Goal: Task Accomplishment & Management: Manage account settings

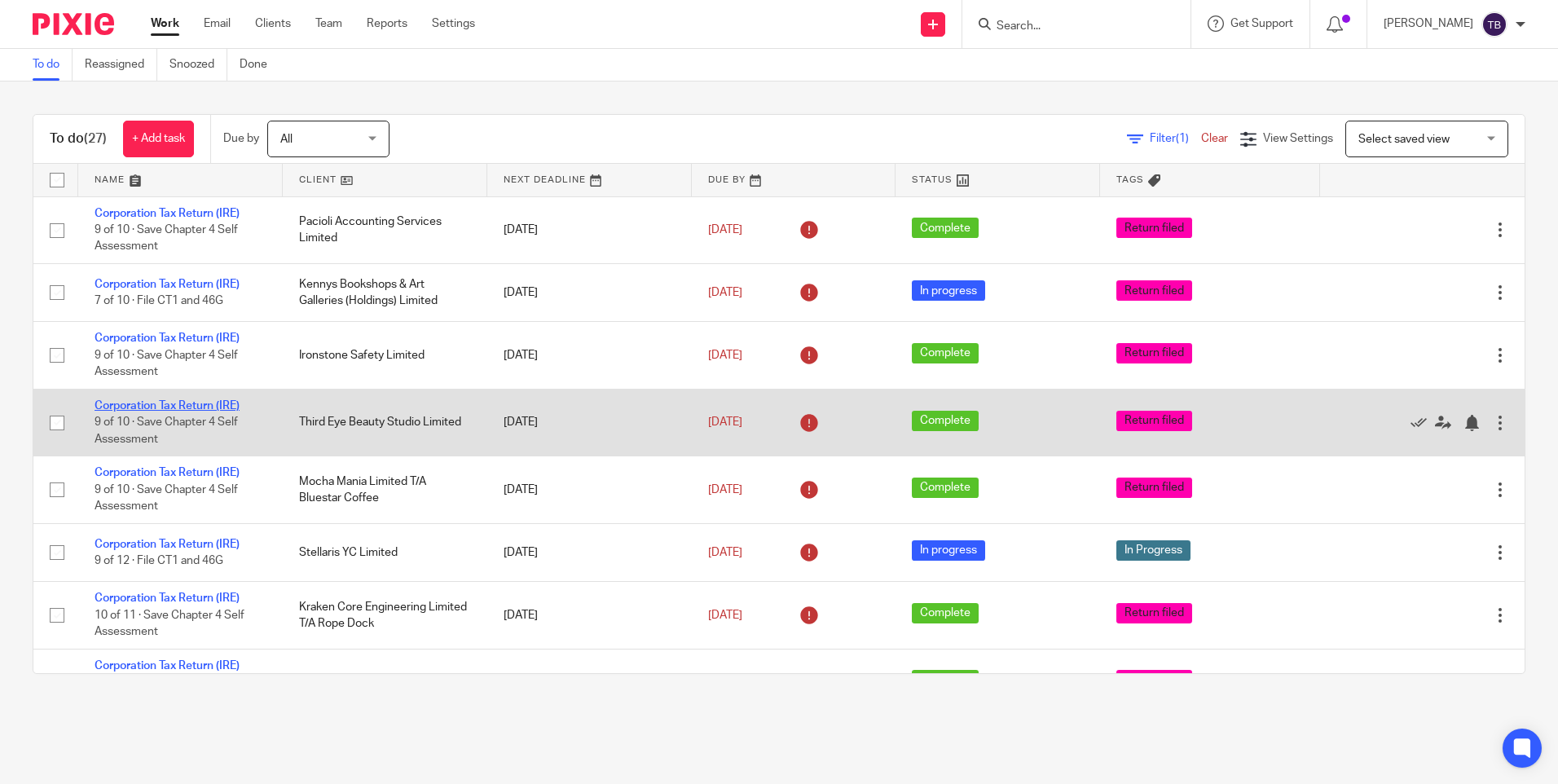
click at [178, 401] on link "Corporation Tax Return (IRE)" at bounding box center [167, 406] width 145 height 11
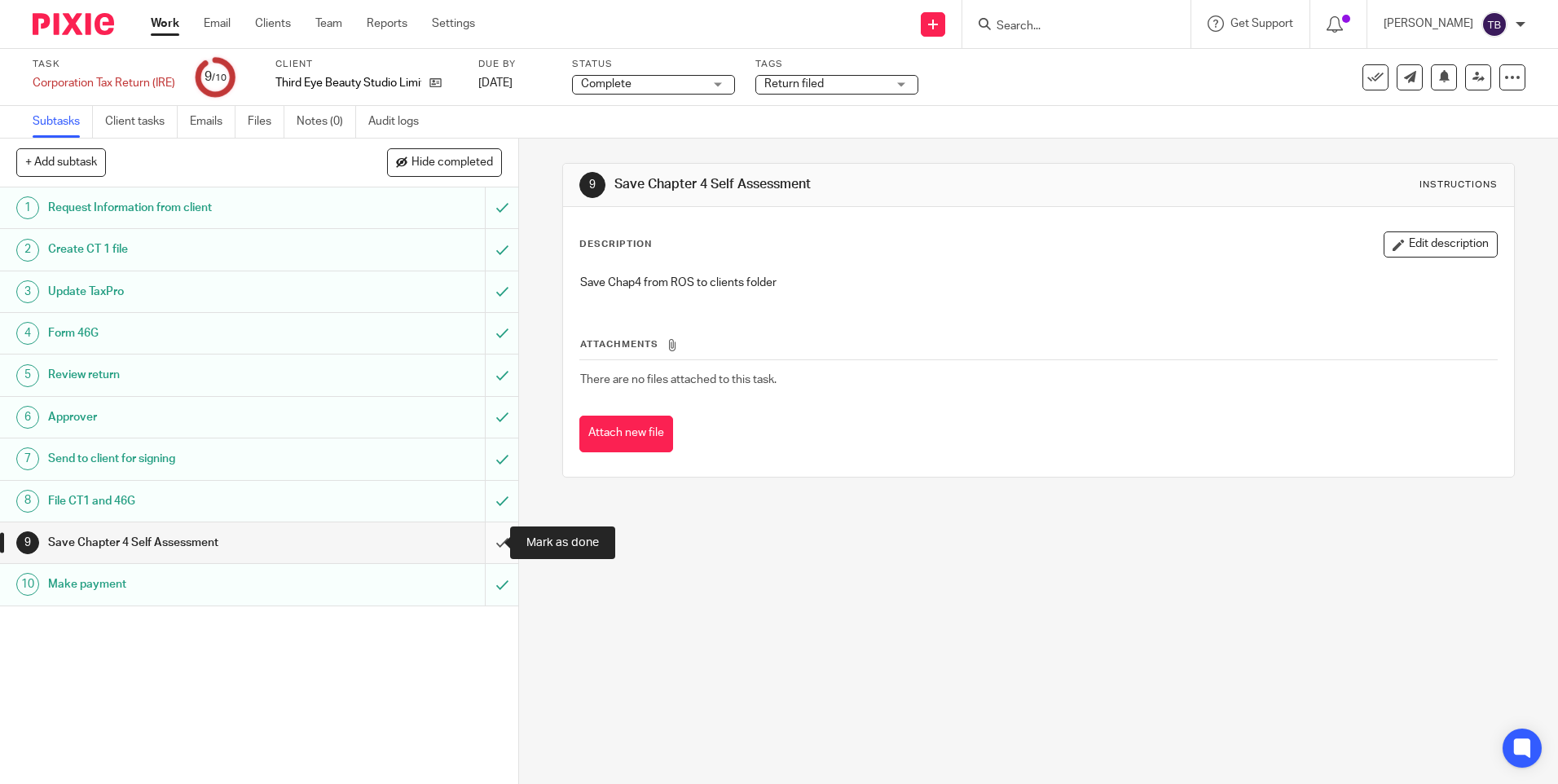
click at [486, 548] on input "submit" at bounding box center [259, 543] width 518 height 41
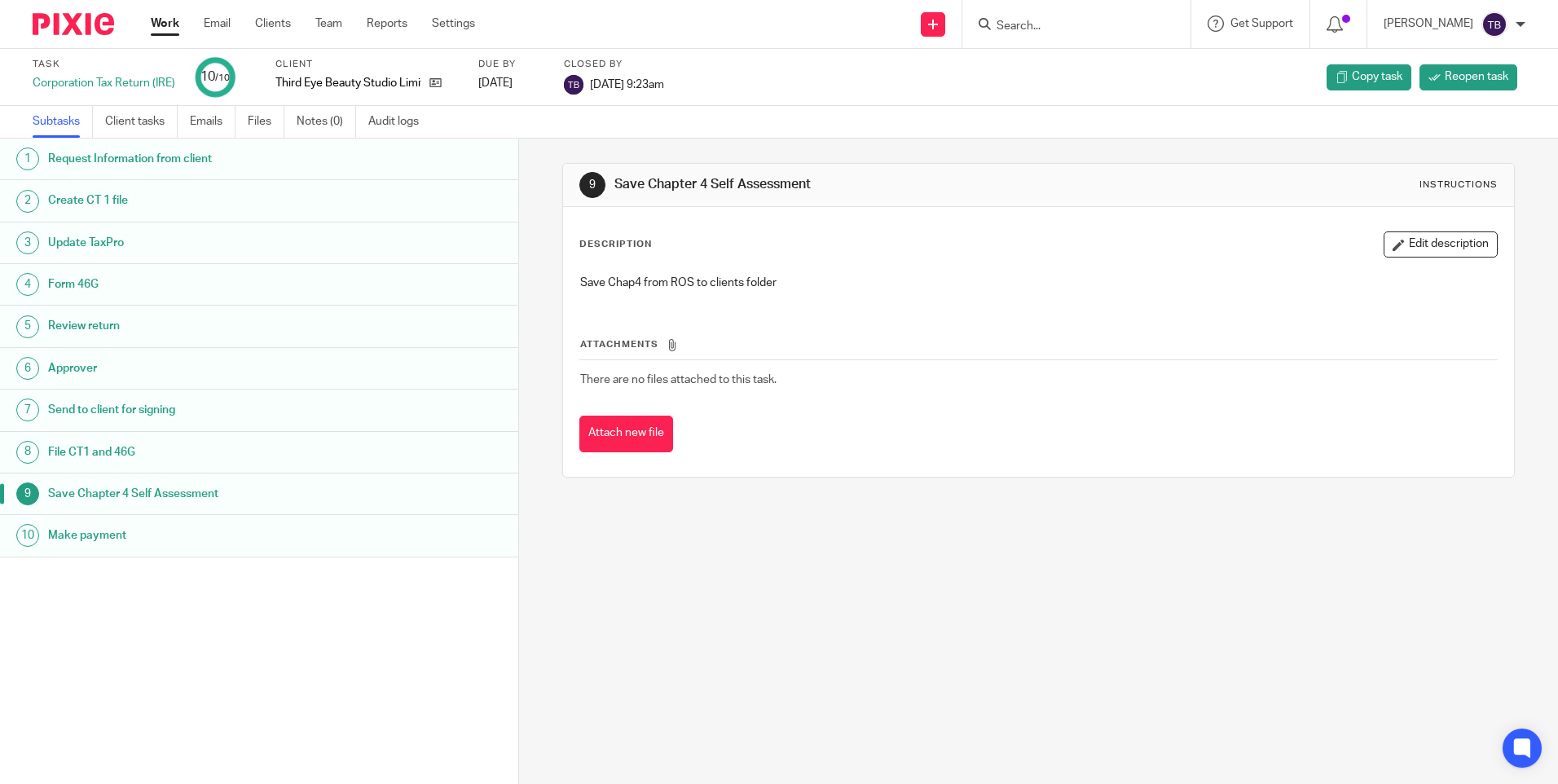
click at [174, 30] on link "Work" at bounding box center [165, 24] width 29 height 16
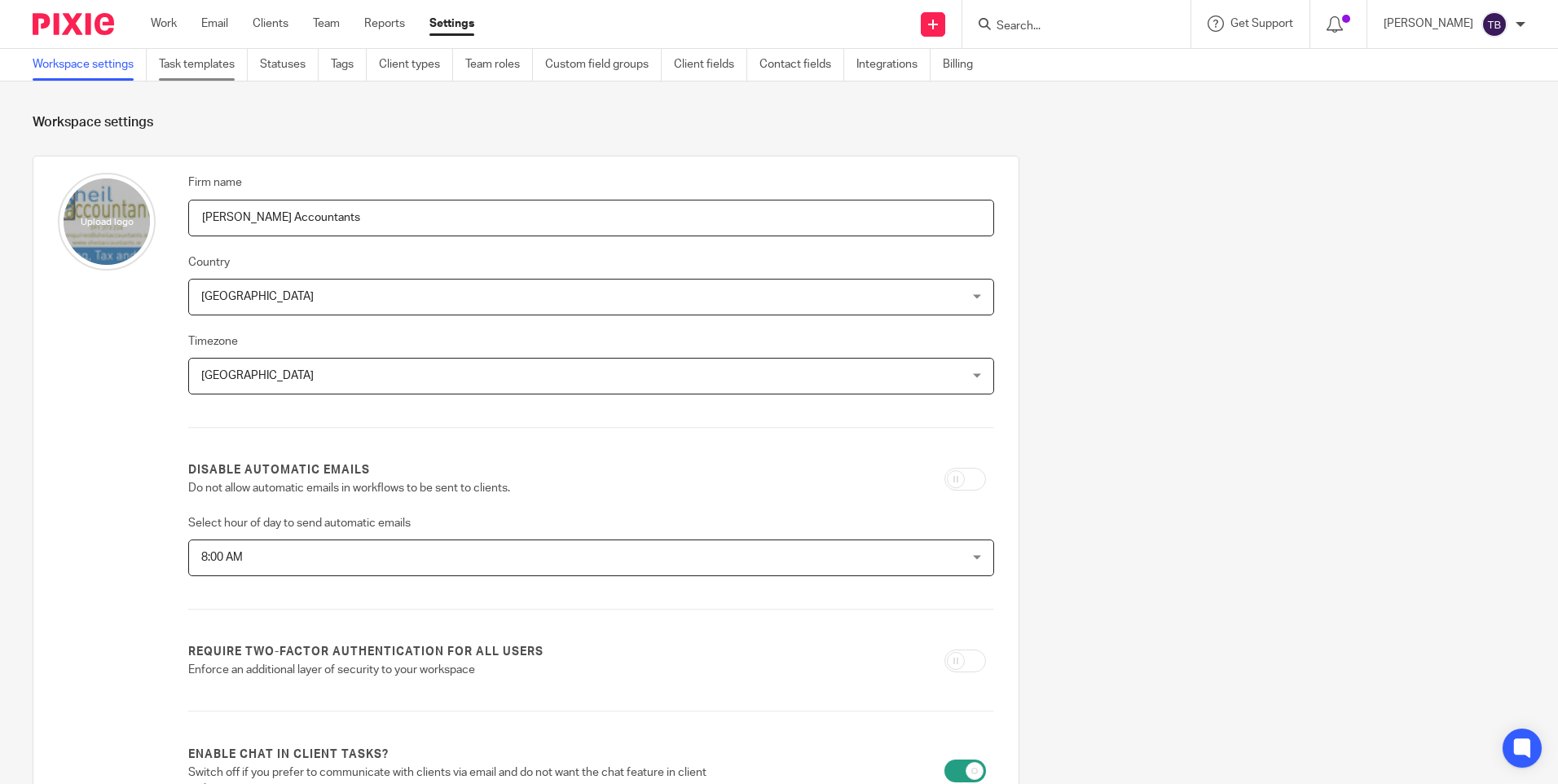
click at [227, 71] on link "Task templates" at bounding box center [204, 65] width 89 height 32
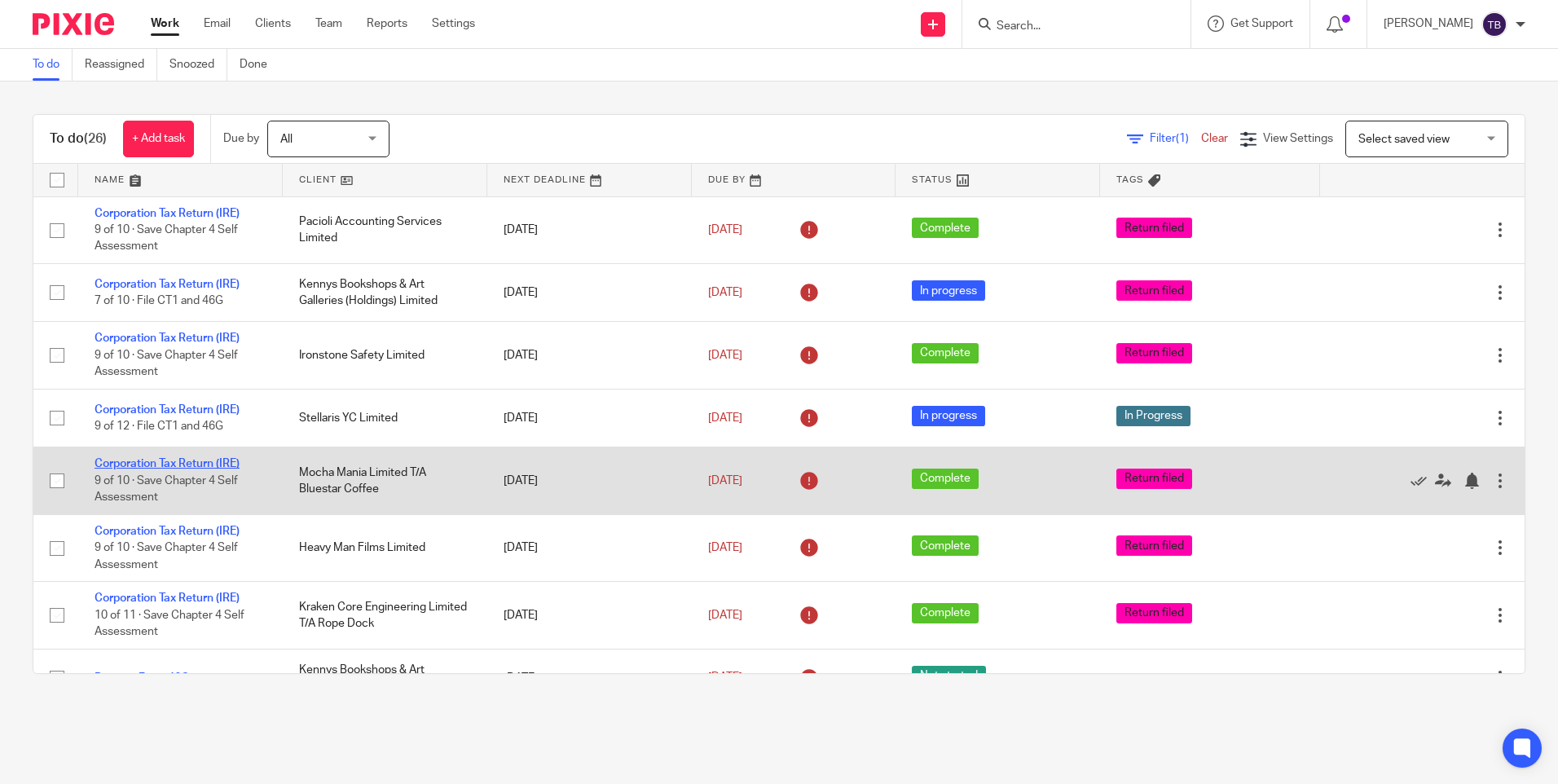
click at [183, 464] on link "Corporation Tax Return (IRE)" at bounding box center [167, 464] width 145 height 11
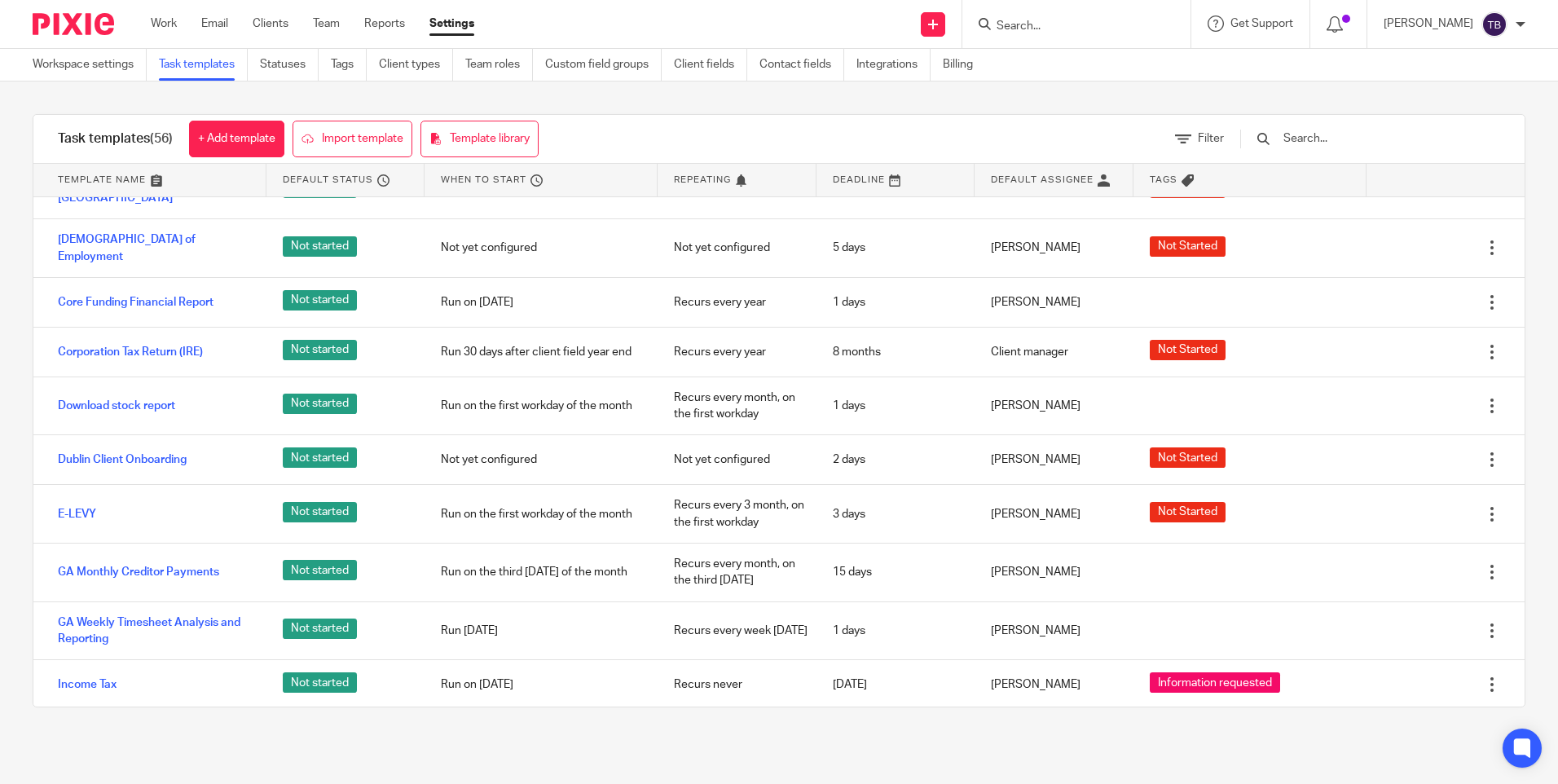
scroll to position [1140, 0]
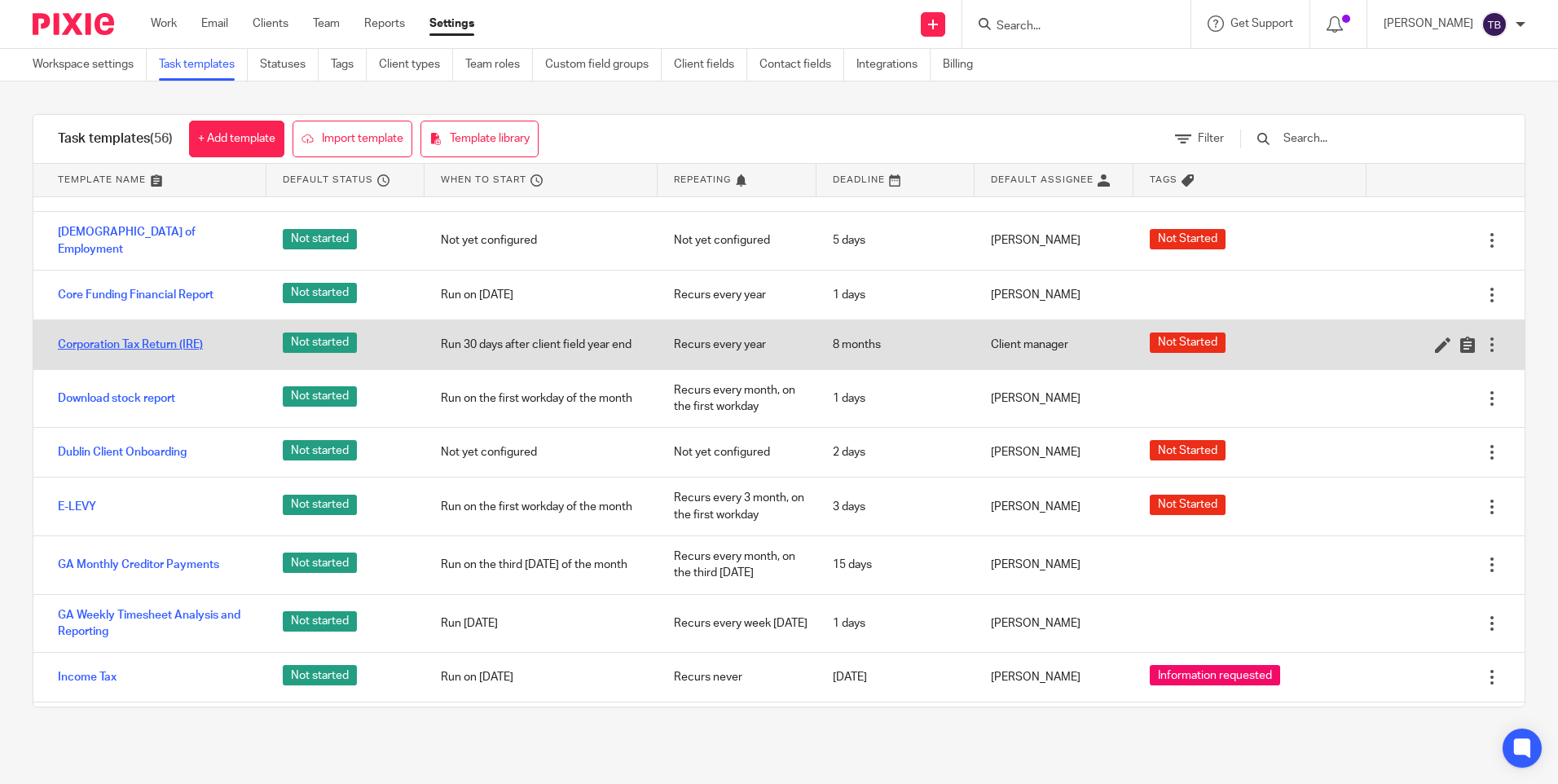
click at [174, 341] on link "Corporation Tax Return (IRE)" at bounding box center [130, 345] width 145 height 16
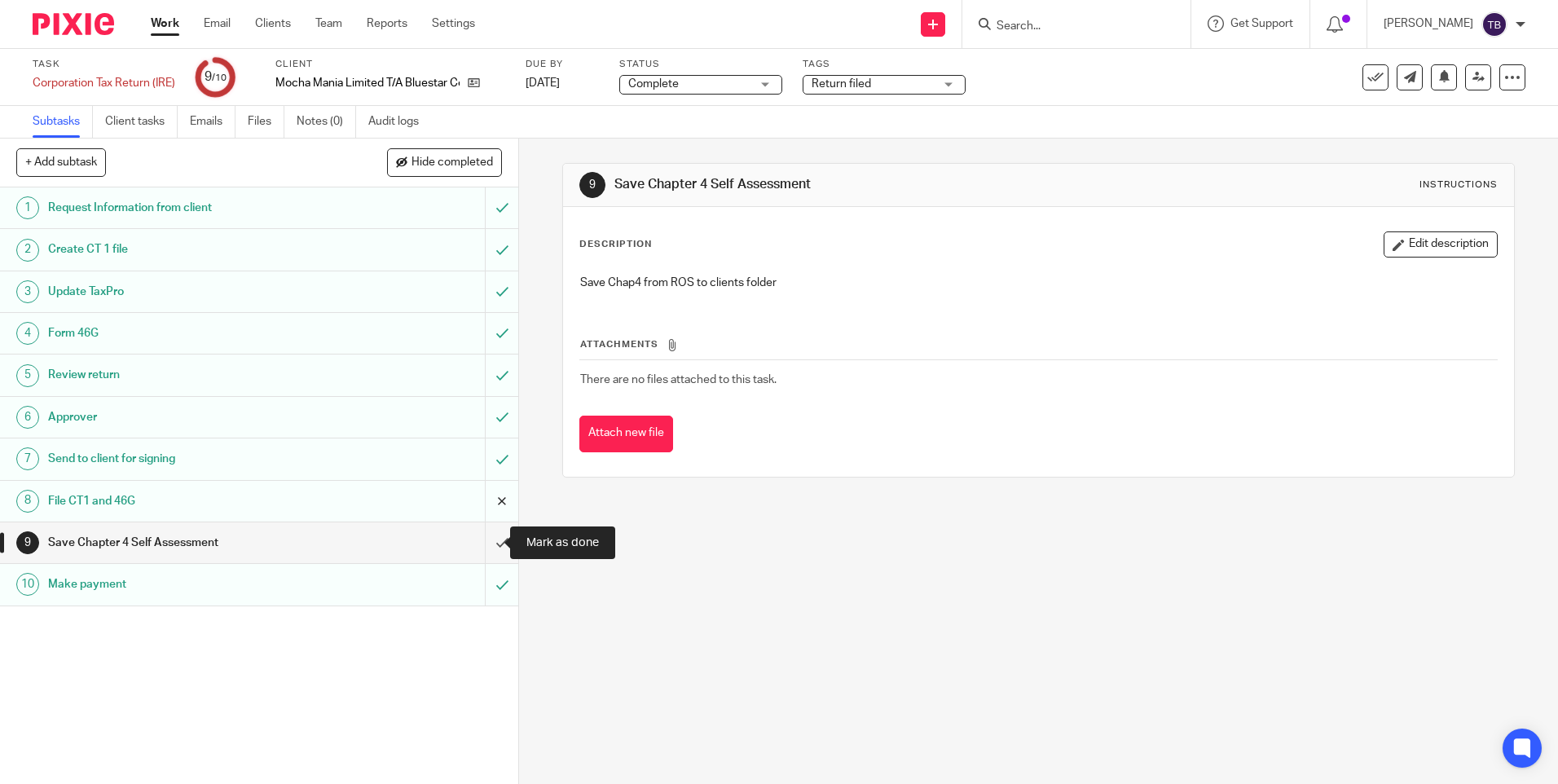
drag, startPoint x: 481, startPoint y: 534, endPoint x: 483, endPoint y: 487, distance: 47.0
click at [481, 534] on input "submit" at bounding box center [259, 543] width 518 height 41
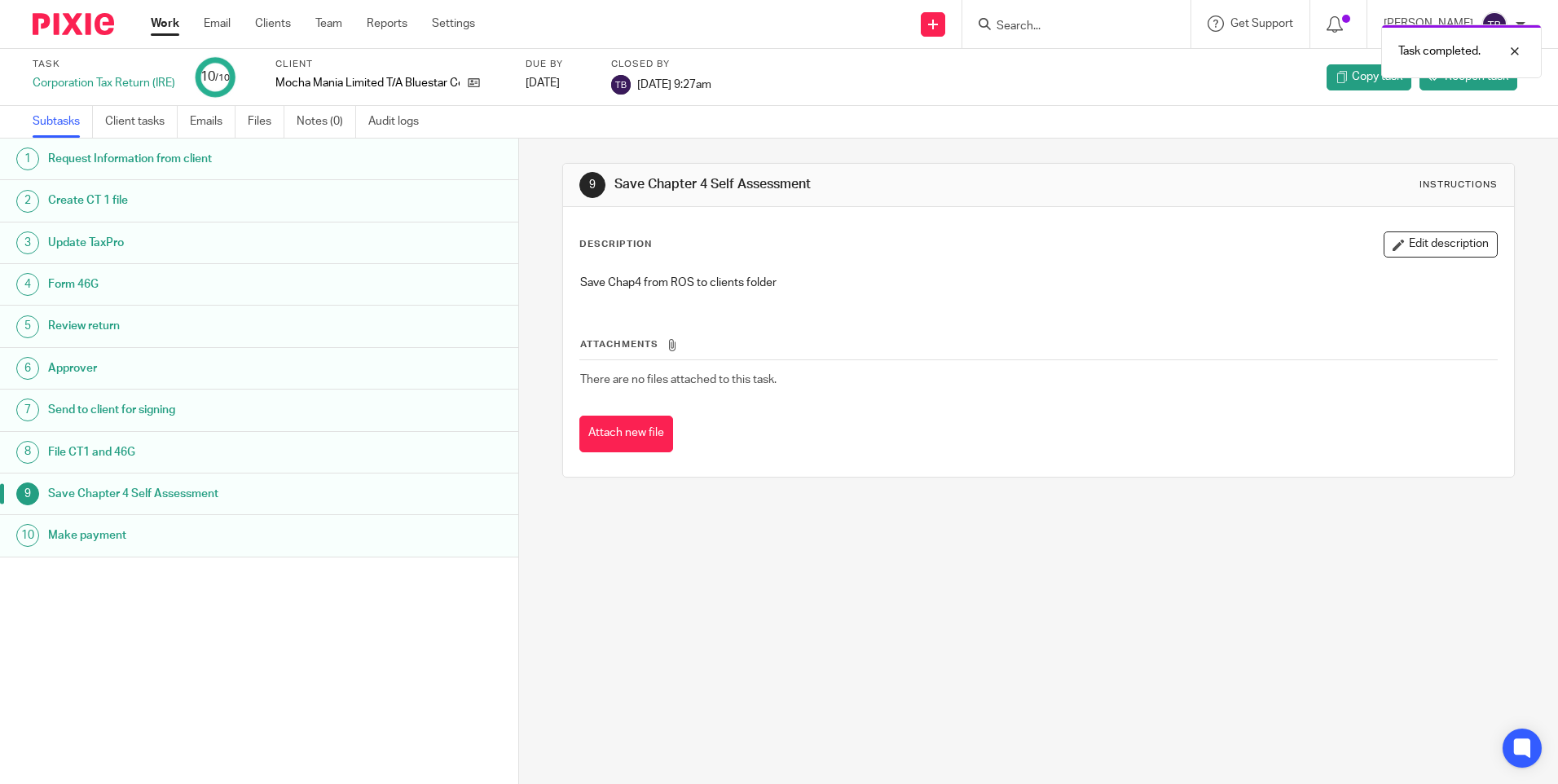
click at [164, 24] on link "Work" at bounding box center [165, 24] width 29 height 16
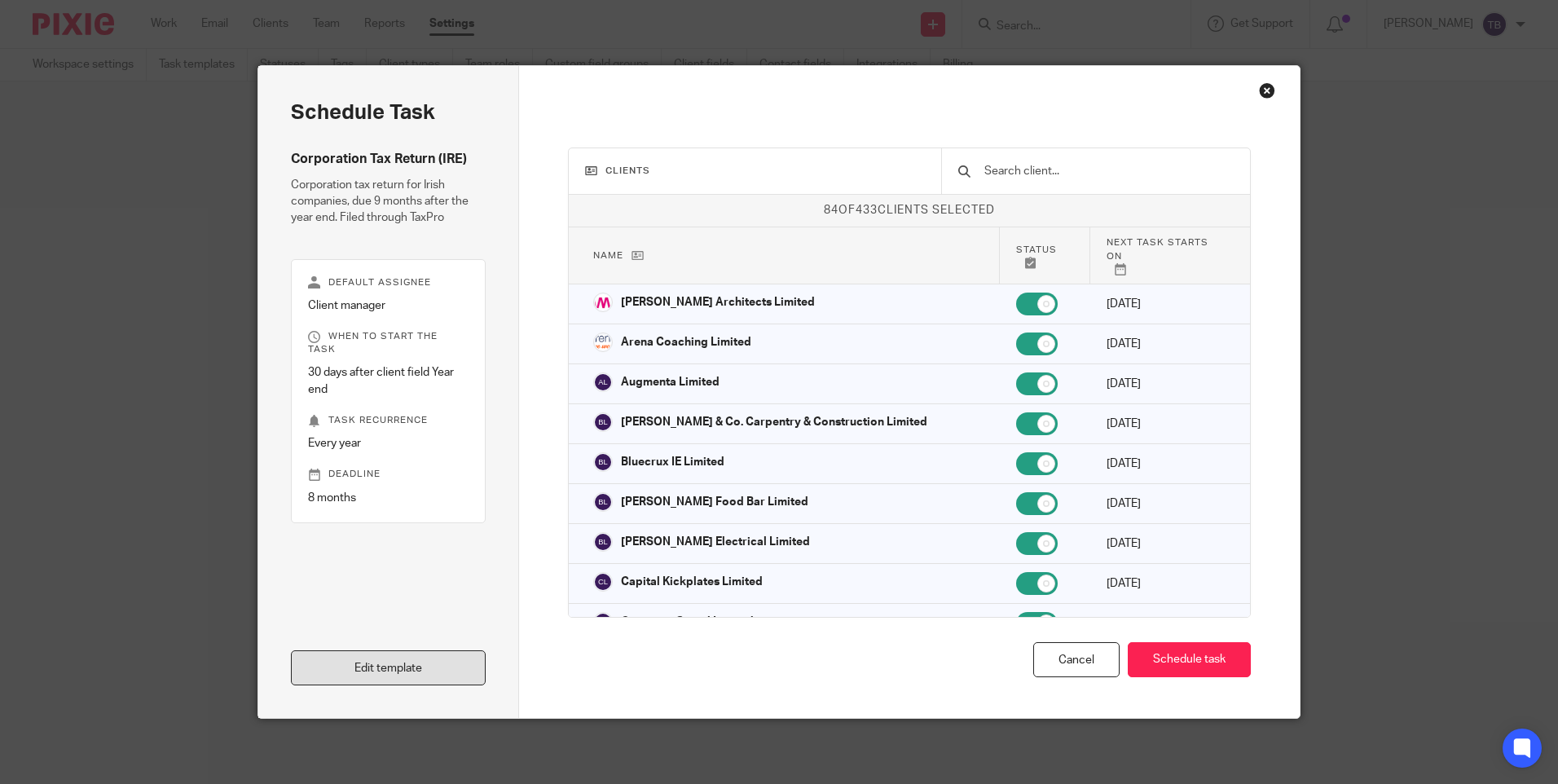
click at [419, 676] on link "Edit template" at bounding box center [388, 667] width 195 height 35
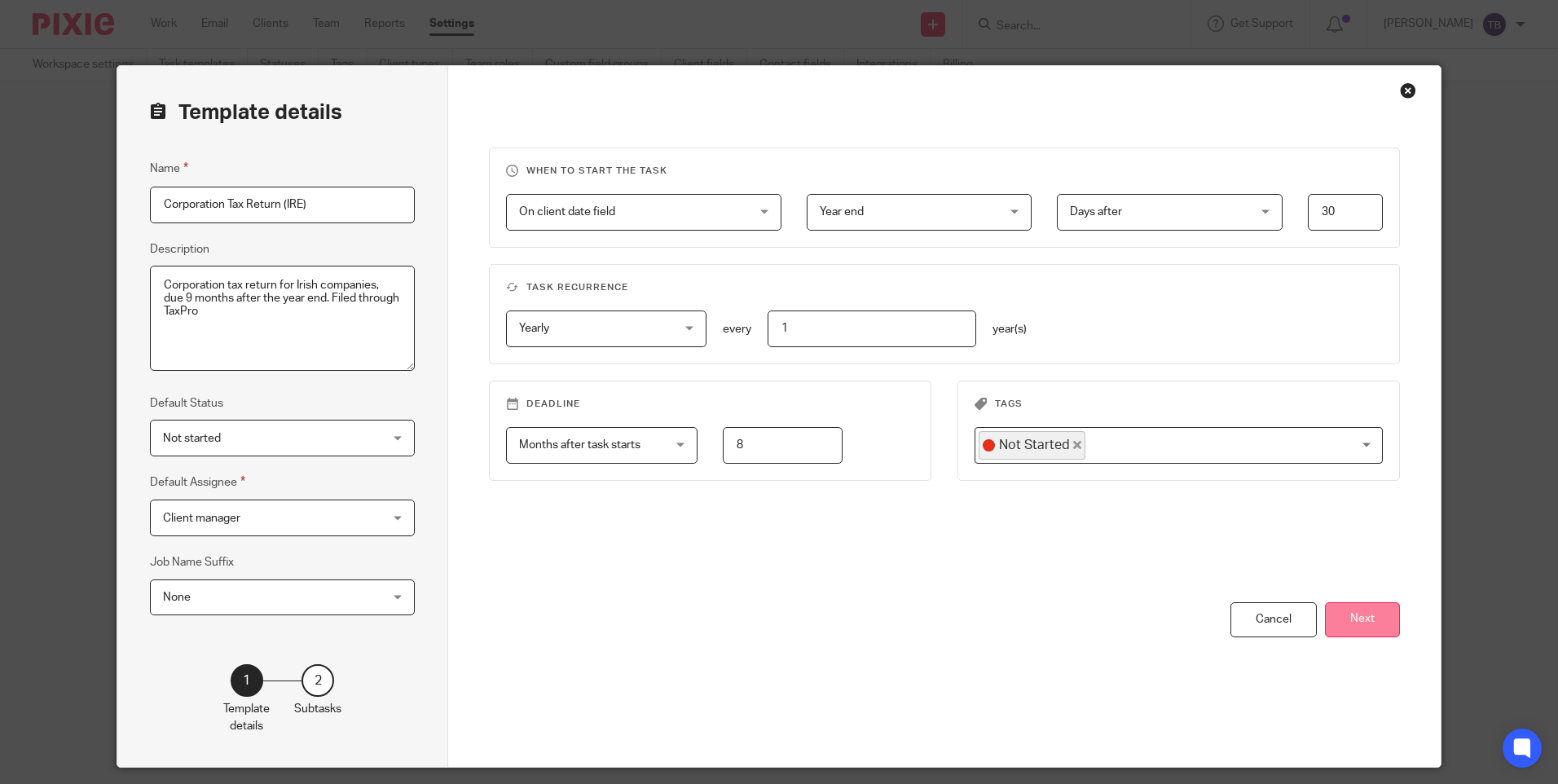
click at [1368, 624] on button "Next" at bounding box center [1363, 619] width 75 height 35
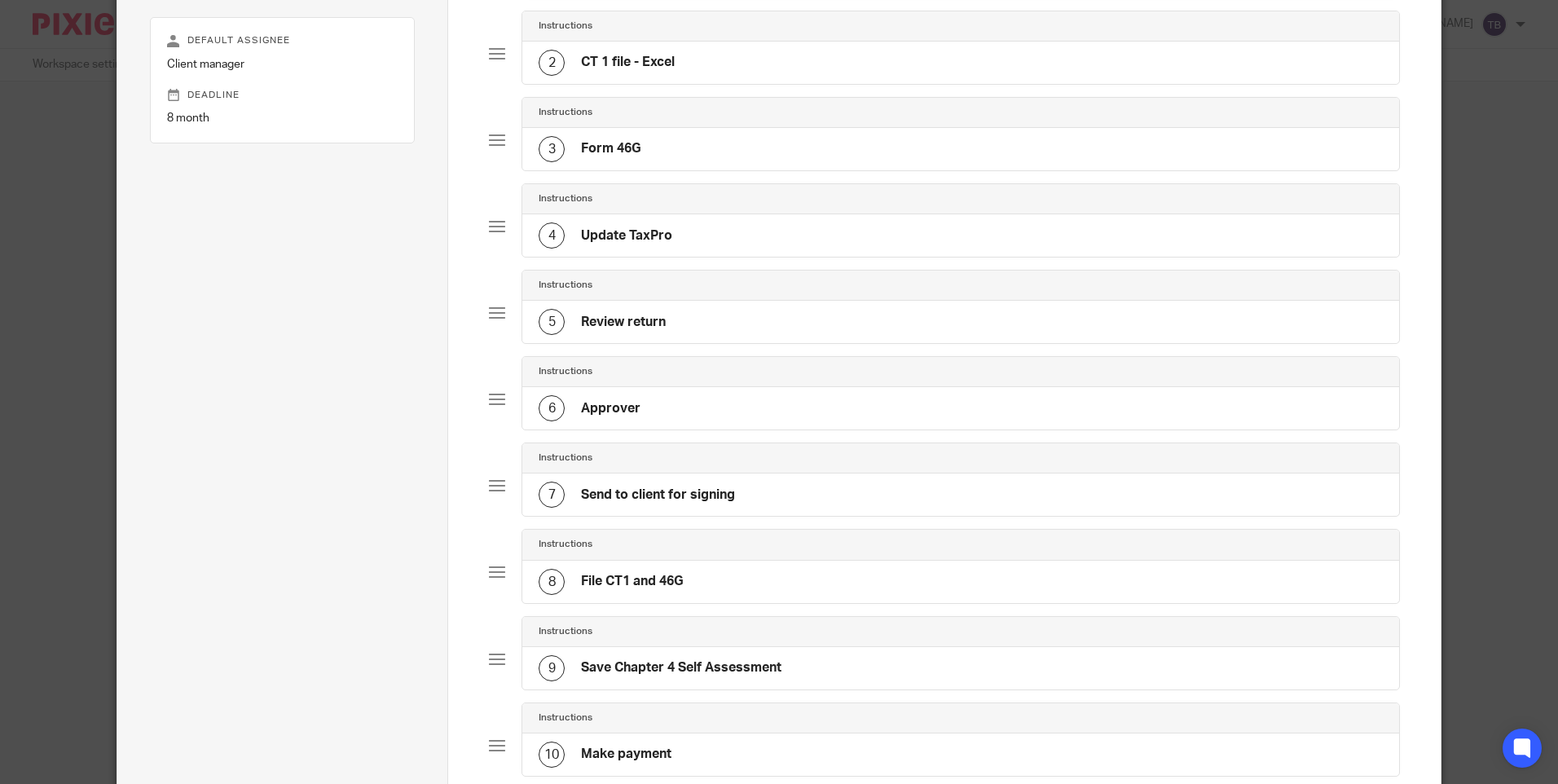
scroll to position [477, 0]
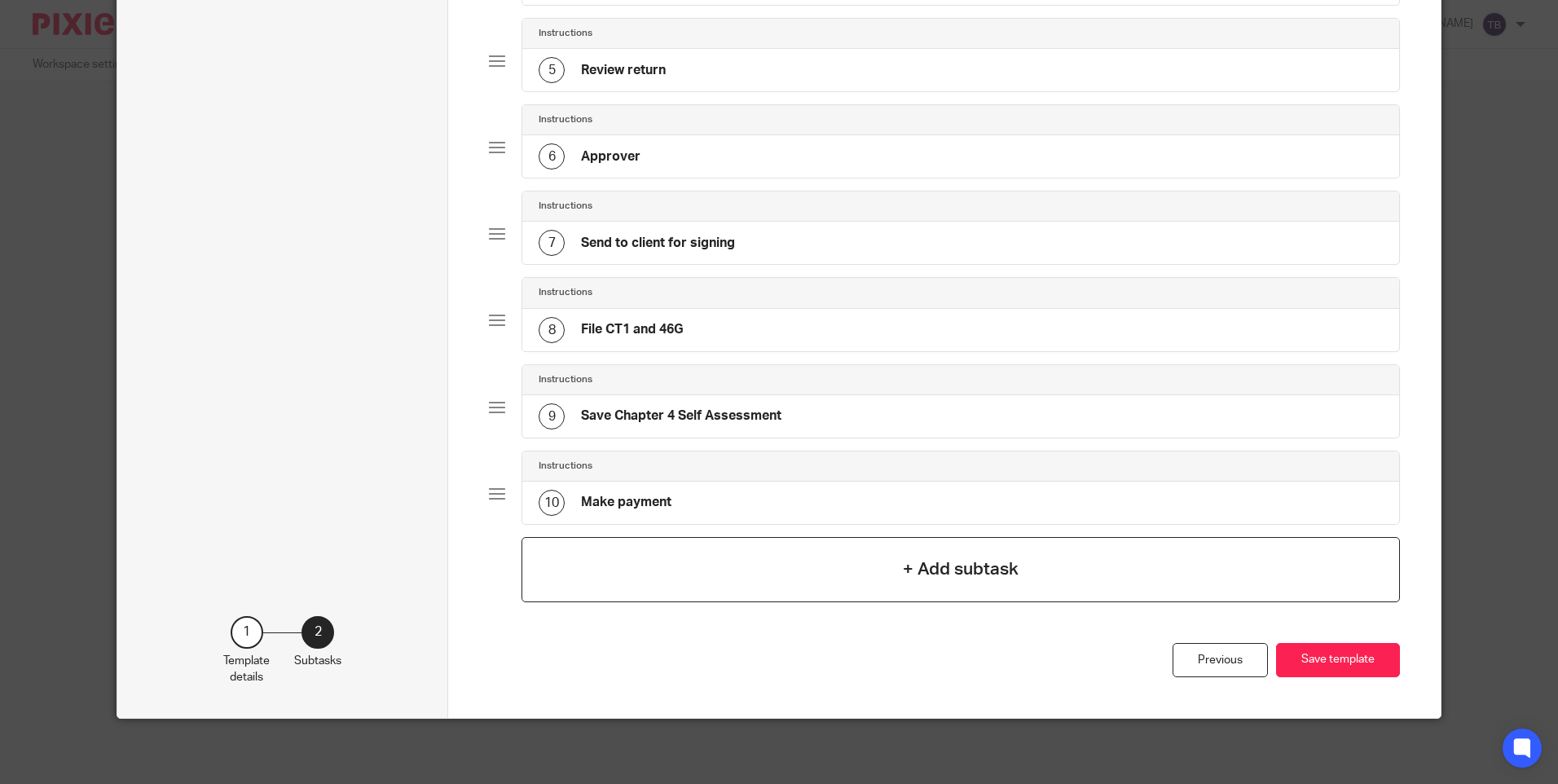
click at [962, 569] on h4 "+ Add subtask" at bounding box center [961, 569] width 116 height 25
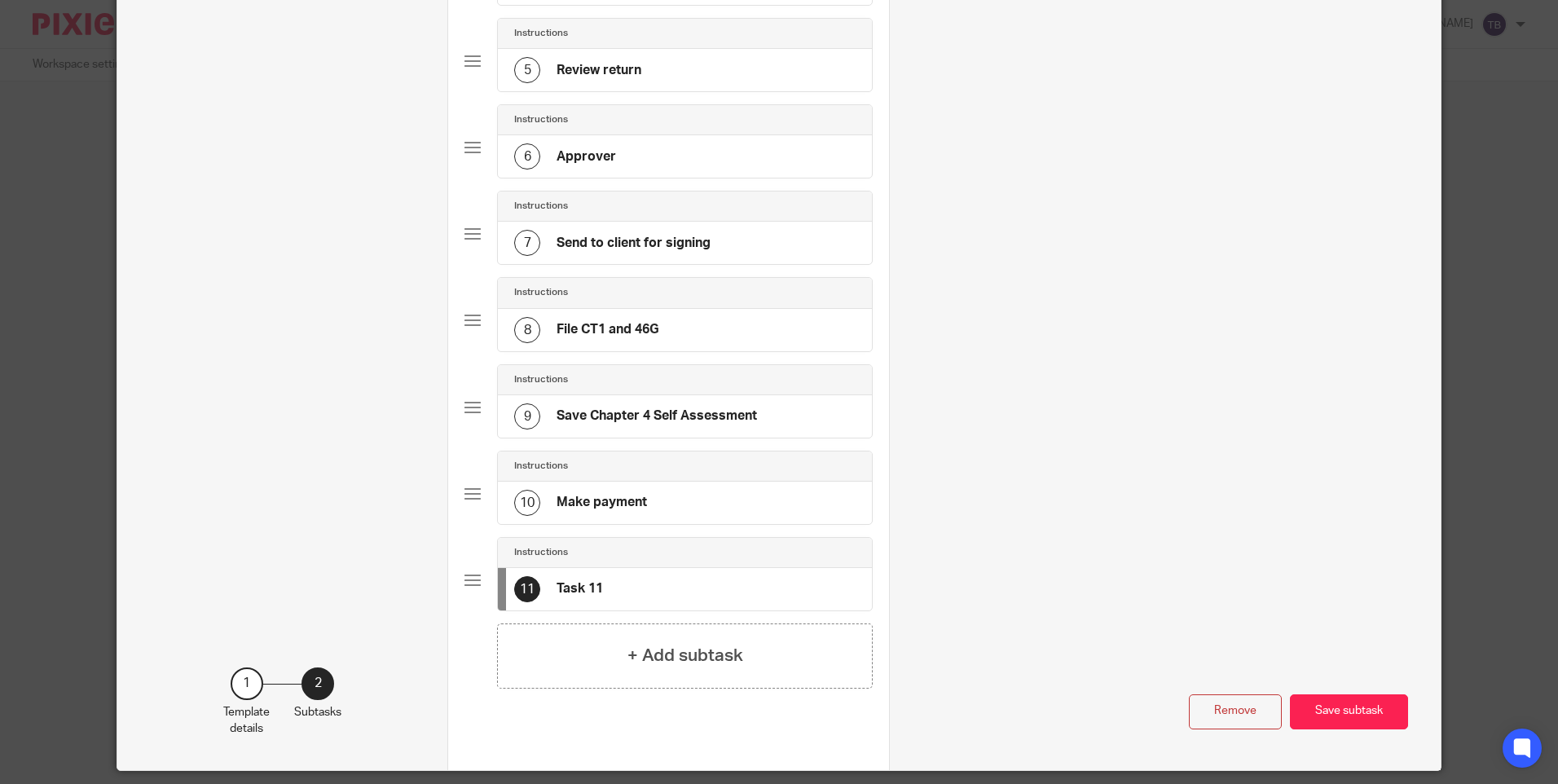
scroll to position [0, 0]
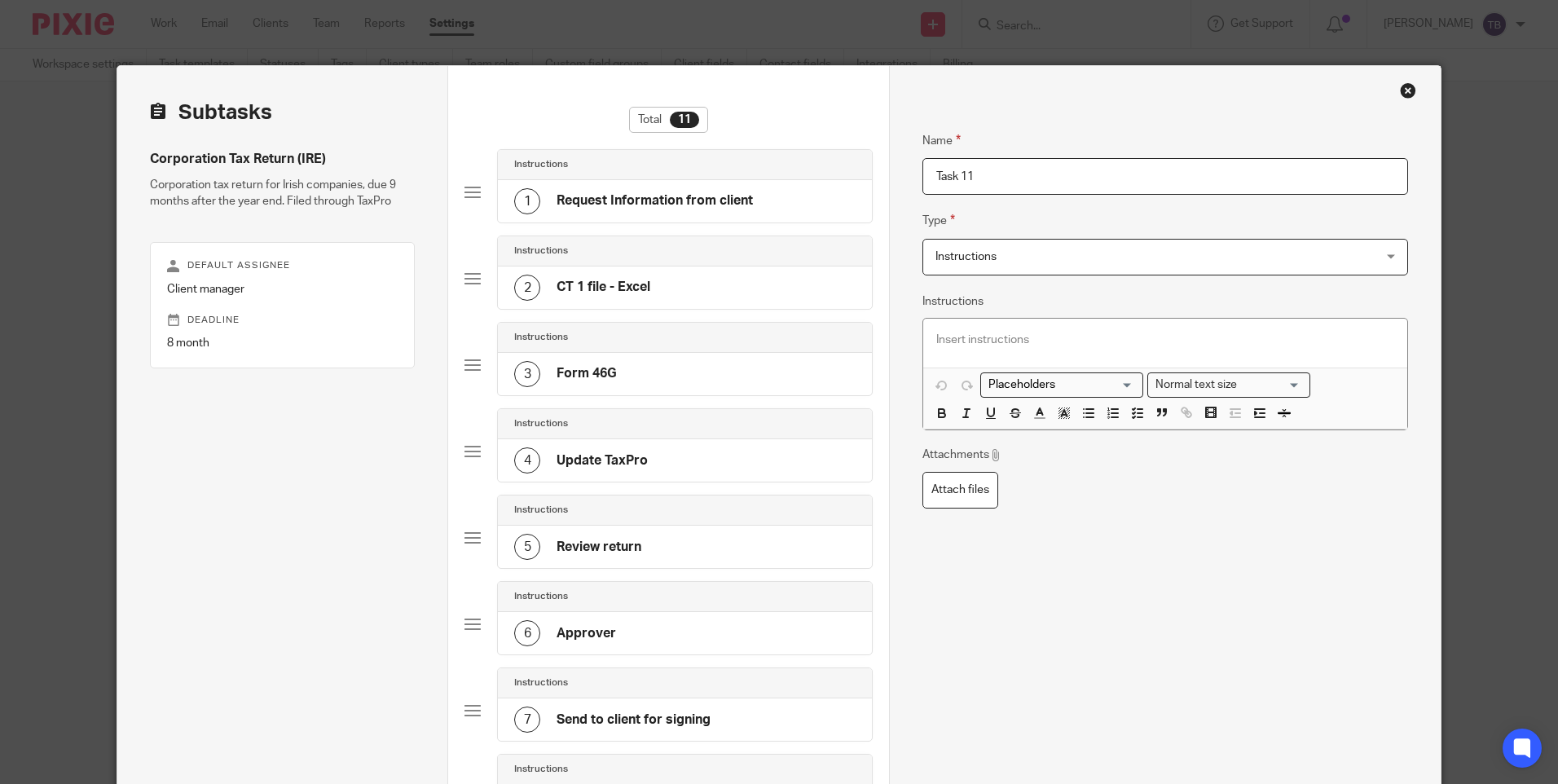
drag, startPoint x: 968, startPoint y: 177, endPoint x: 817, endPoint y: 181, distance: 151.1
click at [817, 181] on div "Subtasks Corporation Tax Return (IRE) Corporation tax return for Irish companie…" at bounding box center [779, 656] width 1323 height 1181
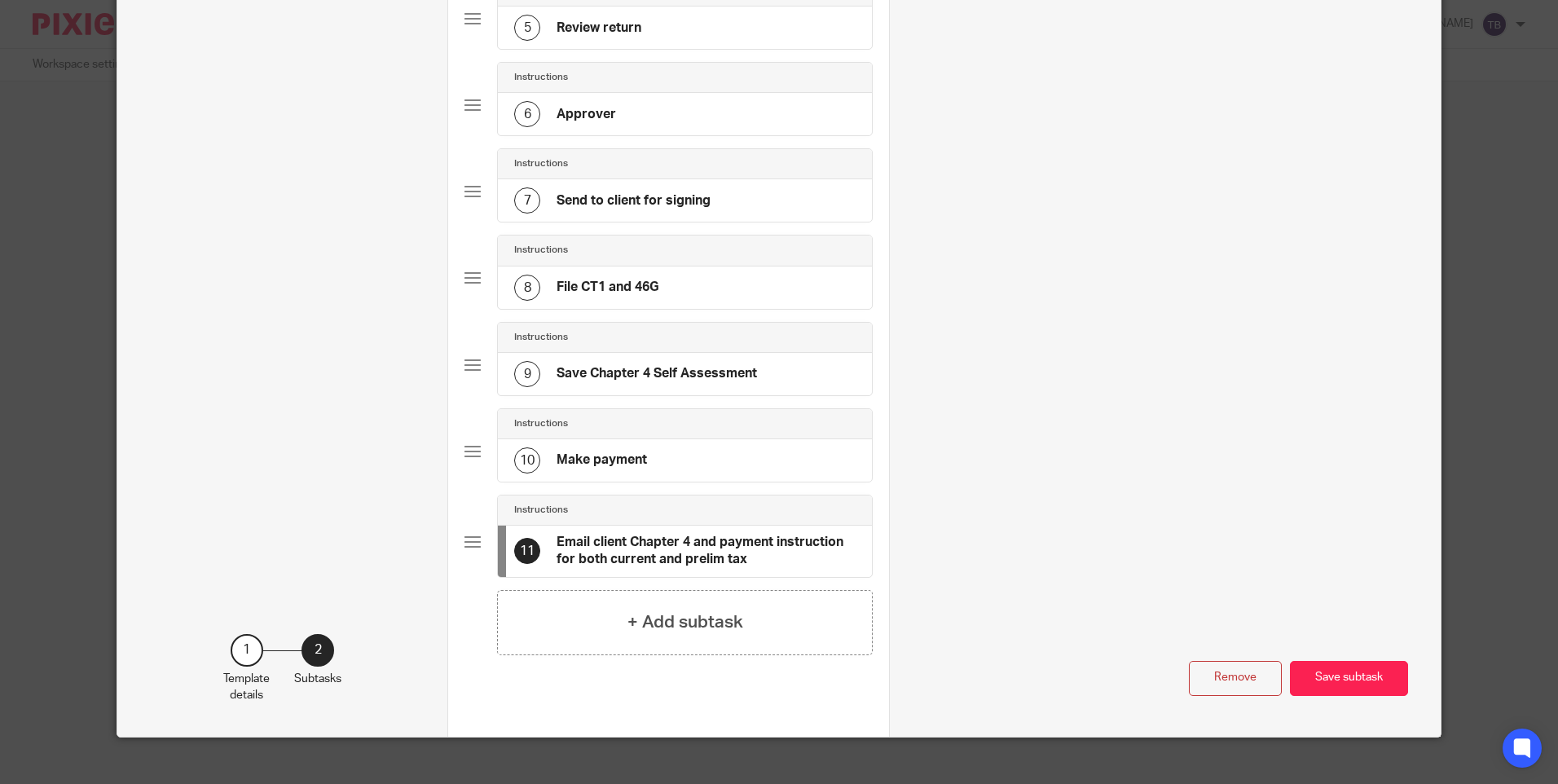
scroll to position [538, 0]
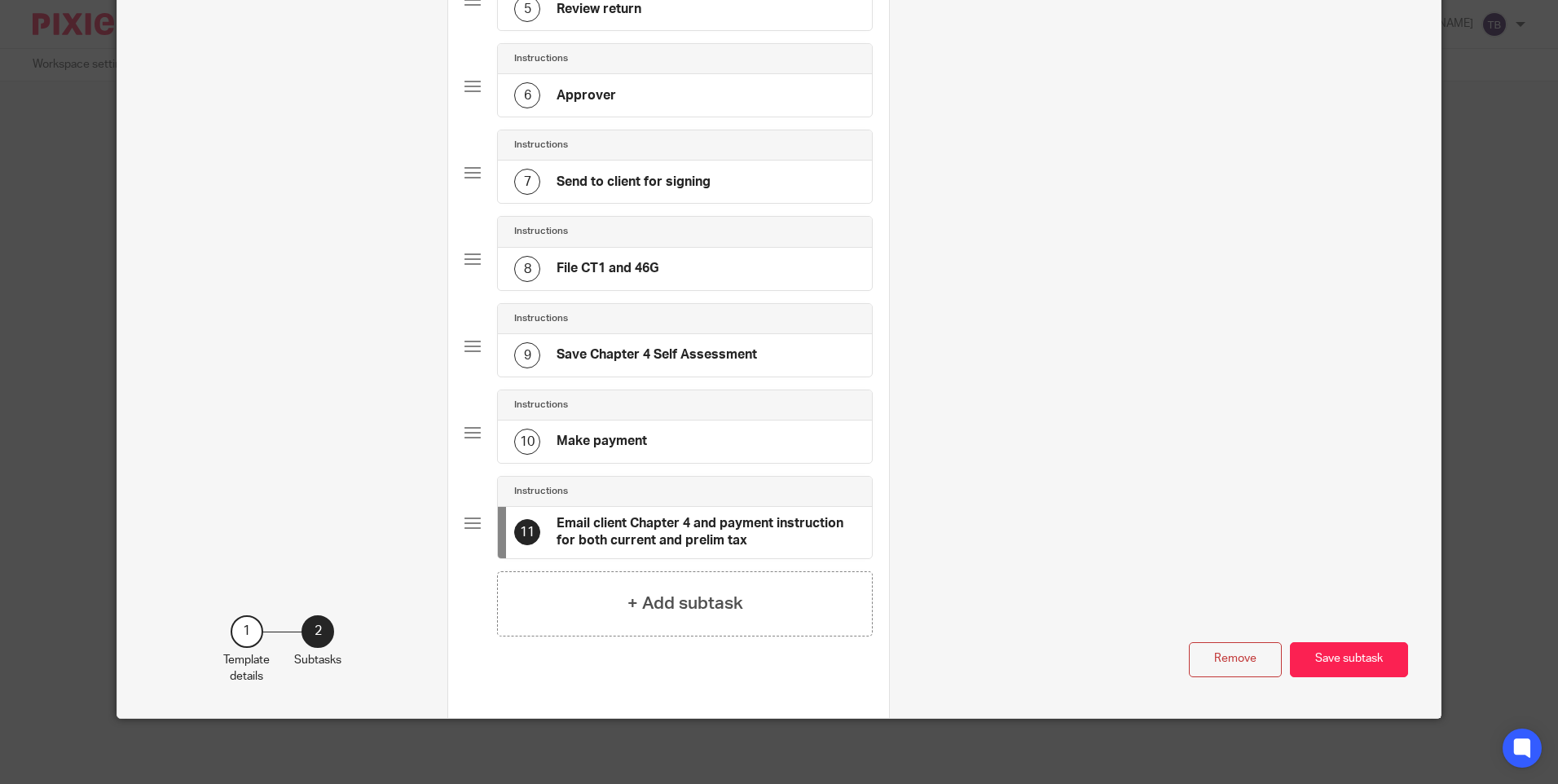
type input "Email client Chapter 4 and payment instruction for both current and prelim tax"
click at [707, 453] on div "10 Make payment" at bounding box center [684, 442] width 374 height 43
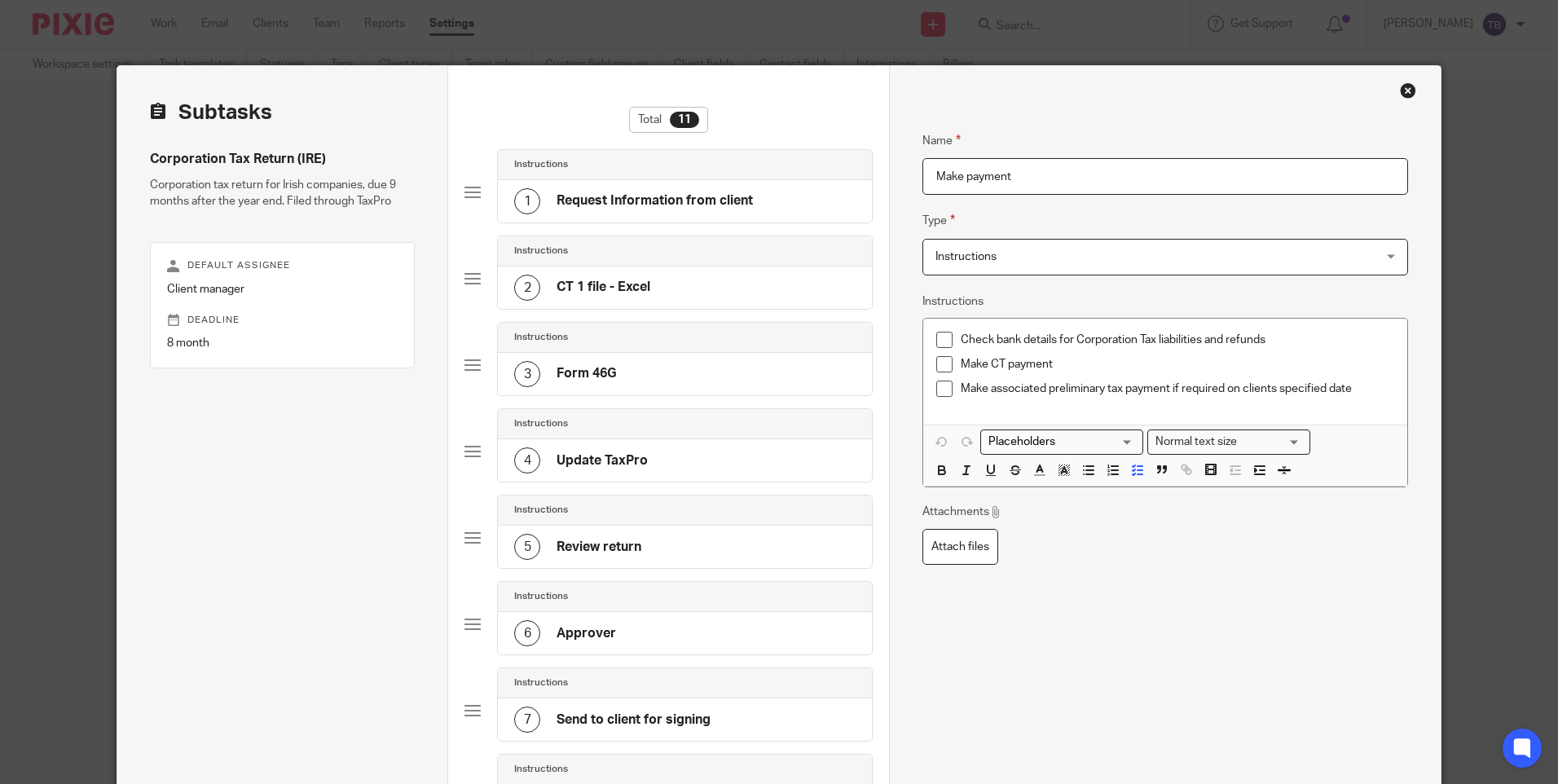
click at [976, 392] on p "Make associated preliminary tax payment if required on clients specified date" at bounding box center [1177, 388] width 433 height 16
click at [1174, 383] on p "Set up associated preliminary tax payment if required on clients specified date" at bounding box center [1177, 388] width 433 height 16
click at [970, 359] on p "Make CT payment" at bounding box center [1177, 364] width 433 height 16
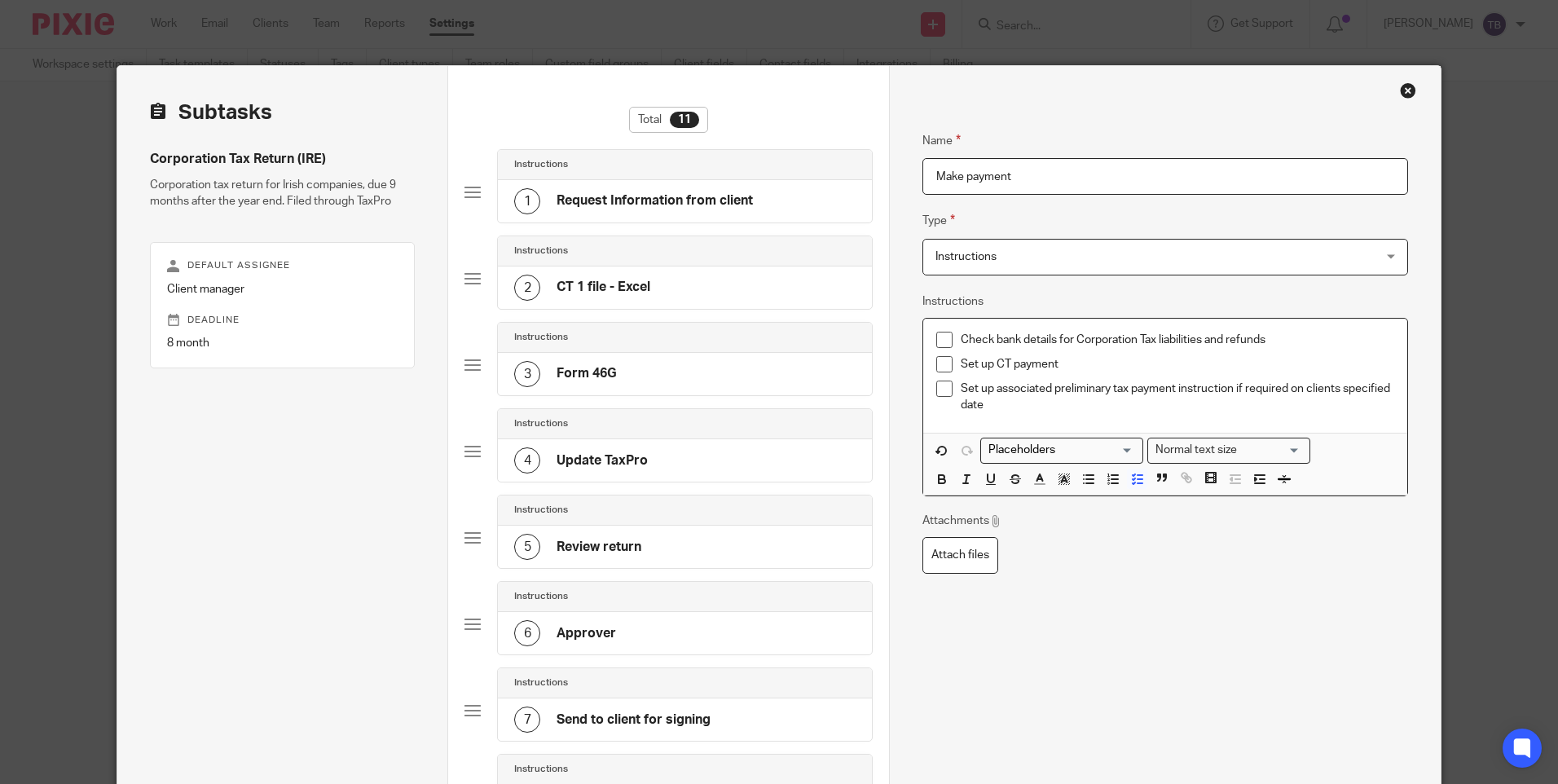
click at [1086, 364] on p "Set up CT payment" at bounding box center [1177, 364] width 433 height 16
click at [1073, 408] on p "Set up associated preliminary tax payment instruction if required on clients sp…" at bounding box center [1177, 397] width 433 height 34
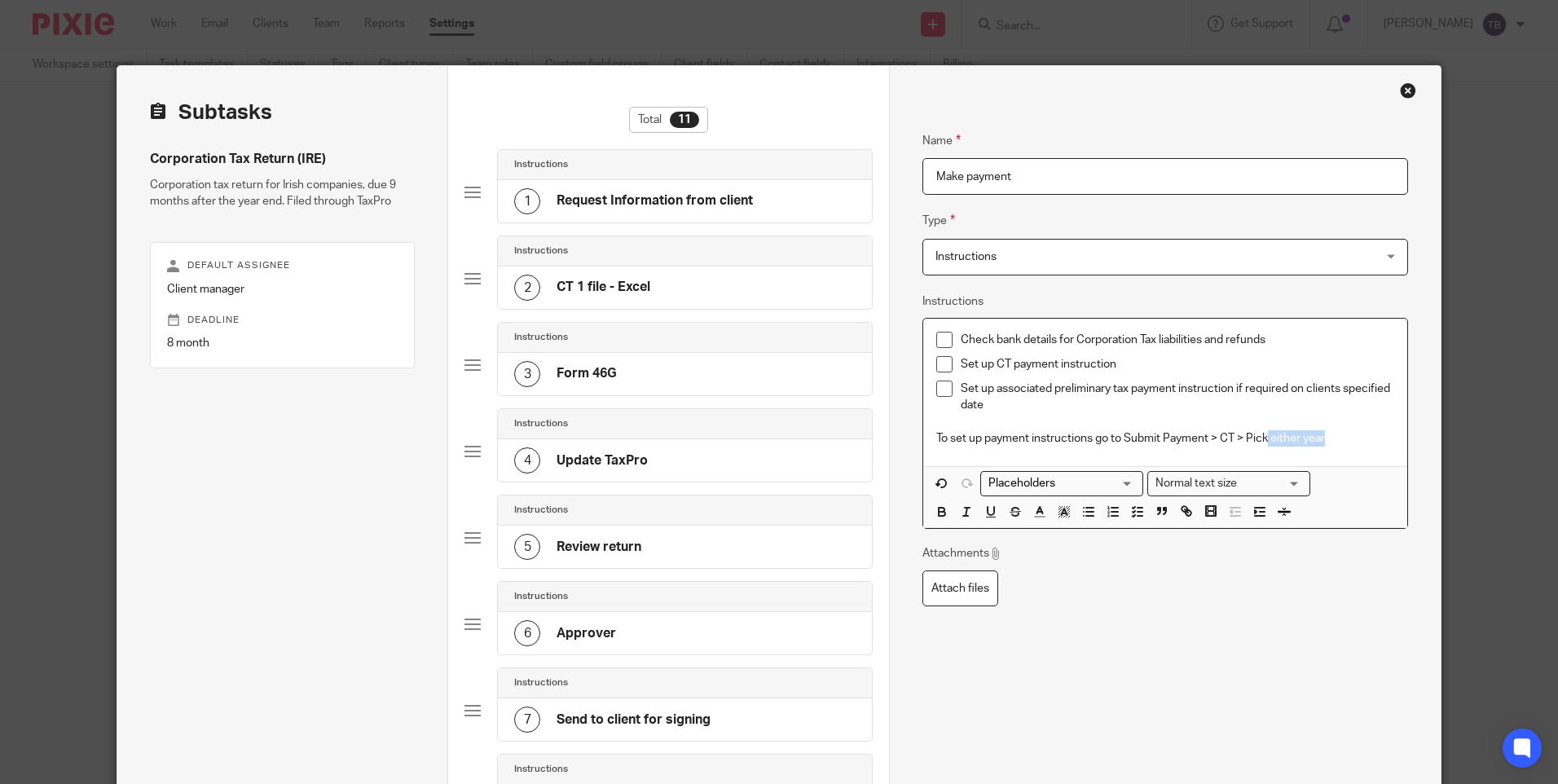
drag, startPoint x: 1263, startPoint y: 436, endPoint x: 1328, endPoint y: 434, distance: 65.0
click at [1328, 434] on p "To set up payment instructions go to Submit Payment > CT > Pick either year" at bounding box center [1165, 438] width 457 height 16
click at [1335, 440] on p "To set up payment instructions go to Submit Payment > CT > Pick either year" at bounding box center [1165, 438] width 457 height 16
drag, startPoint x: 1331, startPoint y: 437, endPoint x: 1217, endPoint y: 440, distance: 114.0
click at [1217, 440] on p "To set up payment instructions go to Submit Payment > CT > Pick either year" at bounding box center [1165, 438] width 457 height 16
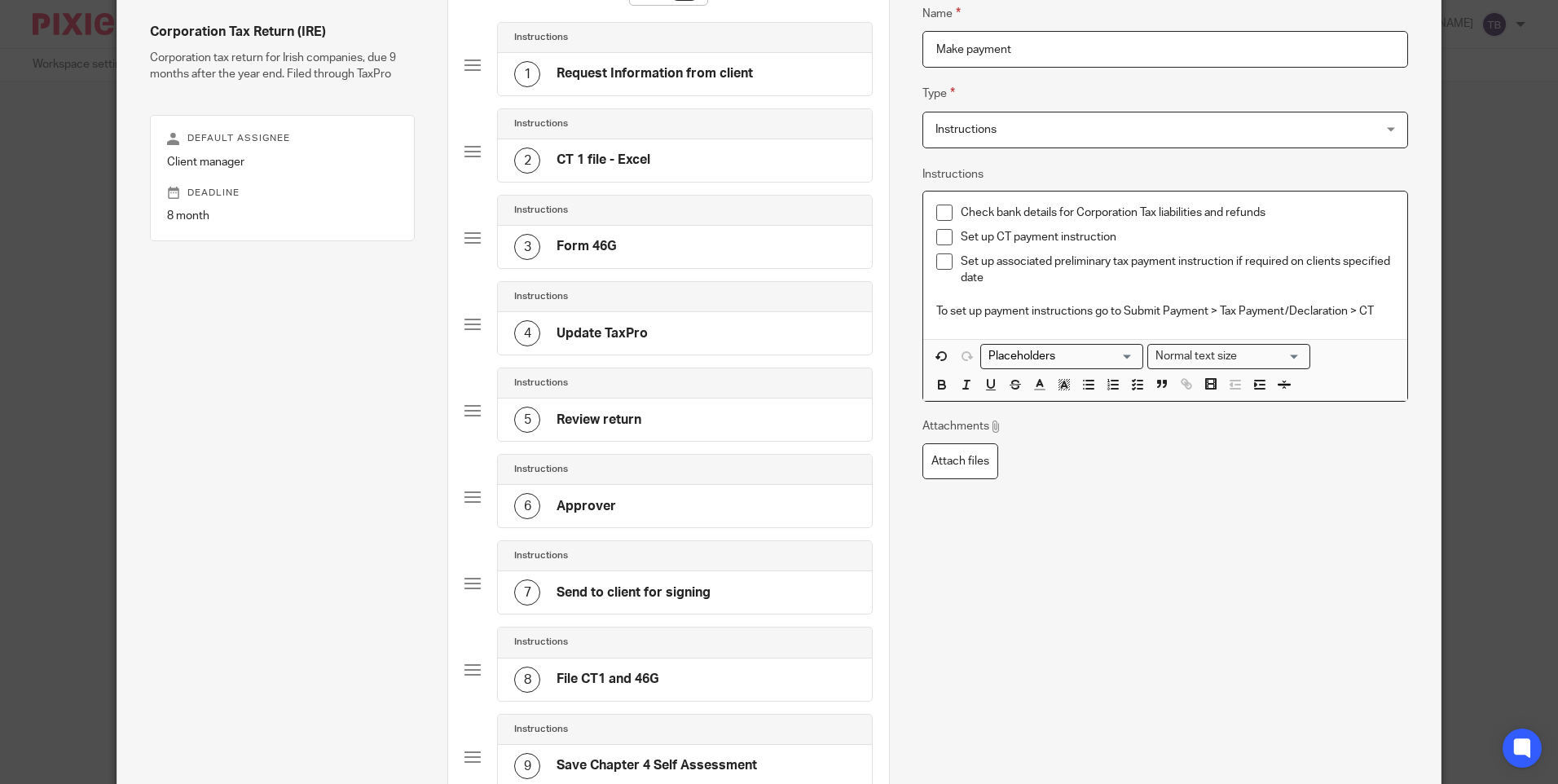
scroll to position [326, 0]
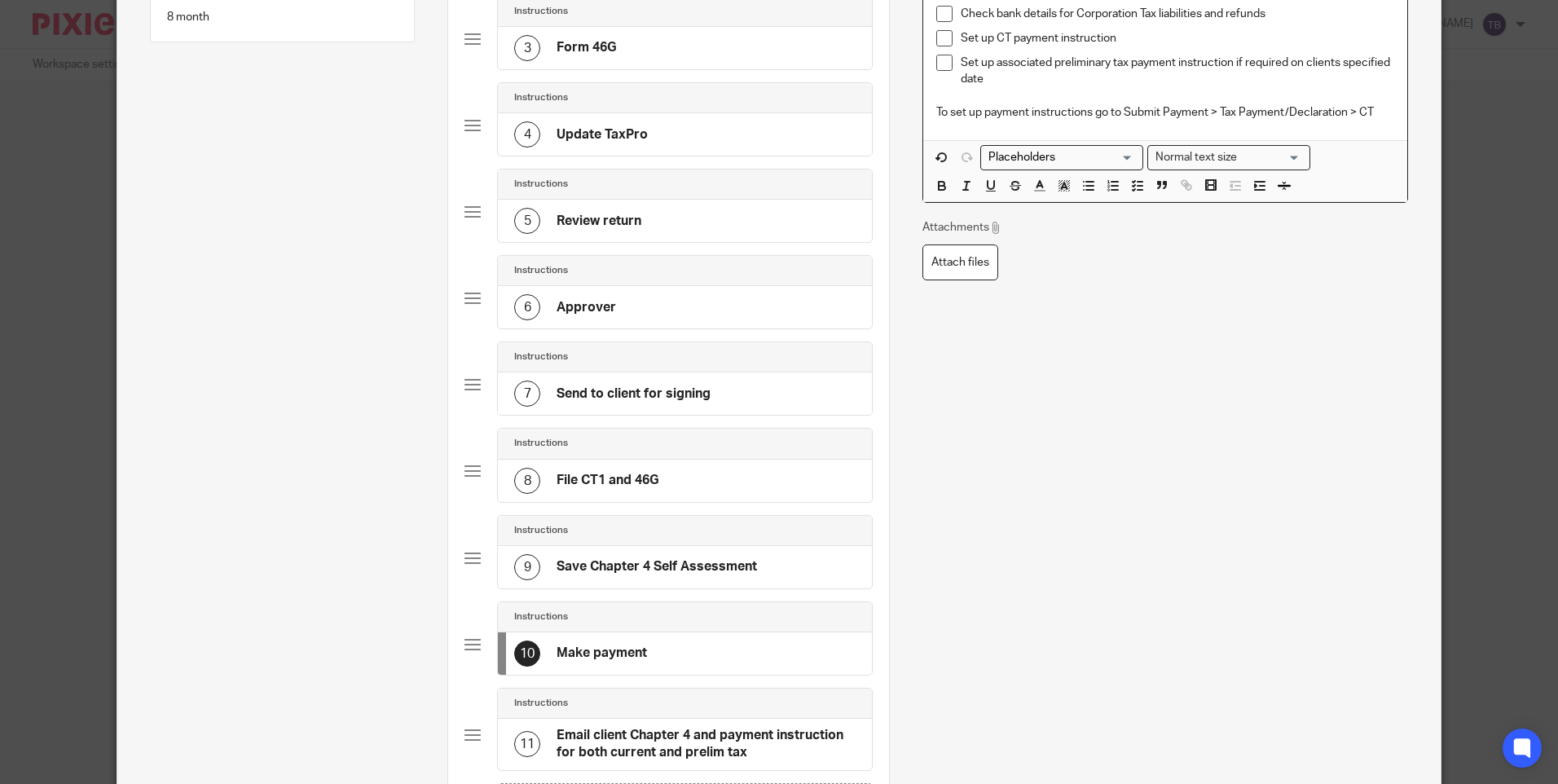
click at [1087, 111] on p "To set up payment instructions go to Submit Payment > Tax Payment/Declaration >…" at bounding box center [1165, 112] width 457 height 16
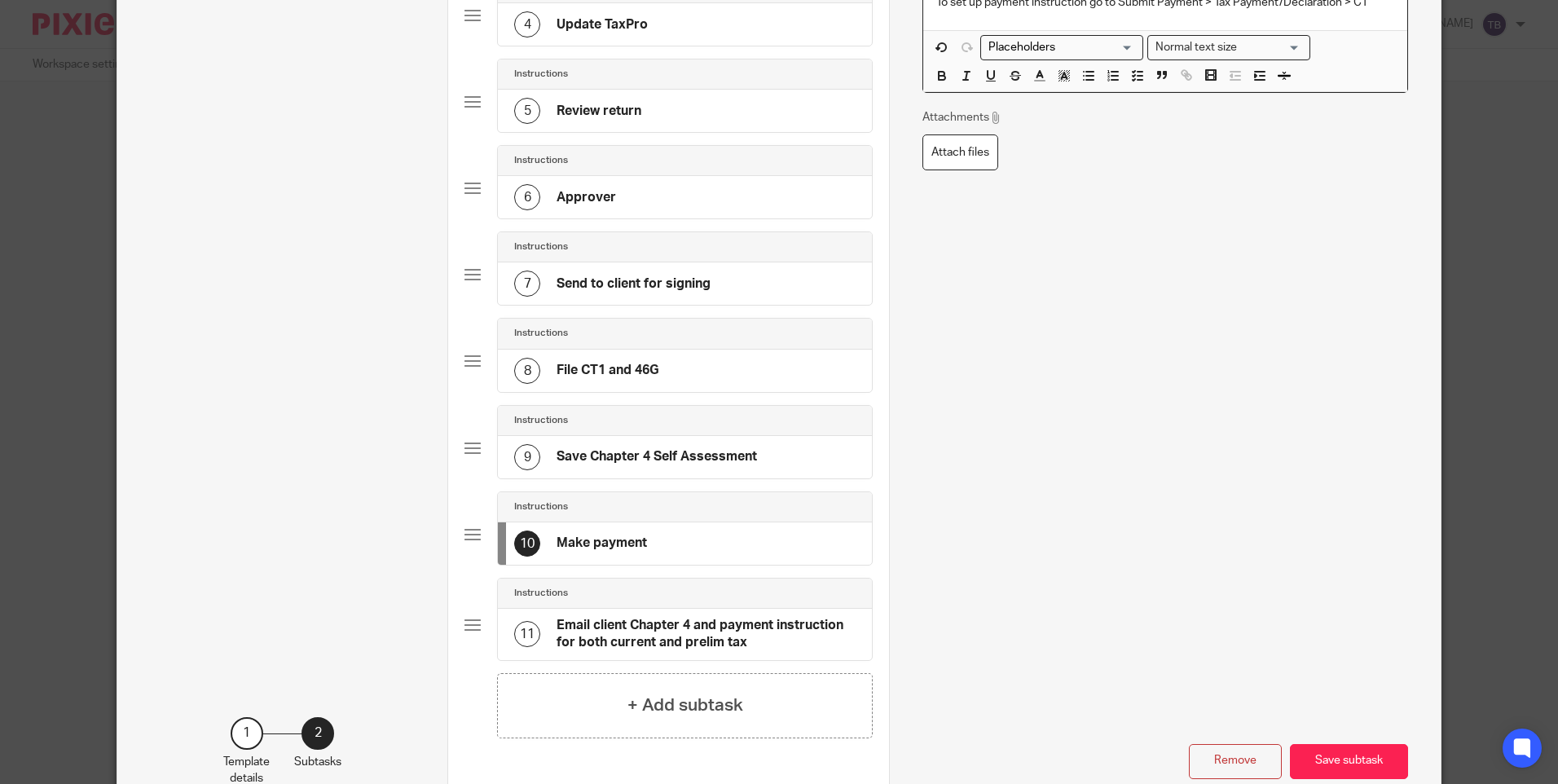
scroll to position [538, 0]
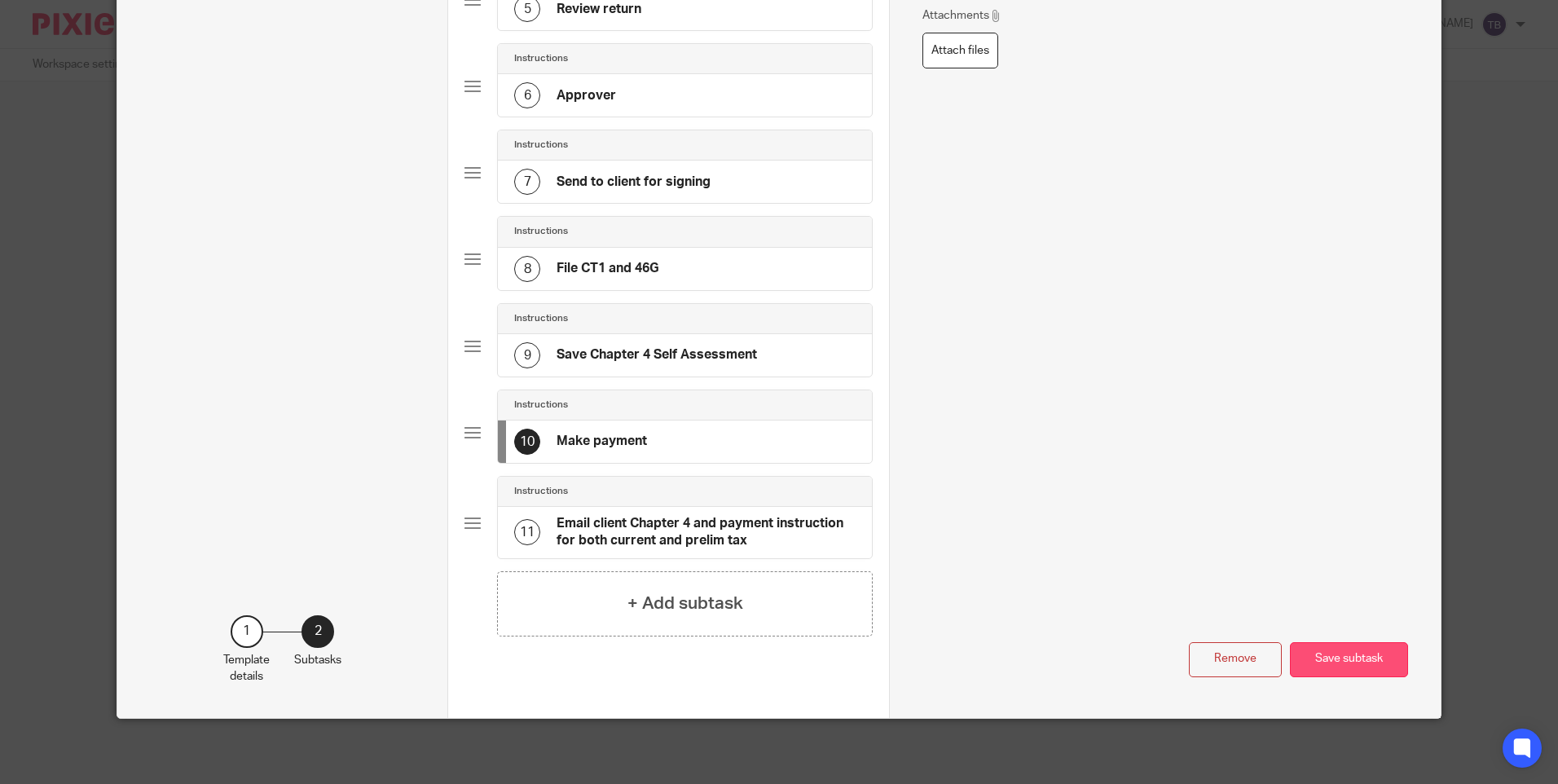
click at [1315, 655] on button "Save subtask" at bounding box center [1349, 659] width 118 height 35
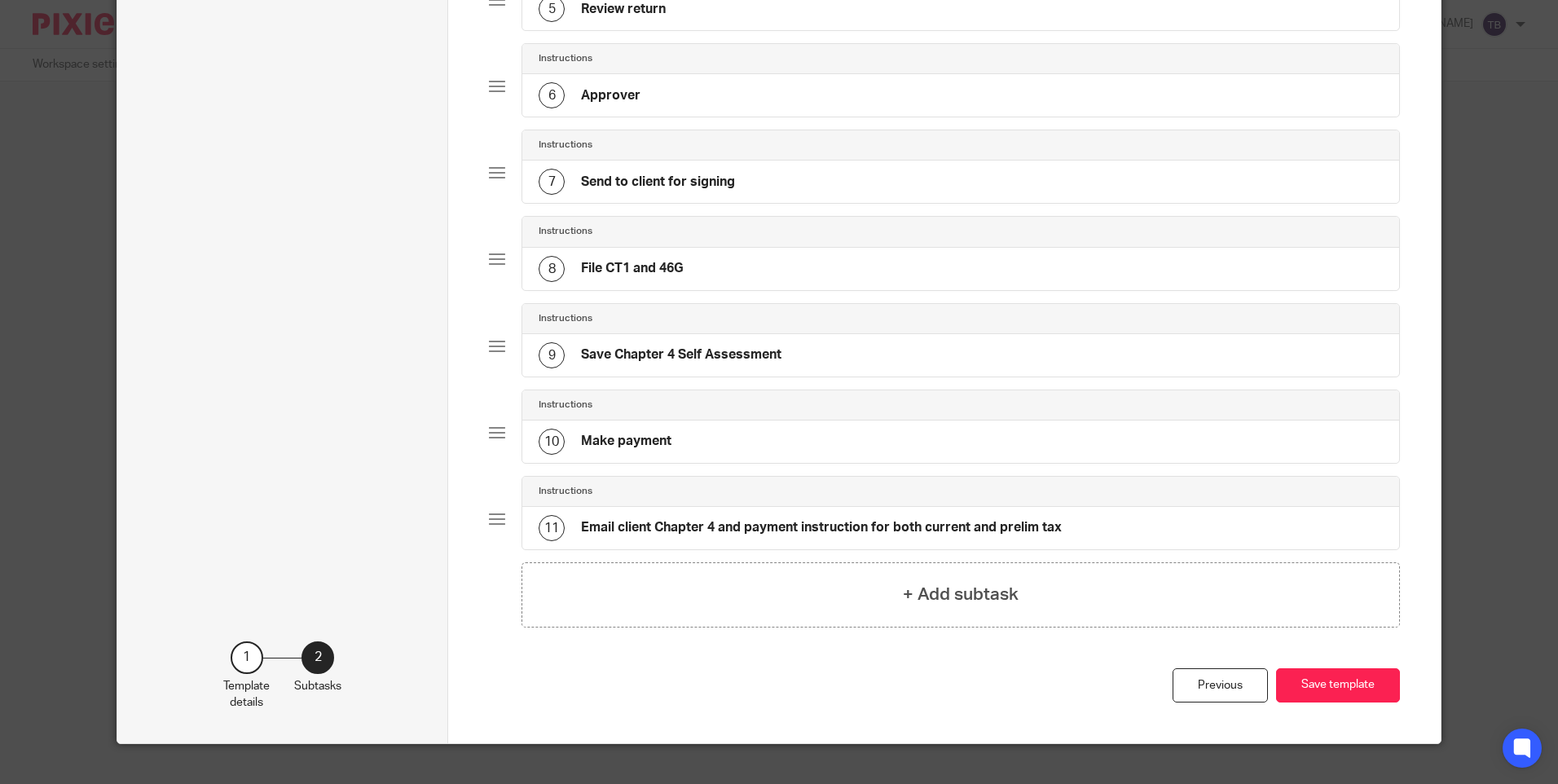
click at [906, 524] on h4 "Email client Chapter 4 and payment instruction for both current and prelim tax" at bounding box center [821, 527] width 480 height 17
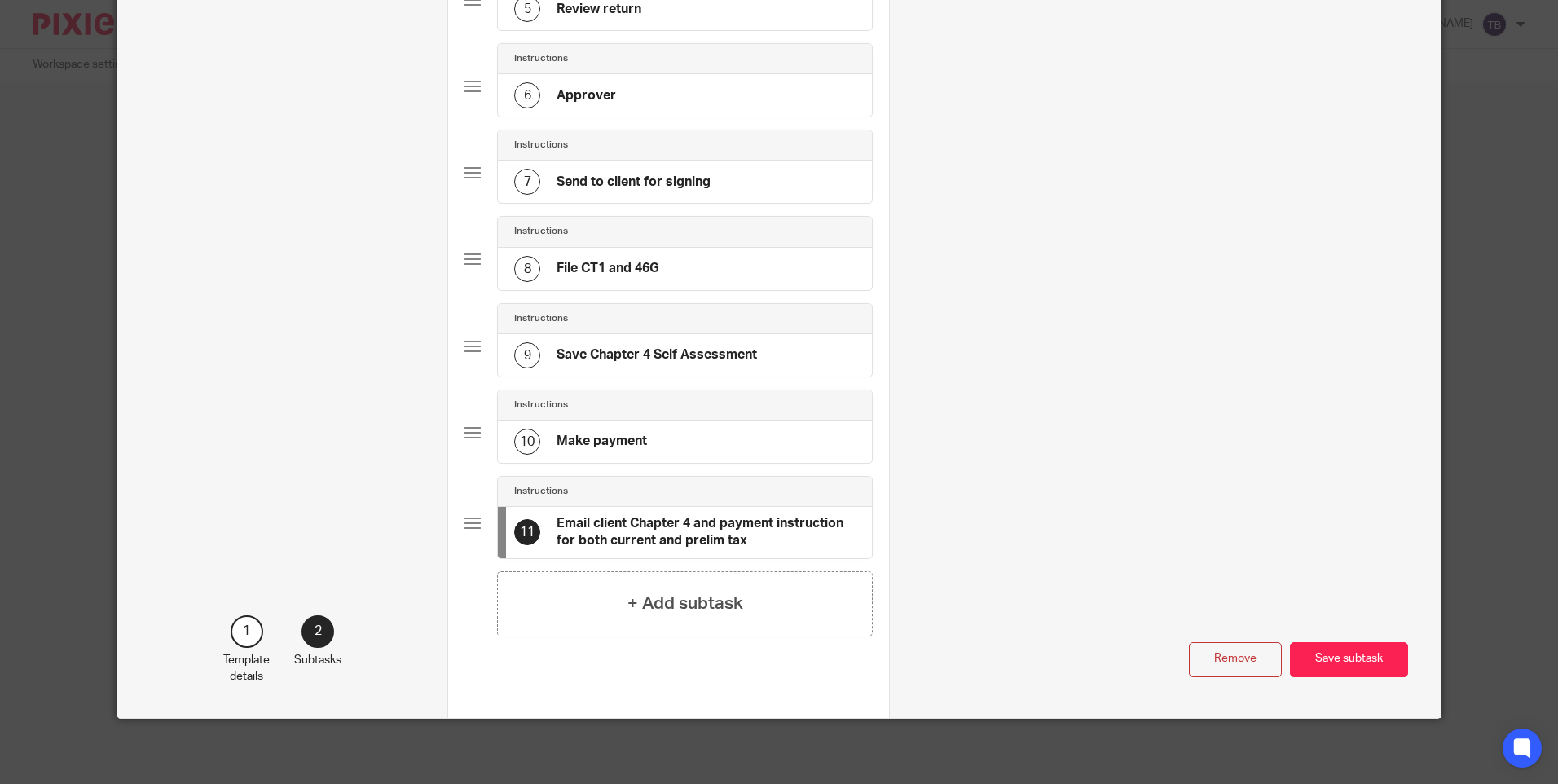
scroll to position [0, 0]
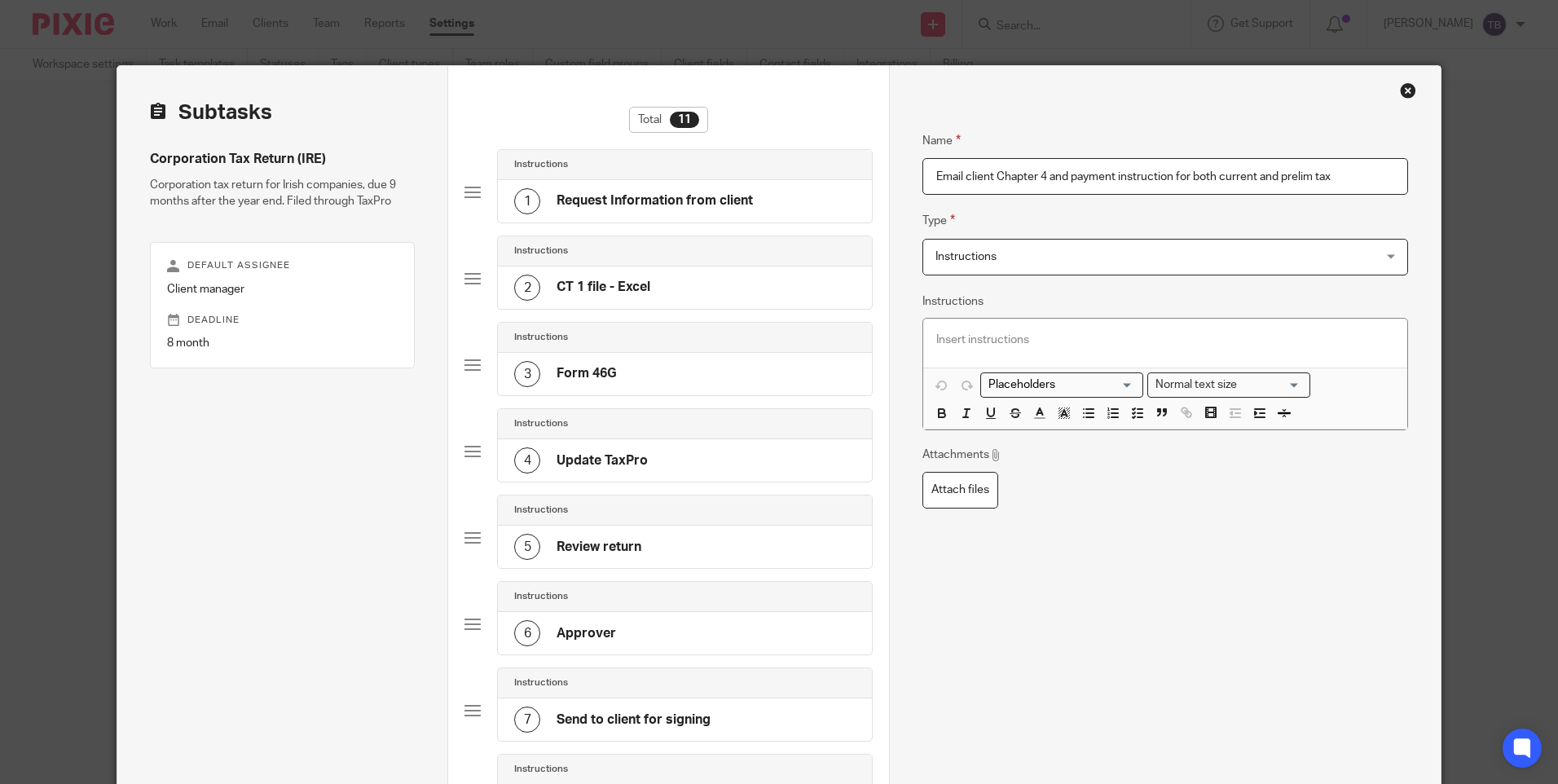
click at [1169, 175] on input "Email client Chapter 4 and payment instruction for both current and prelim tax" at bounding box center [1165, 177] width 485 height 37
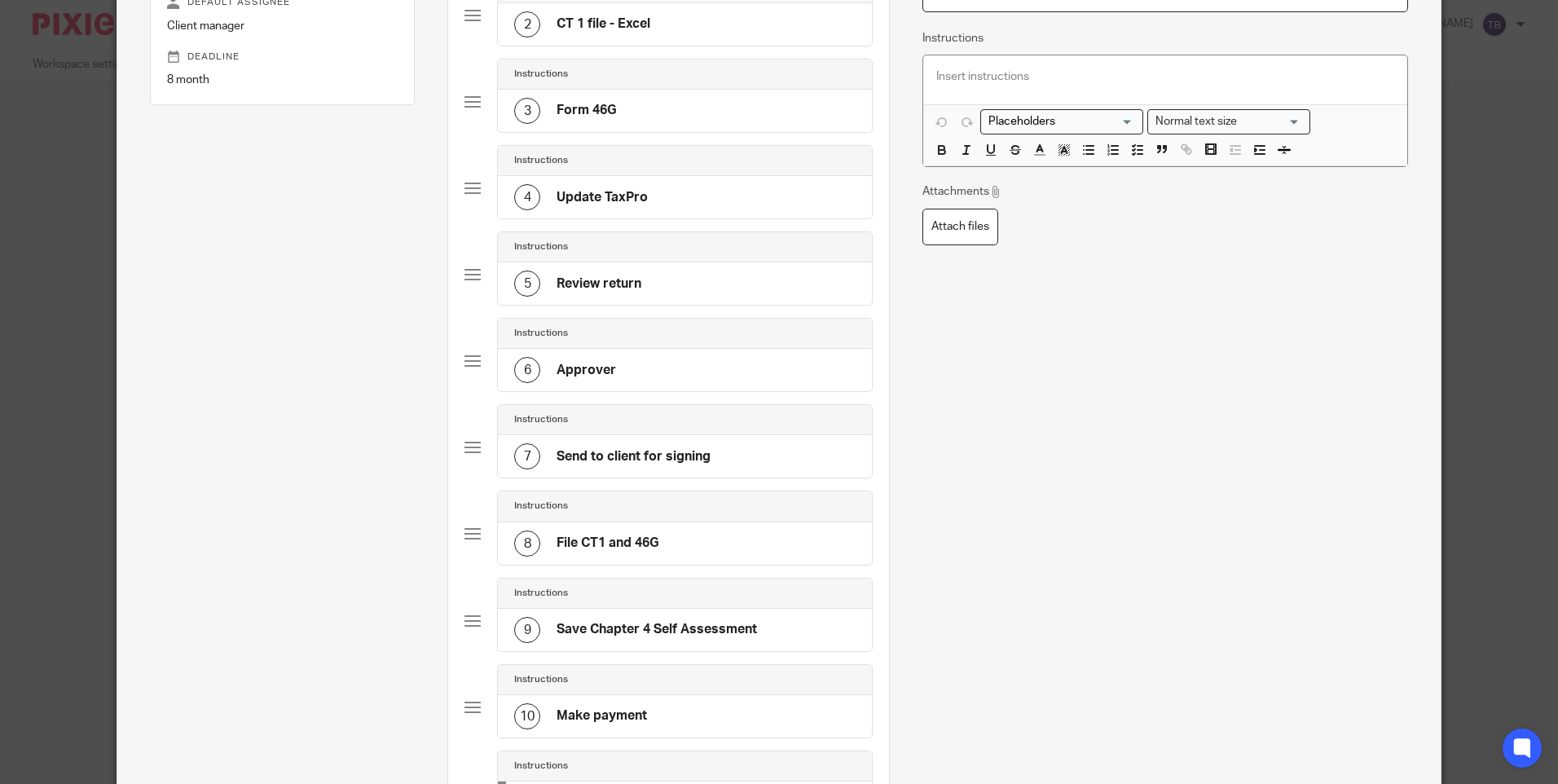
scroll to position [538, 0]
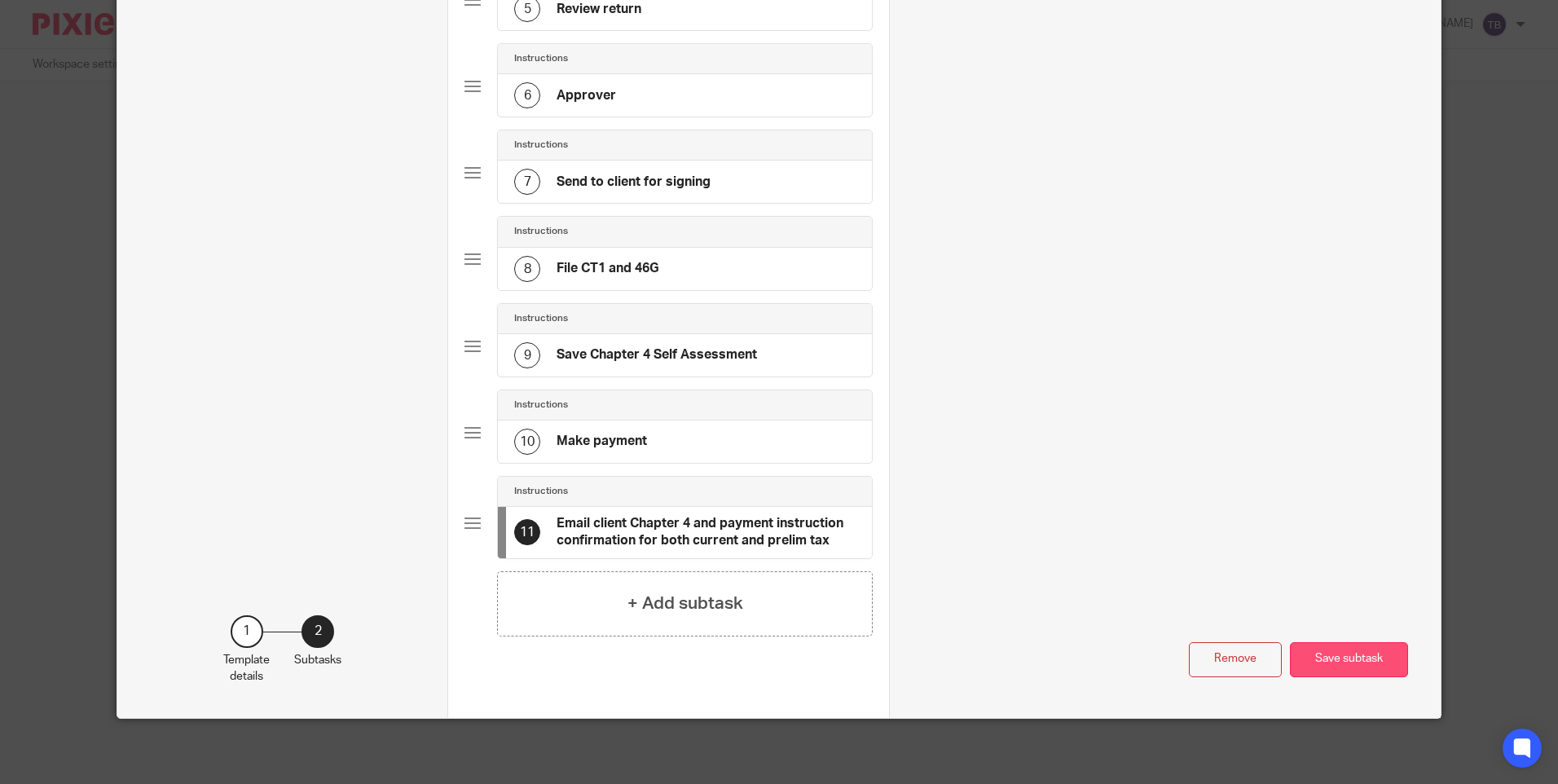
click at [1312, 658] on button "Save subtask" at bounding box center [1349, 659] width 118 height 35
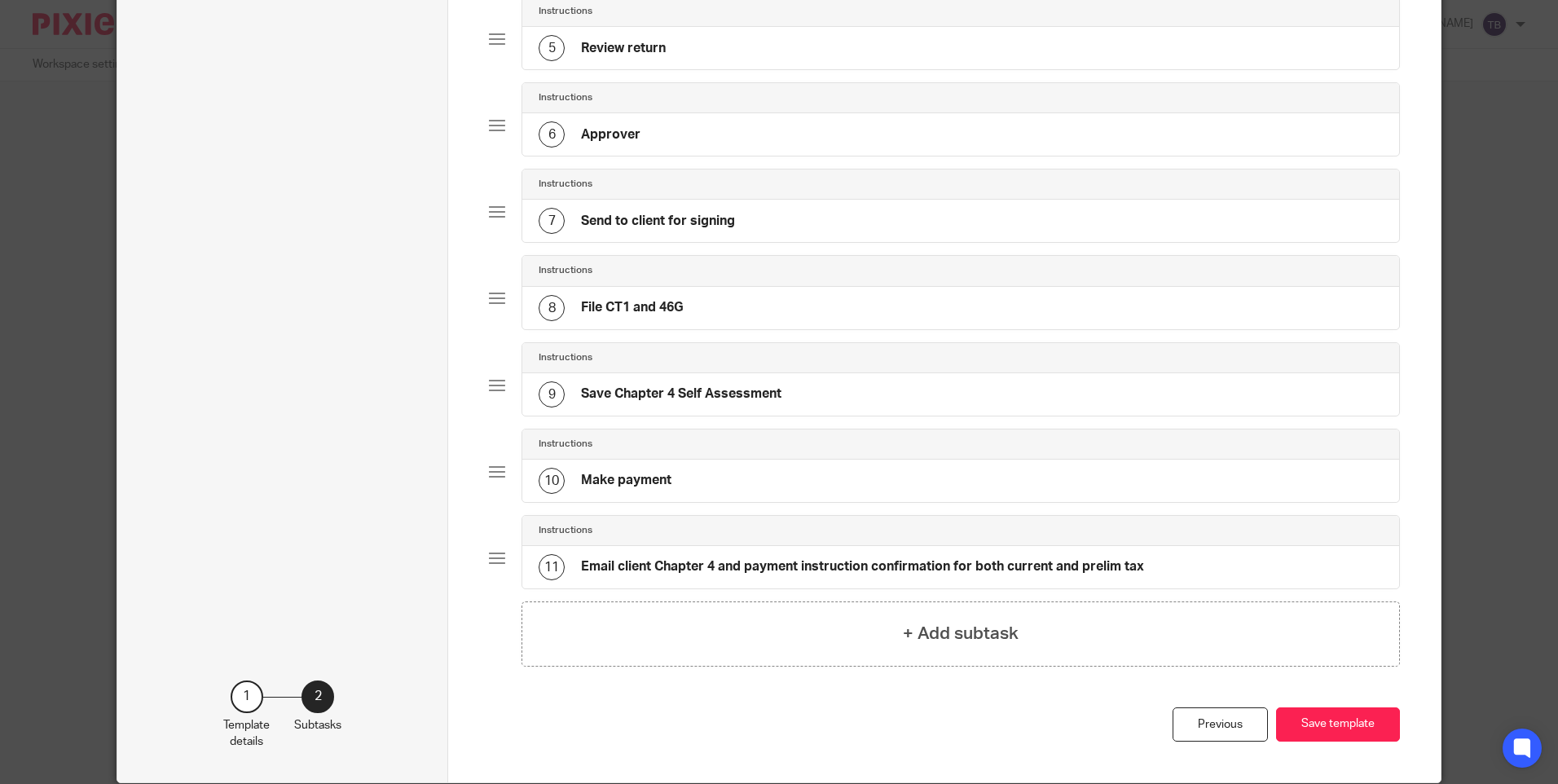
scroll to position [563, 0]
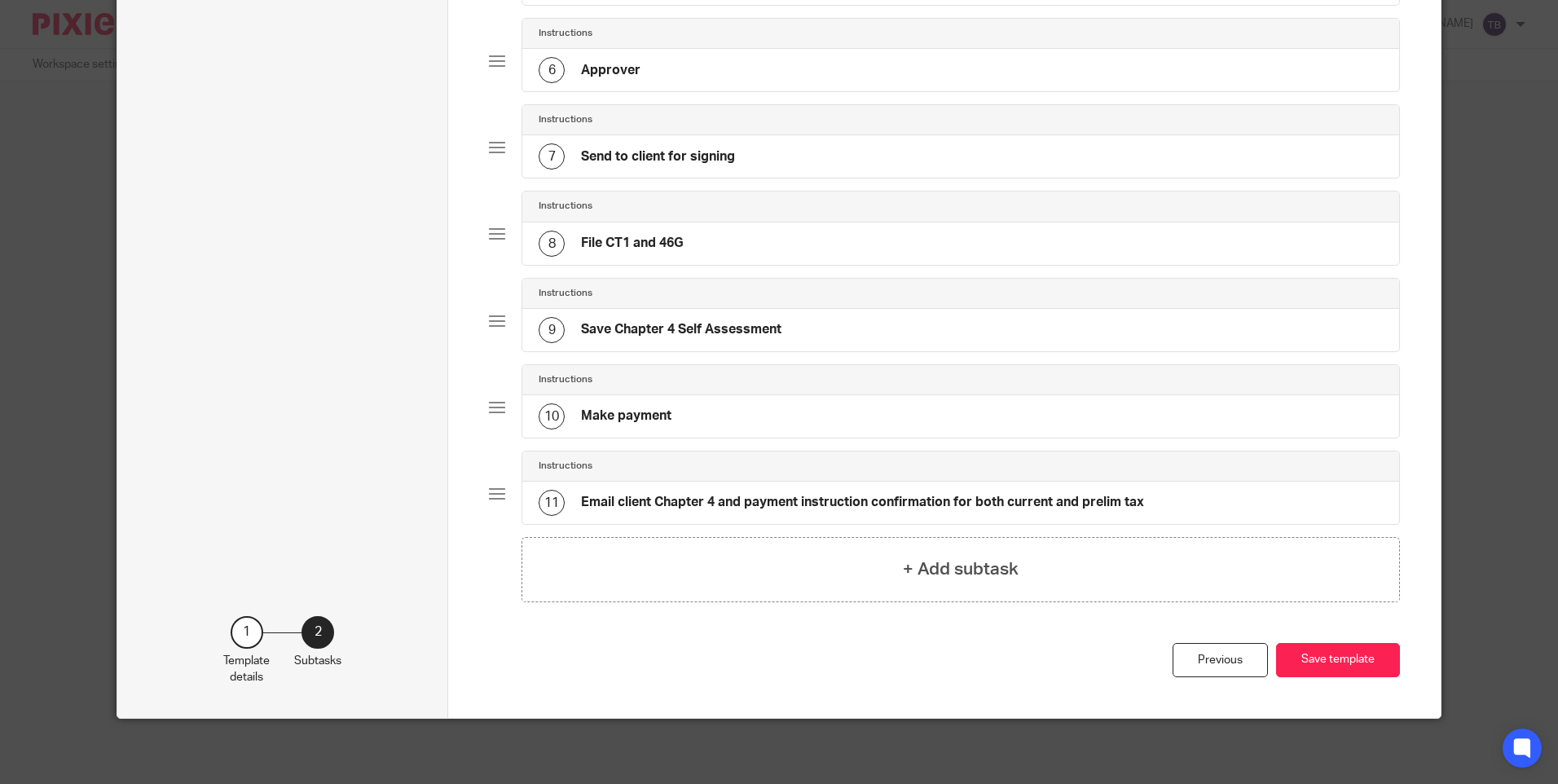
click at [784, 488] on div "11 Email client Chapter 4 and payment instruction confirmation for both current…" at bounding box center [960, 502] width 876 height 43
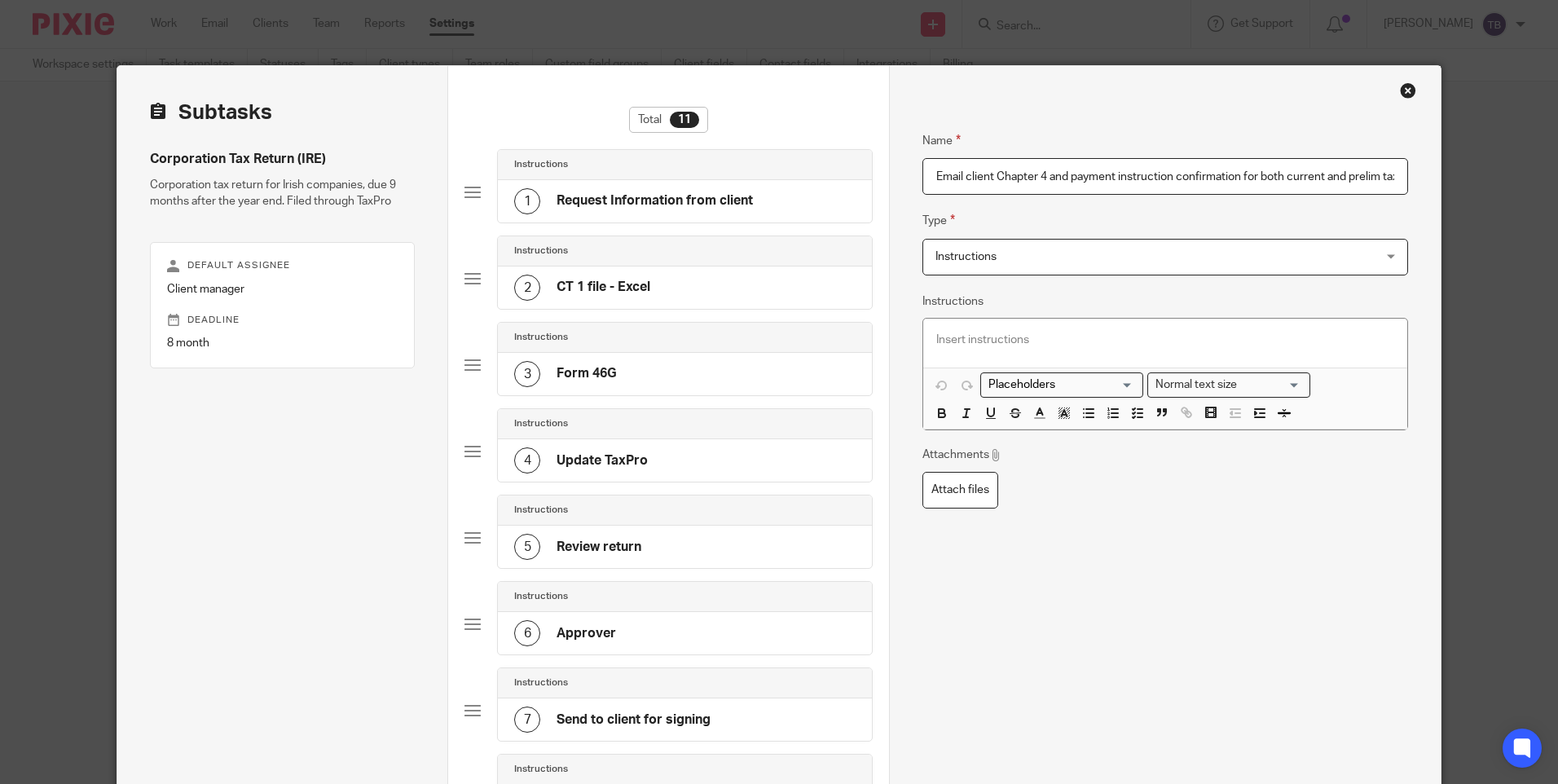
scroll to position [0, 7]
drag, startPoint x: 1241, startPoint y: 177, endPoint x: 1471, endPoint y: 153, distance: 231.2
click at [1471, 153] on div "Template details Name Corporation Tax Return (IRE) Description Corporation tax …" at bounding box center [779, 392] width 1558 height 784
type input "Email client Chapter 4 and payment instruction confirmation"
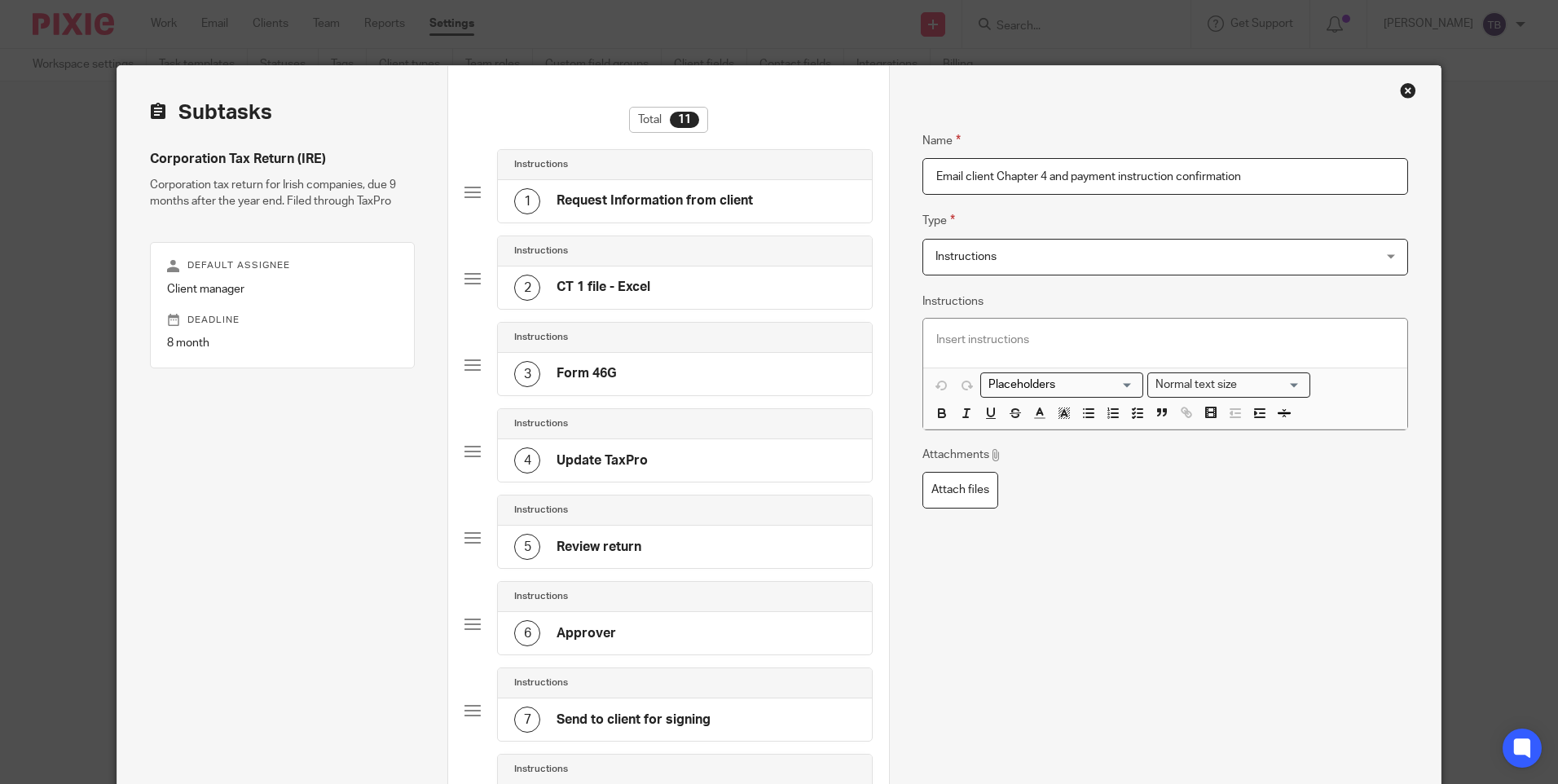
click at [970, 344] on p at bounding box center [1165, 340] width 457 height 16
paste div
click at [926, 337] on div "for both current and prelim tax" at bounding box center [1165, 343] width 483 height 49
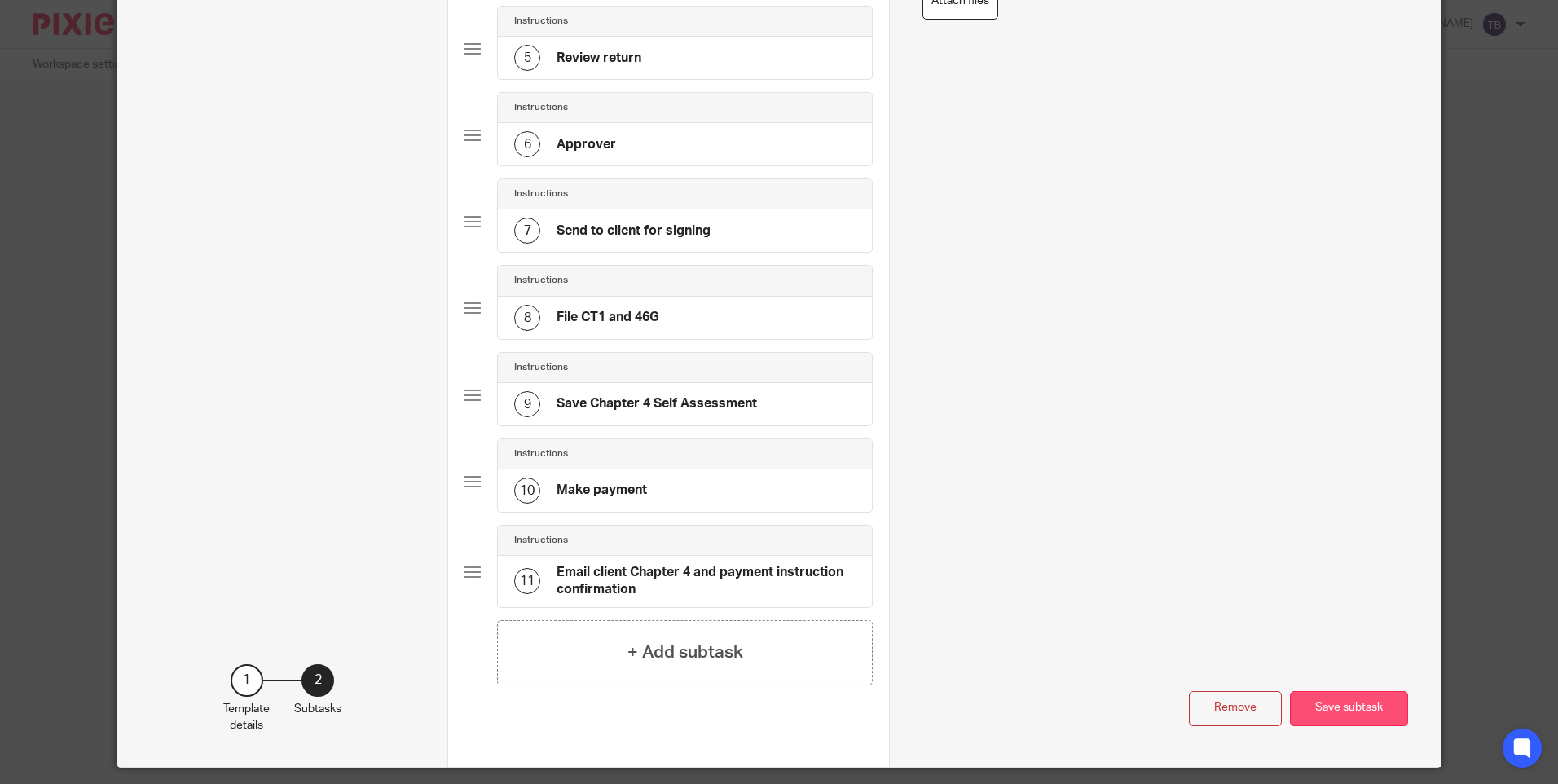
click at [1344, 714] on button "Save subtask" at bounding box center [1349, 708] width 118 height 35
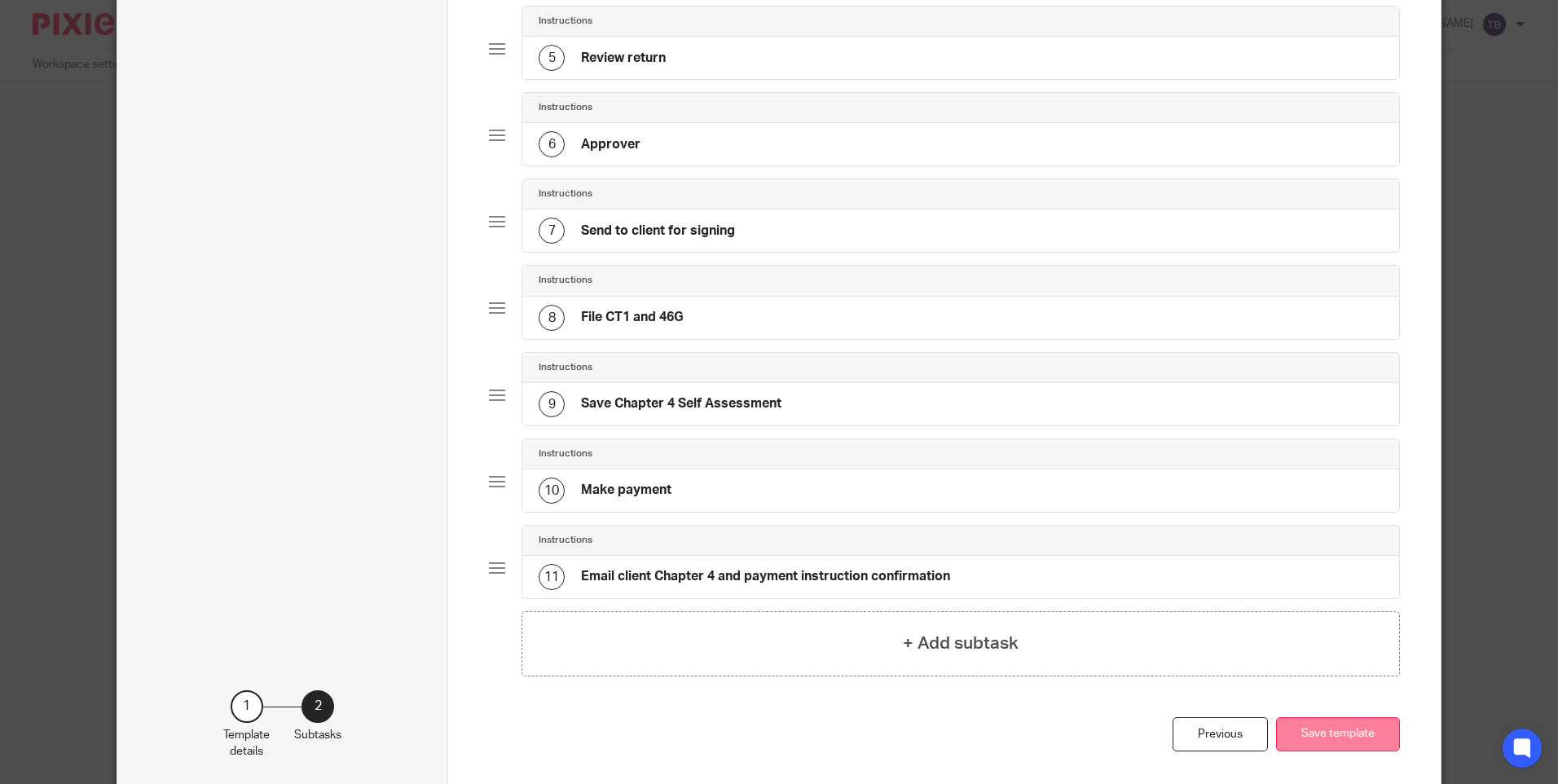
click at [1338, 732] on button "Save template" at bounding box center [1338, 734] width 124 height 35
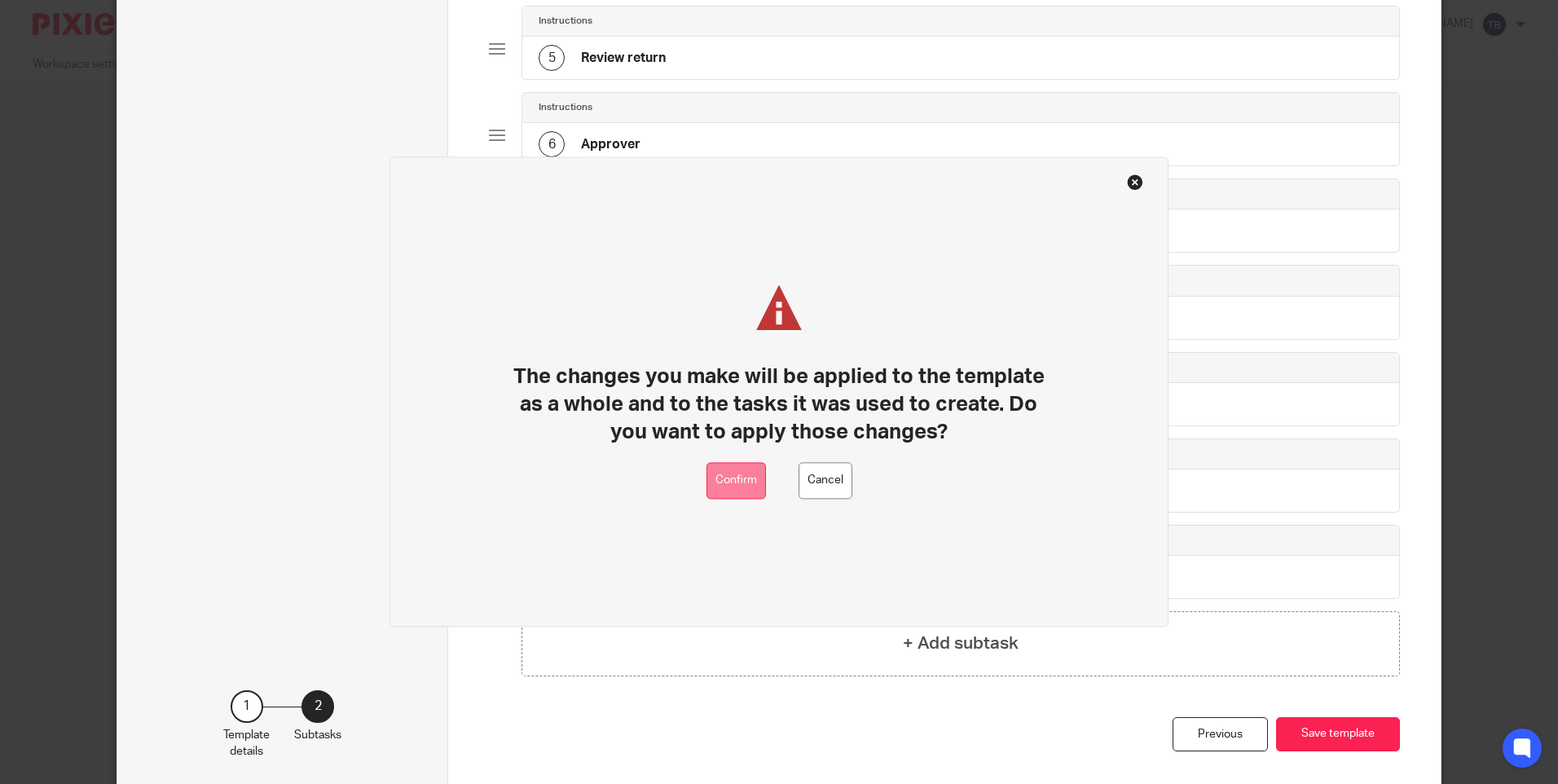
click at [760, 475] on button "Confirm" at bounding box center [736, 481] width 59 height 37
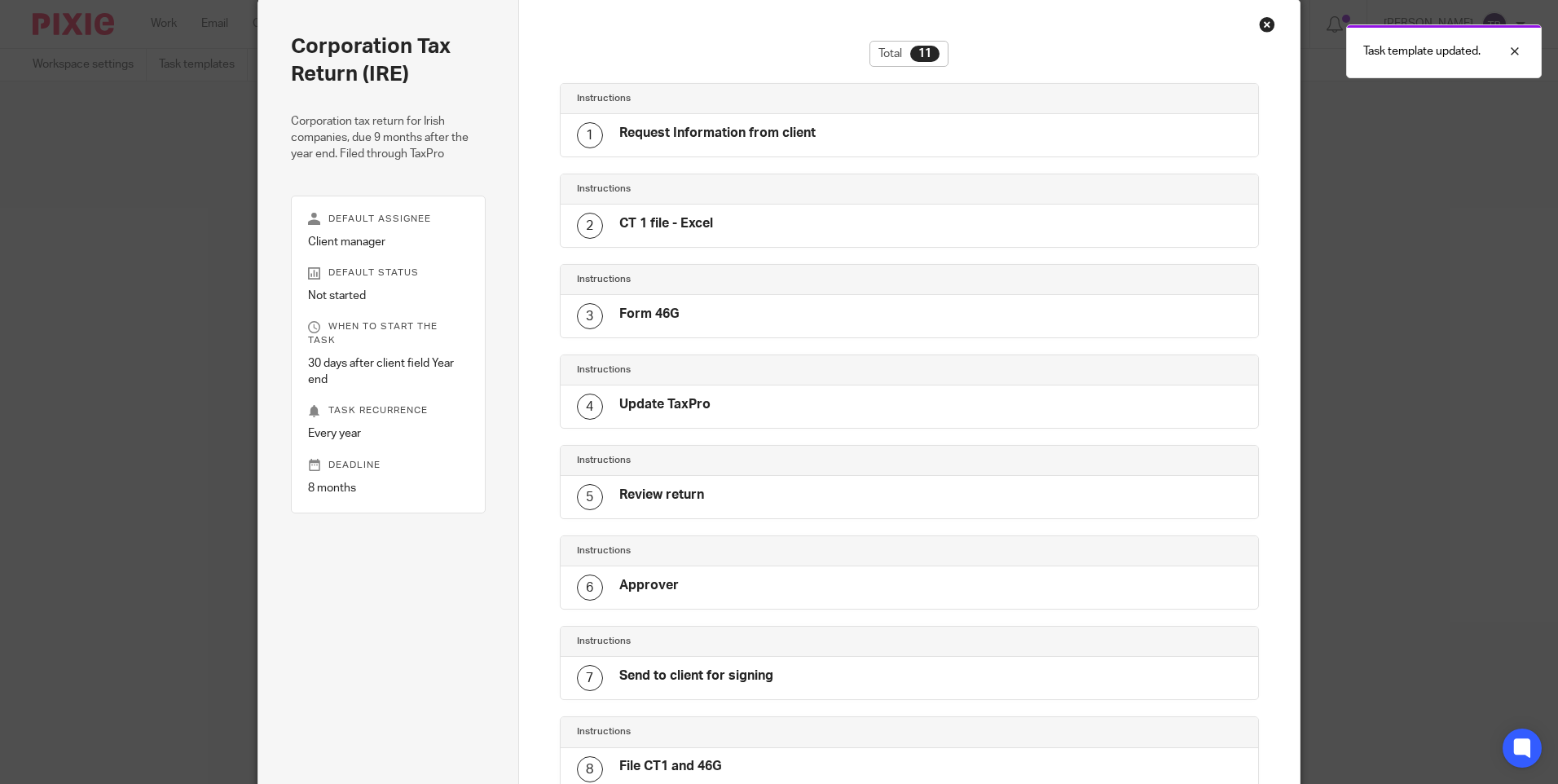
scroll to position [20, 0]
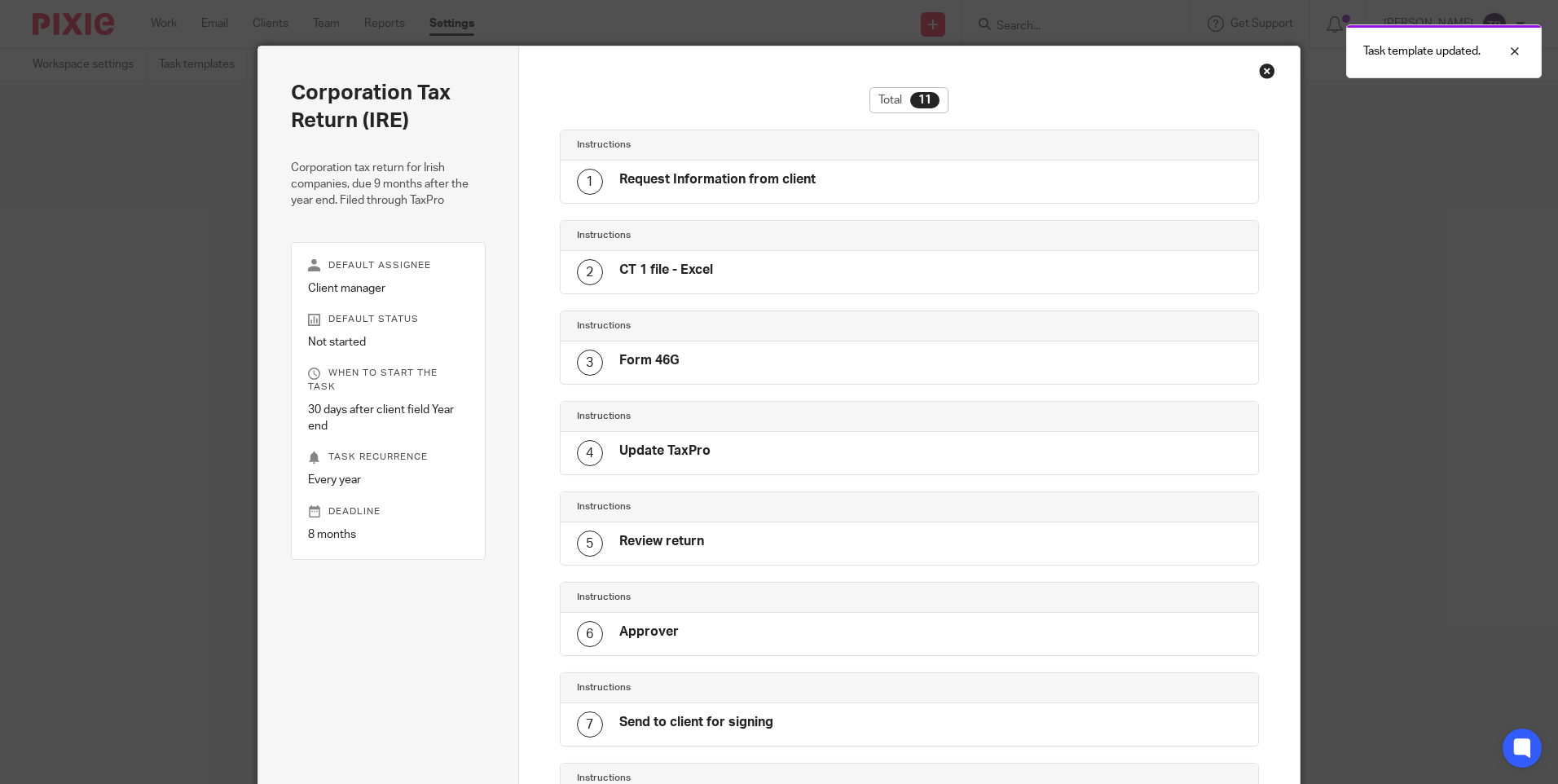
click at [1262, 68] on div "Task template updated." at bounding box center [1160, 47] width 763 height 62
click at [1510, 48] on div at bounding box center [1503, 52] width 44 height 20
click at [1264, 71] on div "Close this dialog window" at bounding box center [1267, 71] width 16 height 16
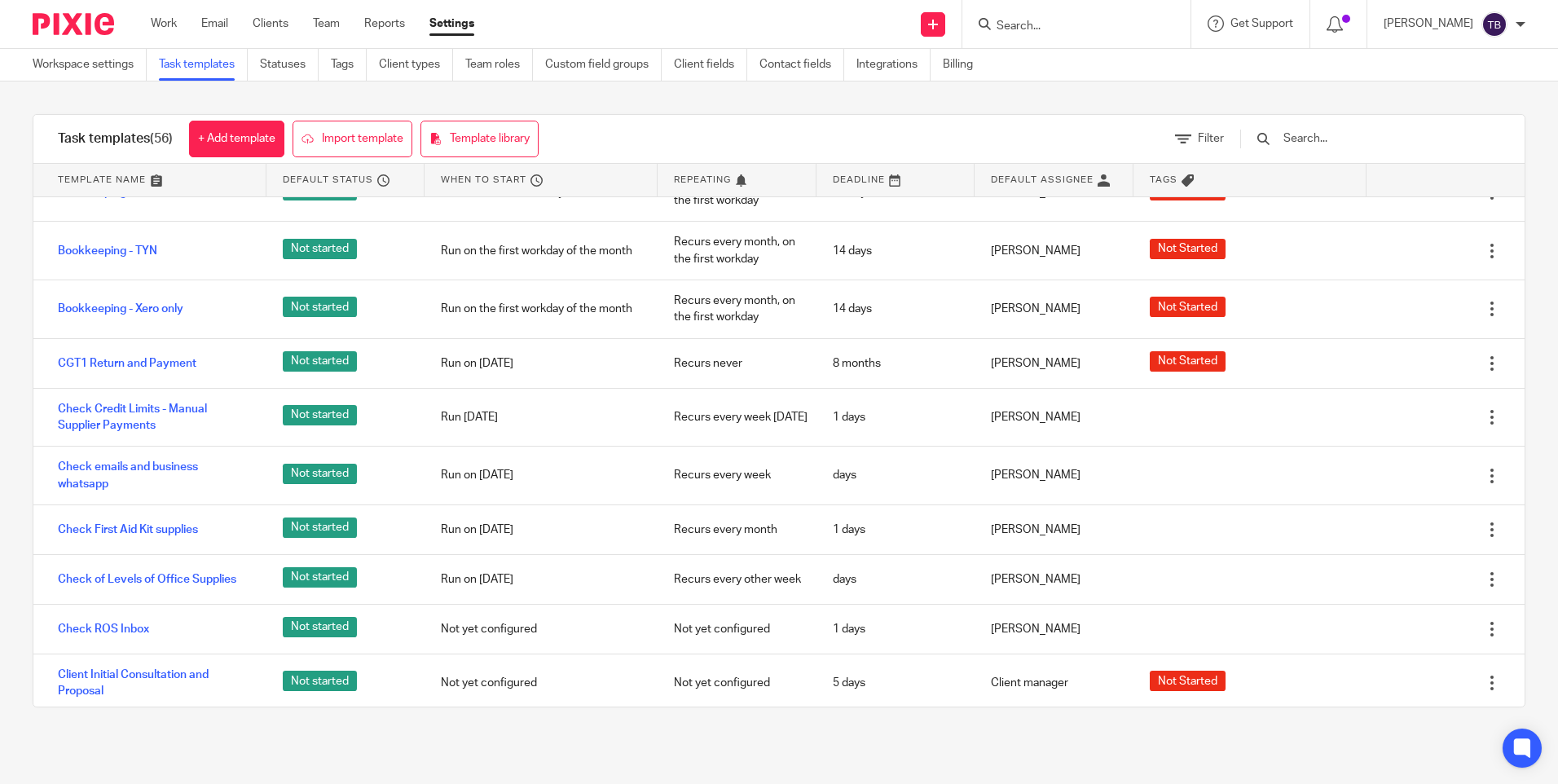
scroll to position [571, 0]
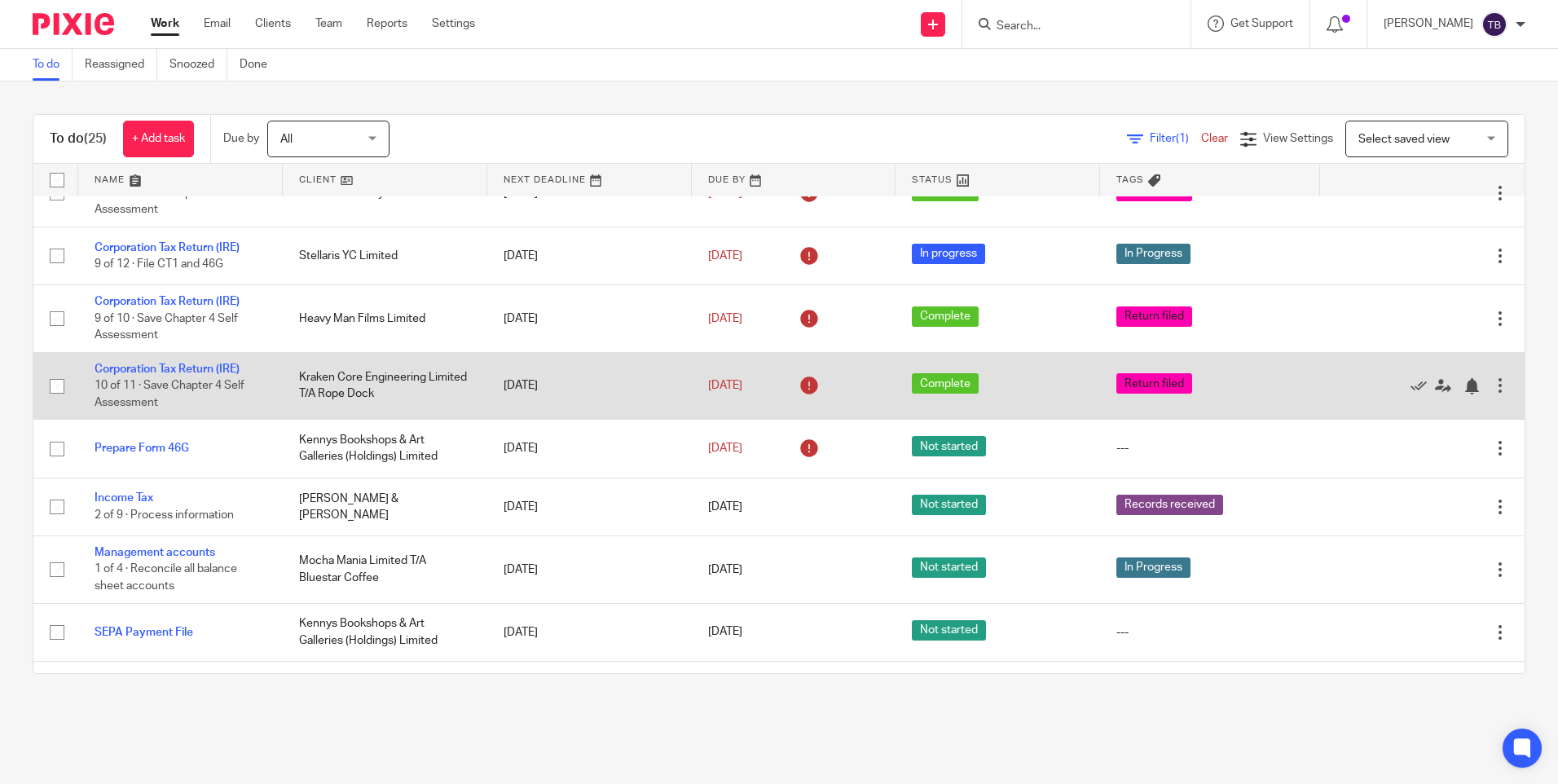
scroll to position [163, 0]
click at [174, 369] on link "Corporation Tax Return (IRE)" at bounding box center [167, 369] width 145 height 11
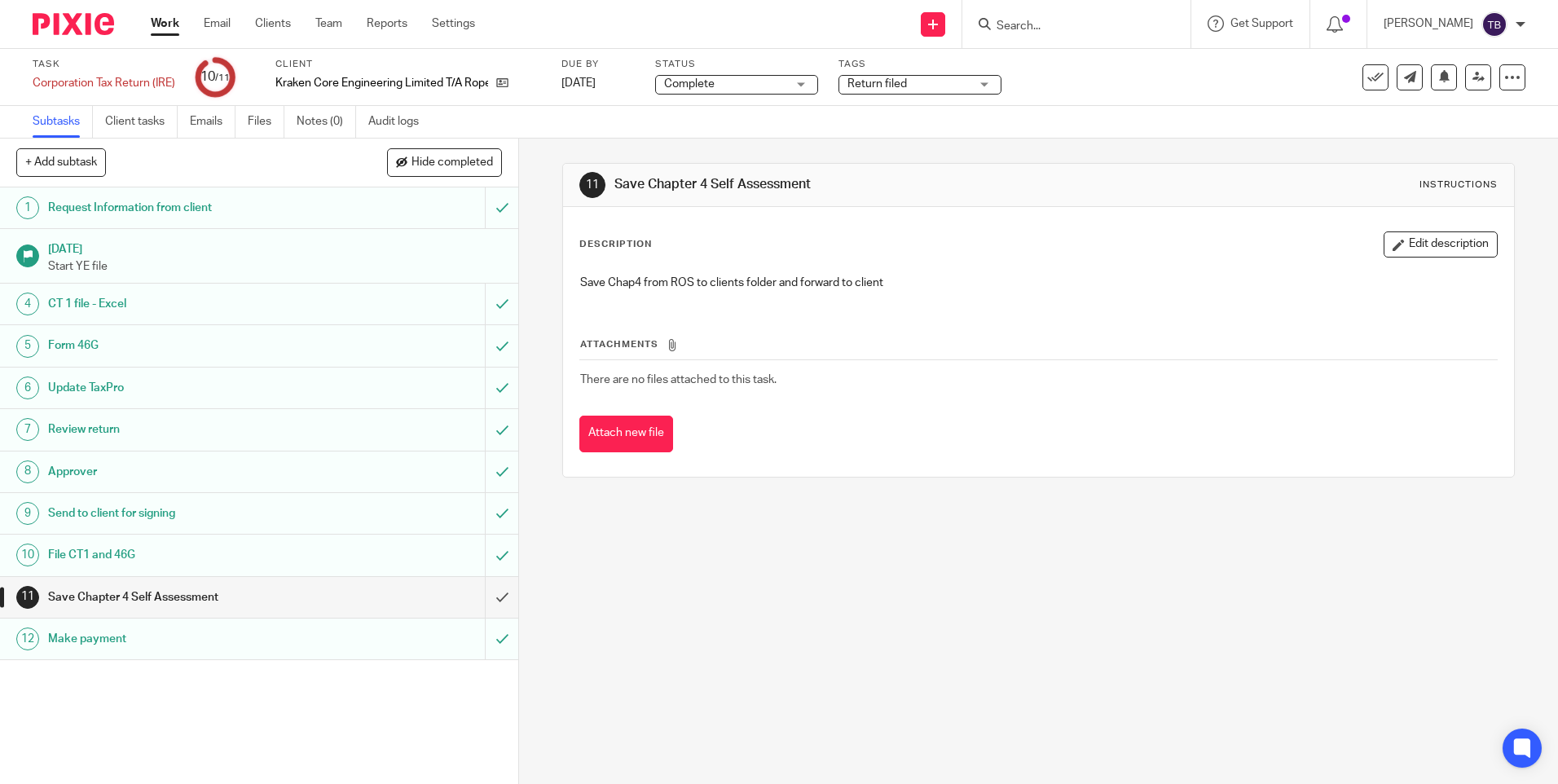
click at [1046, 23] on input "Search" at bounding box center [1069, 27] width 147 height 15
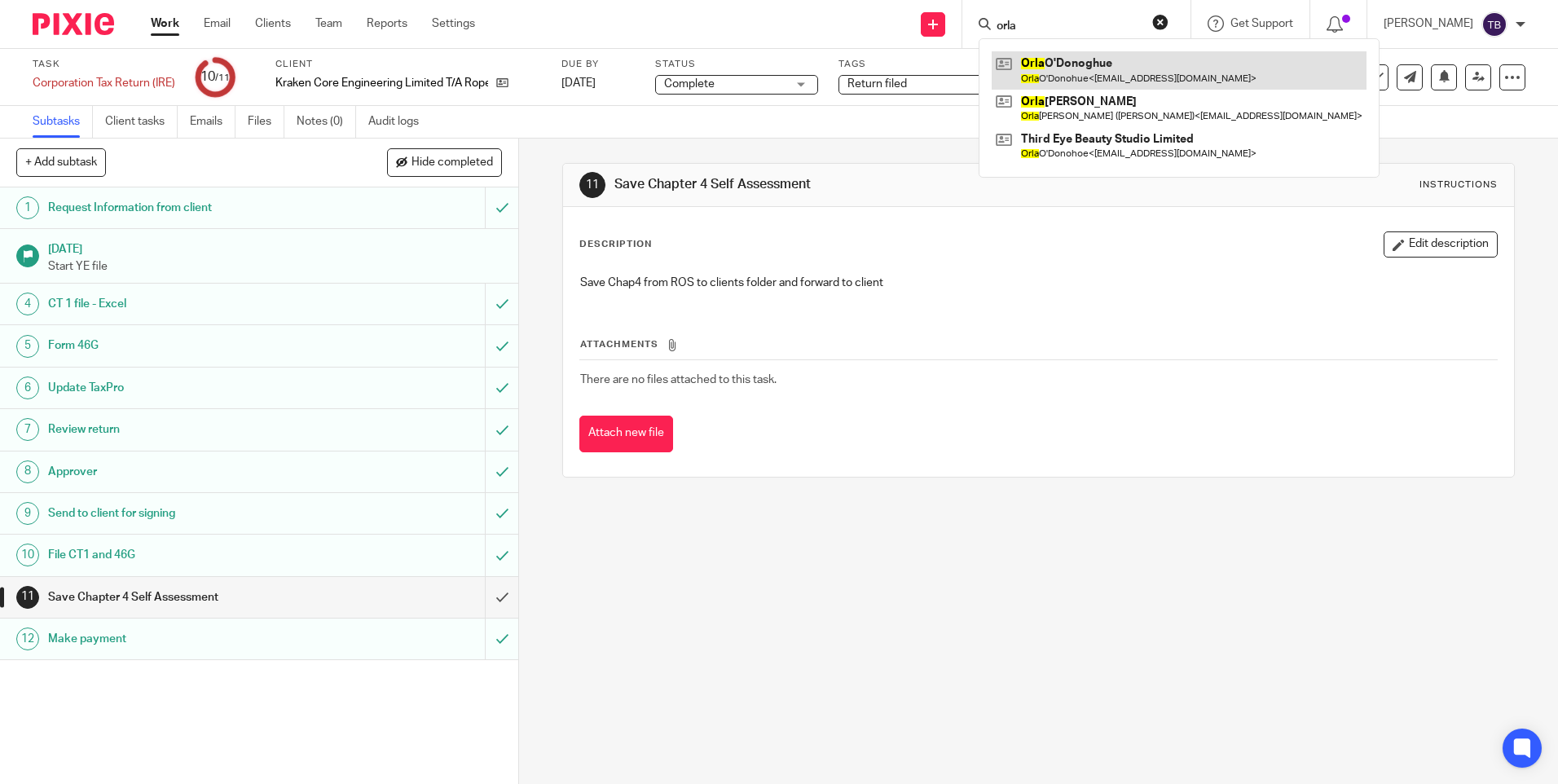
type input "orla"
click at [1069, 72] on link at bounding box center [1179, 71] width 375 height 38
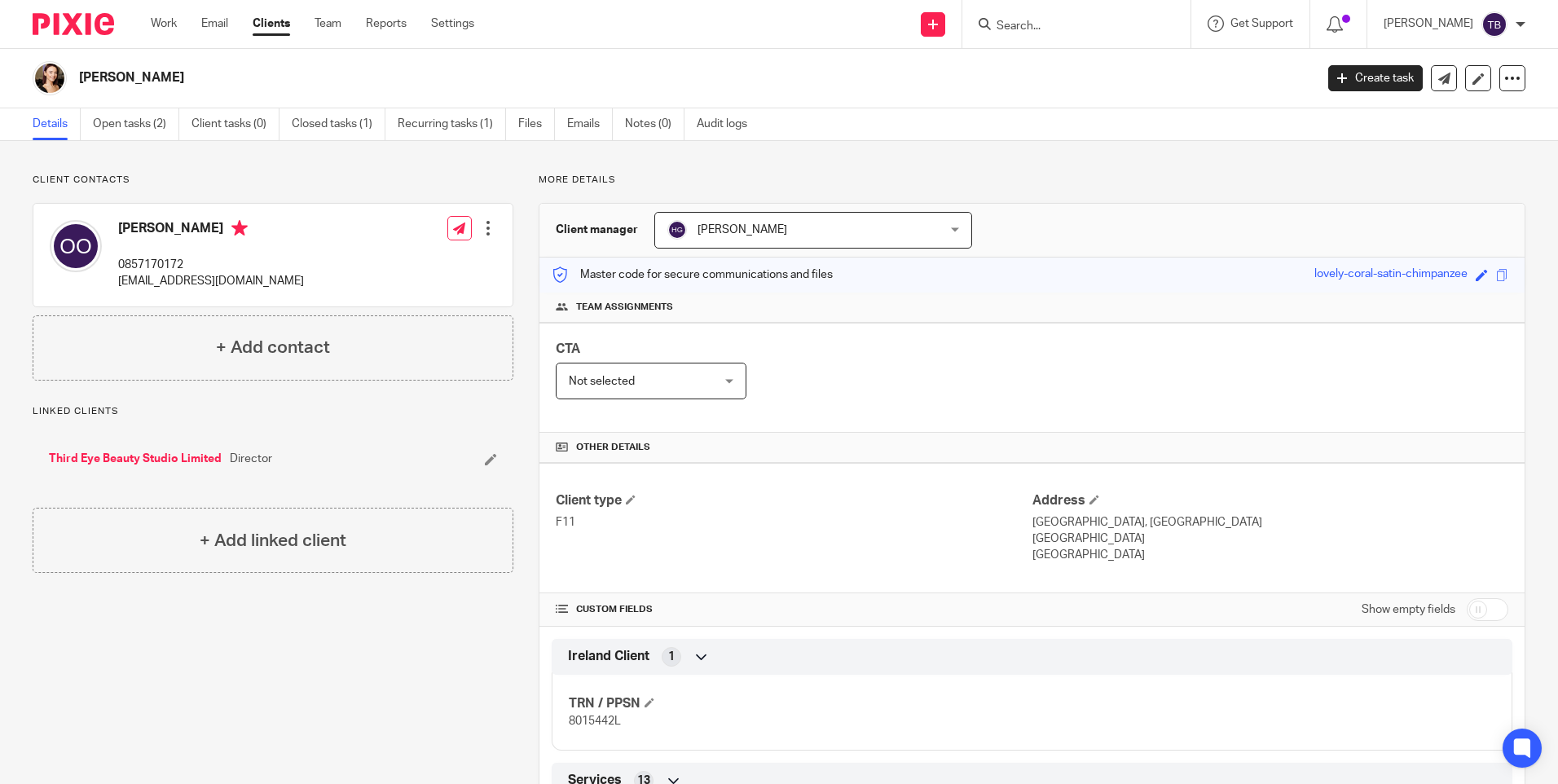
click at [192, 223] on h4 "[PERSON_NAME]" at bounding box center [211, 230] width 186 height 21
copy h4 "O'Donohue"
drag, startPoint x: 116, startPoint y: 282, endPoint x: 312, endPoint y: 290, distance: 196.2
click at [312, 290] on div "Orla O'Donohue 0857170172 thirdeyebeautystudio@outlook.com Edit contact Create …" at bounding box center [273, 254] width 480 height 103
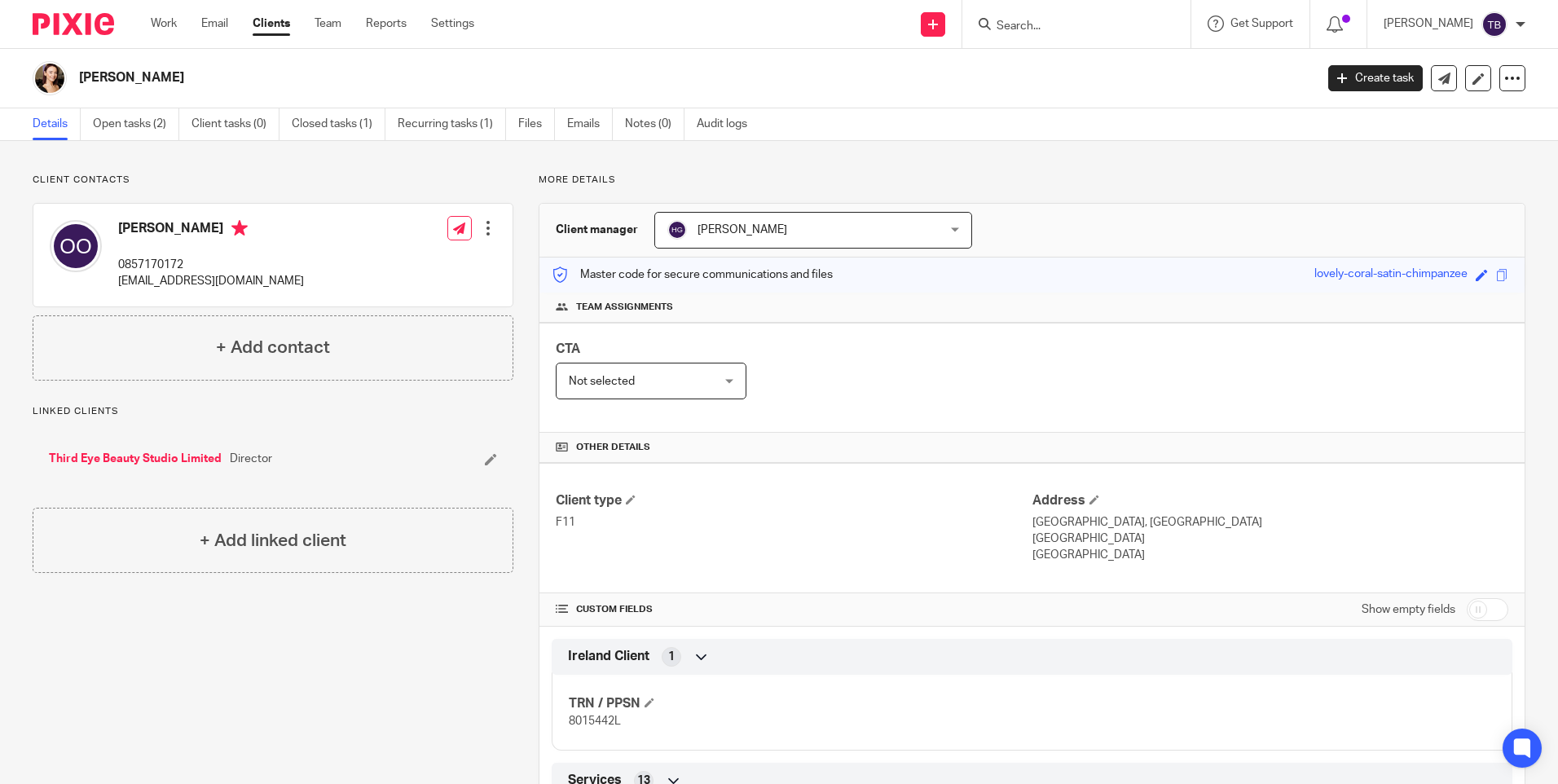
copy p "thirdeyebeautystudio@outlook.com"
click at [582, 123] on link "Emails" at bounding box center [591, 124] width 46 height 32
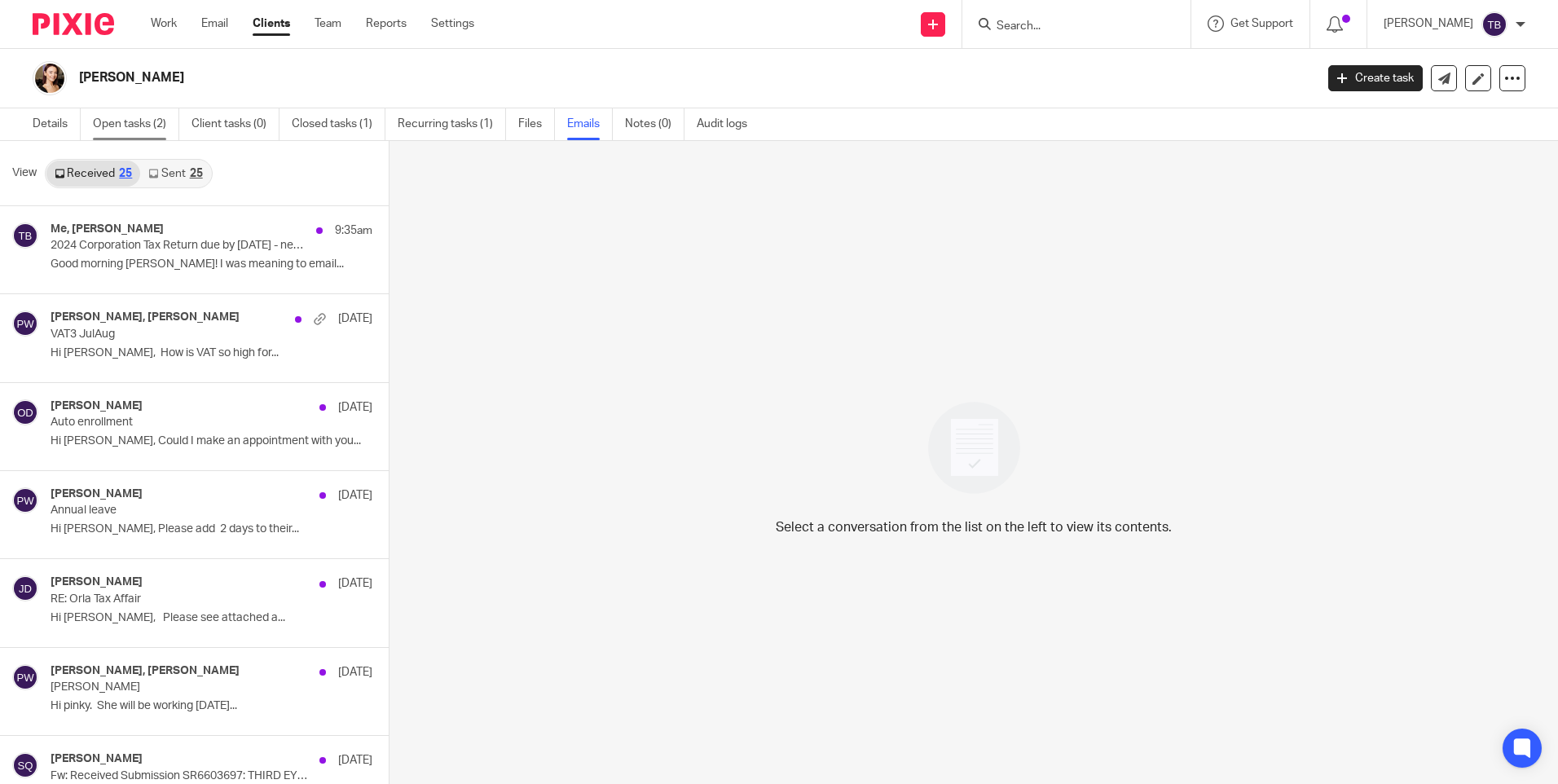
click at [129, 118] on link "Open tasks (2)" at bounding box center [136, 124] width 86 height 32
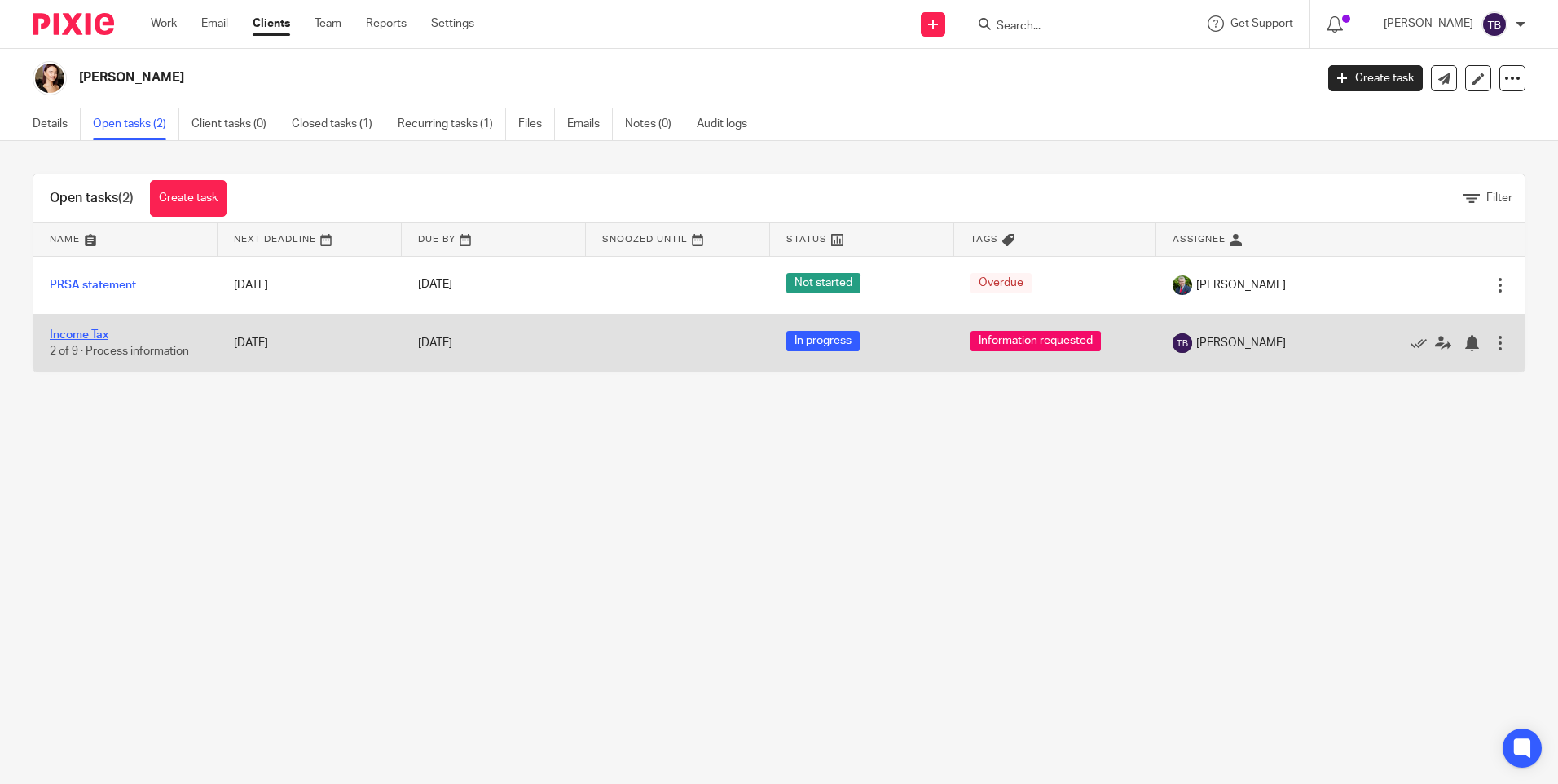
click at [90, 340] on link "Income Tax" at bounding box center [79, 335] width 58 height 11
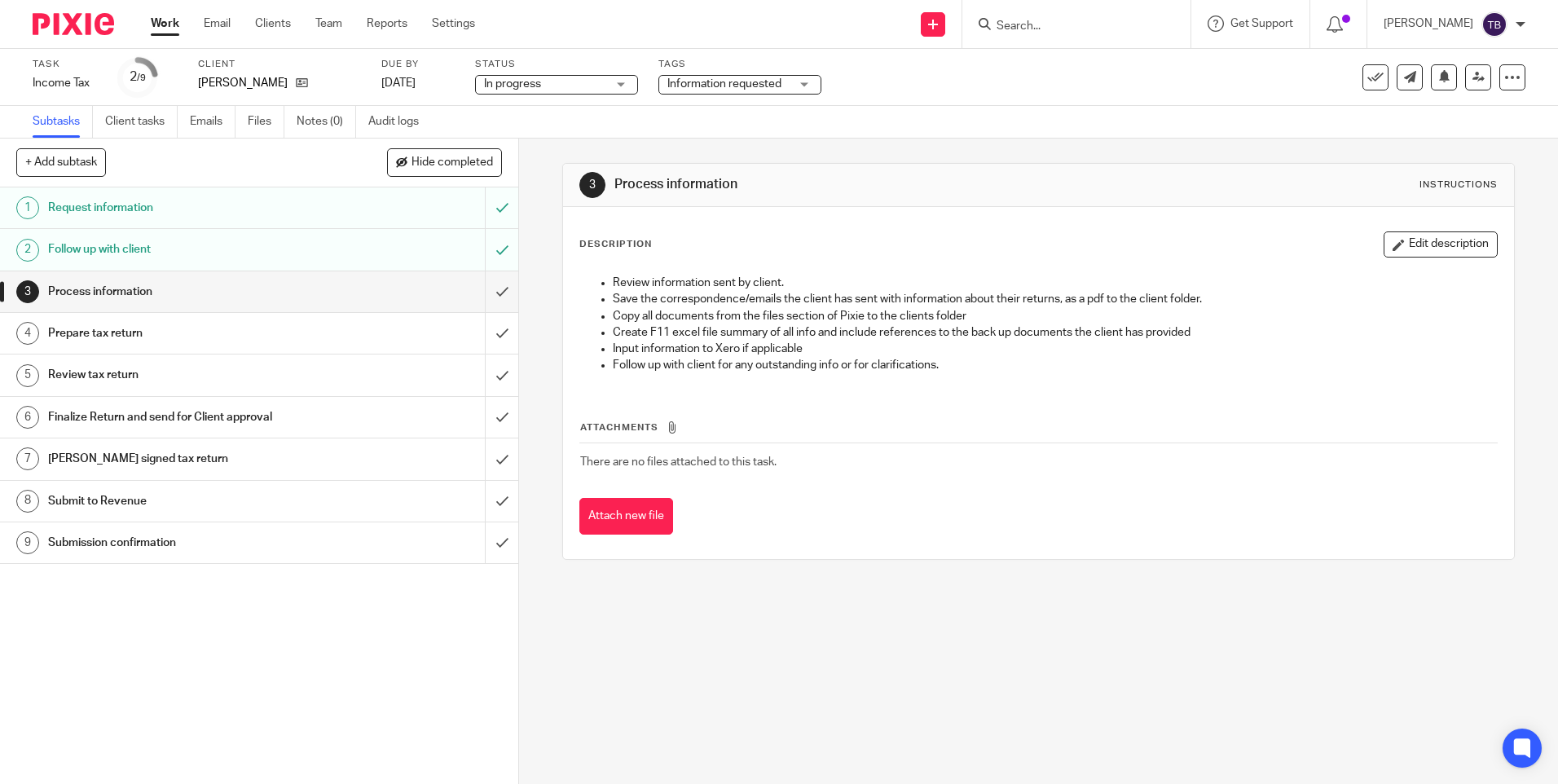
click at [201, 214] on h1 "Request information" at bounding box center [188, 208] width 280 height 25
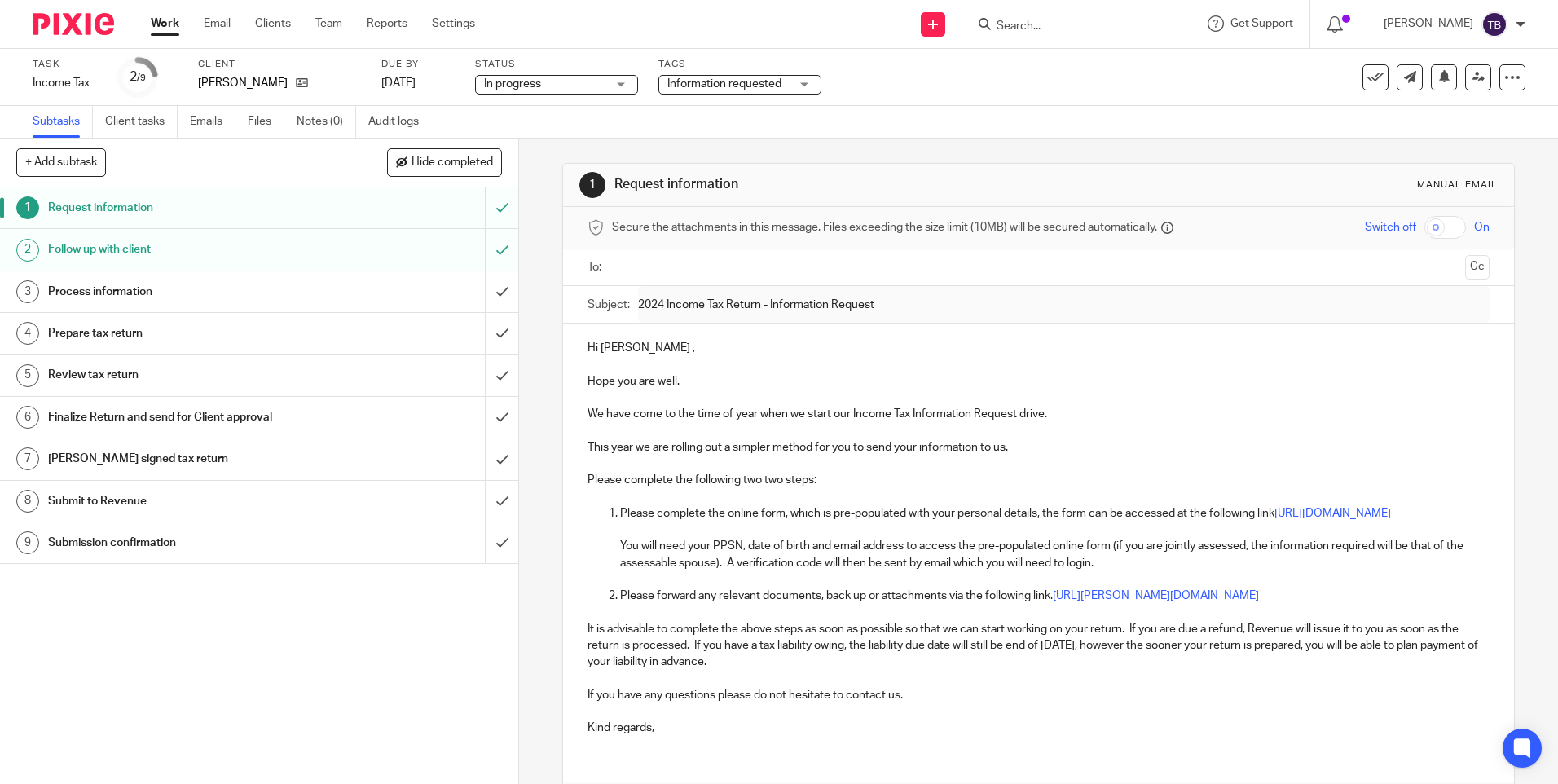
scroll to position [127, 0]
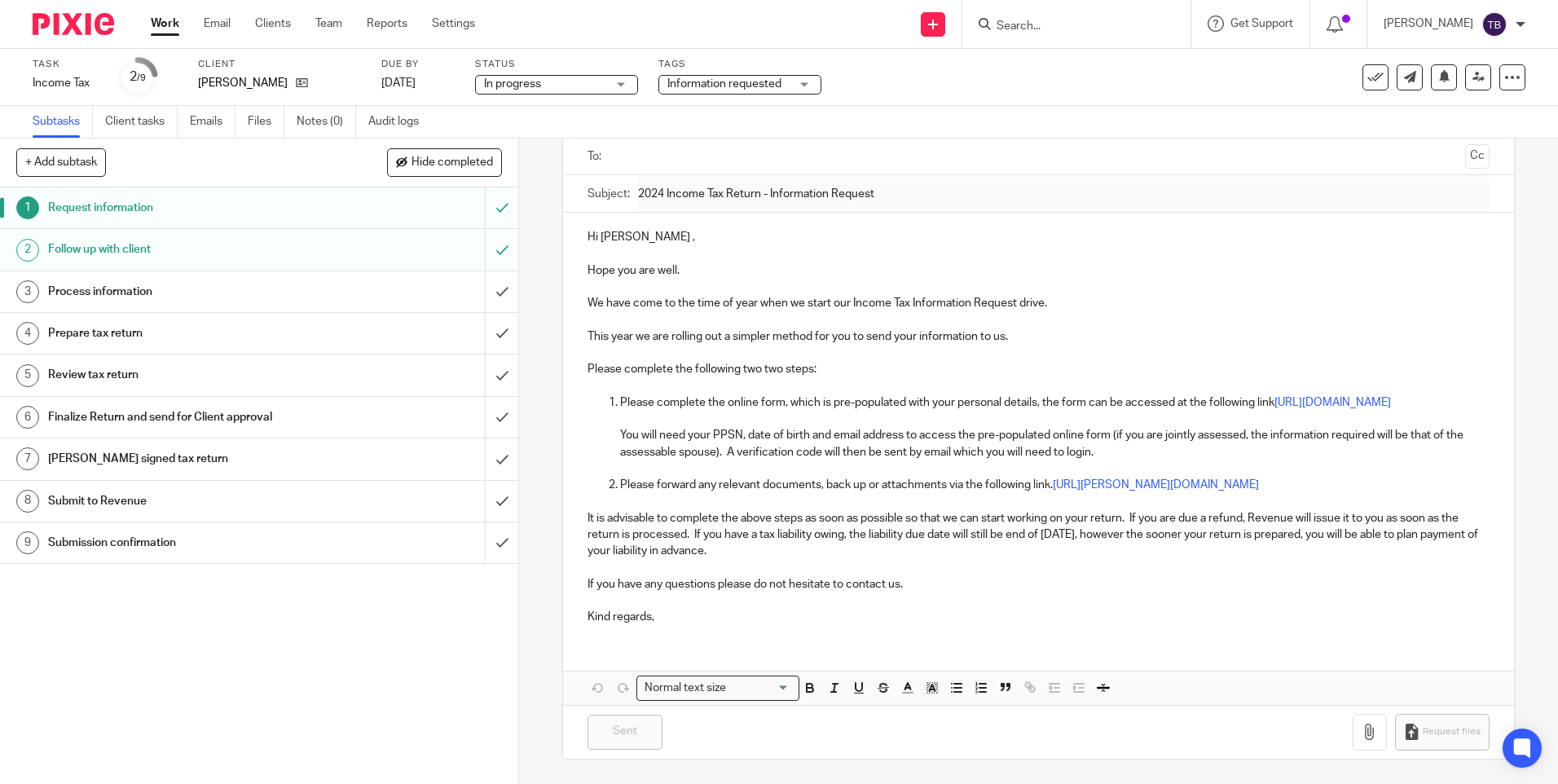
click at [367, 252] on div "Follow up with client" at bounding box center [259, 250] width 421 height 25
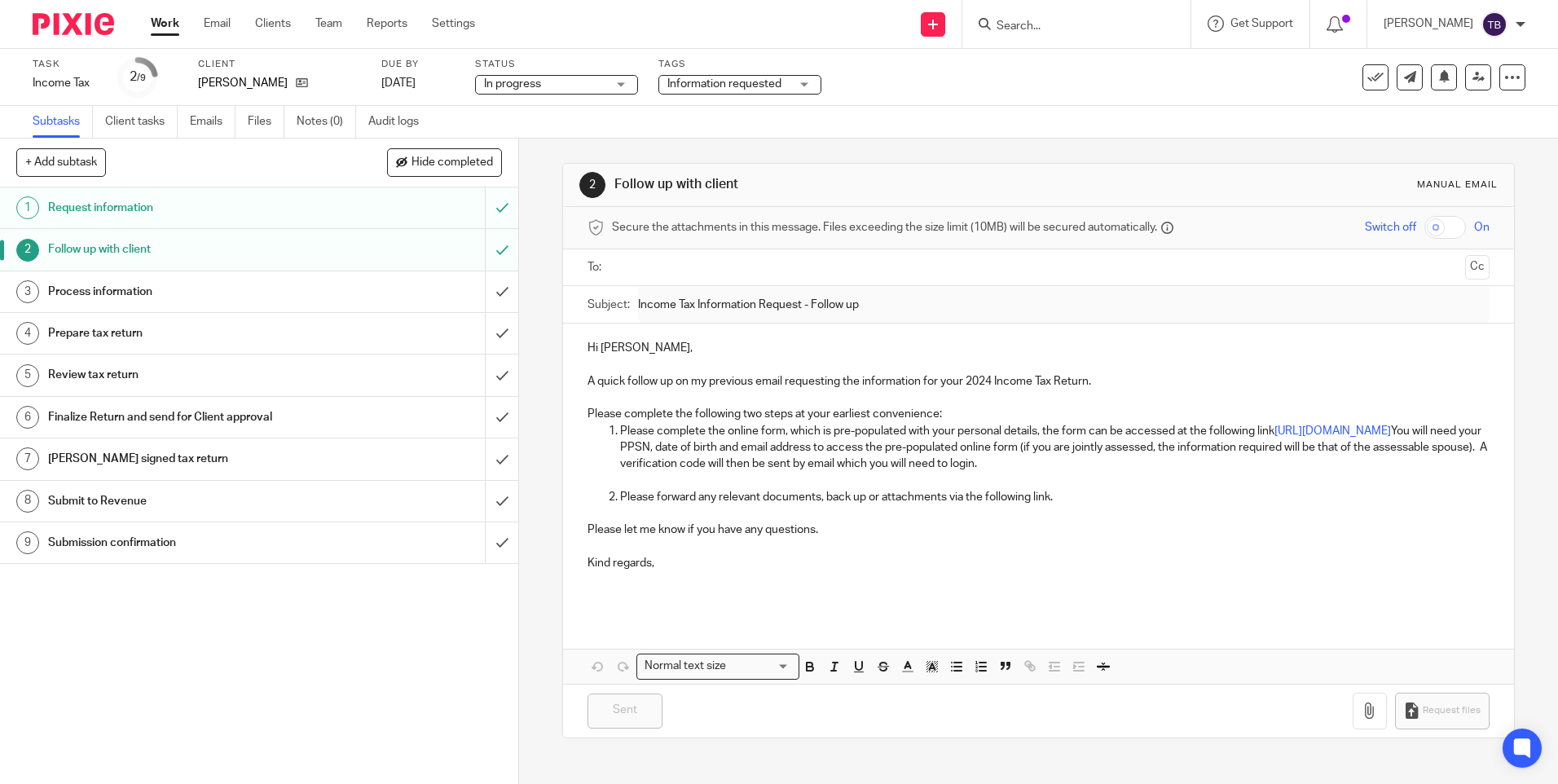
click at [325, 218] on div "Request information" at bounding box center [259, 208] width 421 height 25
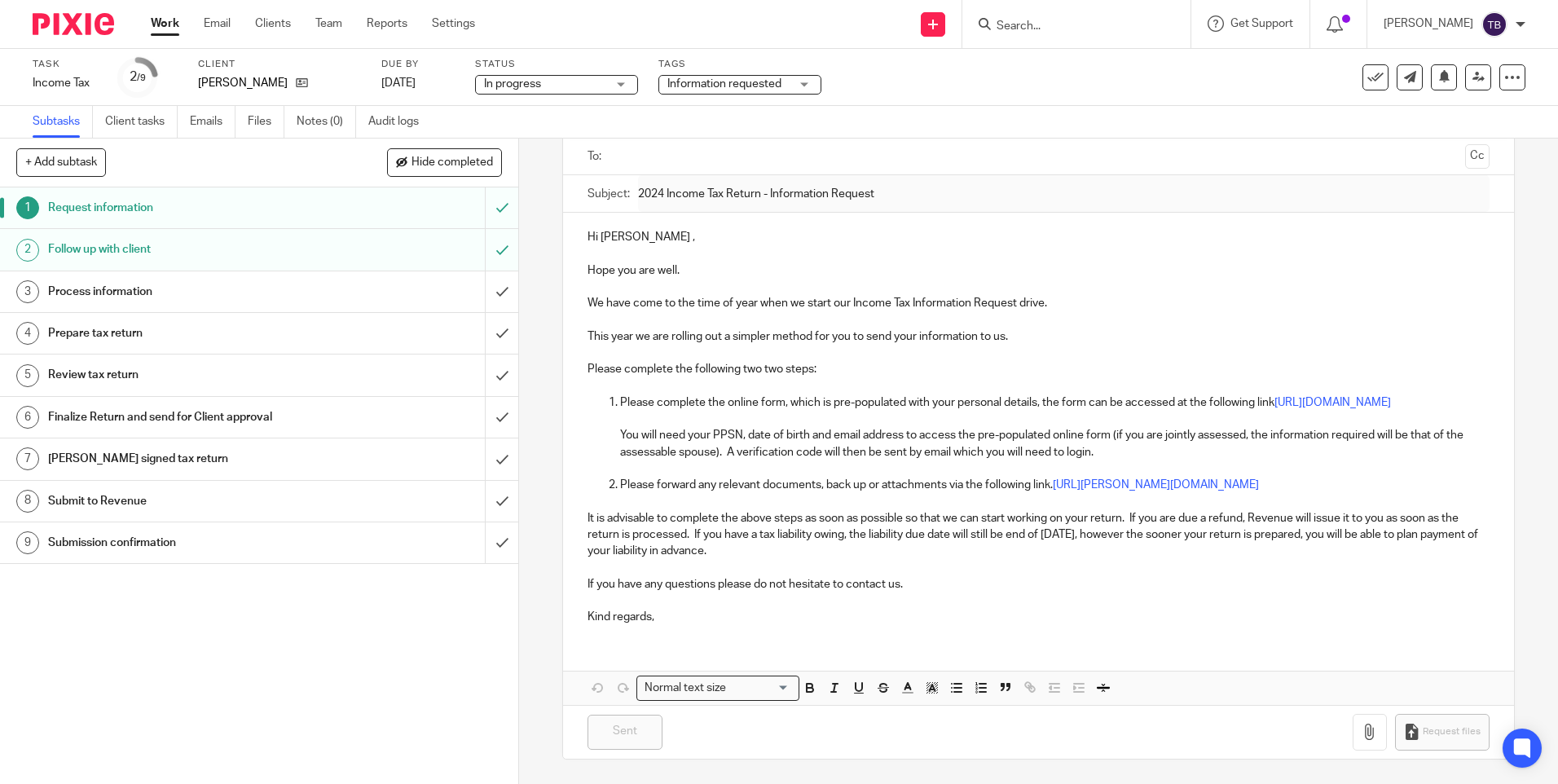
scroll to position [127, 0]
click at [674, 612] on p "Kind regards," at bounding box center [1038, 617] width 902 height 16
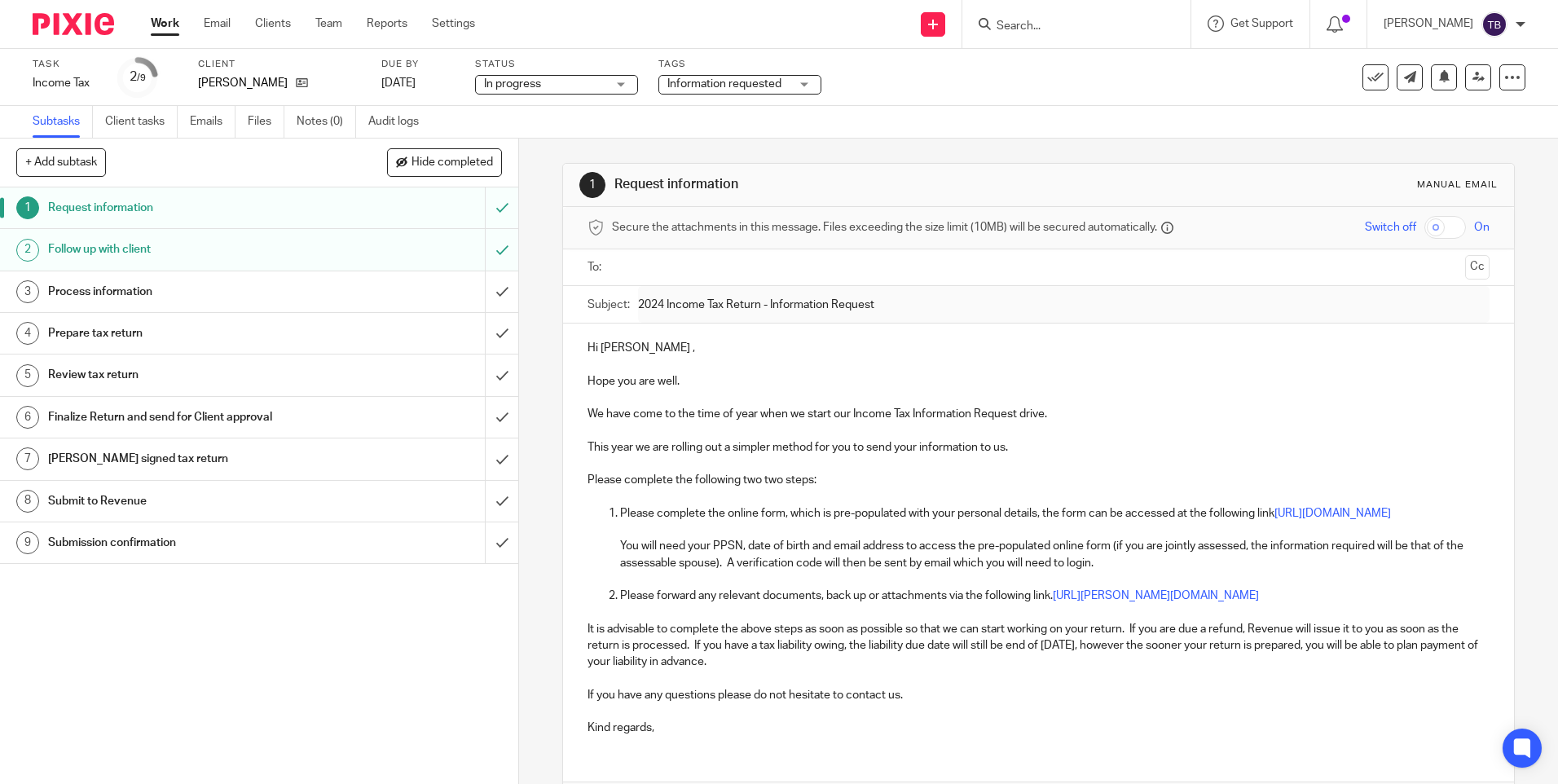
scroll to position [81, 0]
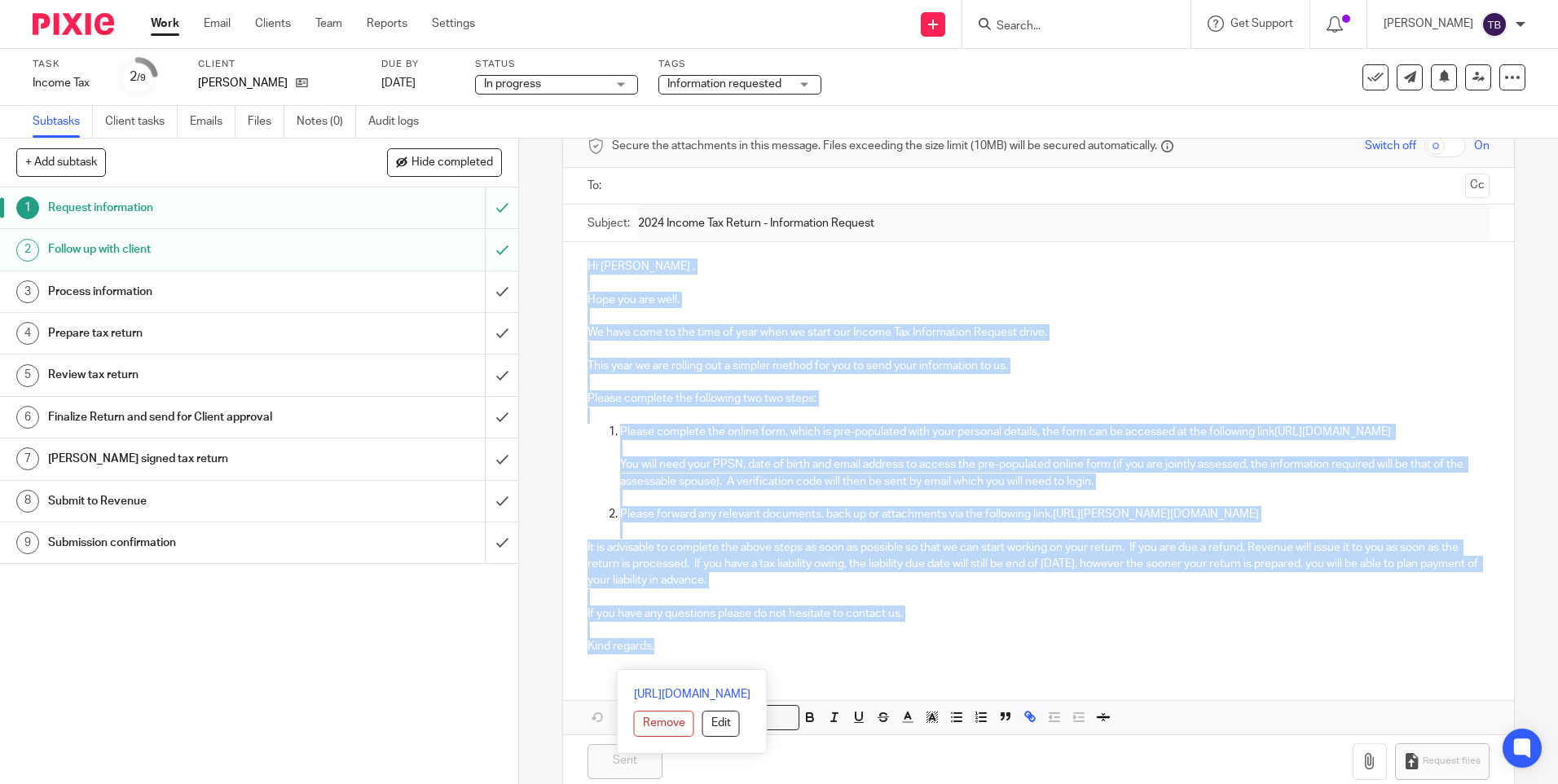
drag, startPoint x: 673, startPoint y: 676, endPoint x: 581, endPoint y: 260, distance: 426.1
click at [581, 260] on div "Hi Orla , Hope you are well. We have come to the time of year when we start our…" at bounding box center [1038, 454] width 950 height 424
copy div "Hi Orla , Hope you are well. We have come to the time of year when we start our…"
click at [908, 654] on p "Kind regards," at bounding box center [1038, 646] width 902 height 16
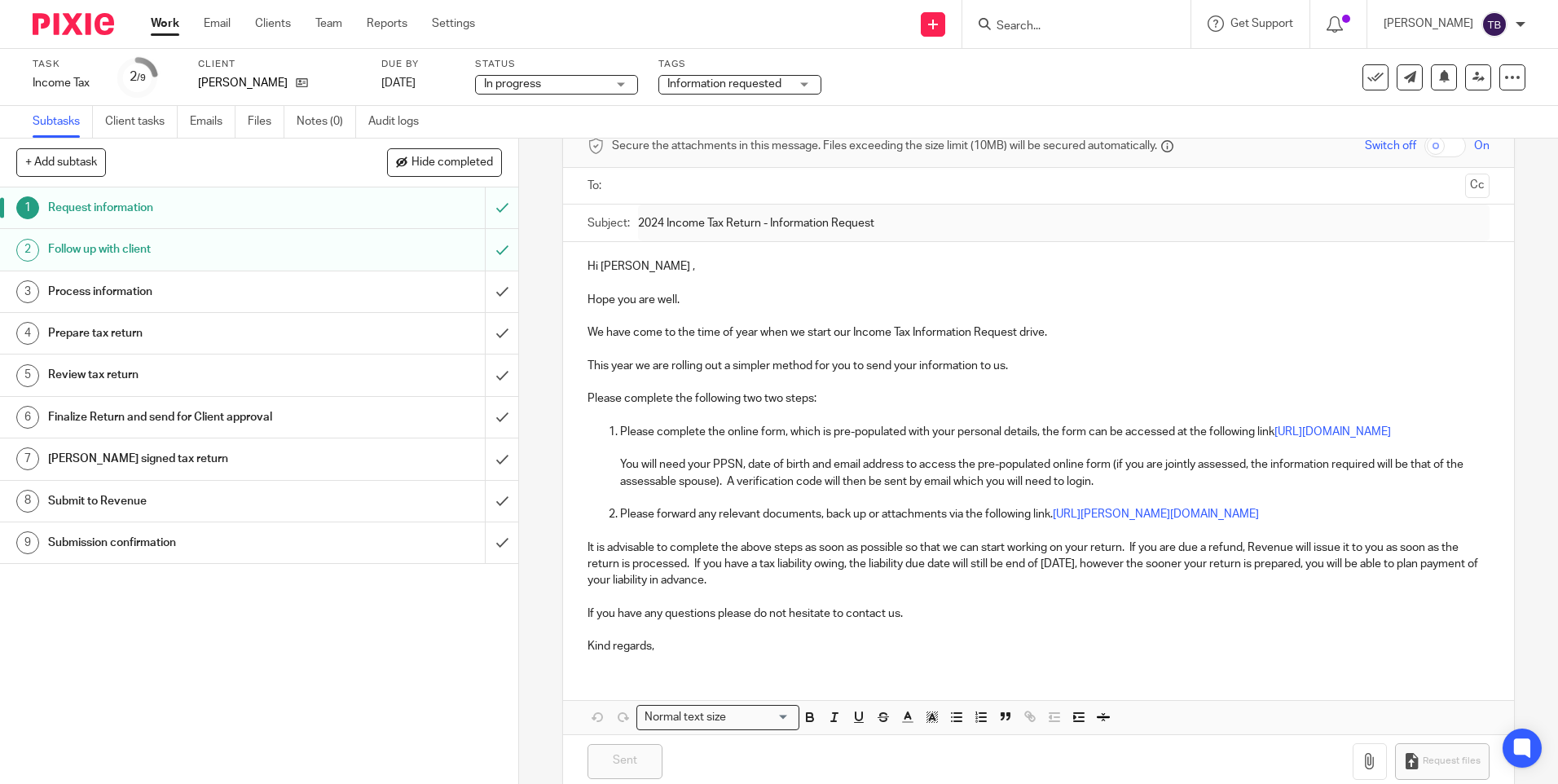
drag, startPoint x: 695, startPoint y: 670, endPoint x: 658, endPoint y: 661, distance: 38.1
click at [695, 654] on p "Kind regards," at bounding box center [1038, 646] width 902 height 16
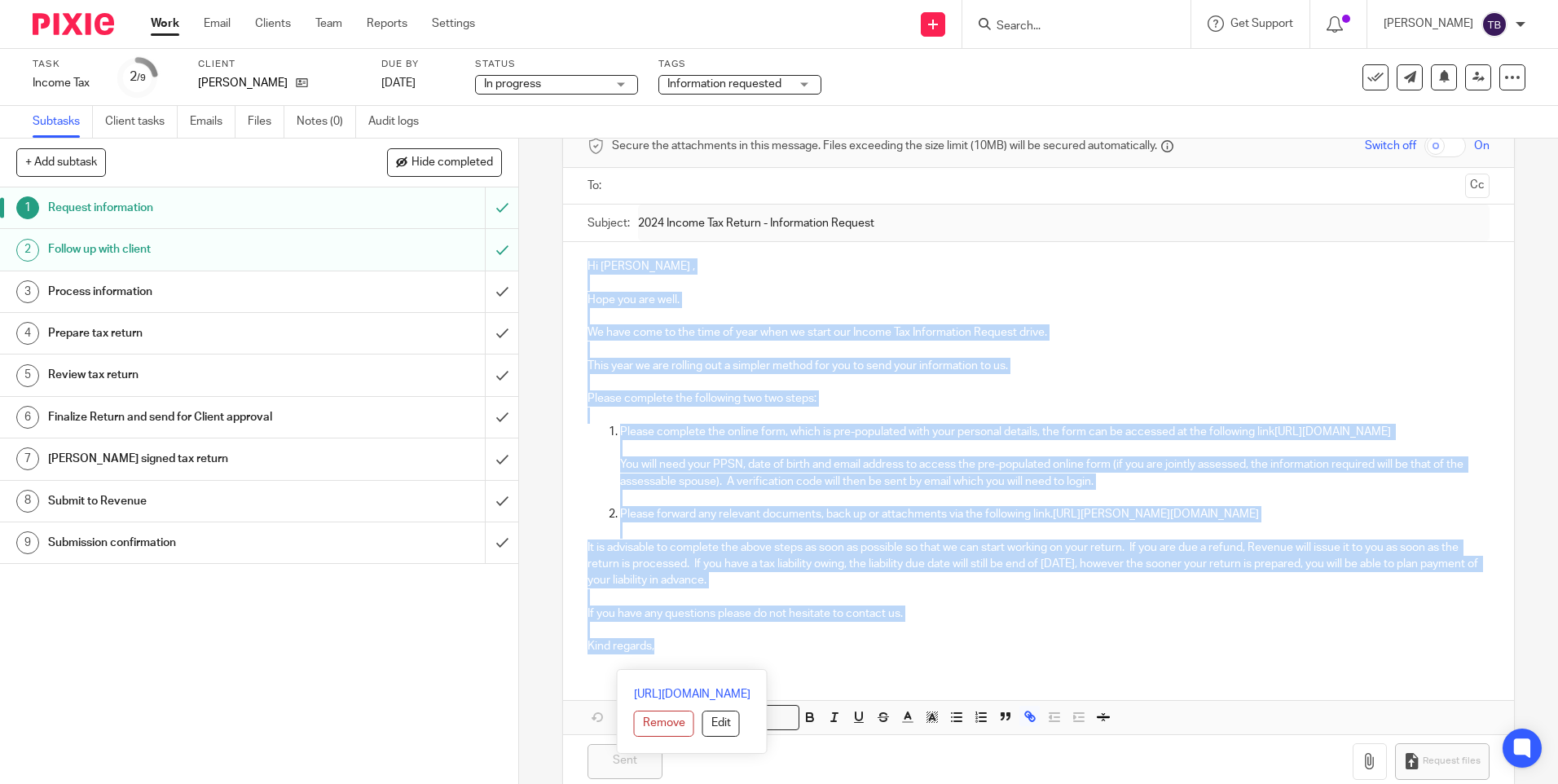
drag, startPoint x: 664, startPoint y: 665, endPoint x: 572, endPoint y: 259, distance: 416.3
click at [572, 259] on div "Hi Orla , Hope you are well. We have come to the time of year when we start our…" at bounding box center [1038, 454] width 950 height 424
copy div "Hi Orla , Hope you are well. We have come to the time of year when we start our…"
click at [1211, 349] on p at bounding box center [1038, 350] width 902 height 16
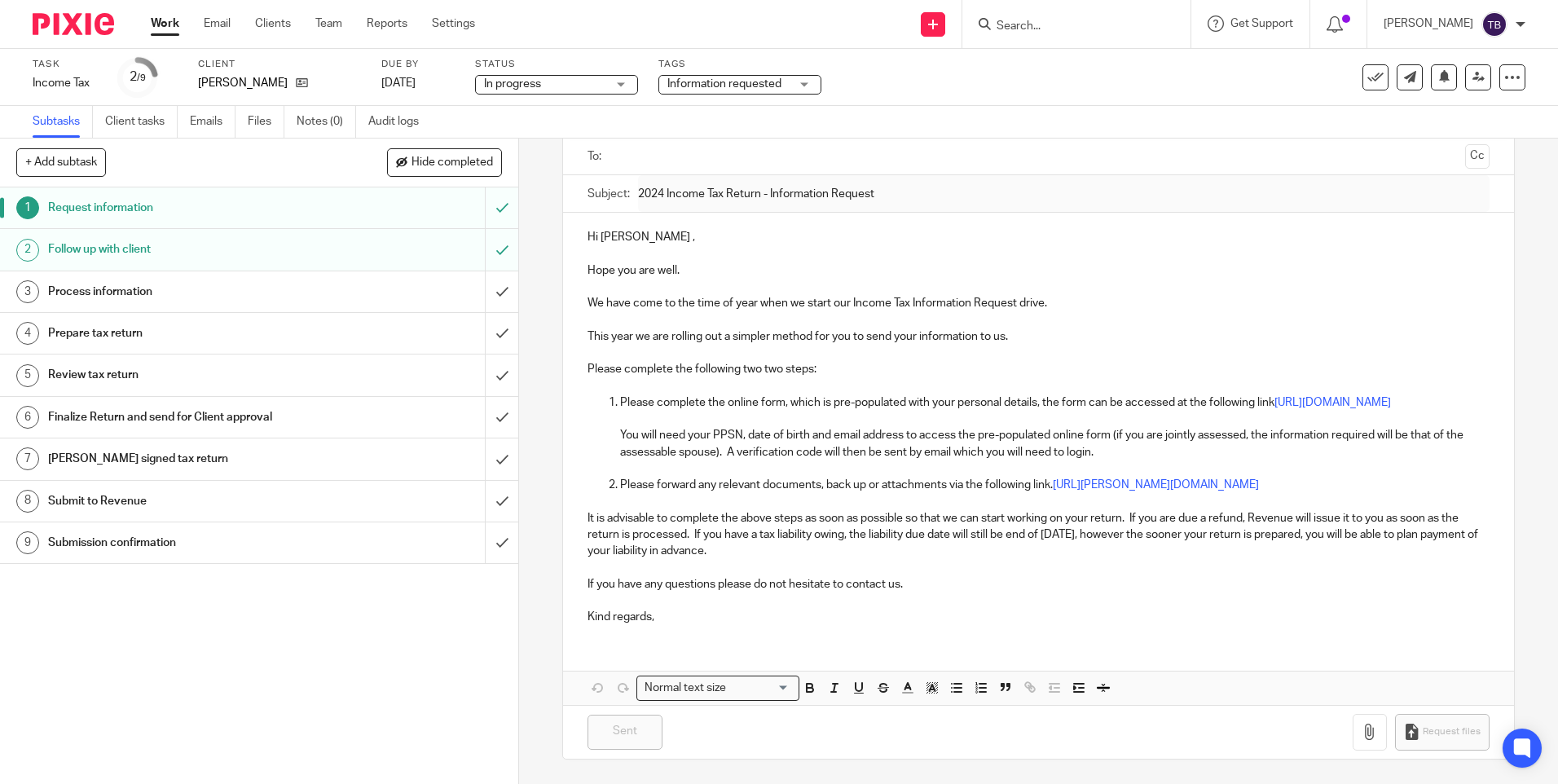
scroll to position [127, 0]
drag, startPoint x: 1472, startPoint y: 481, endPoint x: 1085, endPoint y: 474, distance: 387.1
click at [1085, 474] on div "Hi Orla , Hope you are well. We have come to the time of year when we start our…" at bounding box center [1038, 424] width 950 height 424
click at [1013, 483] on p "Please forward any relevant documents, back up or attachments via the following…" at bounding box center [1055, 493] width 869 height 34
drag, startPoint x: 1053, startPoint y: 485, endPoint x: 1465, endPoint y: 492, distance: 412.1
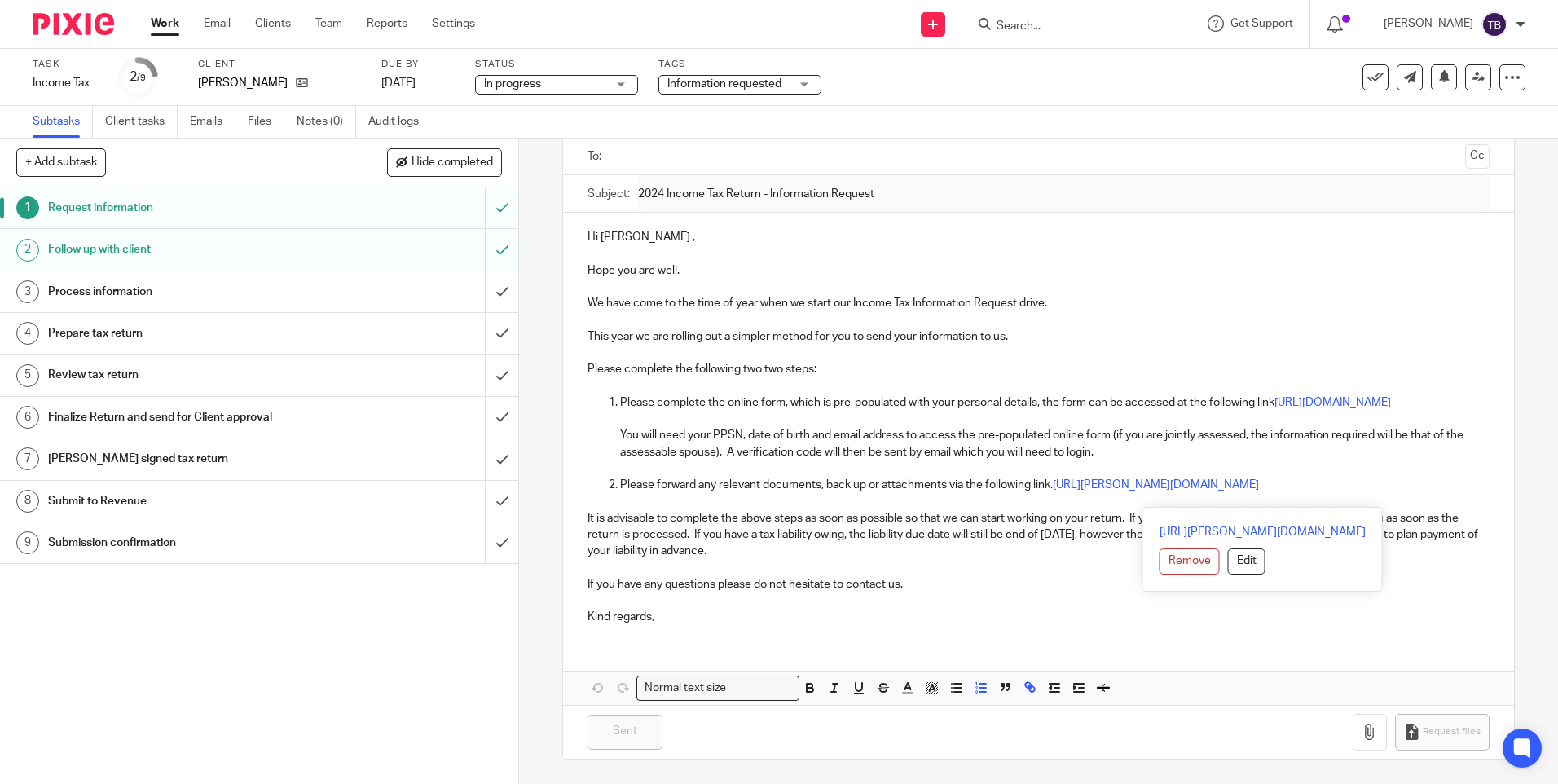
click at [1465, 492] on p "Please forward any relevant documents, back up or attachments via the following…" at bounding box center [1055, 493] width 869 height 34
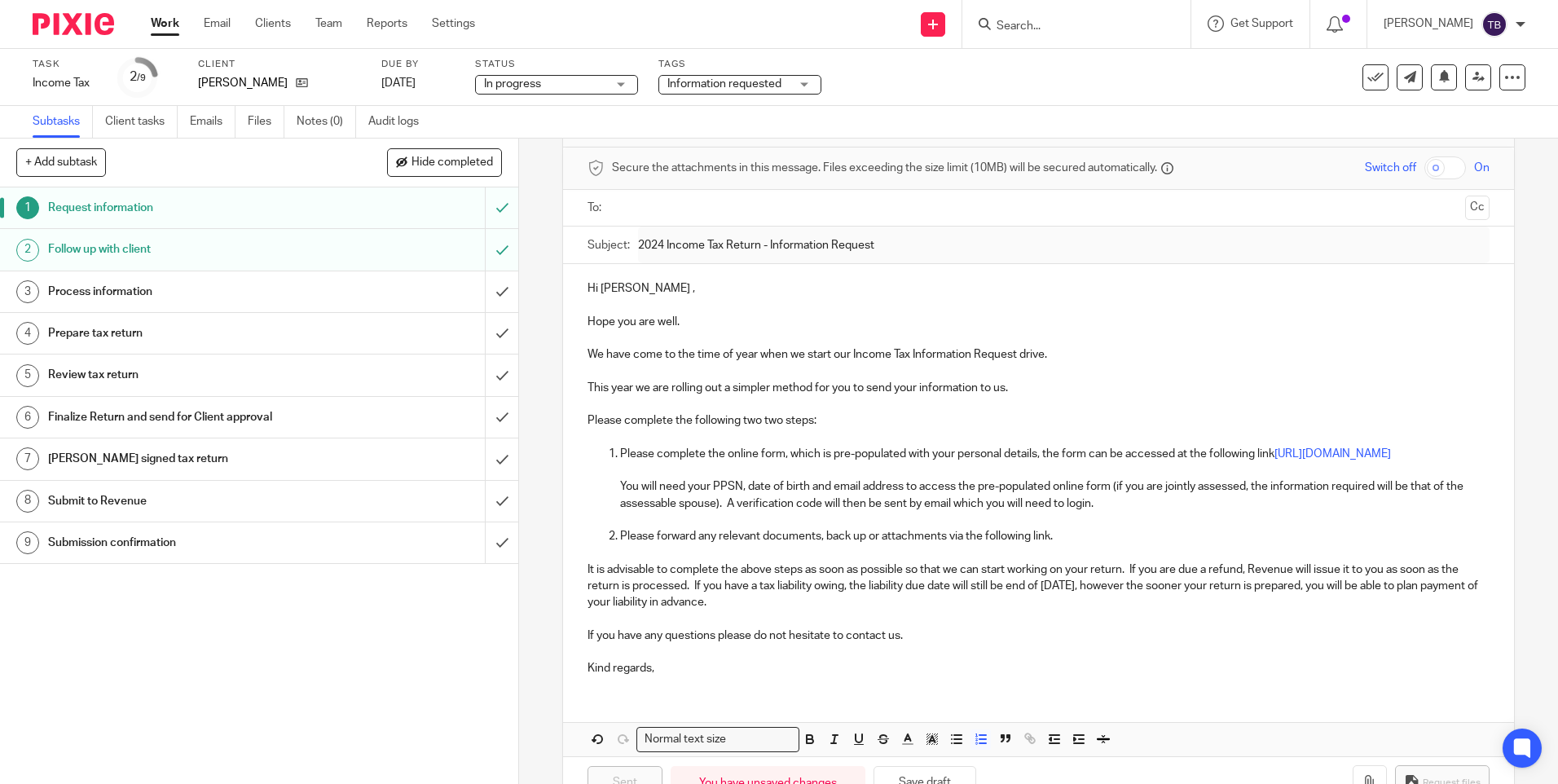
scroll to position [46, 0]
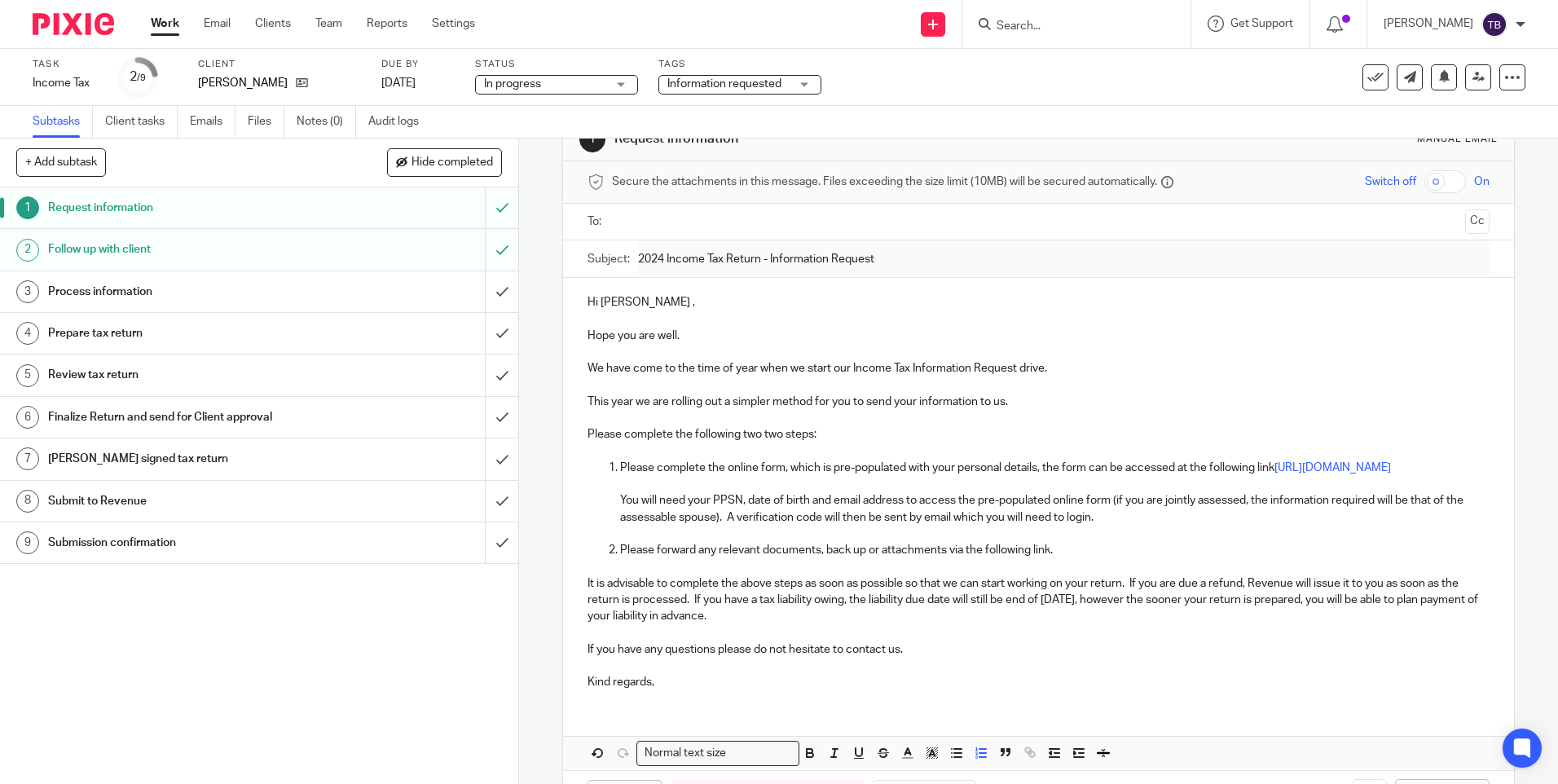
click at [163, 22] on link "Work" at bounding box center [165, 24] width 29 height 16
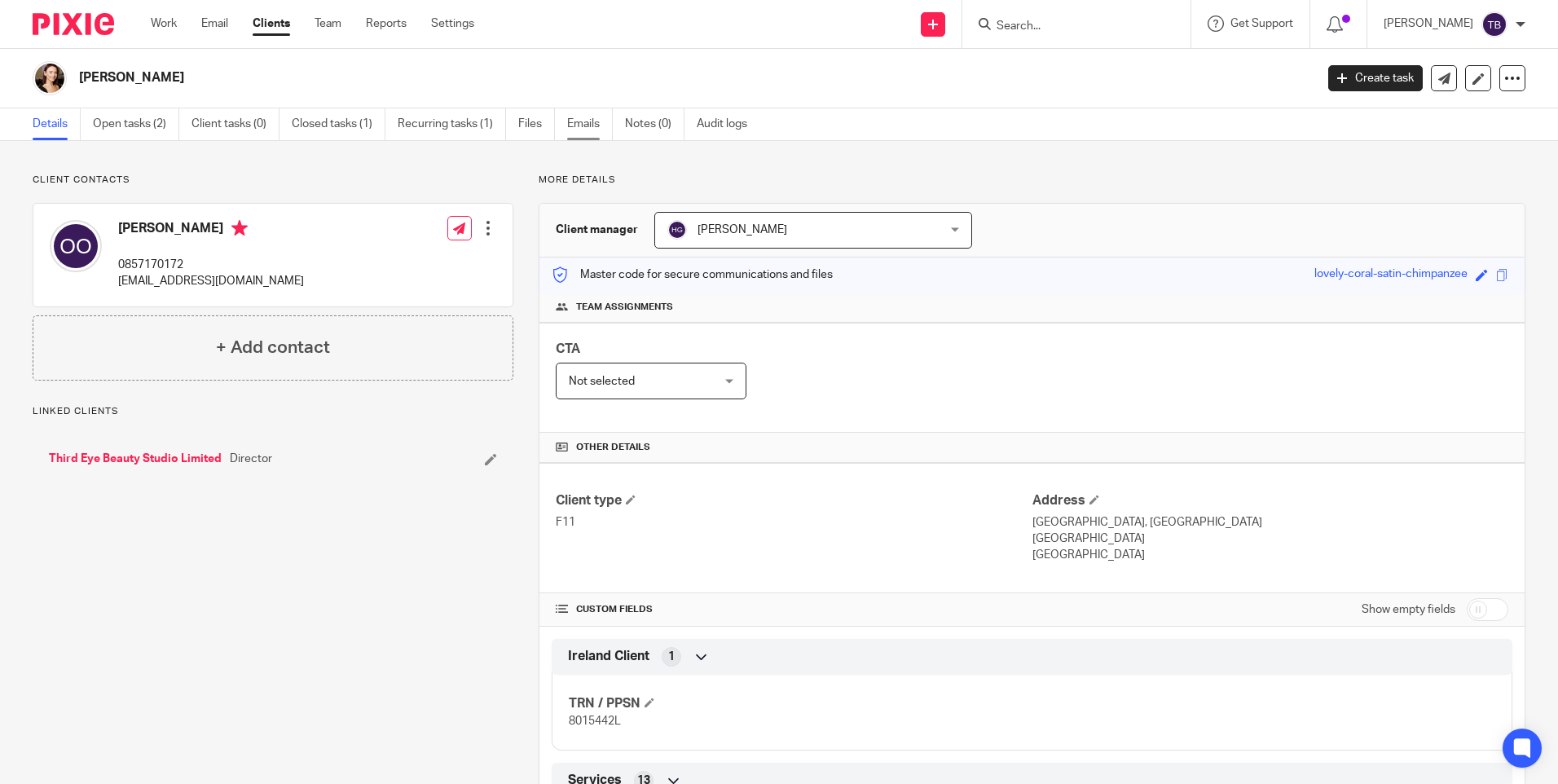
click at [600, 121] on link "Emails" at bounding box center [591, 124] width 46 height 32
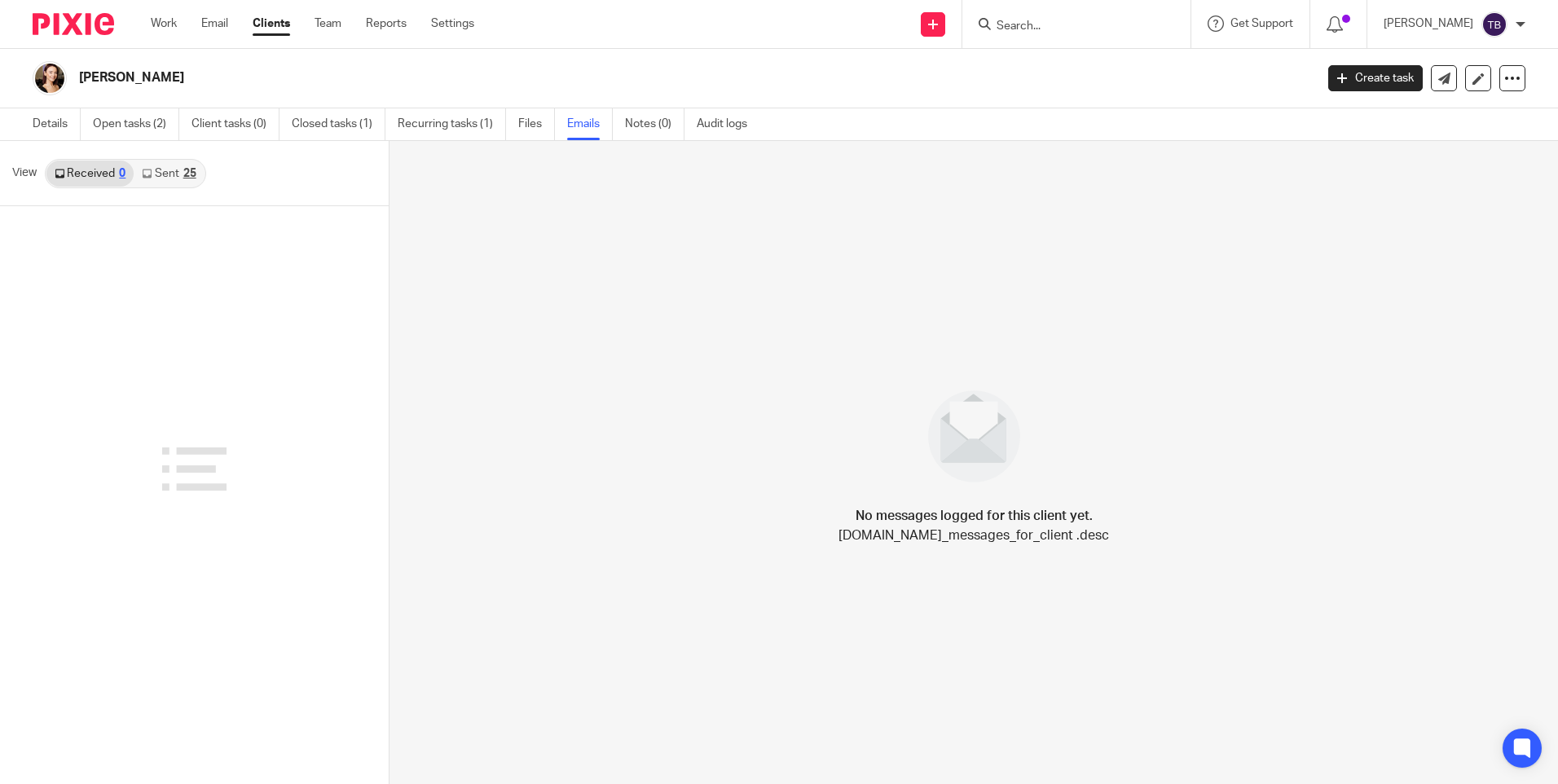
click at [158, 176] on link "Sent 25" at bounding box center [168, 173] width 70 height 26
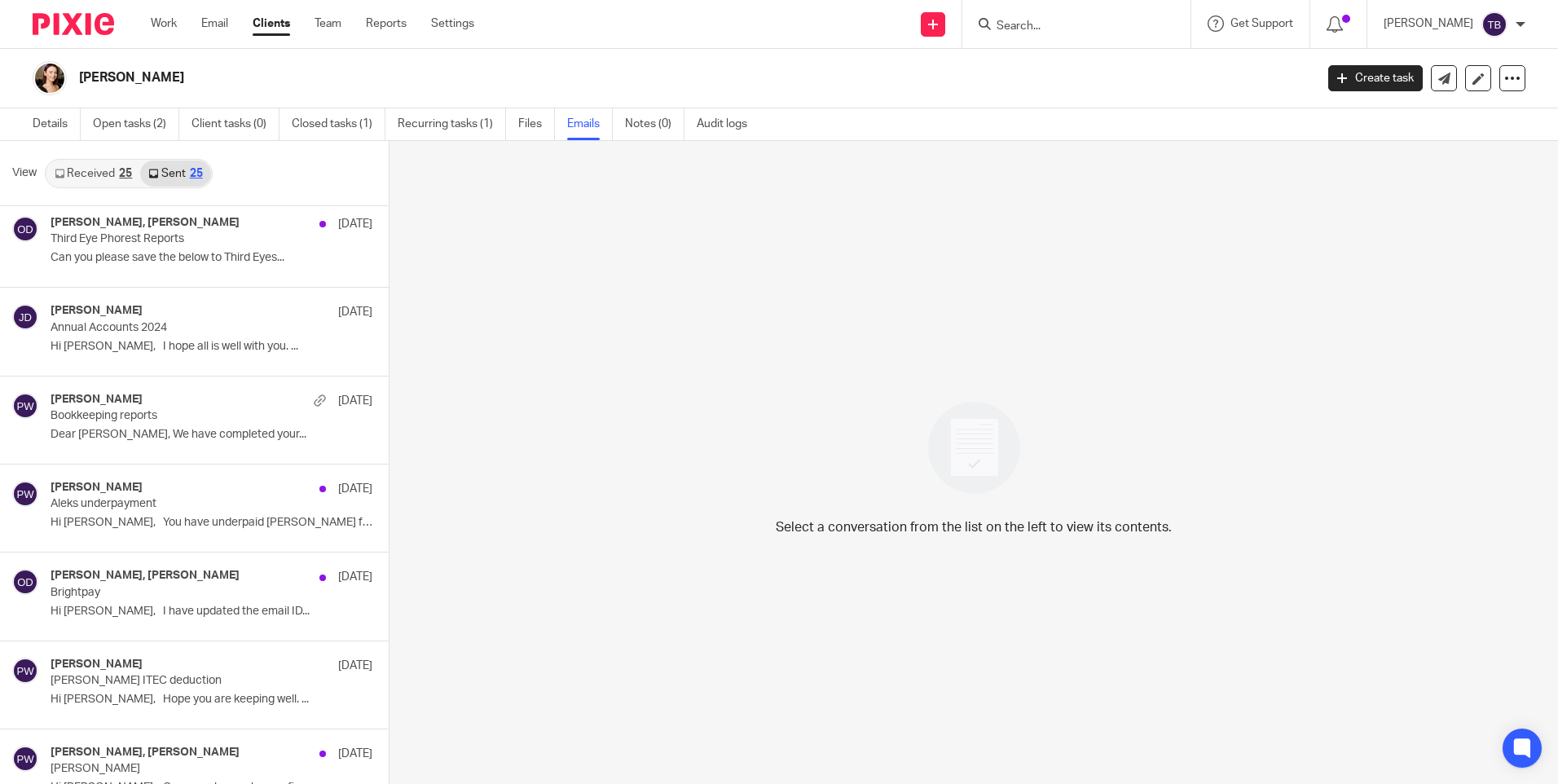
scroll to position [1304, 0]
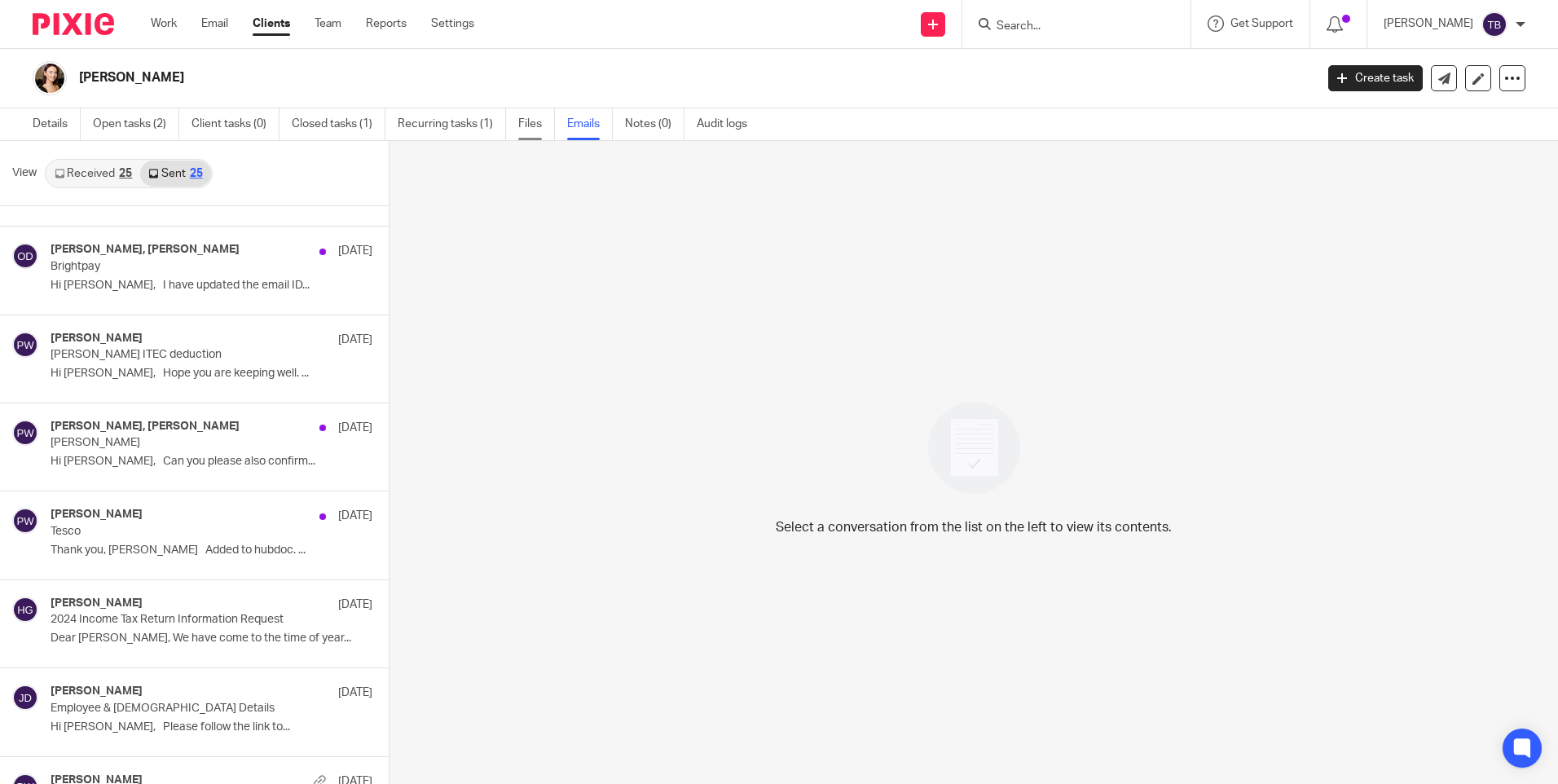
click at [534, 120] on link "Files" at bounding box center [536, 124] width 37 height 32
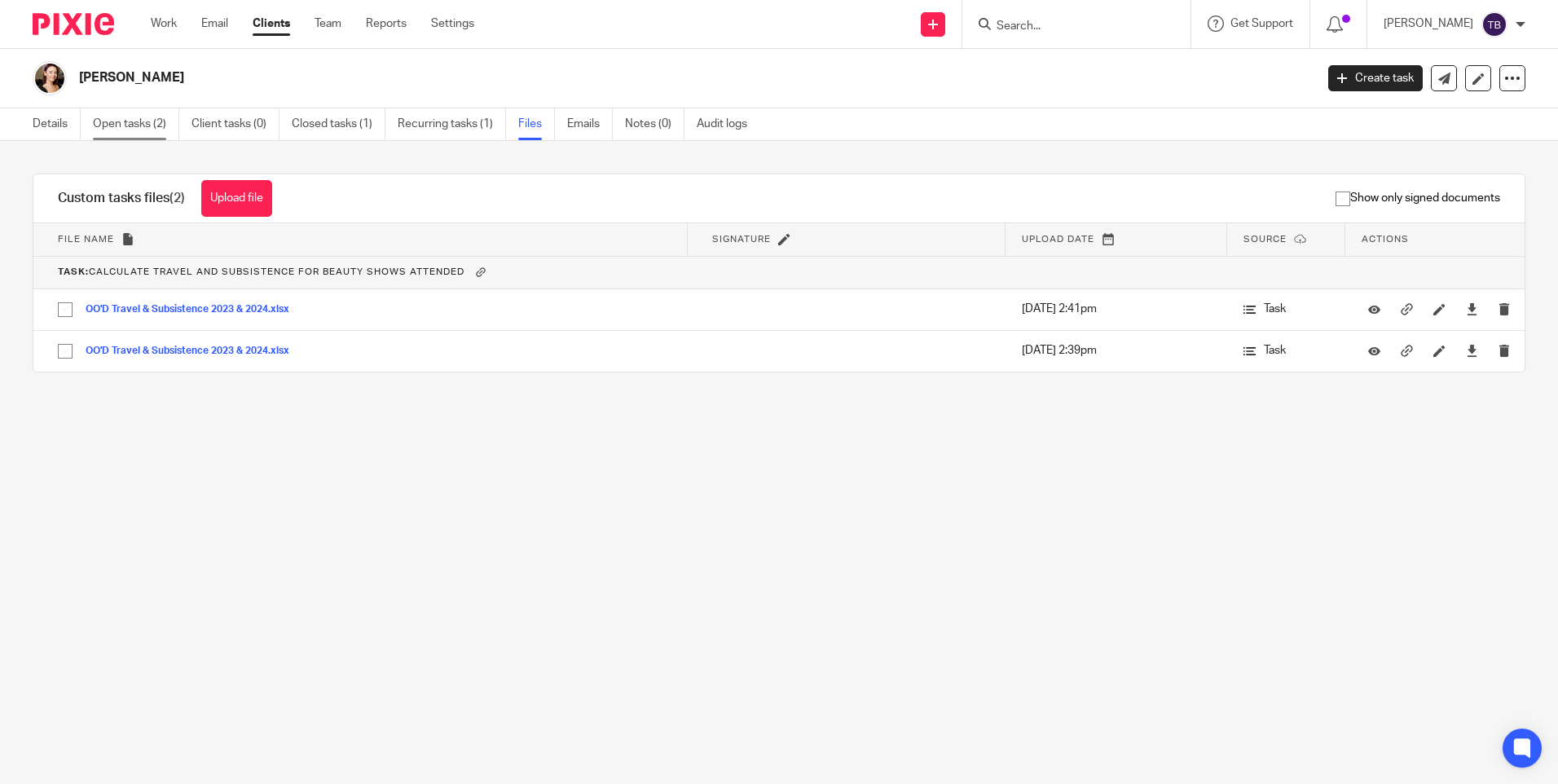
click at [126, 140] on link "Open tasks (2)" at bounding box center [136, 124] width 86 height 32
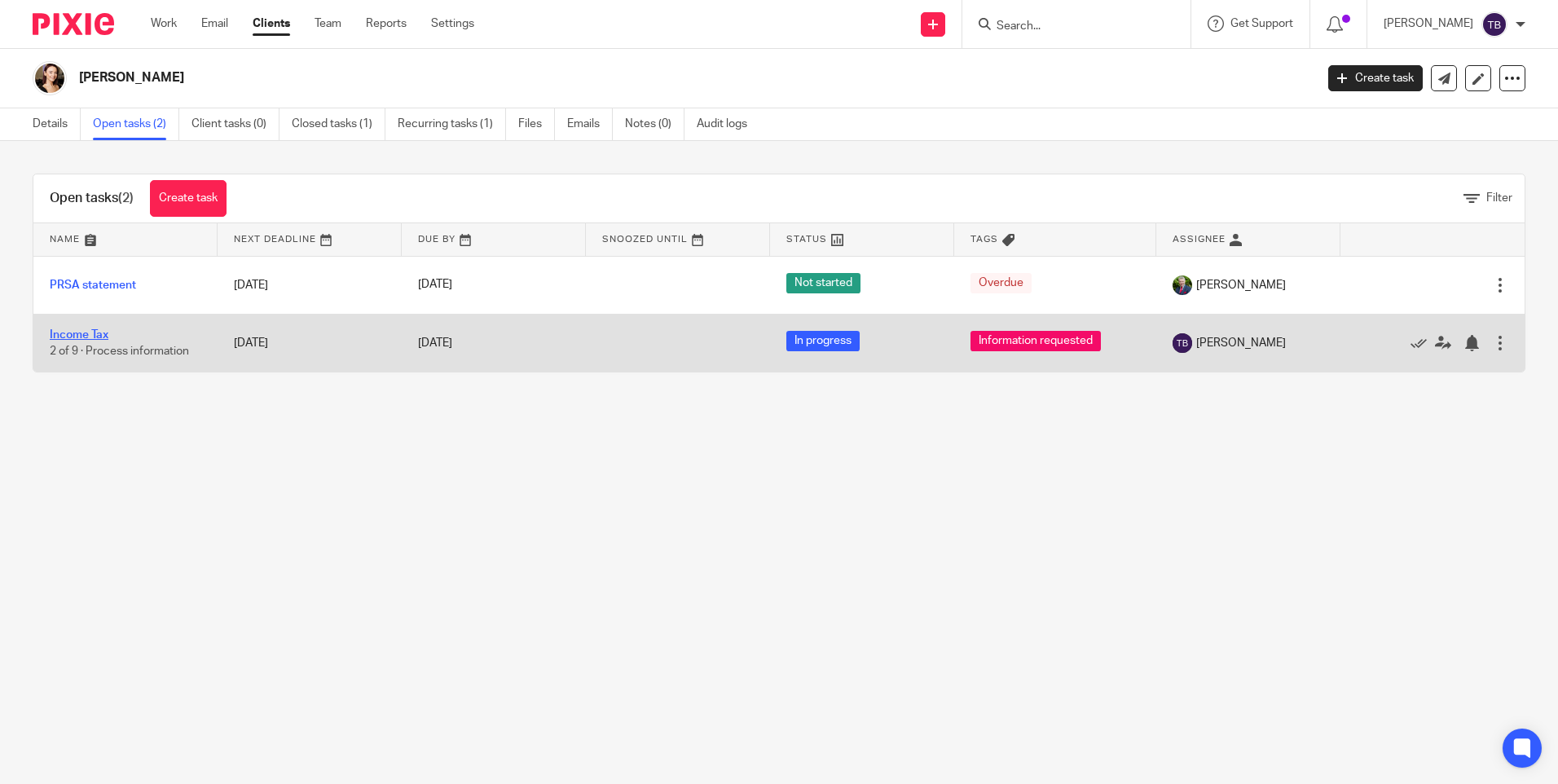
click at [74, 333] on link "Income Tax" at bounding box center [79, 335] width 58 height 11
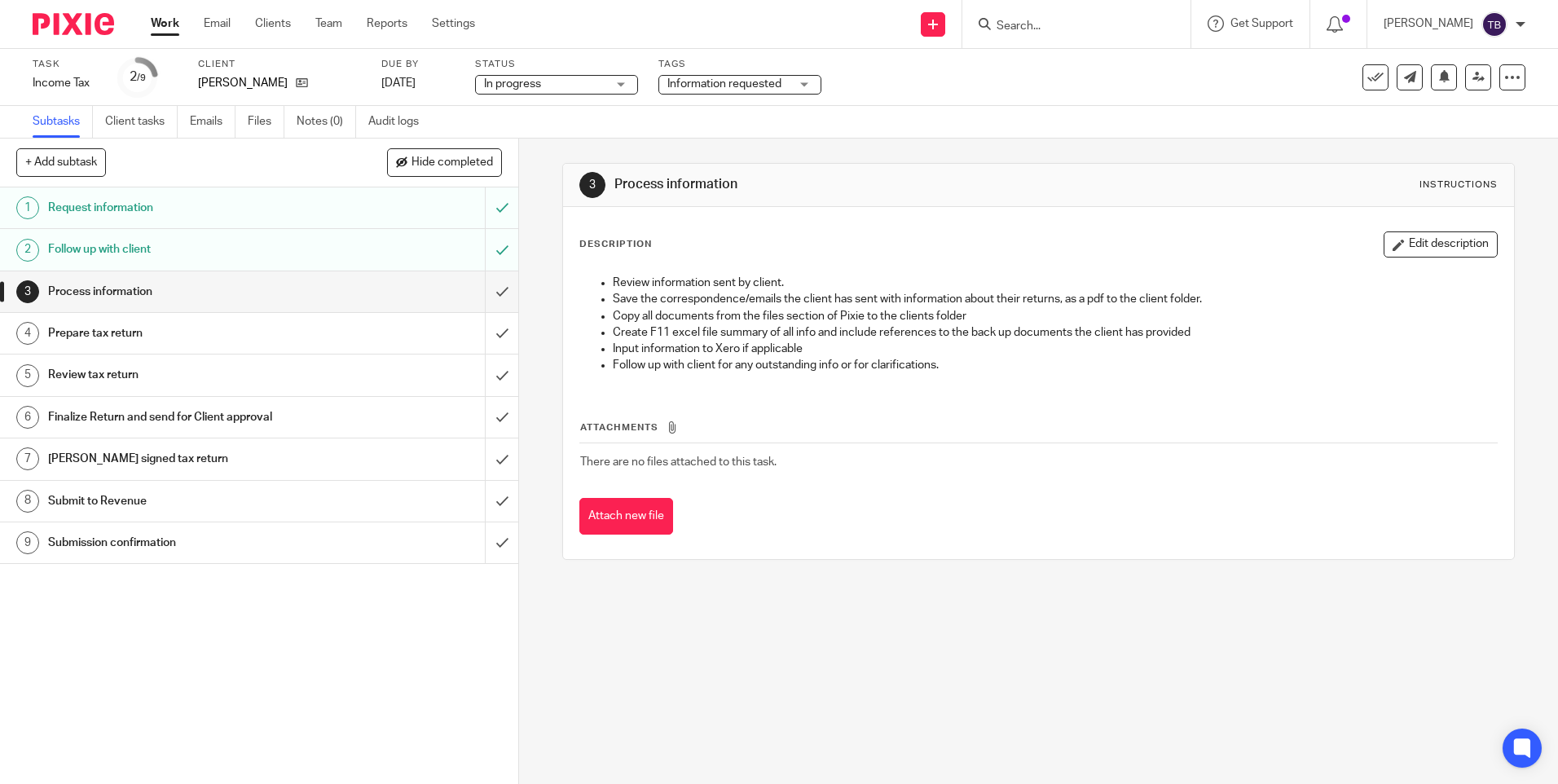
click at [155, 205] on h1 "Request information" at bounding box center [188, 208] width 280 height 25
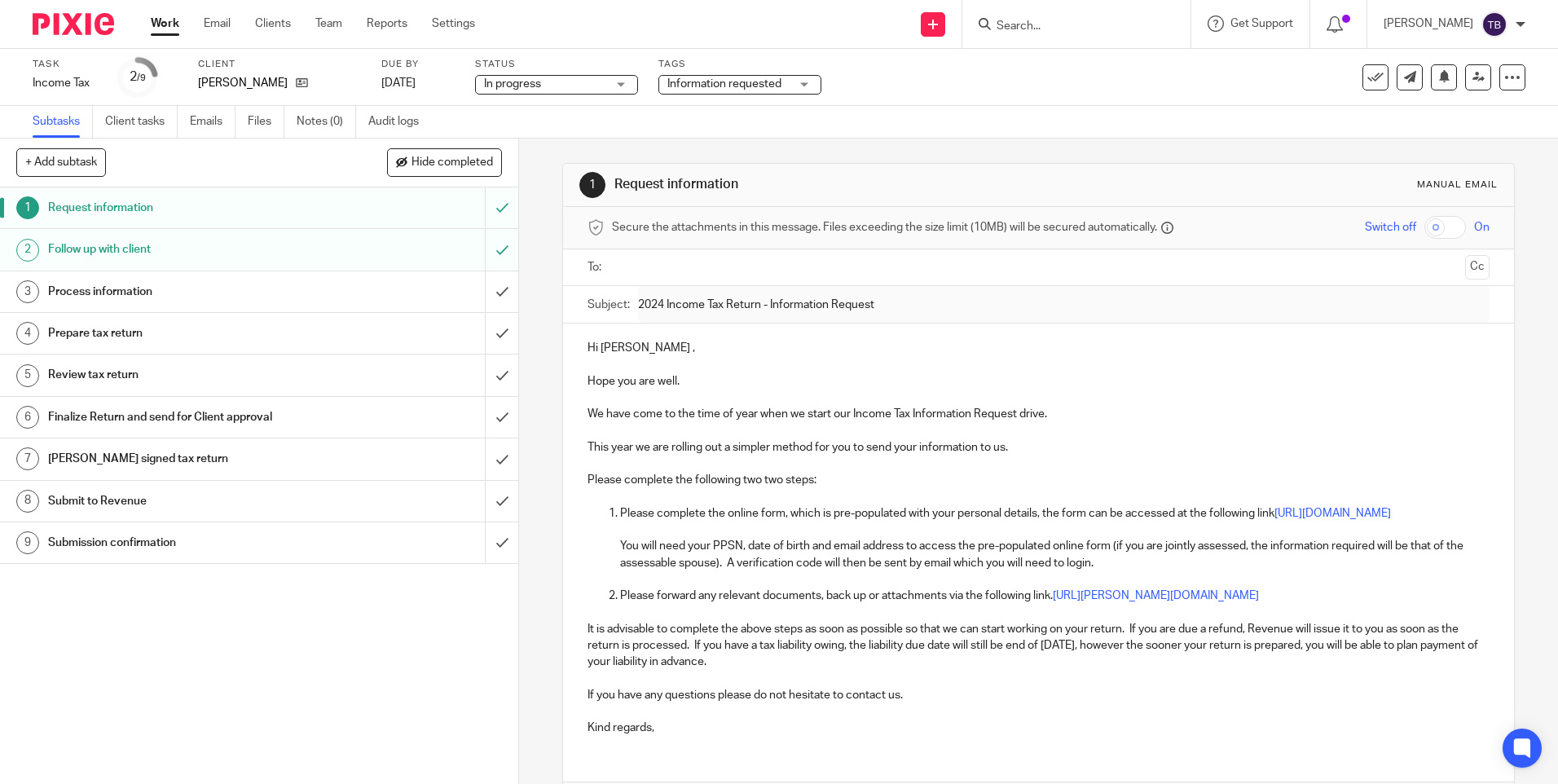
click at [738, 376] on p "Hope you are well." at bounding box center [1038, 382] width 902 height 16
click at [587, 409] on p "We have come to the time of year when we start our Income Tax Information Reque…" at bounding box center [1038, 414] width 902 height 16
click at [587, 412] on p "We have come to the time of year when we start our Income Tax Information Reque…" at bounding box center [1038, 414] width 902 height 16
drag, startPoint x: 584, startPoint y: 415, endPoint x: 1108, endPoint y: 410, distance: 524.0
click at [1108, 410] on p "We have come to the time of year when we start our Income Tax Information Reque…" at bounding box center [1038, 414] width 902 height 16
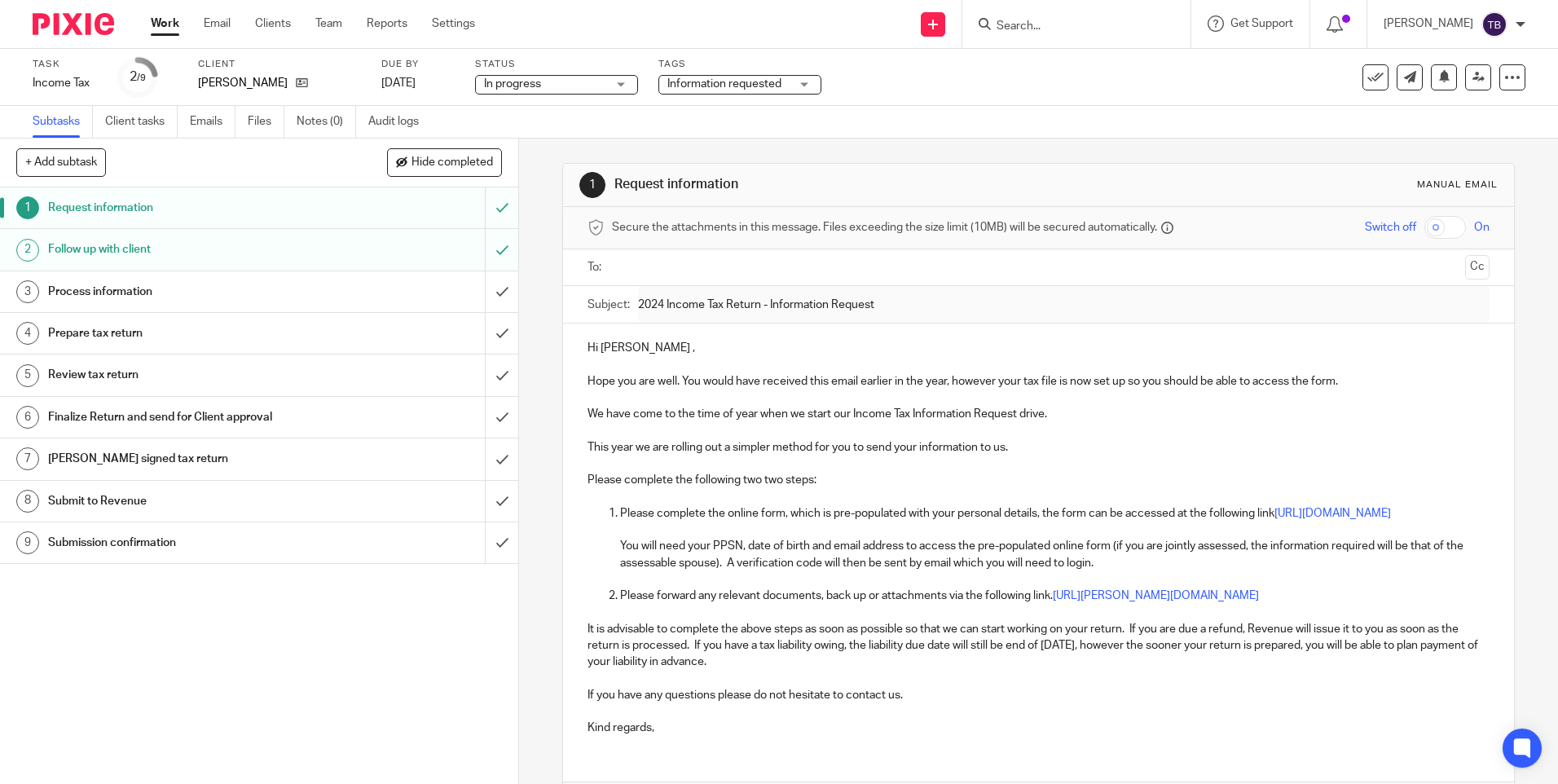
drag, startPoint x: 1013, startPoint y: 450, endPoint x: 570, endPoint y: 406, distance: 445.2
click at [570, 406] on div "Hi Orla , Hope you are well. You would have received this email earlier in the …" at bounding box center [1038, 535] width 950 height 424
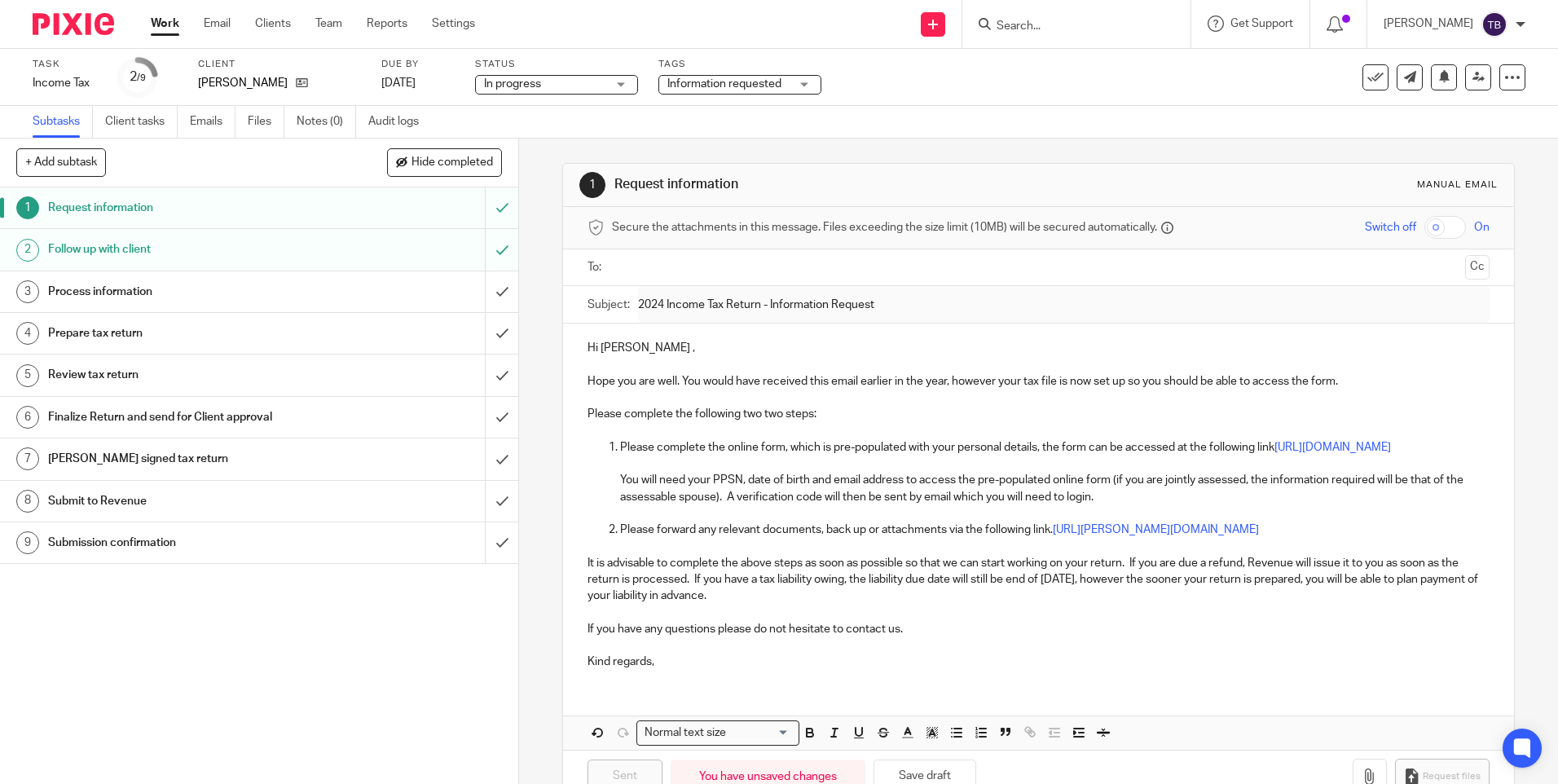
click at [618, 414] on p "Please complete the following two two steps:" at bounding box center [1038, 414] width 902 height 16
click at [803, 410] on p "Please could you complete the following two two steps:" at bounding box center [1038, 414] width 902 height 16
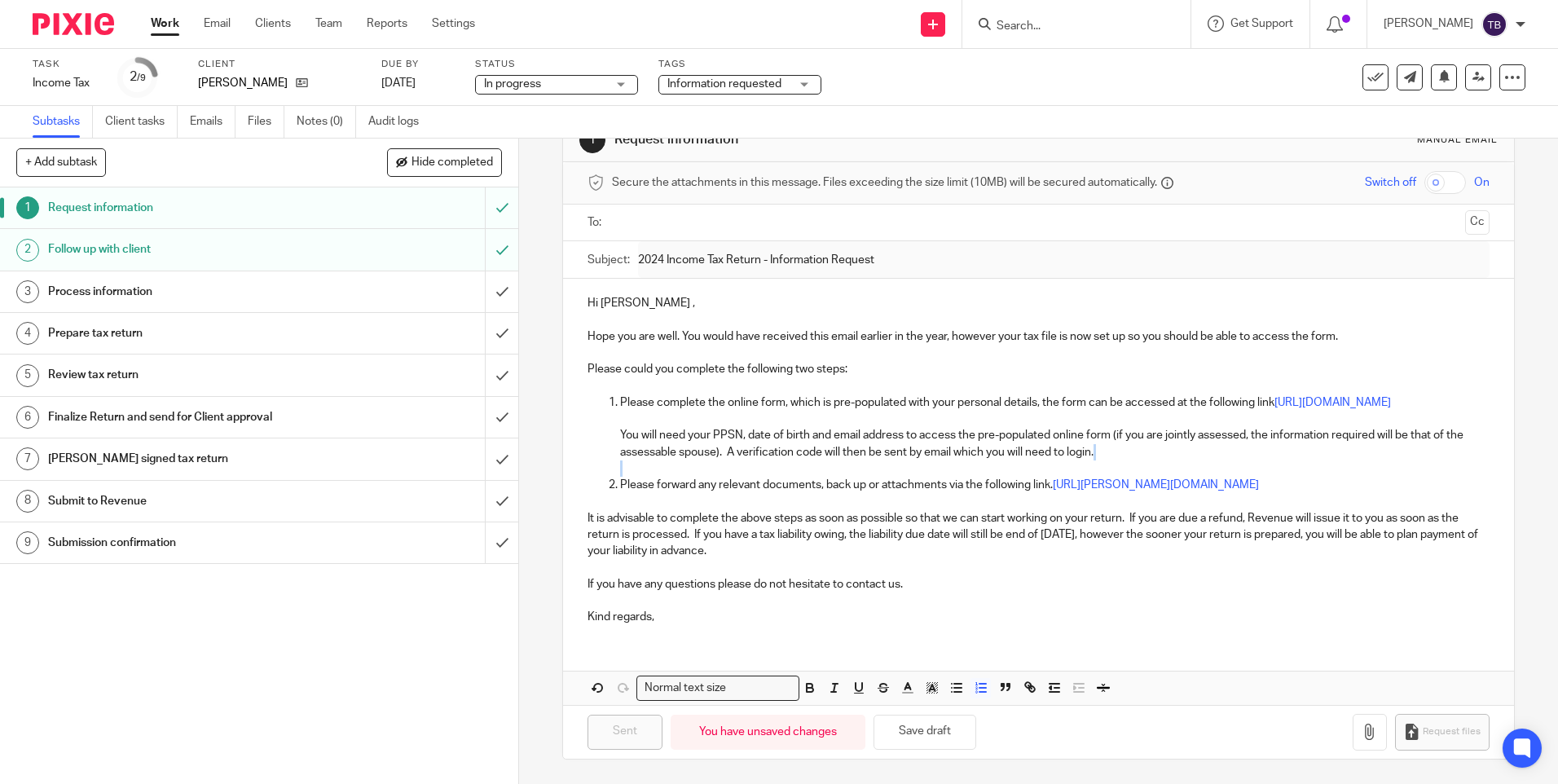
drag, startPoint x: 1472, startPoint y: 481, endPoint x: 1038, endPoint y: 484, distance: 434.0
click at [1049, 475] on div "Hi Orla , Hope you are well. You would have received this email earlier in the …" at bounding box center [1038, 457] width 950 height 359
click at [1051, 485] on p "Please forward any relevant documents, back up or attachments via the following…" at bounding box center [1055, 493] width 869 height 34
click at [1013, 510] on p "Please forward any relevant documents, back up or attachments via the following…" at bounding box center [1055, 493] width 869 height 34
click at [1054, 488] on p "Please forward any relevant documents, back up or attachments via the following…" at bounding box center [1055, 493] width 869 height 34
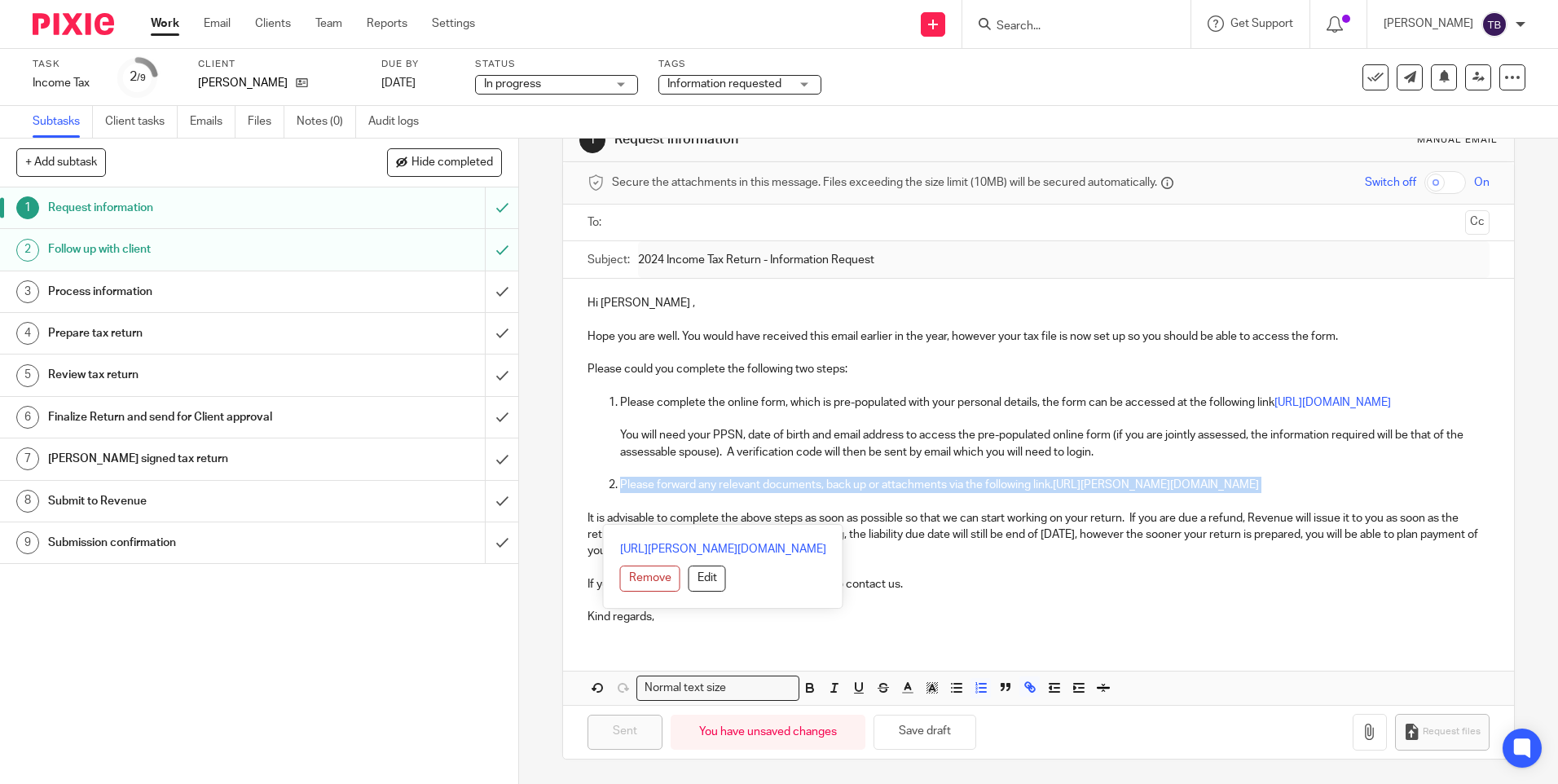
drag, startPoint x: 1476, startPoint y: 487, endPoint x: 1429, endPoint y: 500, distance: 48.8
click at [1429, 500] on div "Hi Orla , Hope you are well. You would have received this email earlier in the …" at bounding box center [1038, 457] width 950 height 359
click at [1402, 555] on p "It is advisable to complete the above steps as soon as possible so that we can …" at bounding box center [1038, 534] width 902 height 50
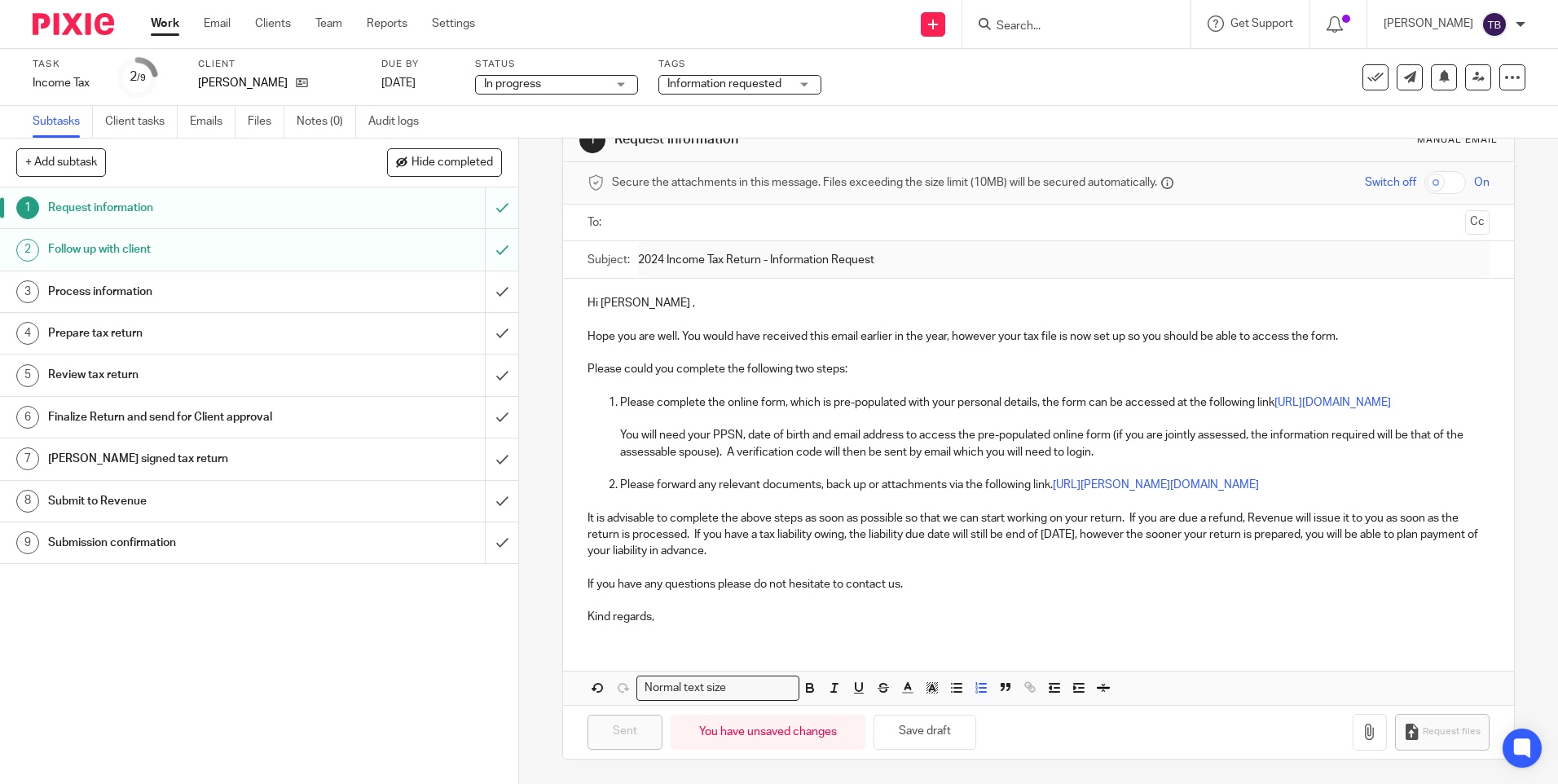
click at [1051, 484] on p "Please forward any relevant documents, back up or attachments via the following…" at bounding box center [1055, 493] width 869 height 34
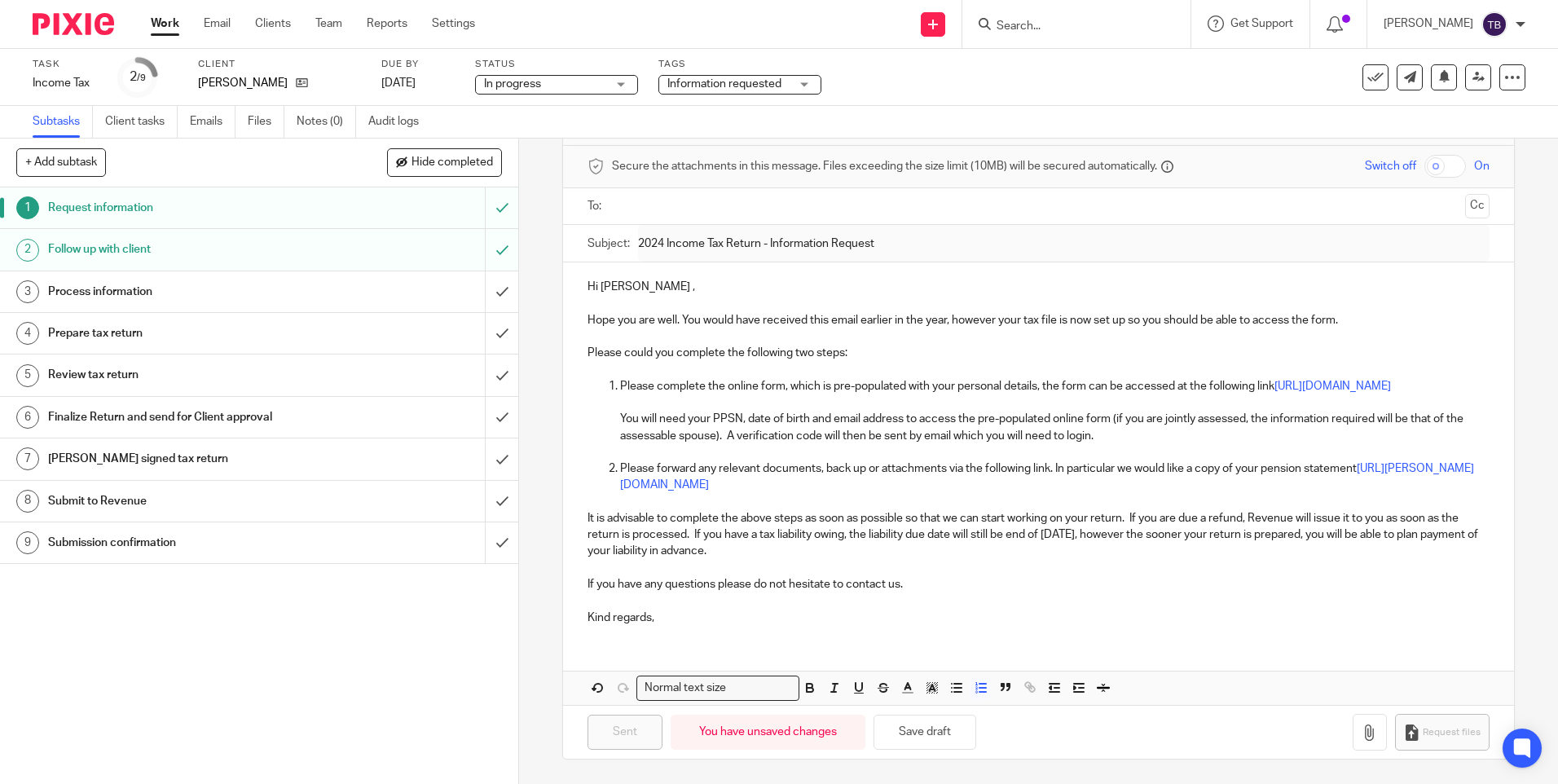
click at [953, 592] on p "If you have any questions please do not hesitate to contact us." at bounding box center [1038, 585] width 902 height 16
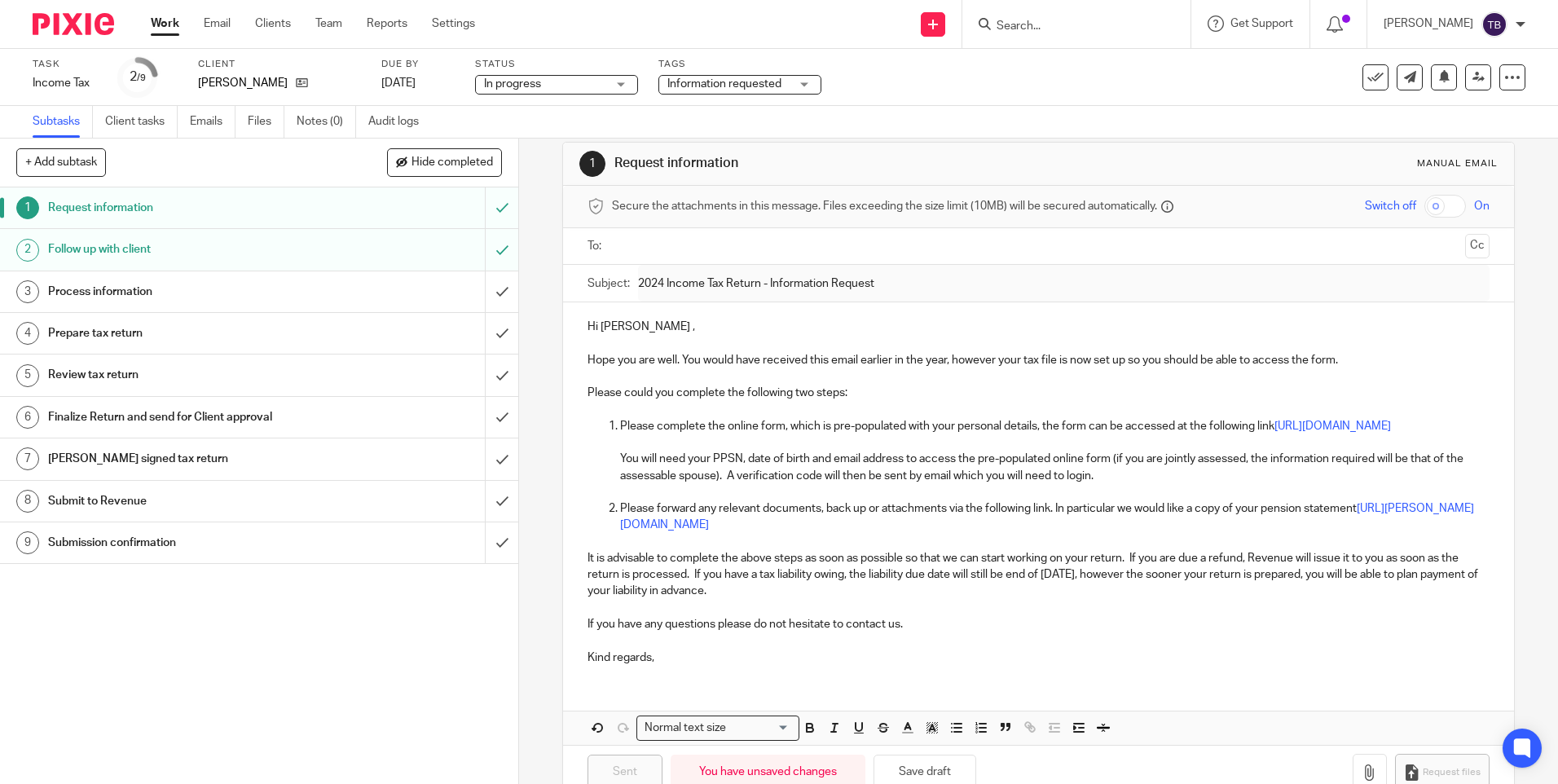
scroll to position [0, 0]
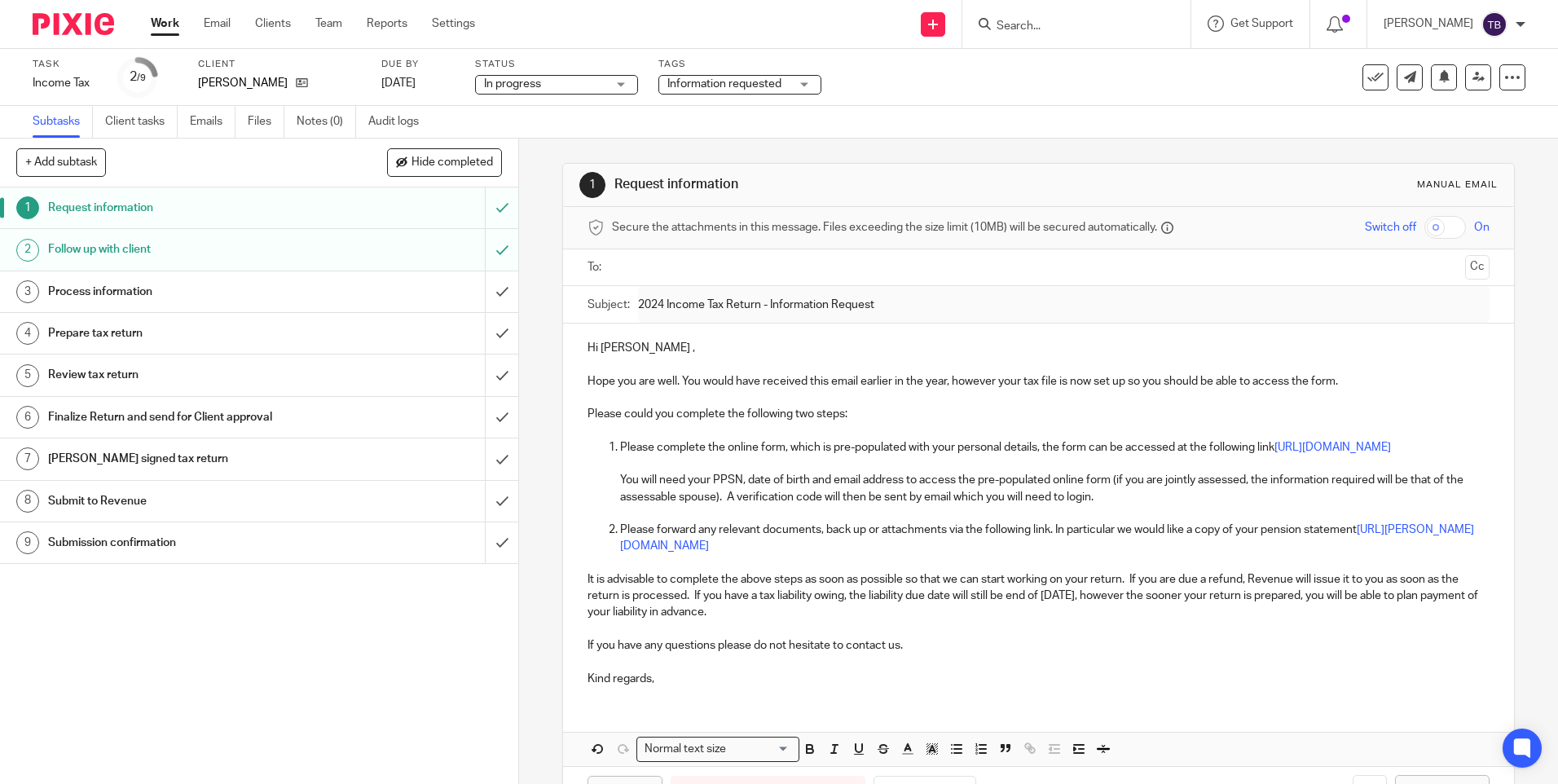
click at [655, 269] on input "text" at bounding box center [1037, 268] width 840 height 19
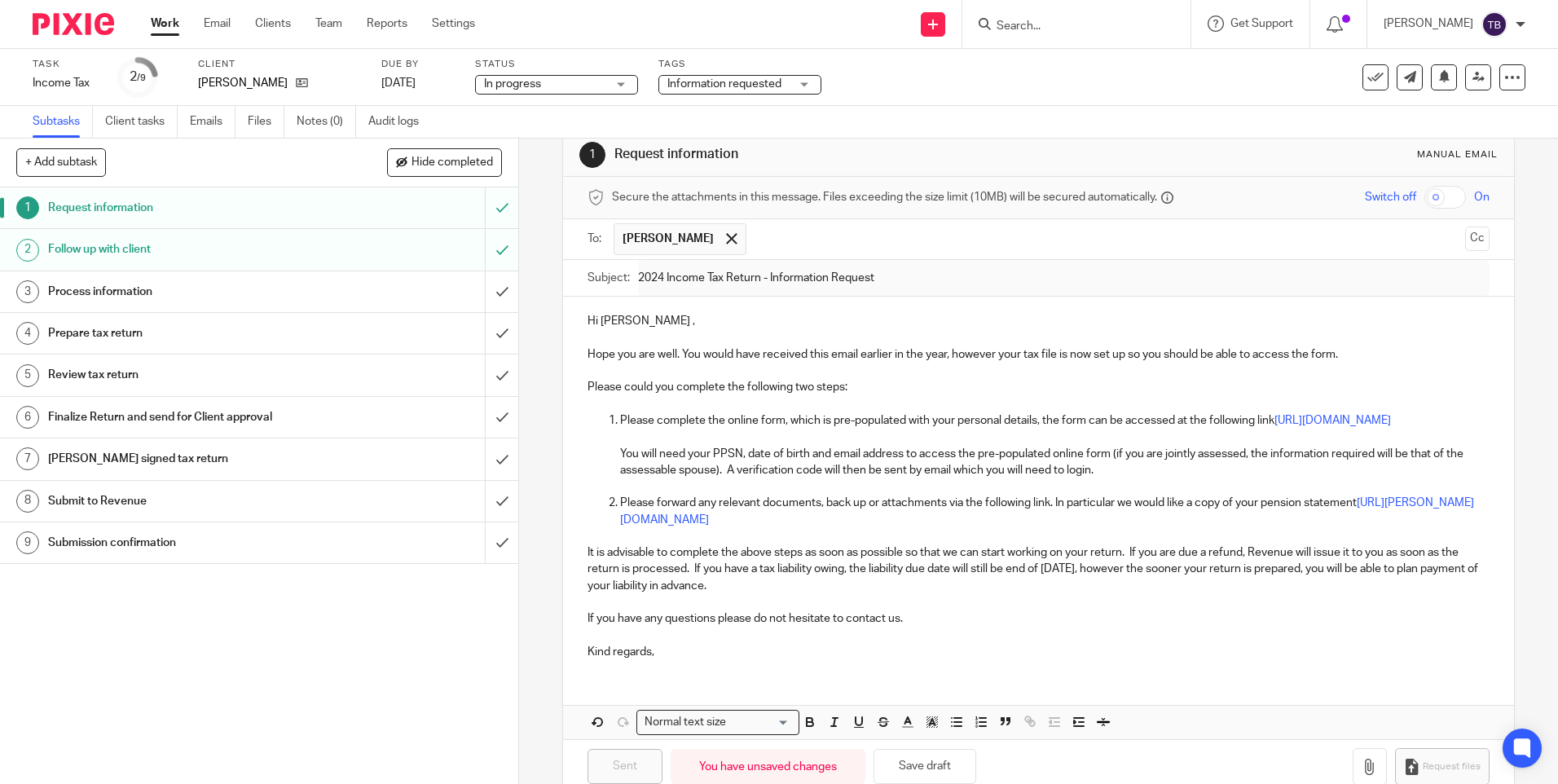
scroll to position [80, 0]
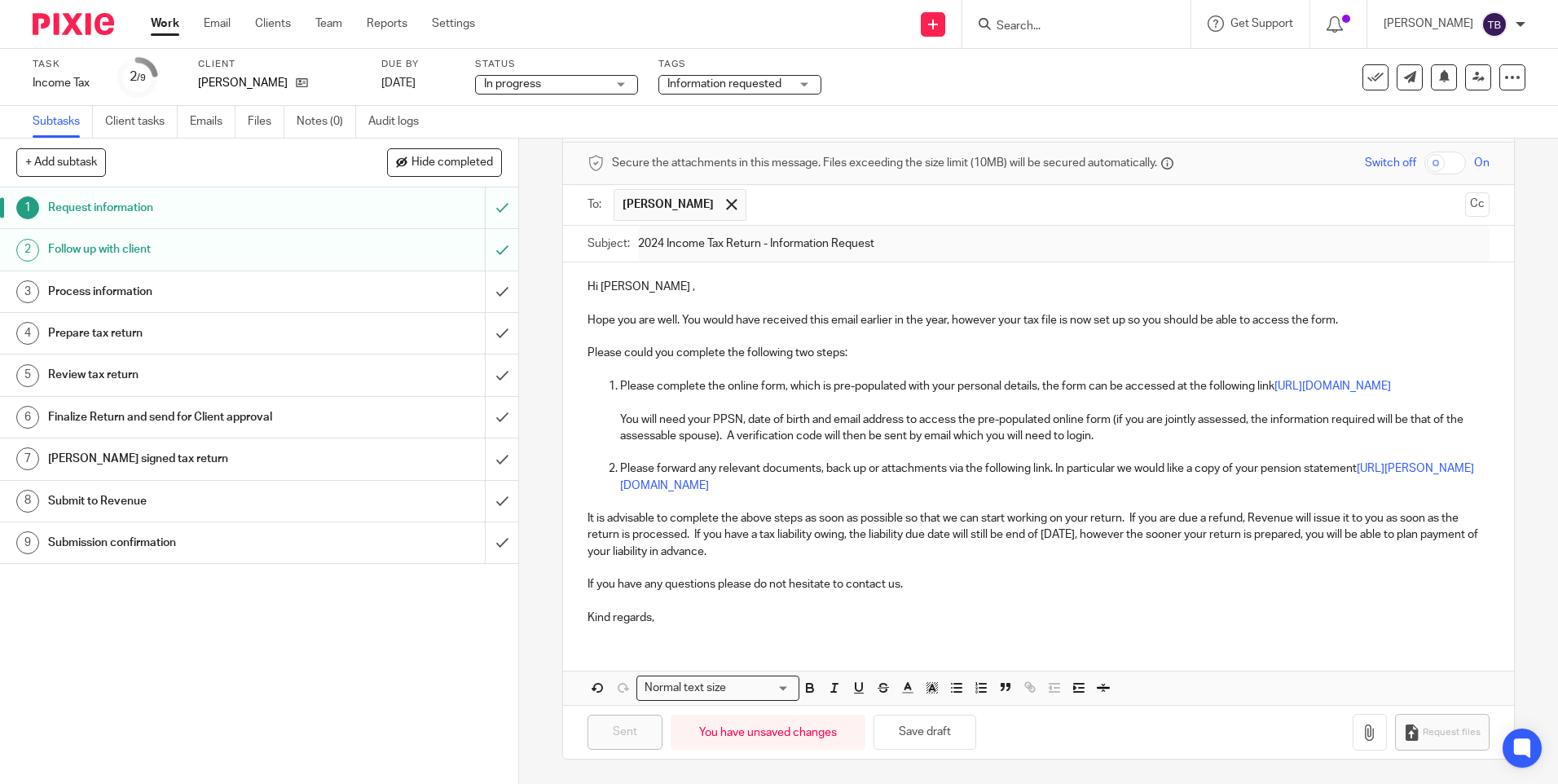
click at [684, 606] on p at bounding box center [1038, 600] width 902 height 16
click at [692, 616] on p "Kind regards," at bounding box center [1038, 617] width 902 height 16
click at [900, 729] on button "Save draft" at bounding box center [925, 731] width 103 height 35
click at [673, 616] on p "Kind regards," at bounding box center [1038, 617] width 902 height 16
click at [135, 245] on h1 "Follow up with client" at bounding box center [188, 250] width 280 height 25
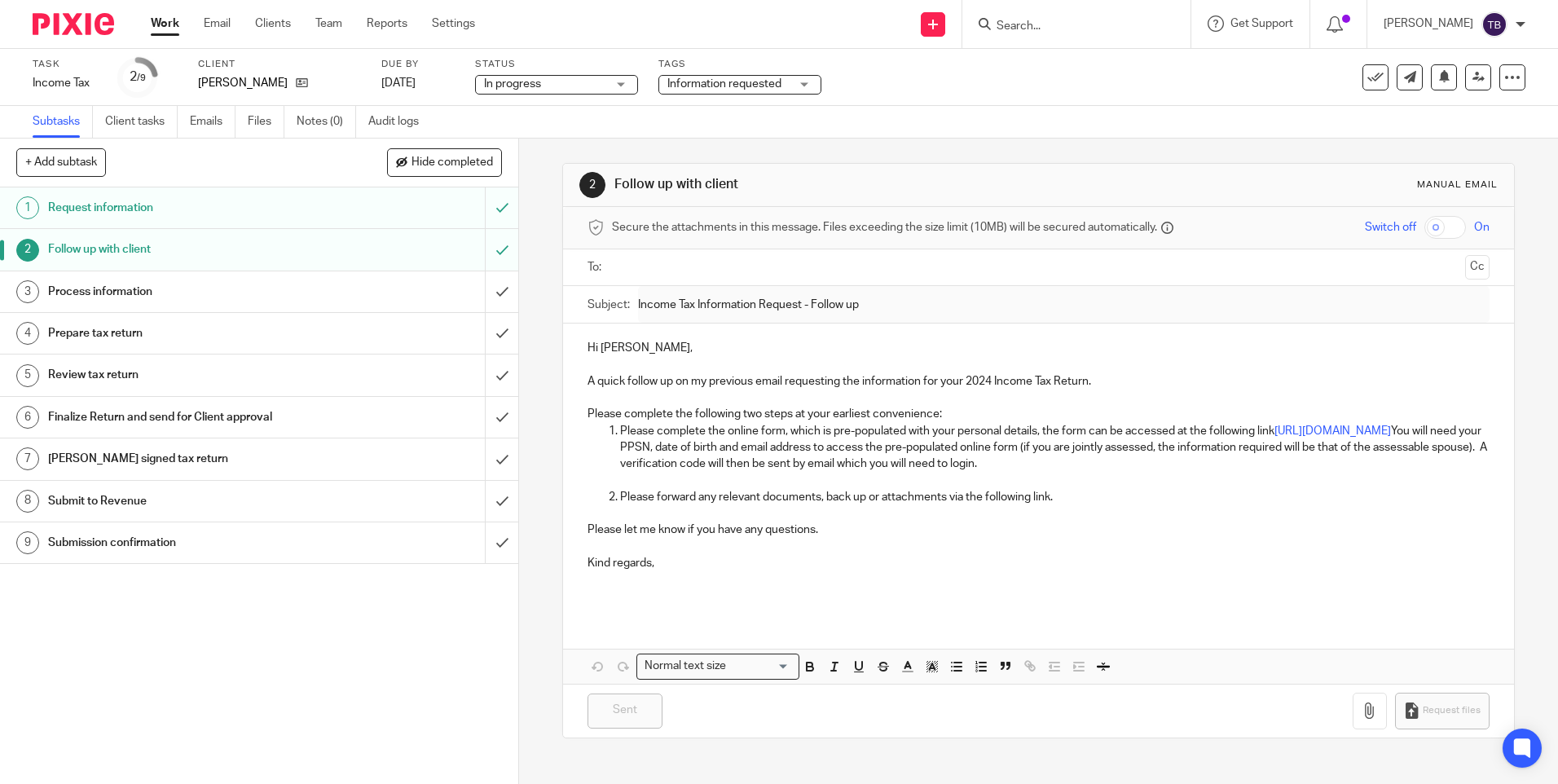
click at [700, 502] on p "Please forward any relevant documents, back up or attachments via the following…" at bounding box center [1055, 497] width 869 height 16
click at [1097, 499] on p "Please forward any relevant documents, back up or attachments via the following…" at bounding box center [1055, 497] width 869 height 16
click at [1087, 492] on p "Please forward any relevant documents, back up or attachments via the following…" at bounding box center [1055, 497] width 869 height 16
click at [205, 210] on h1 "Request information" at bounding box center [188, 208] width 280 height 25
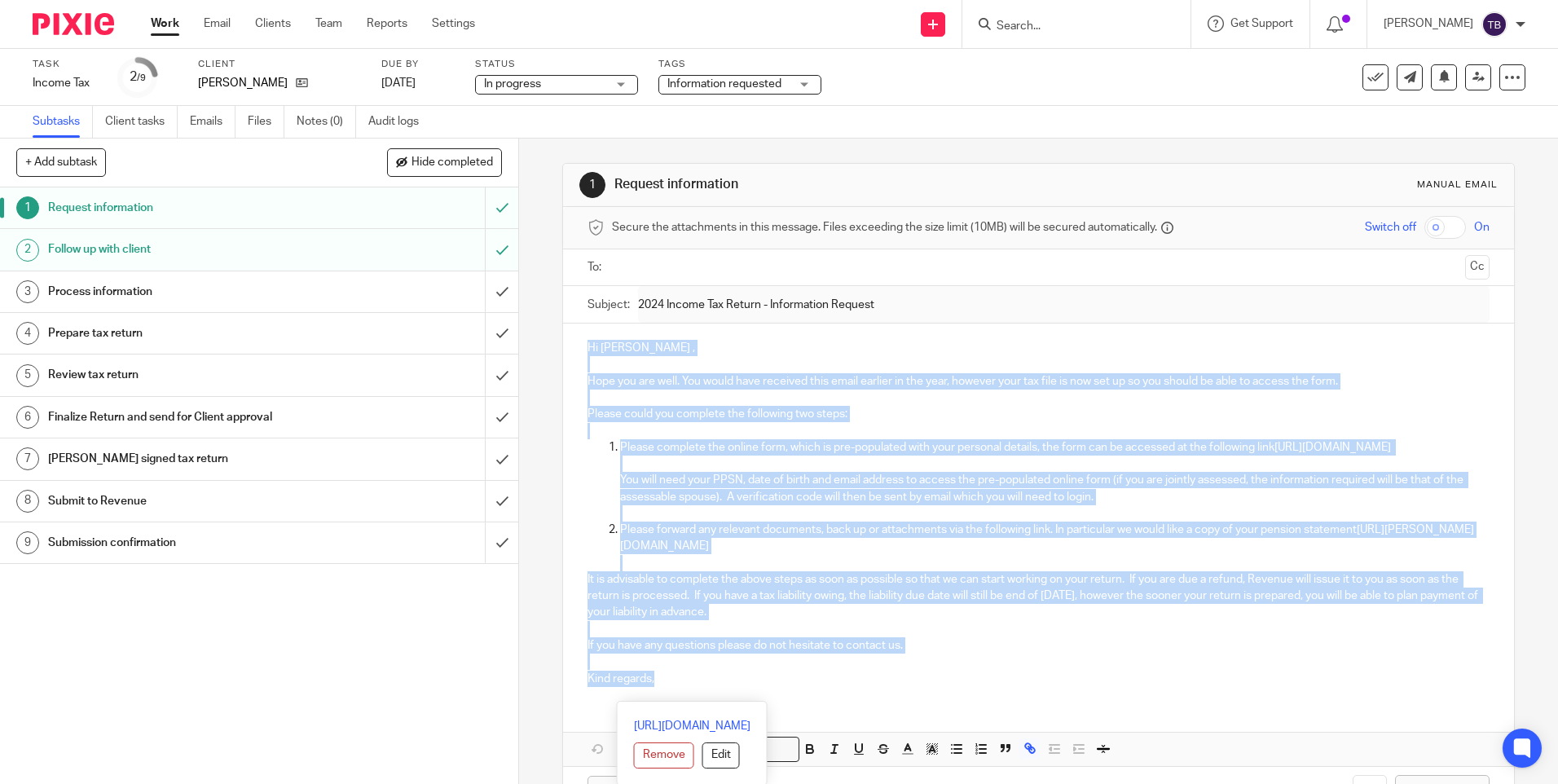
drag, startPoint x: 664, startPoint y: 705, endPoint x: 579, endPoint y: 326, distance: 388.4
click at [579, 326] on div "Hi Orla , Hope you are well. You would have received this email earlier in the …" at bounding box center [1038, 511] width 950 height 375
copy div "Lo Ipsu , Dolo sit ame cons. Adi elits doei temporin utla etdol magnaal en adm …"
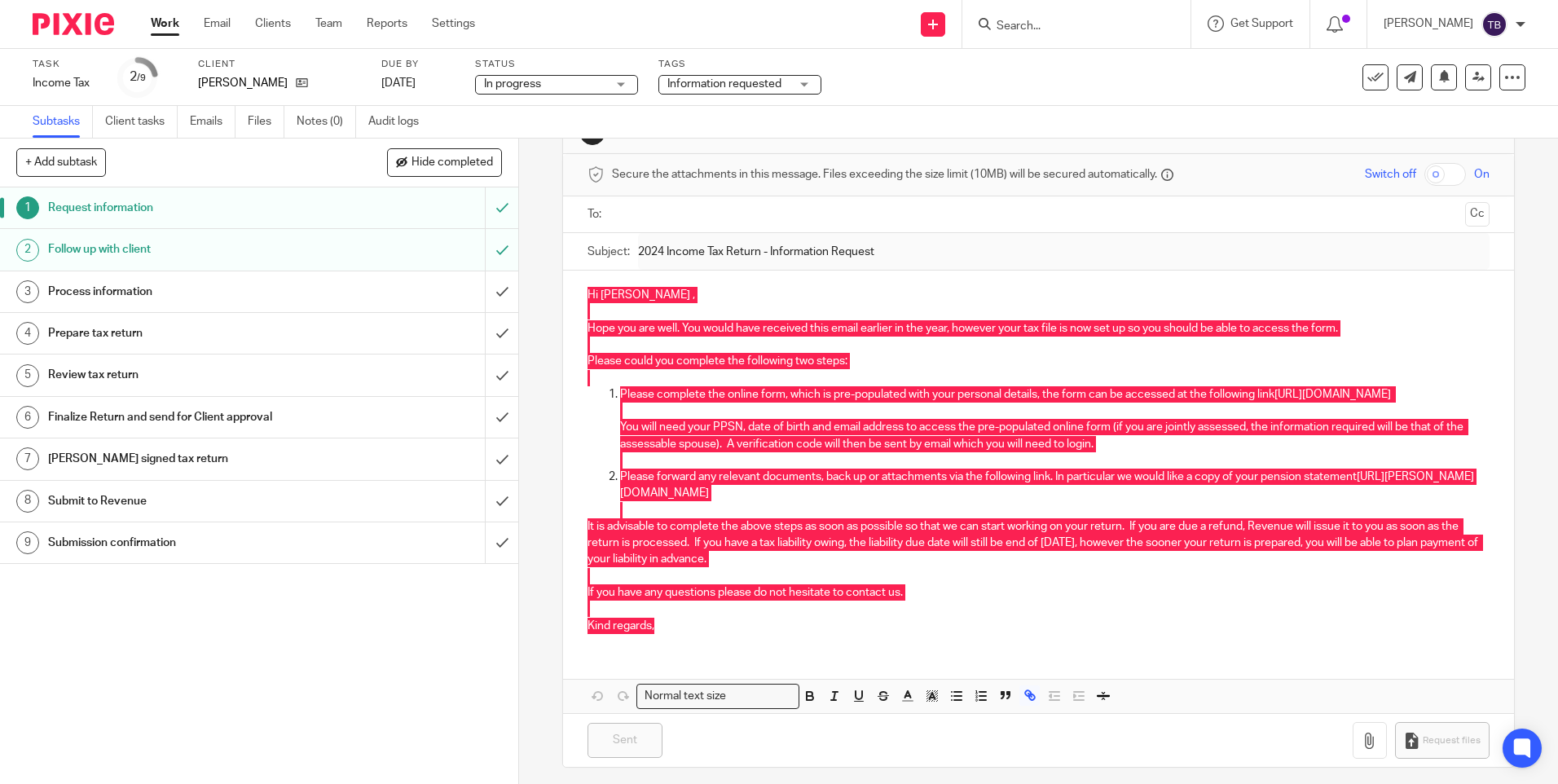
scroll to position [77, 0]
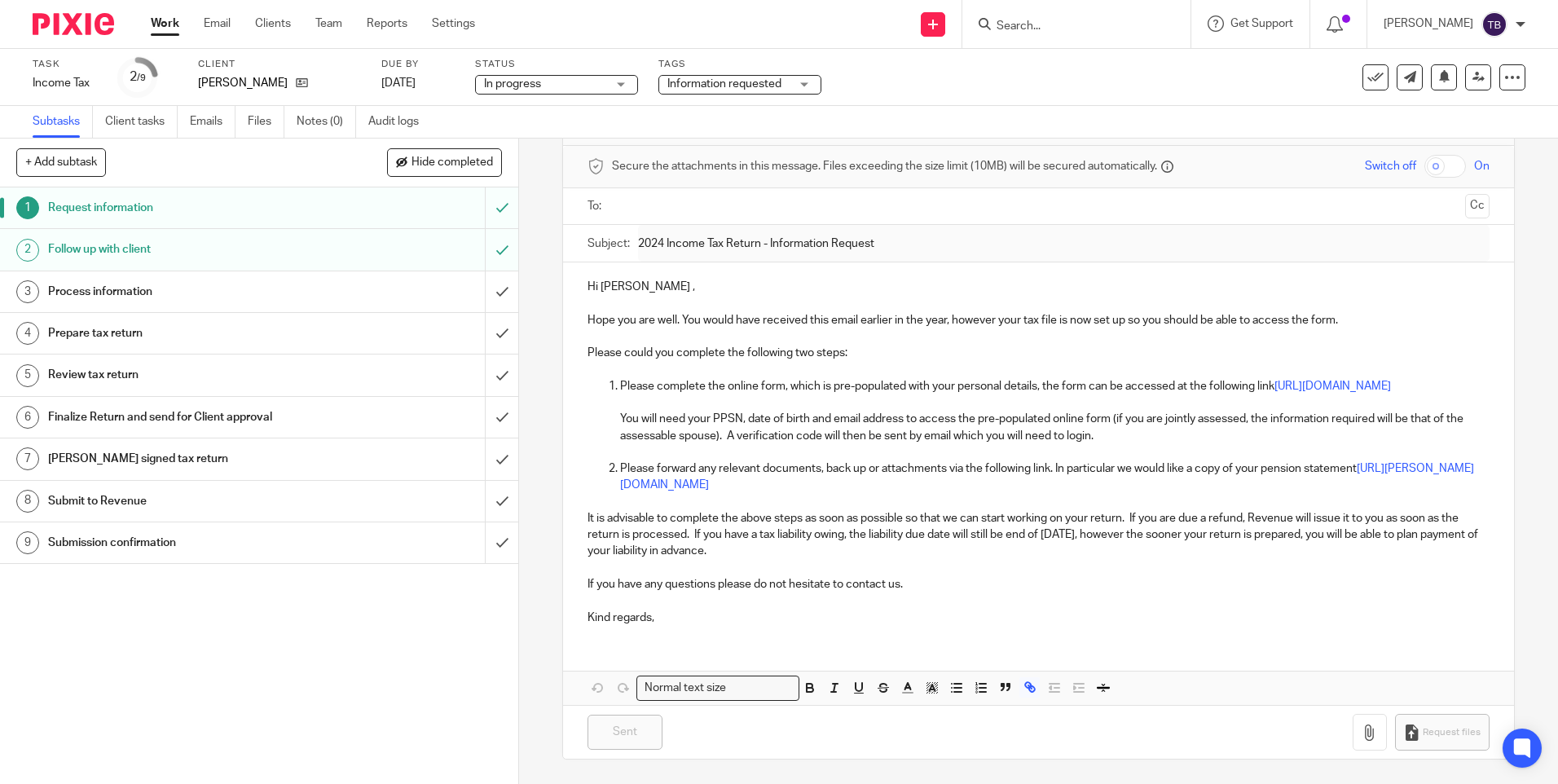
click at [629, 236] on div "Subject: 2024 Income Tax Return - Information Request" at bounding box center [1038, 243] width 902 height 37
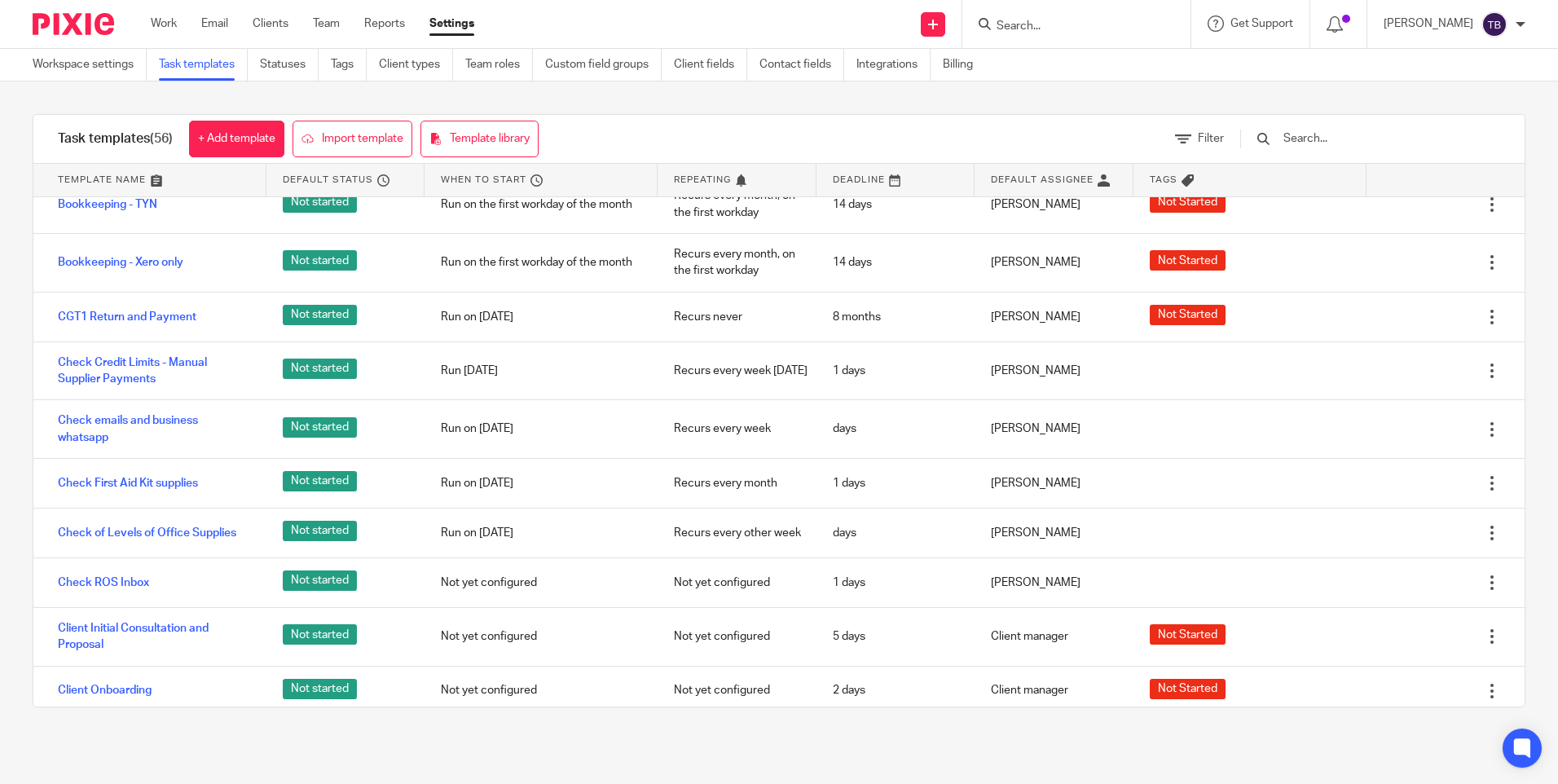
scroll to position [571, 0]
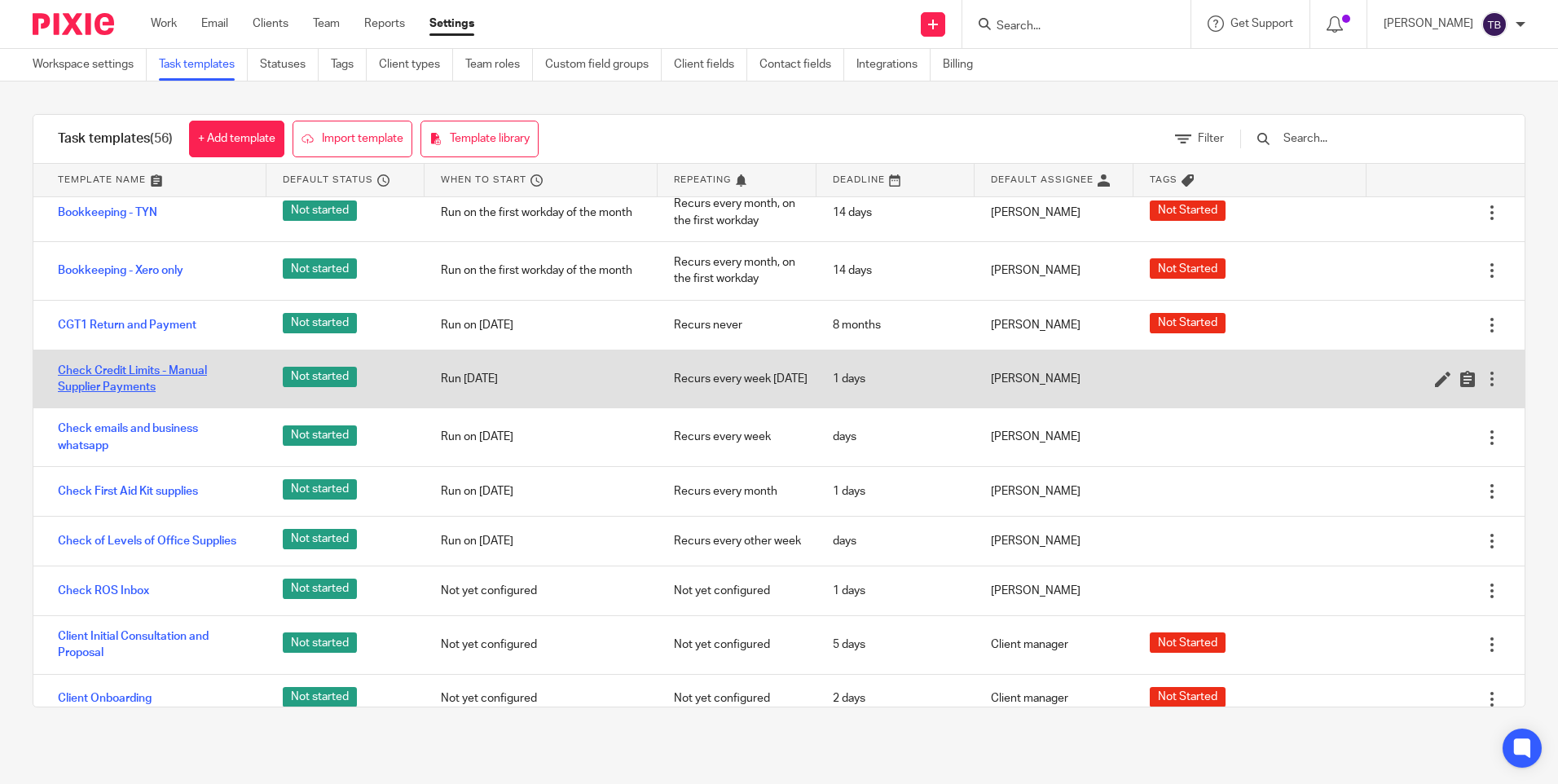
click at [117, 396] on link "Check Credit Limits - Manual Supplier Payments" at bounding box center [154, 379] width 192 height 34
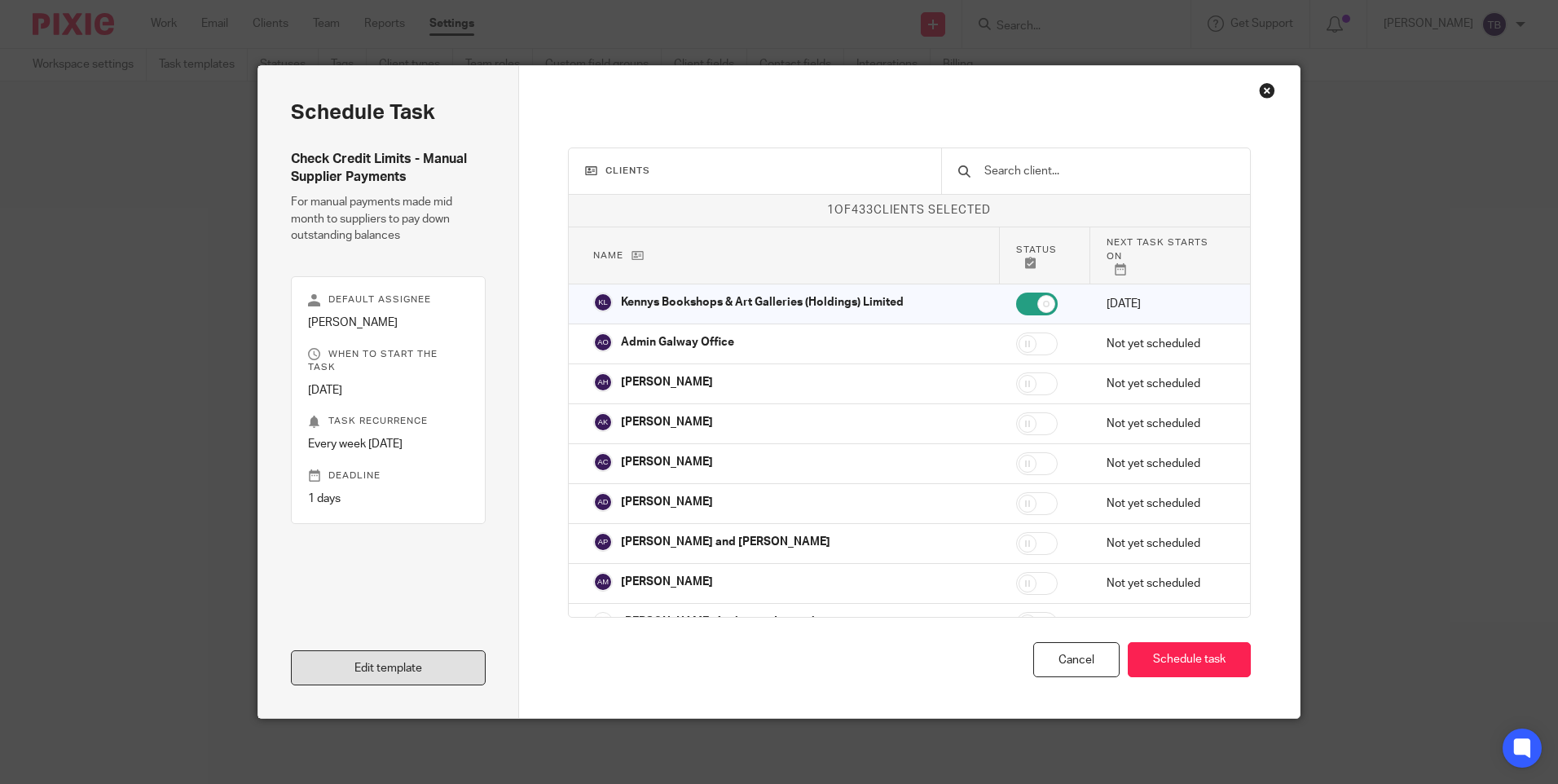
click at [388, 671] on link "Edit template" at bounding box center [388, 667] width 195 height 35
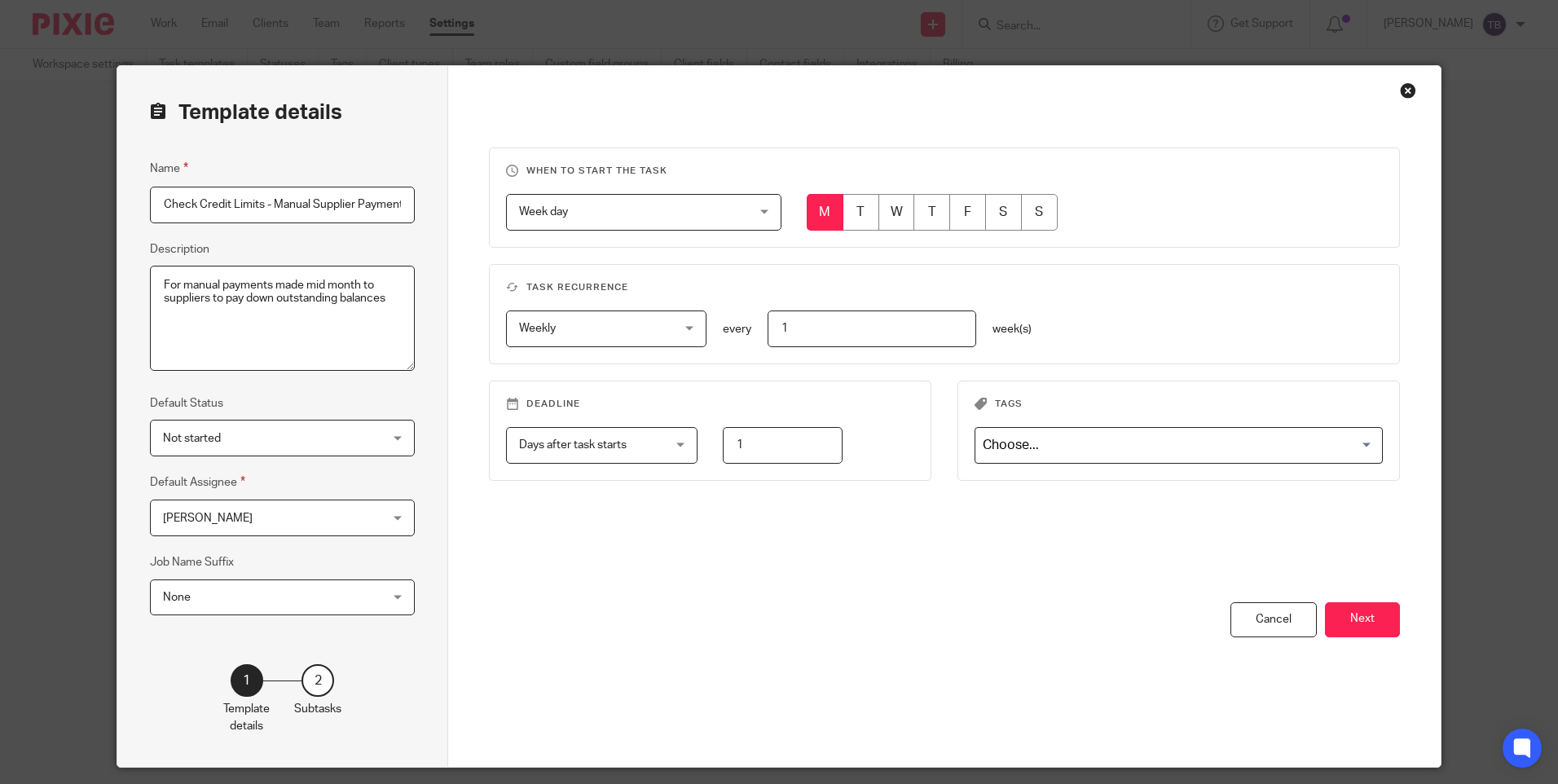
scroll to position [0, 9]
click at [1353, 615] on button "Next" at bounding box center [1363, 619] width 75 height 35
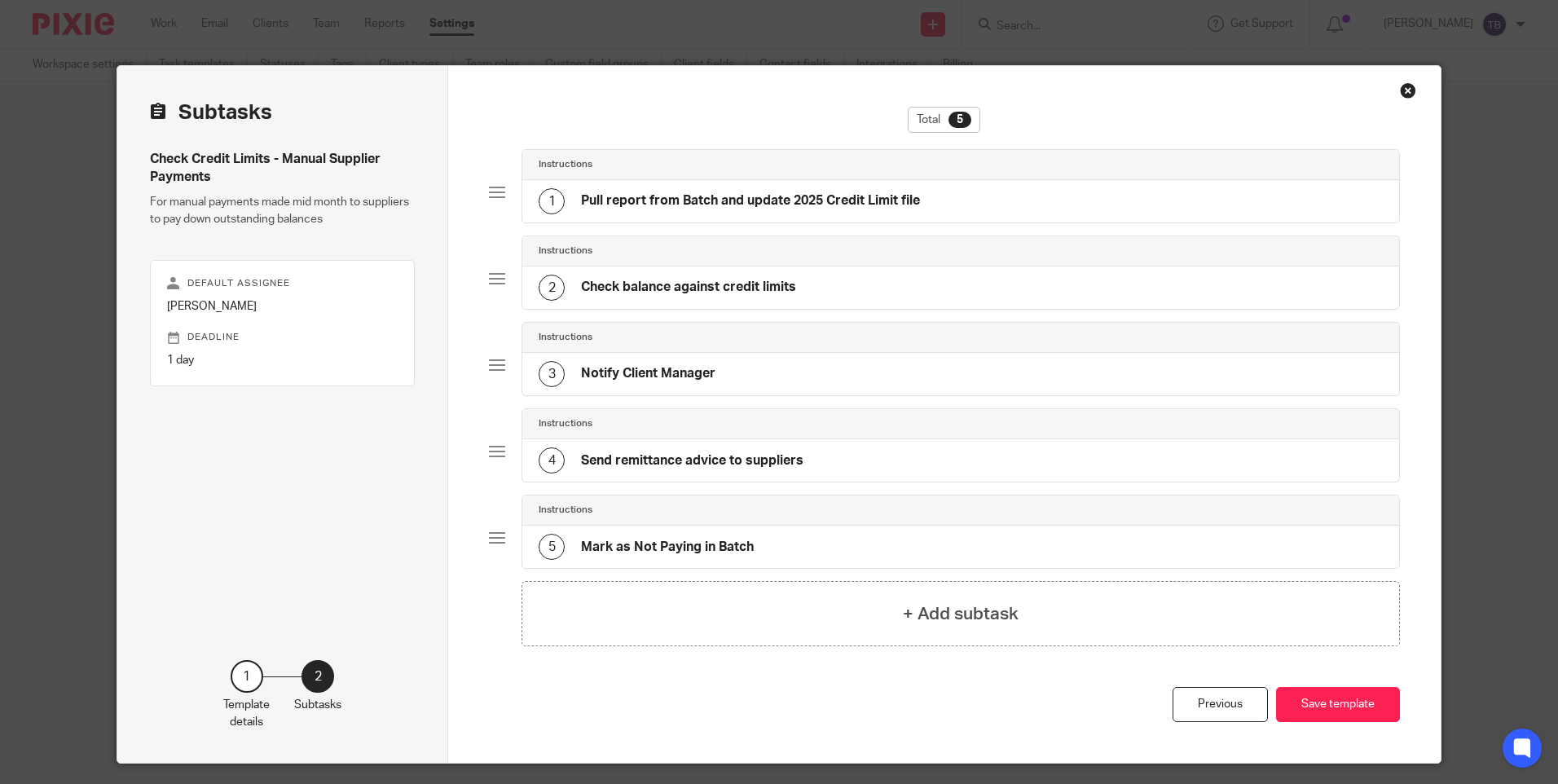
click at [737, 362] on div "3 Notify Client Manager" at bounding box center [960, 374] width 876 height 43
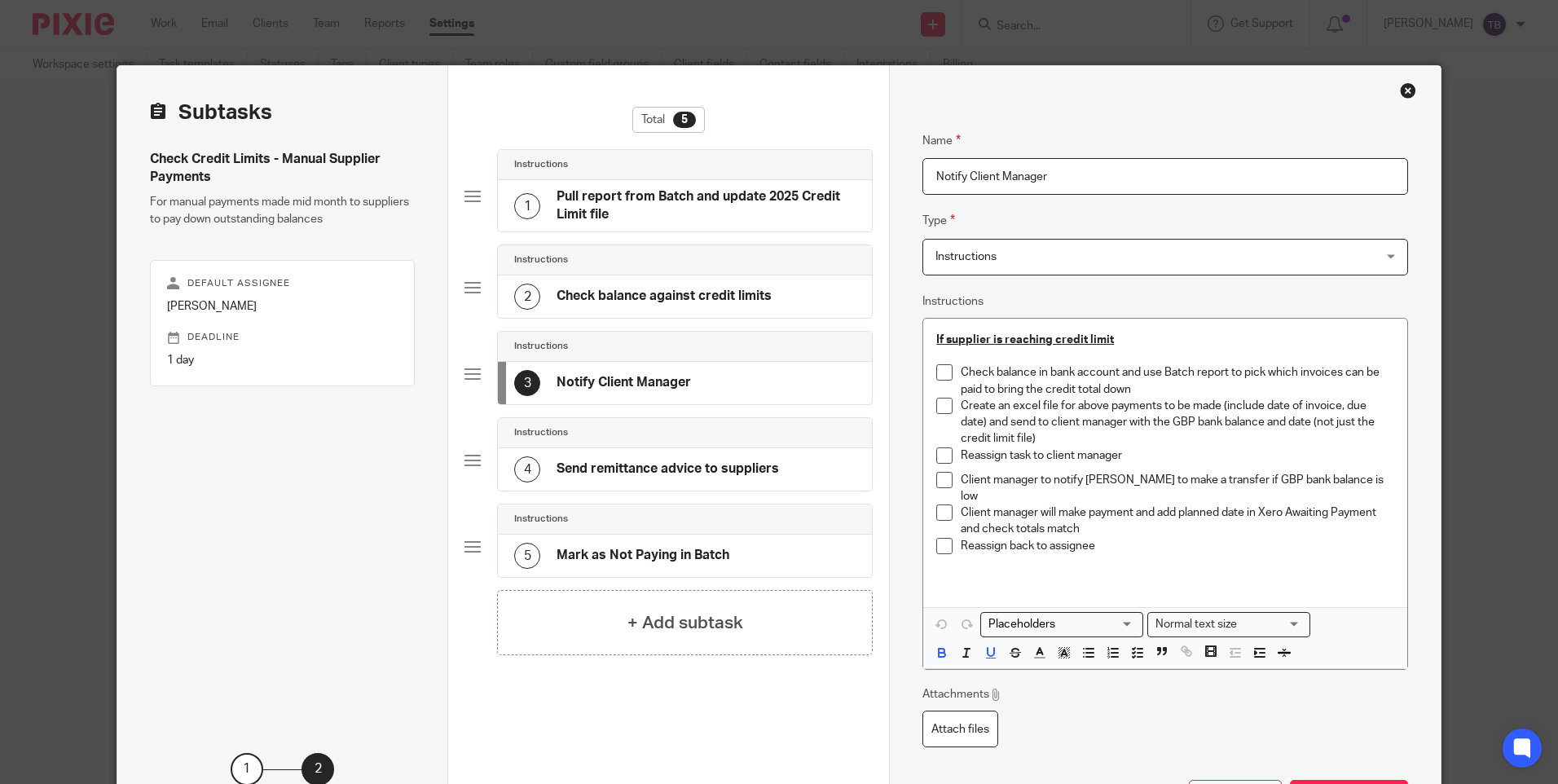
click at [1106, 516] on p "Client manager will make payment and add planned date in Xero Awaiting Payment …" at bounding box center [1177, 520] width 433 height 34
click at [1153, 538] on p "Reassign back to assignee" at bounding box center [1177, 546] width 433 height 16
click at [1137, 516] on p "Client manager will make payment and add planned date in Xero Awaiting Payment …" at bounding box center [1177, 520] width 433 height 34
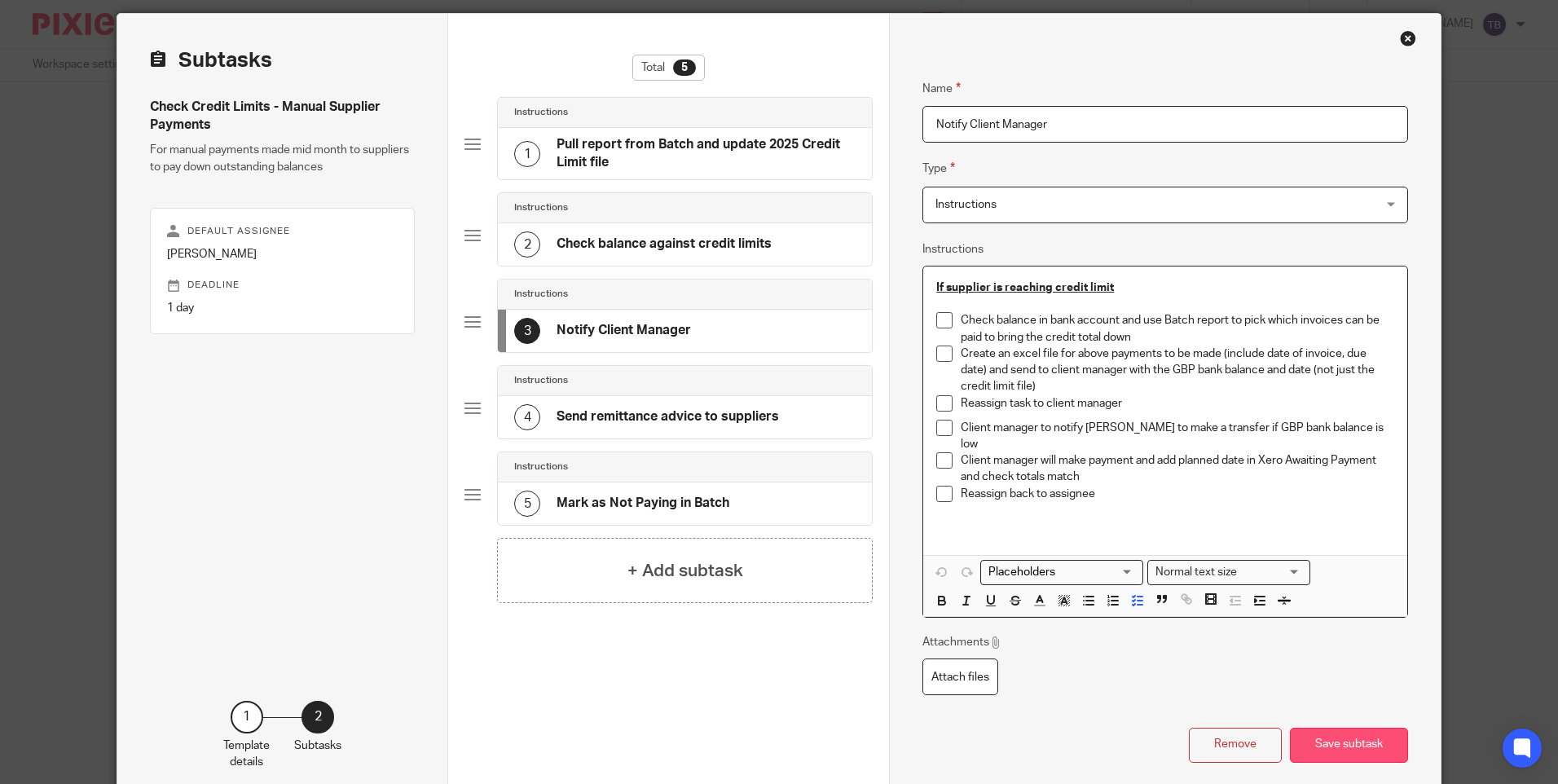
scroll to position [129, 0]
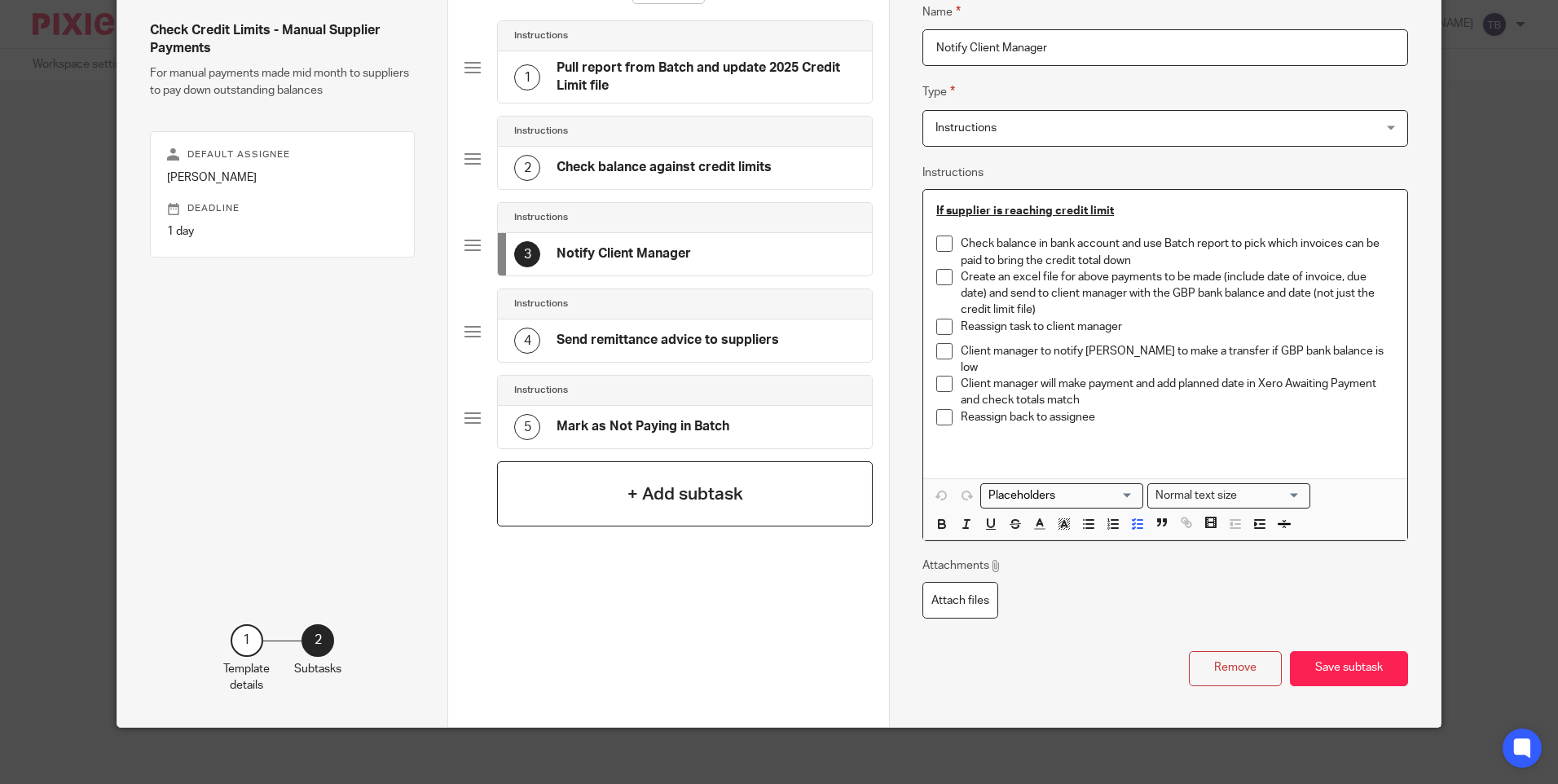
click at [594, 477] on div "+ Add subtask" at bounding box center [684, 493] width 375 height 65
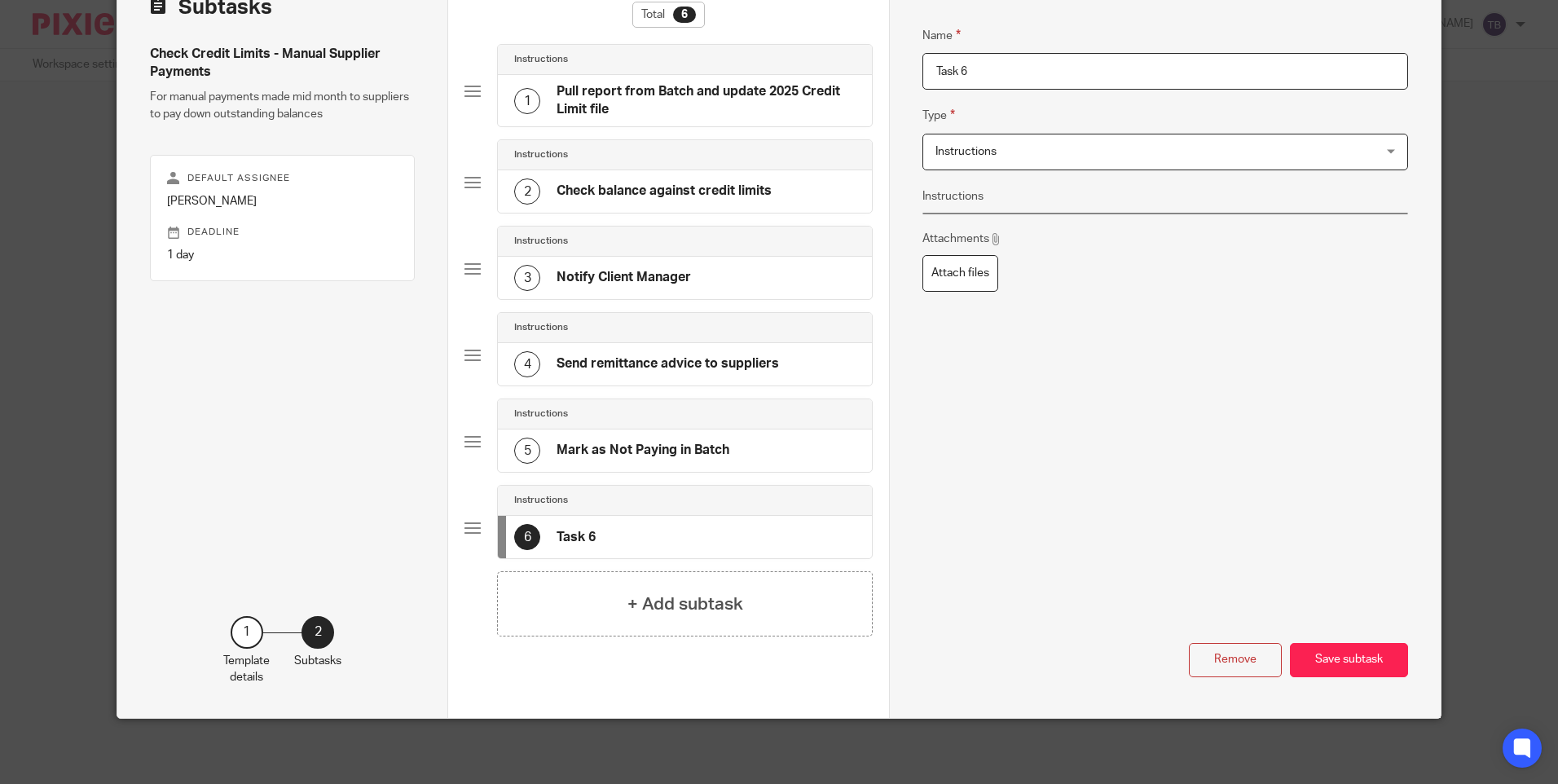
scroll to position [105, 0]
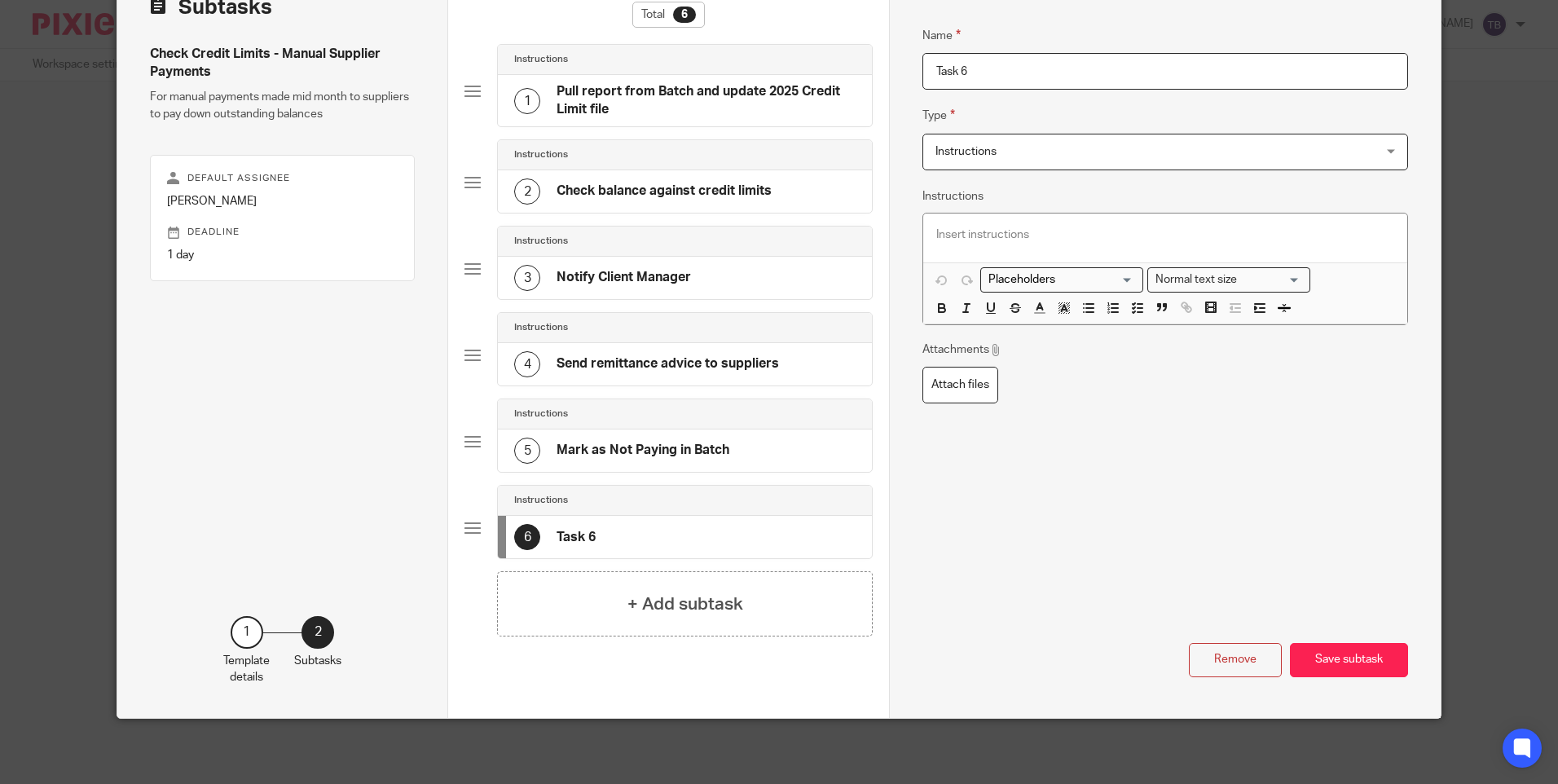
click at [1016, 73] on input "Task 6" at bounding box center [1165, 71] width 485 height 37
type input "T"
click at [999, 71] on input "Send updated credit limit file to Sk" at bounding box center [1165, 71] width 485 height 37
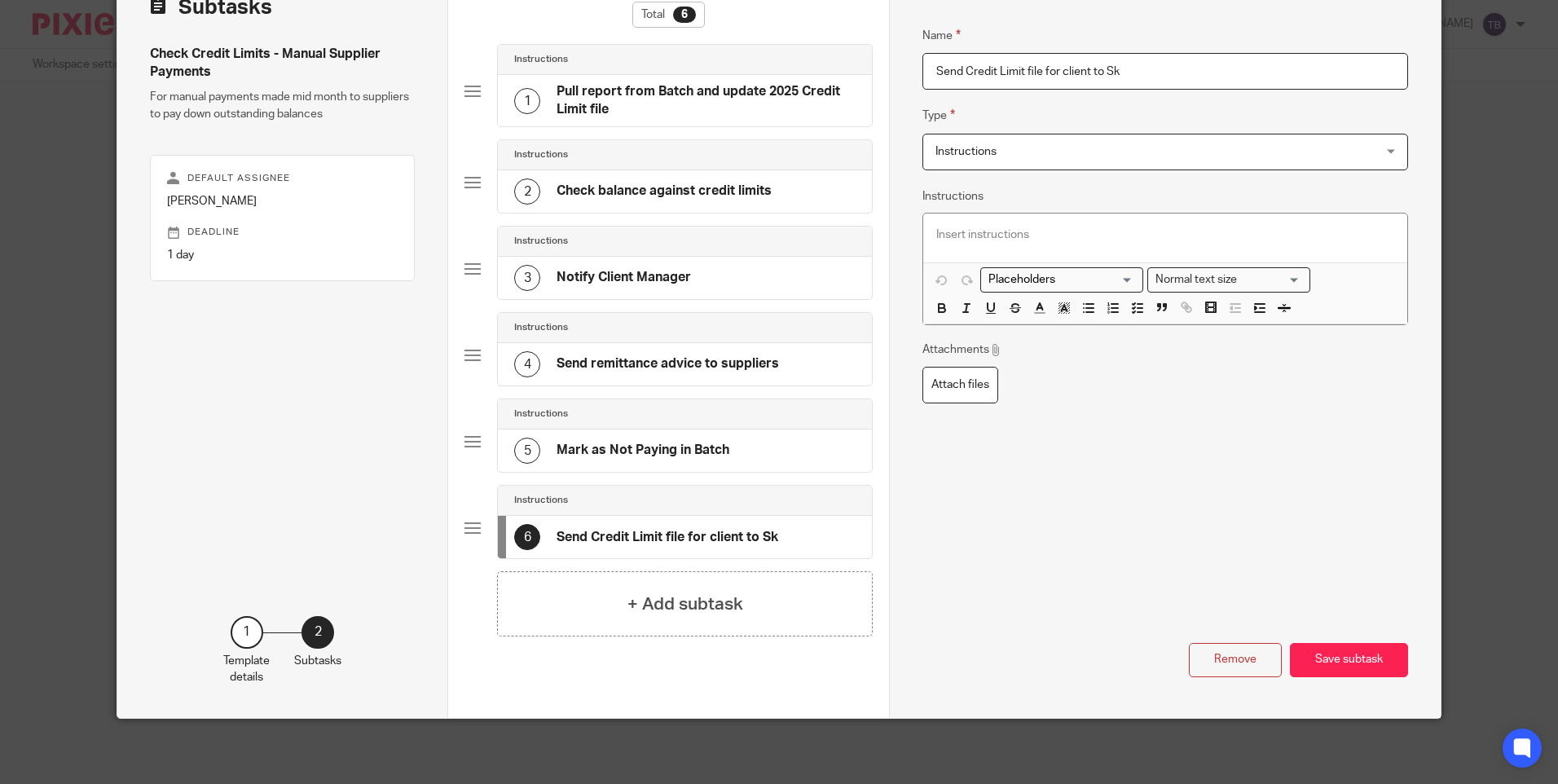
type input "Send Credit Limit file for client to Sk"
click at [997, 232] on p at bounding box center [1165, 235] width 457 height 16
click at [1337, 663] on button "Save subtask" at bounding box center [1349, 660] width 118 height 35
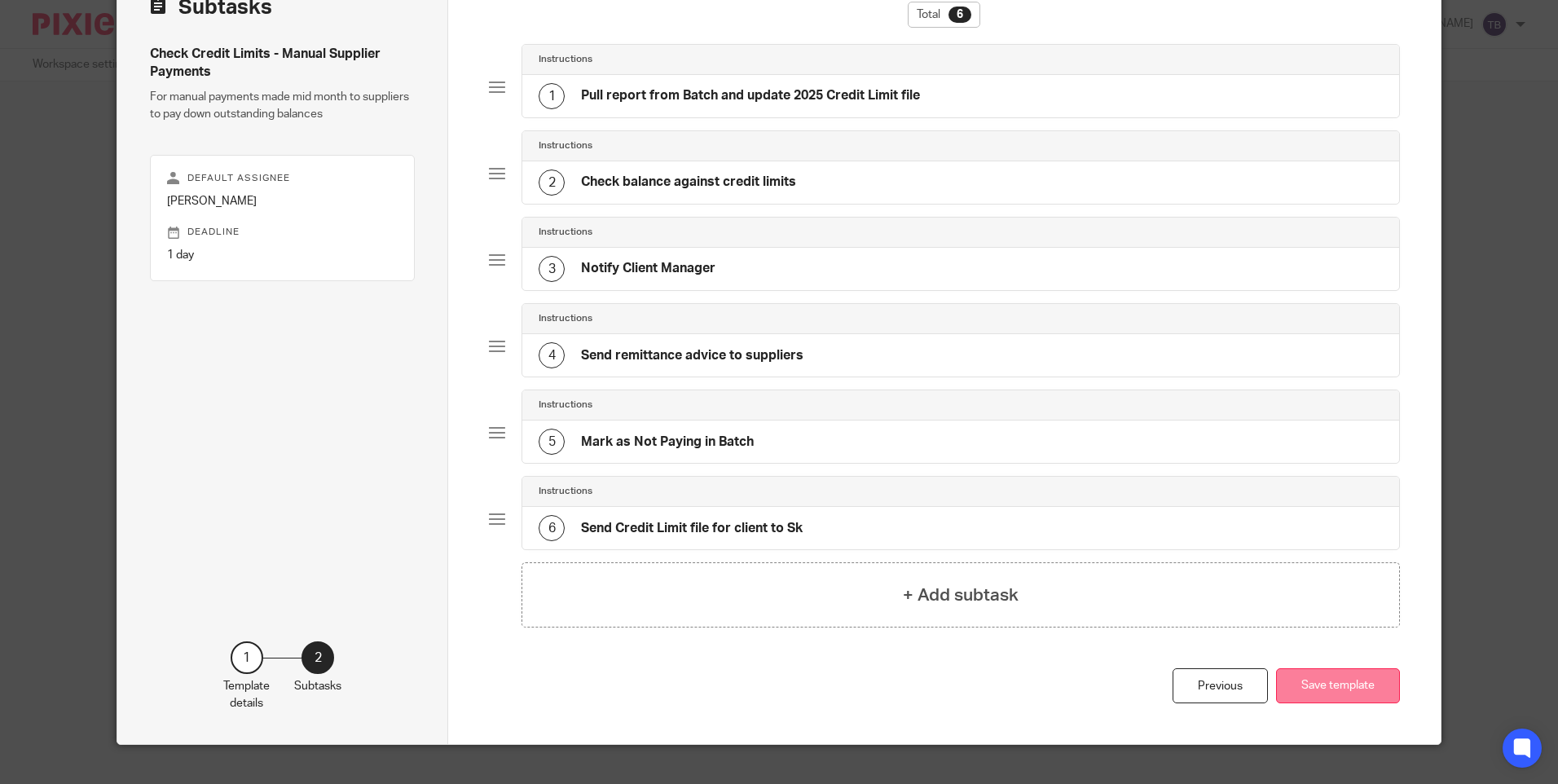
click at [1322, 694] on button "Save template" at bounding box center [1338, 685] width 124 height 35
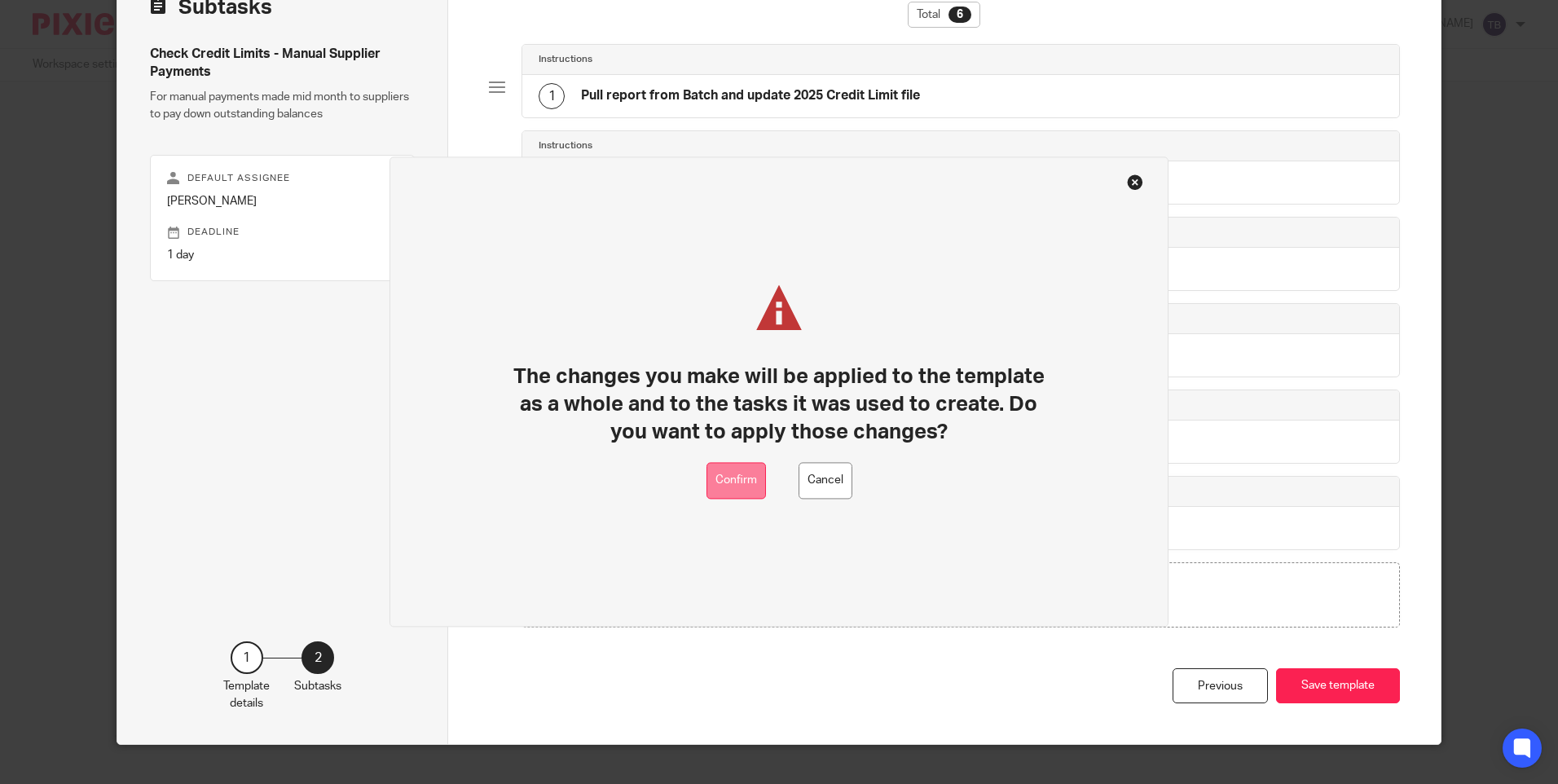
click at [747, 480] on button "Confirm" at bounding box center [736, 481] width 59 height 37
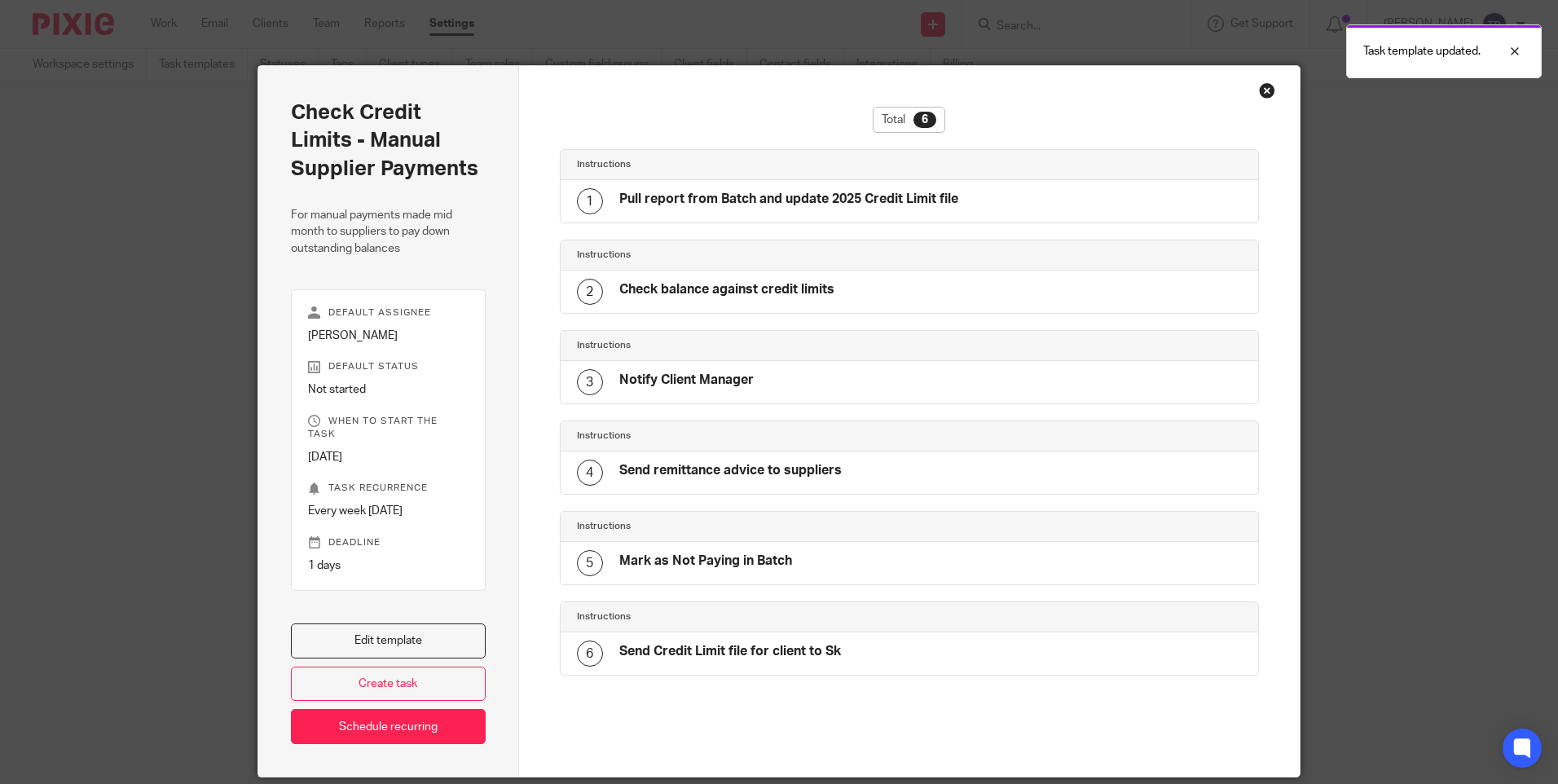
click at [900, 203] on h4 "Pull report from Batch and update 2025 Credit Limit file" at bounding box center [788, 199] width 339 height 17
click at [1263, 89] on div "Close this dialog window" at bounding box center [1267, 90] width 16 height 16
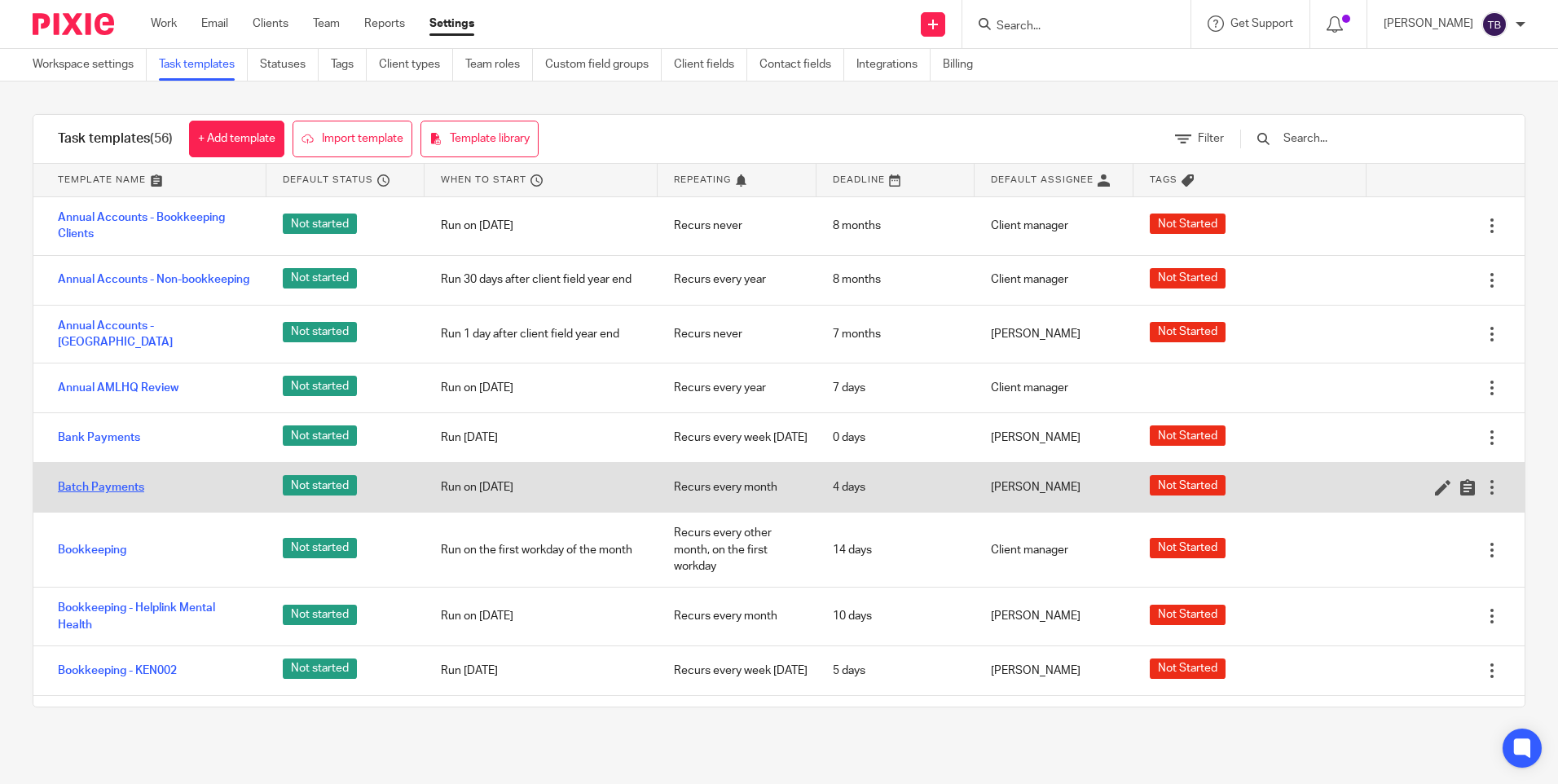
click at [127, 495] on link "Batch Payments" at bounding box center [100, 488] width 86 height 16
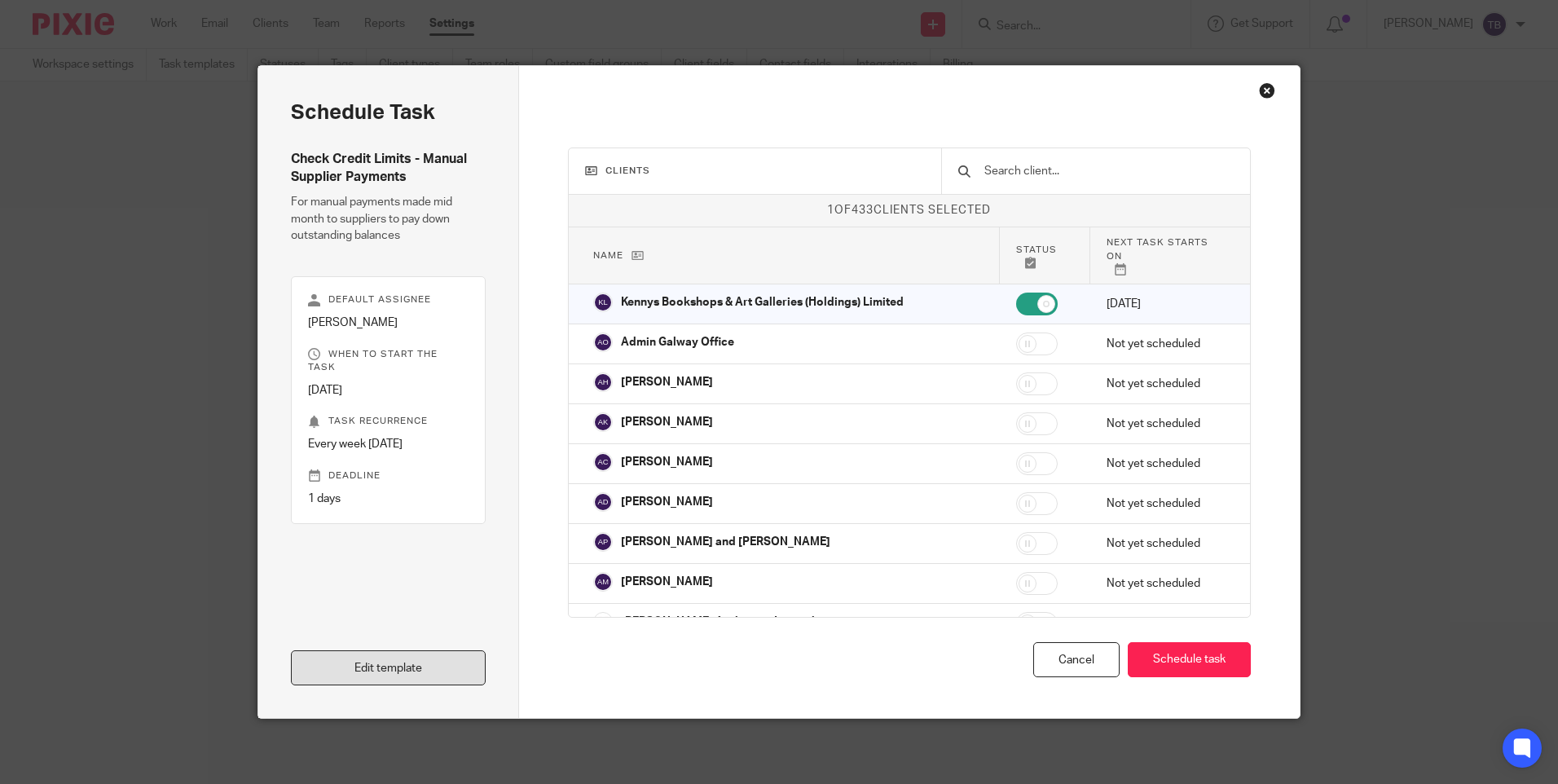
click at [384, 677] on link "Edit template" at bounding box center [388, 667] width 195 height 35
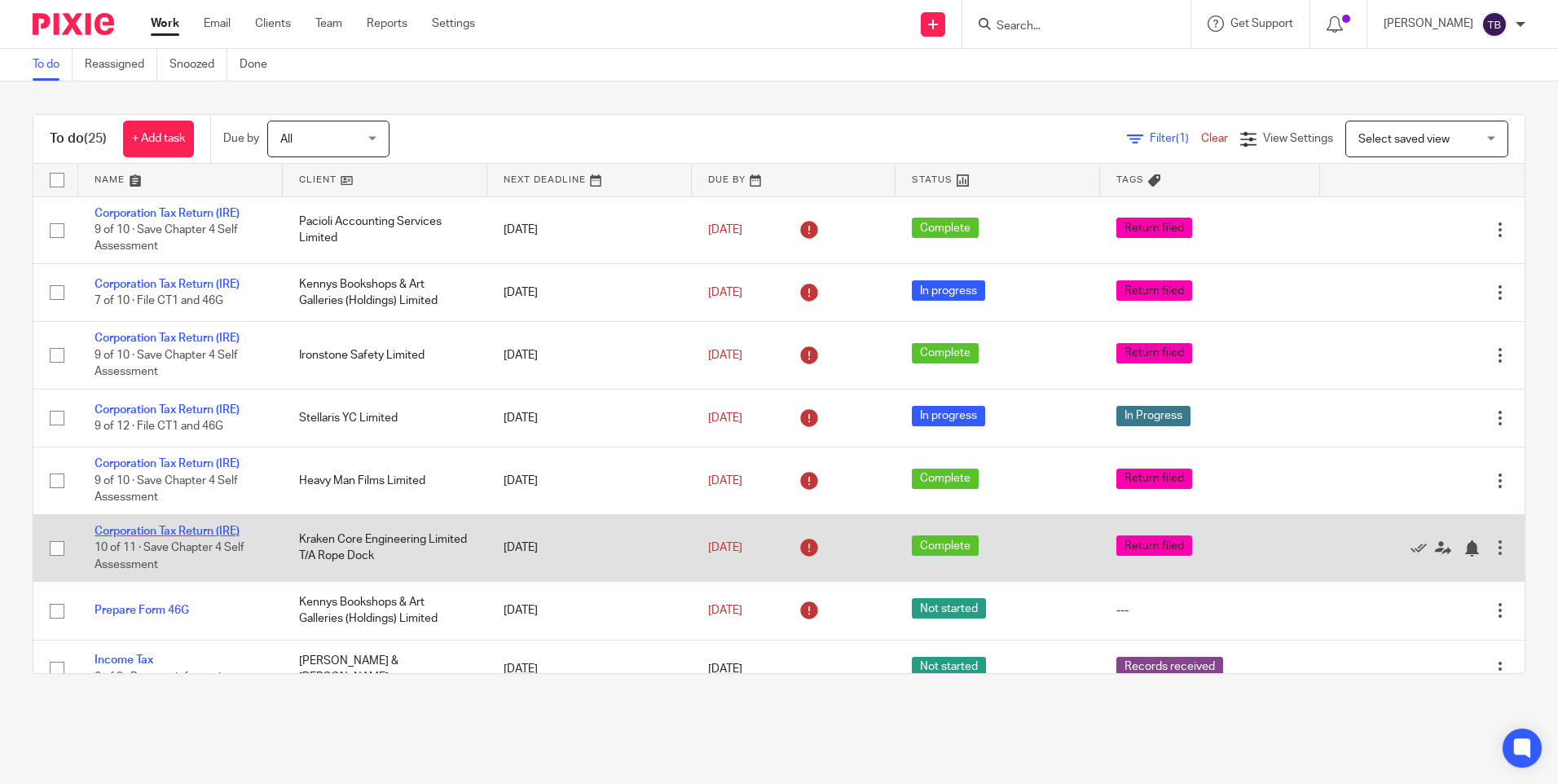
click at [177, 533] on link "Corporation Tax Return (IRE)" at bounding box center [167, 531] width 145 height 11
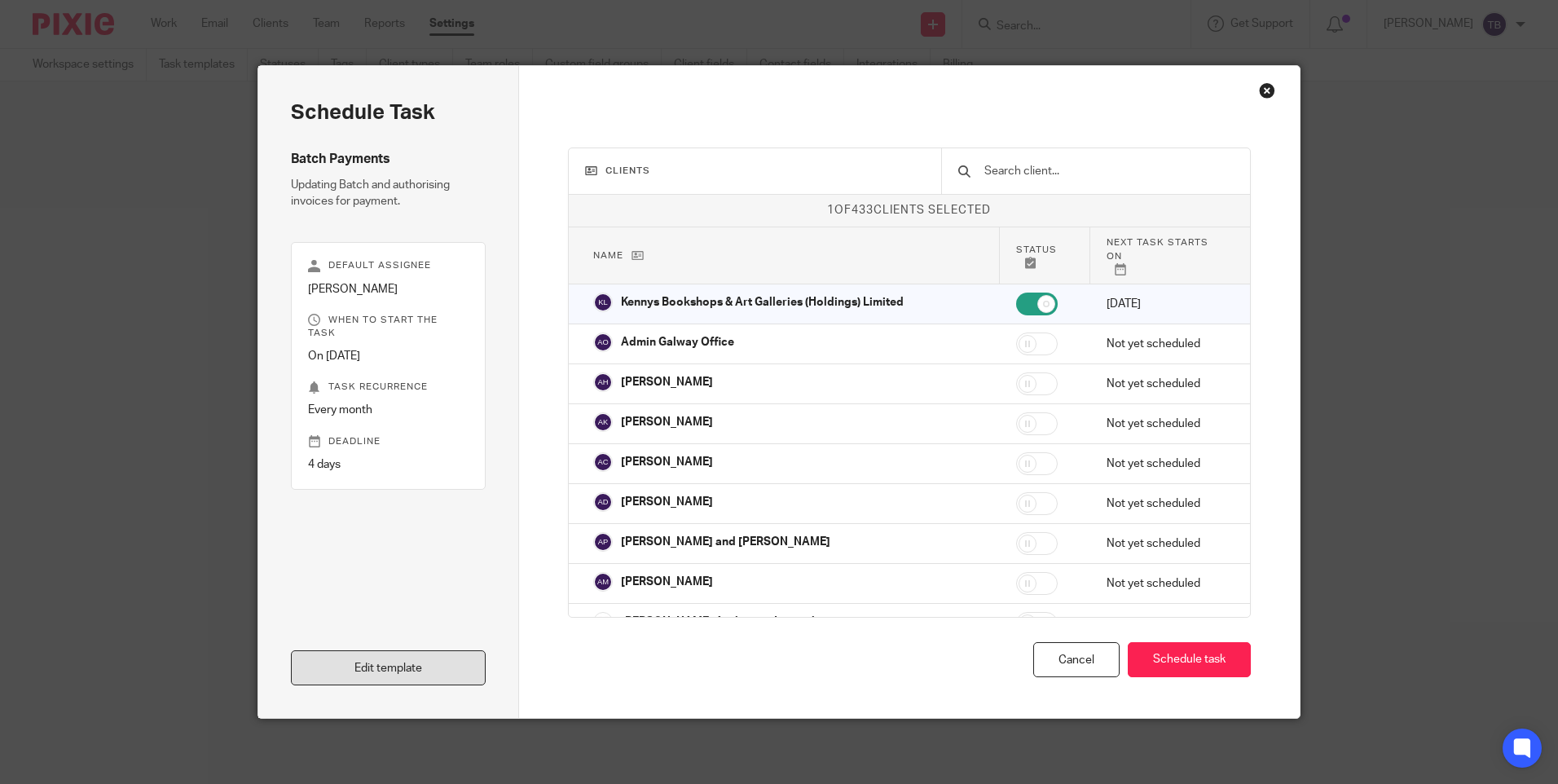
click at [404, 667] on link "Edit template" at bounding box center [388, 667] width 195 height 35
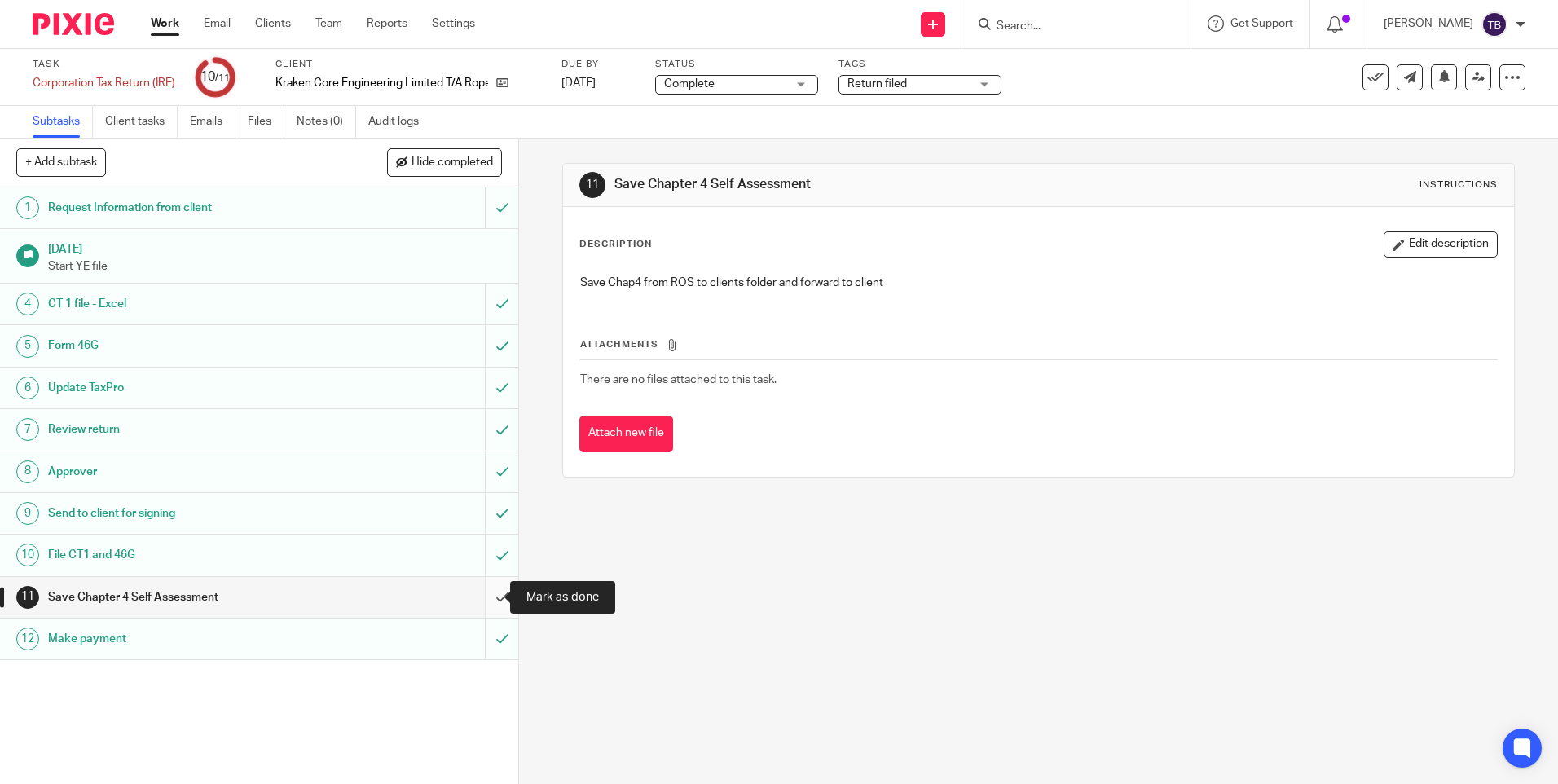
click at [490, 596] on input "submit" at bounding box center [259, 598] width 518 height 41
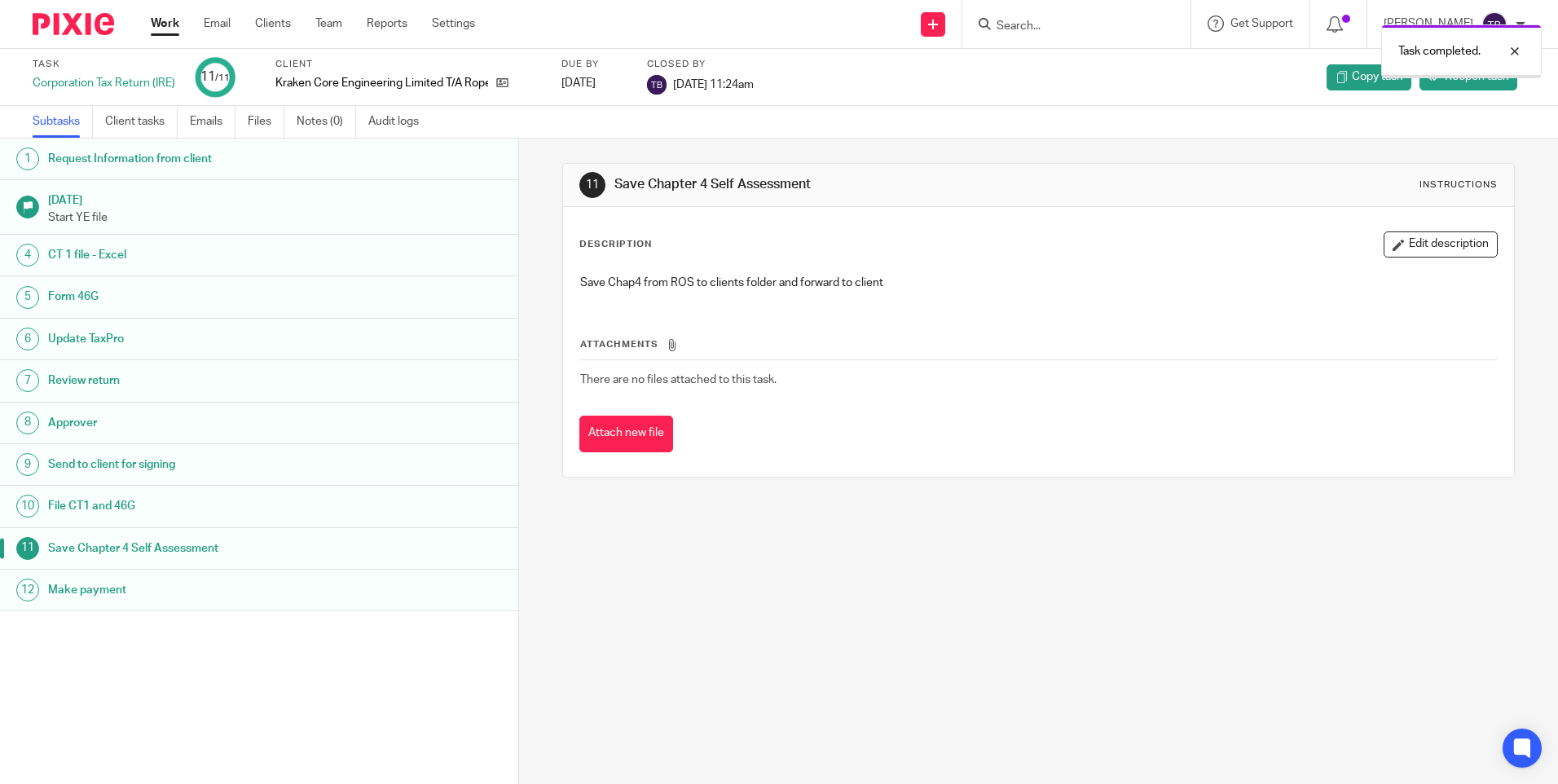
click at [171, 26] on link "Work" at bounding box center [165, 24] width 29 height 16
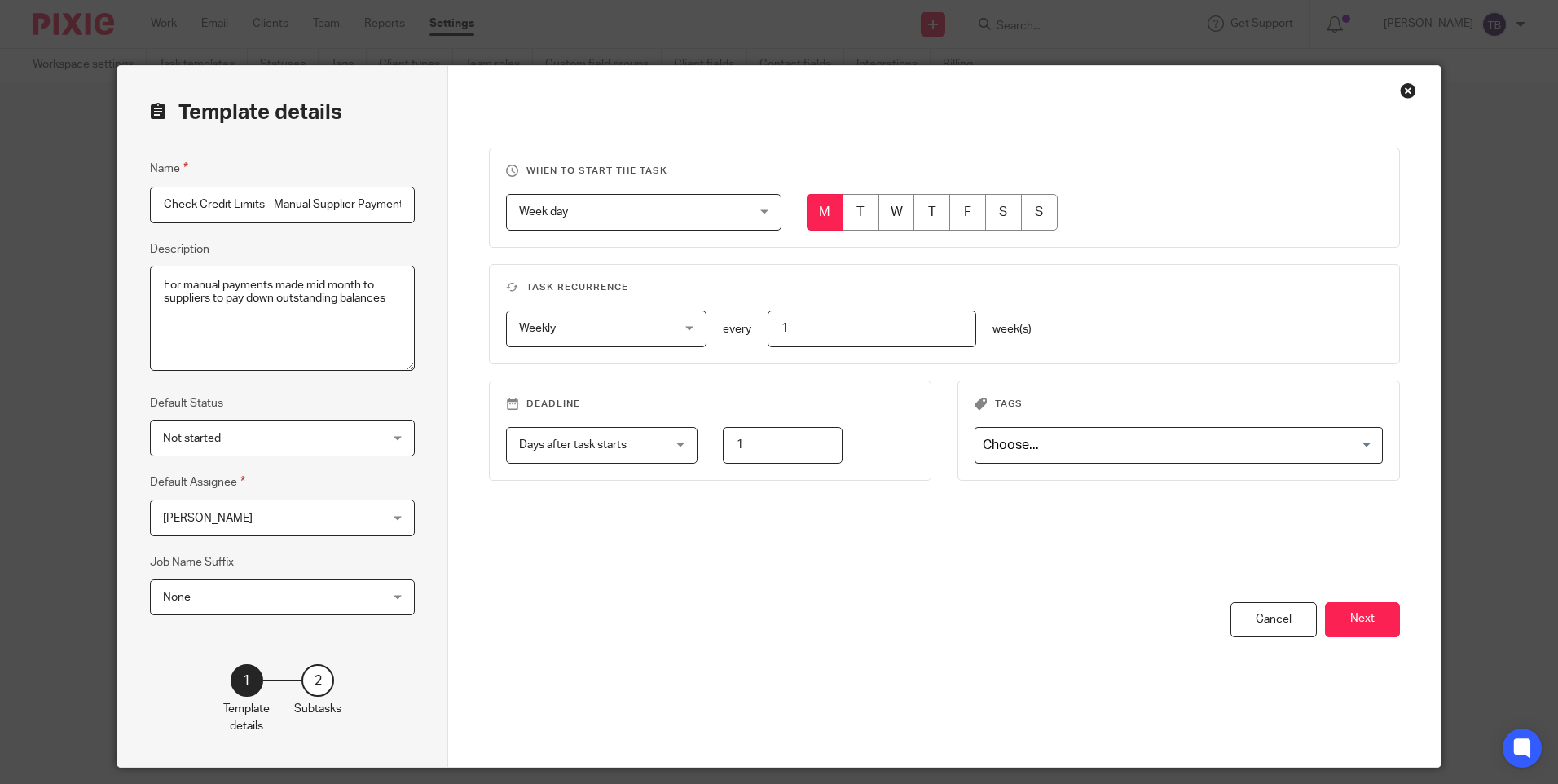
scroll to position [0, 9]
click at [1349, 628] on button "Next" at bounding box center [1363, 619] width 75 height 35
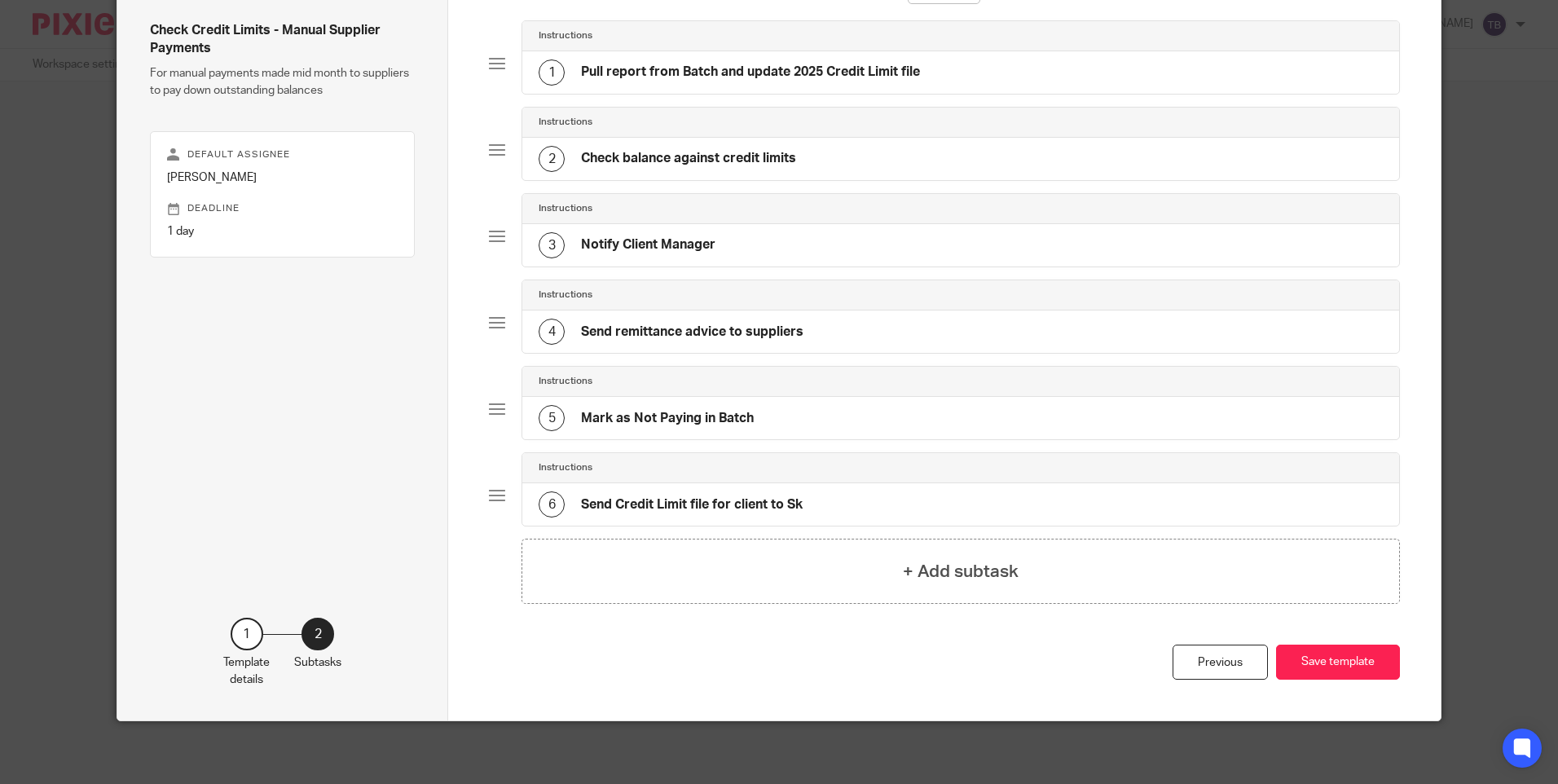
scroll to position [131, 0]
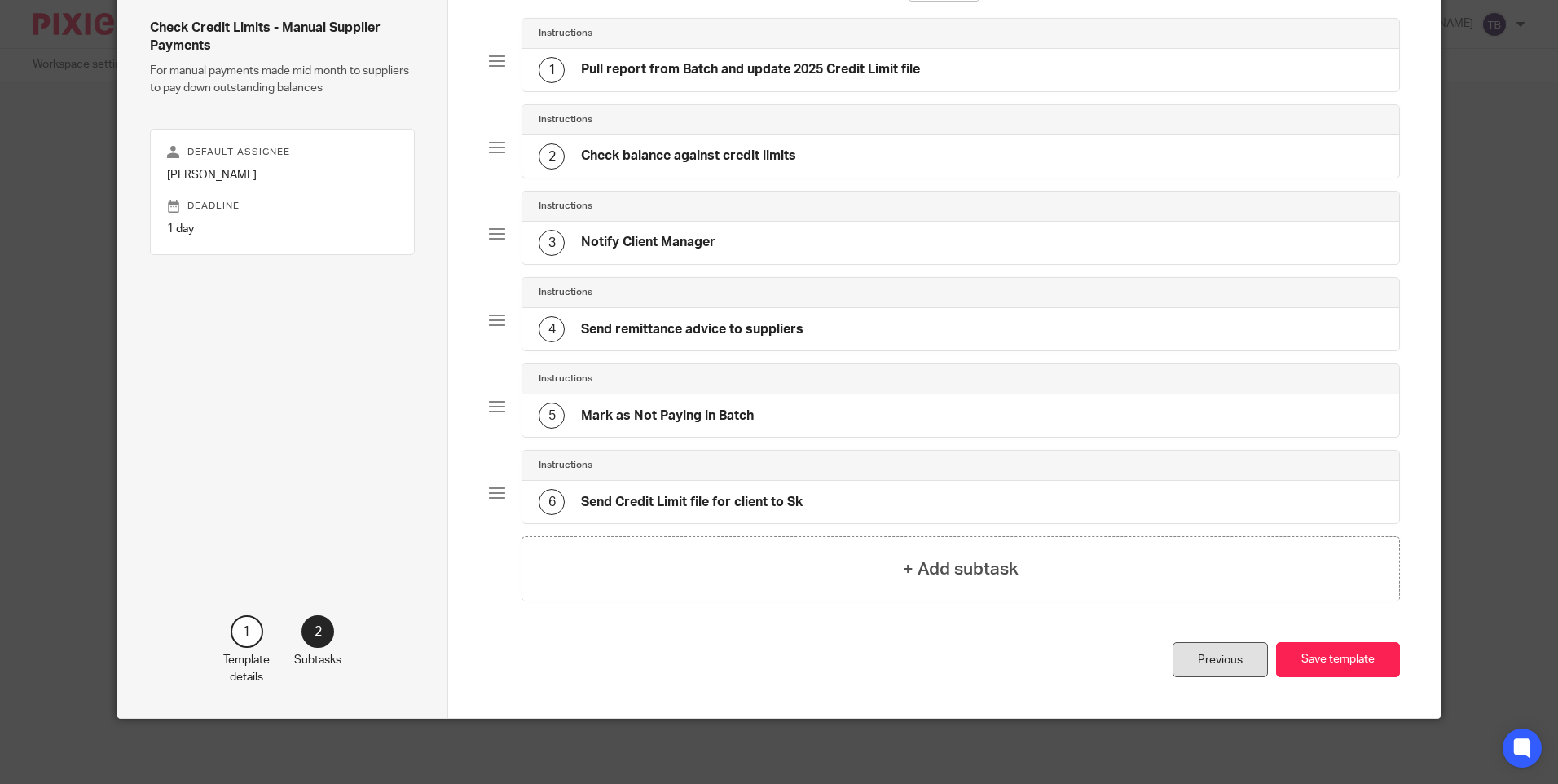
click at [1213, 653] on div "Previous" at bounding box center [1220, 659] width 95 height 35
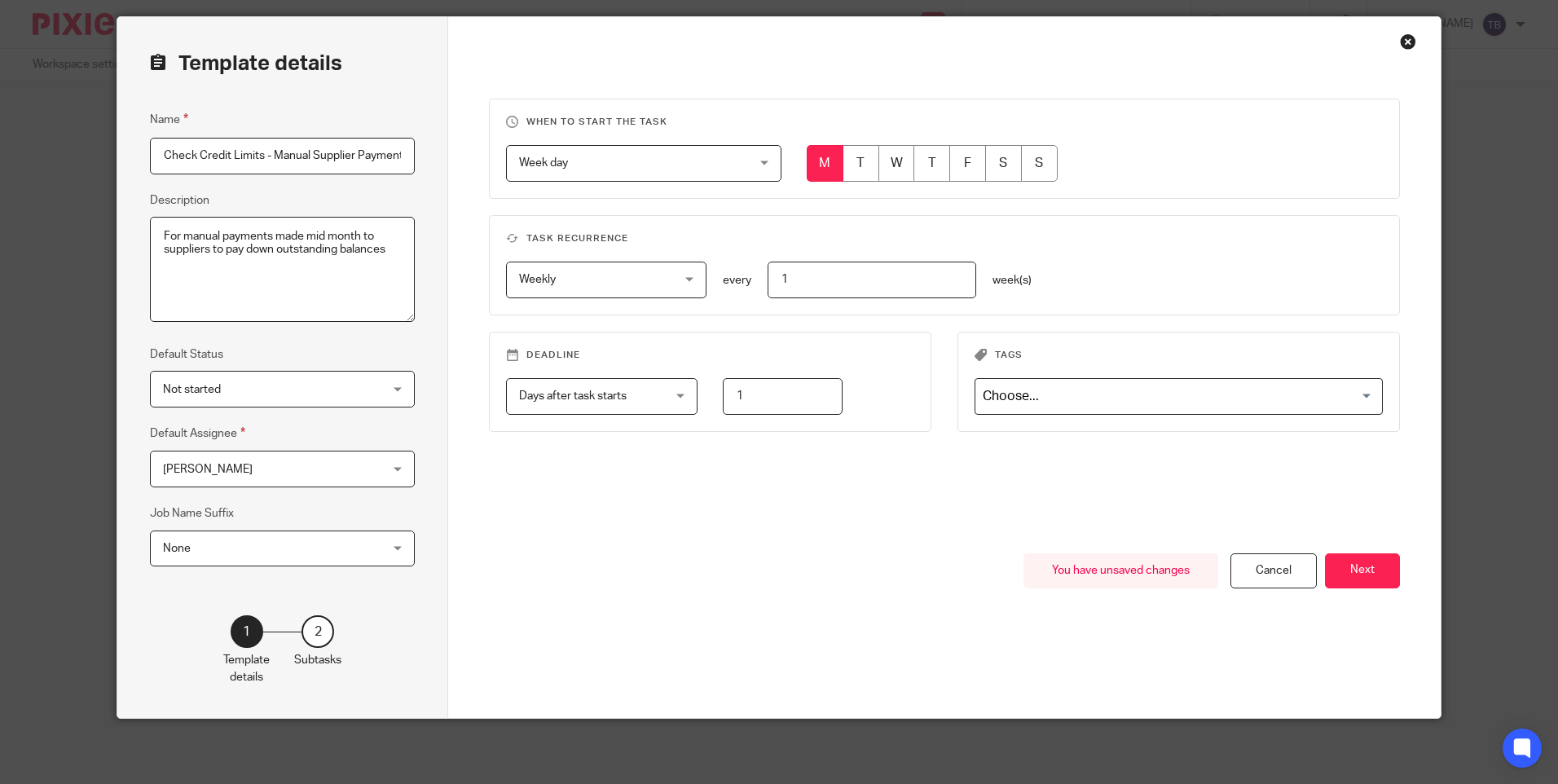
click at [896, 163] on input "radio" at bounding box center [897, 163] width 37 height 37
radio input "true"
click at [748, 395] on input "1" at bounding box center [782, 396] width 119 height 37
type input "2"
click at [1359, 577] on button "Next" at bounding box center [1363, 571] width 75 height 35
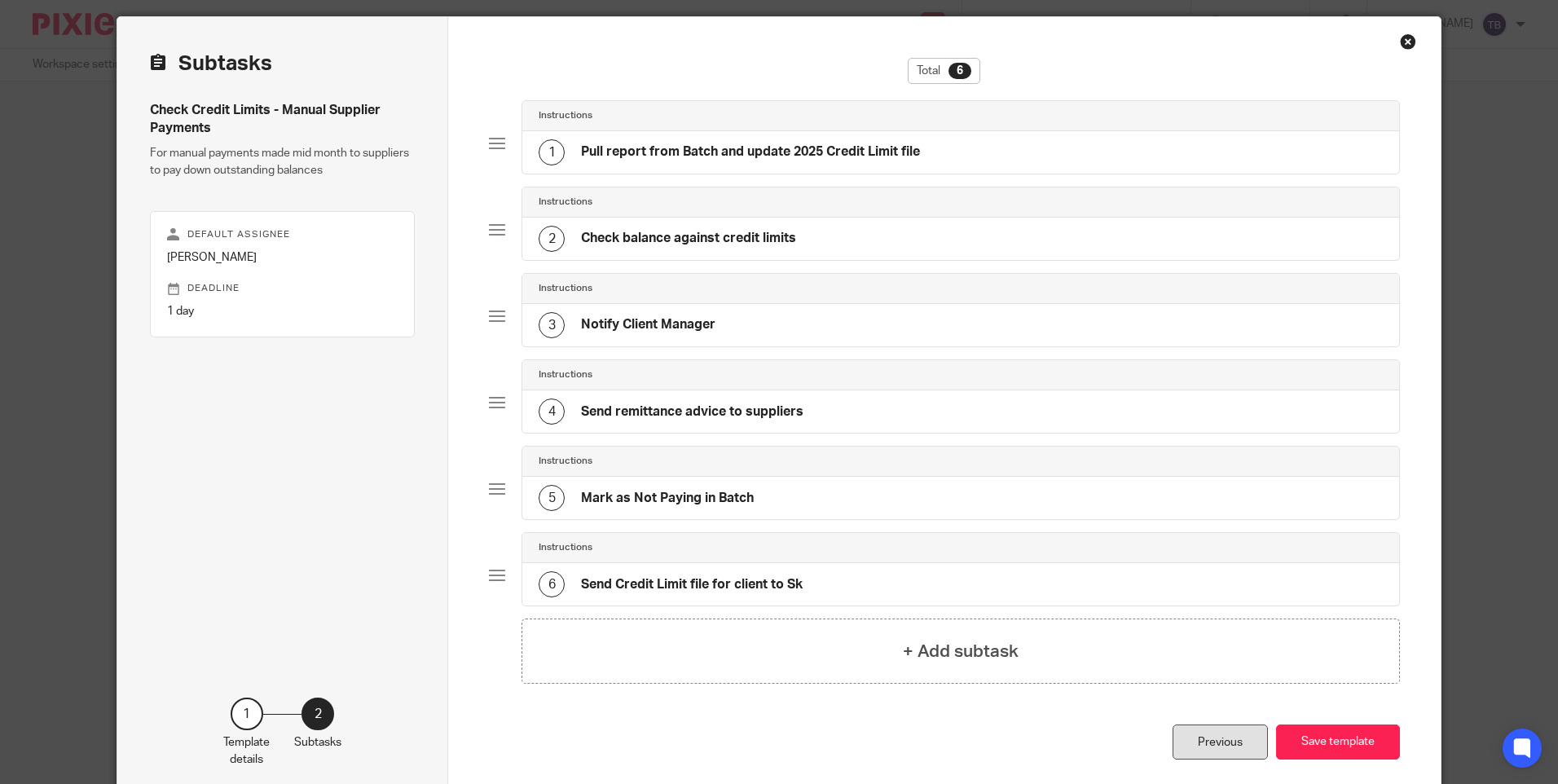
click at [1211, 750] on div "Previous" at bounding box center [1220, 741] width 95 height 35
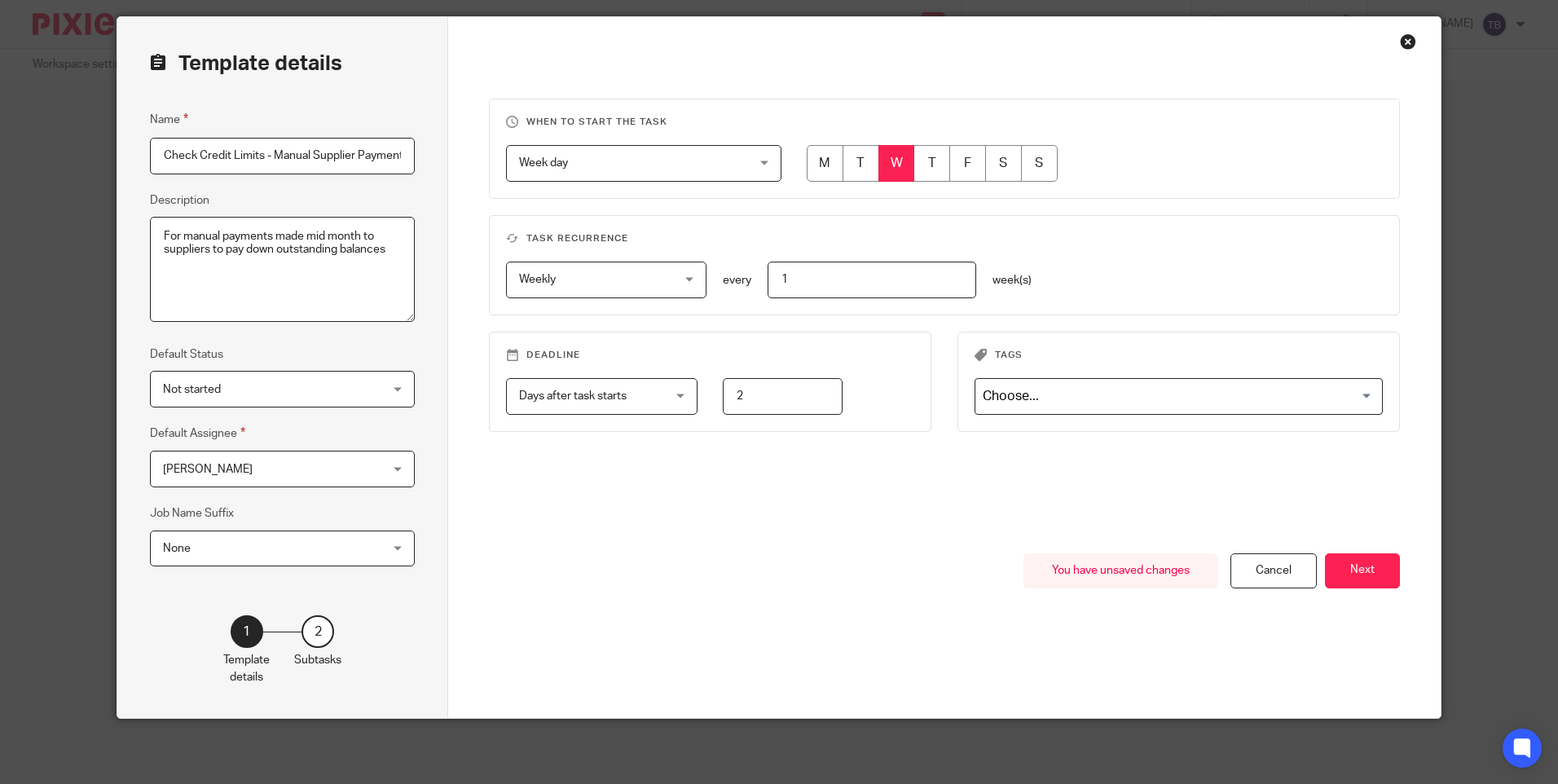
click at [306, 236] on textarea "For manual payments made mid month to suppliers to pay down outstanding balances" at bounding box center [283, 269] width 265 height 106
drag, startPoint x: 221, startPoint y: 252, endPoint x: 390, endPoint y: 282, distance: 171.6
click at [390, 282] on textarea "For manual payments made mid month to suppliers to pay down outstanding balances" at bounding box center [283, 269] width 265 height 106
type textarea "For manual payments made outside Batch to suppliers to meet credit limits"
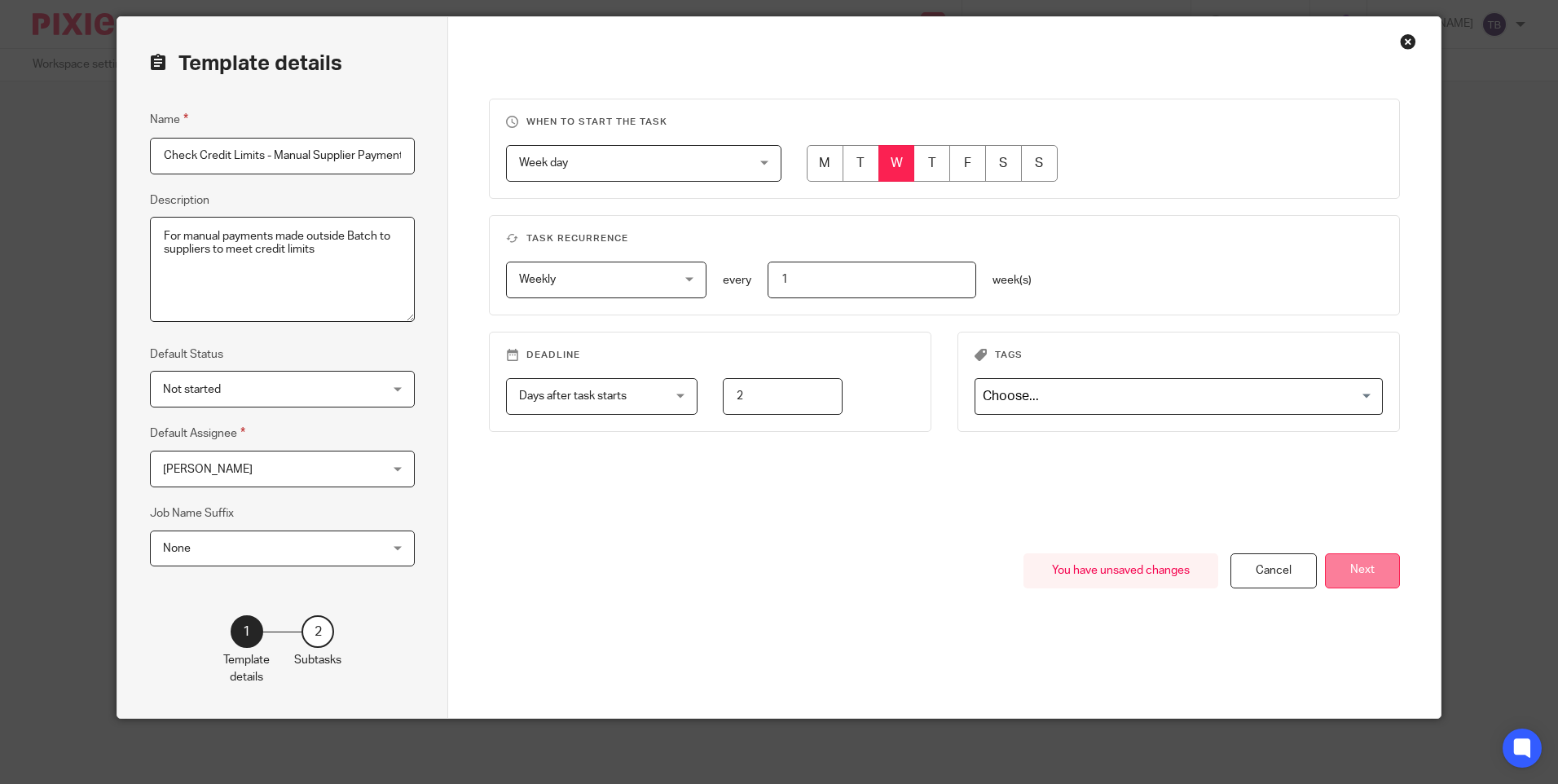
click at [1362, 562] on button "Next" at bounding box center [1363, 571] width 75 height 35
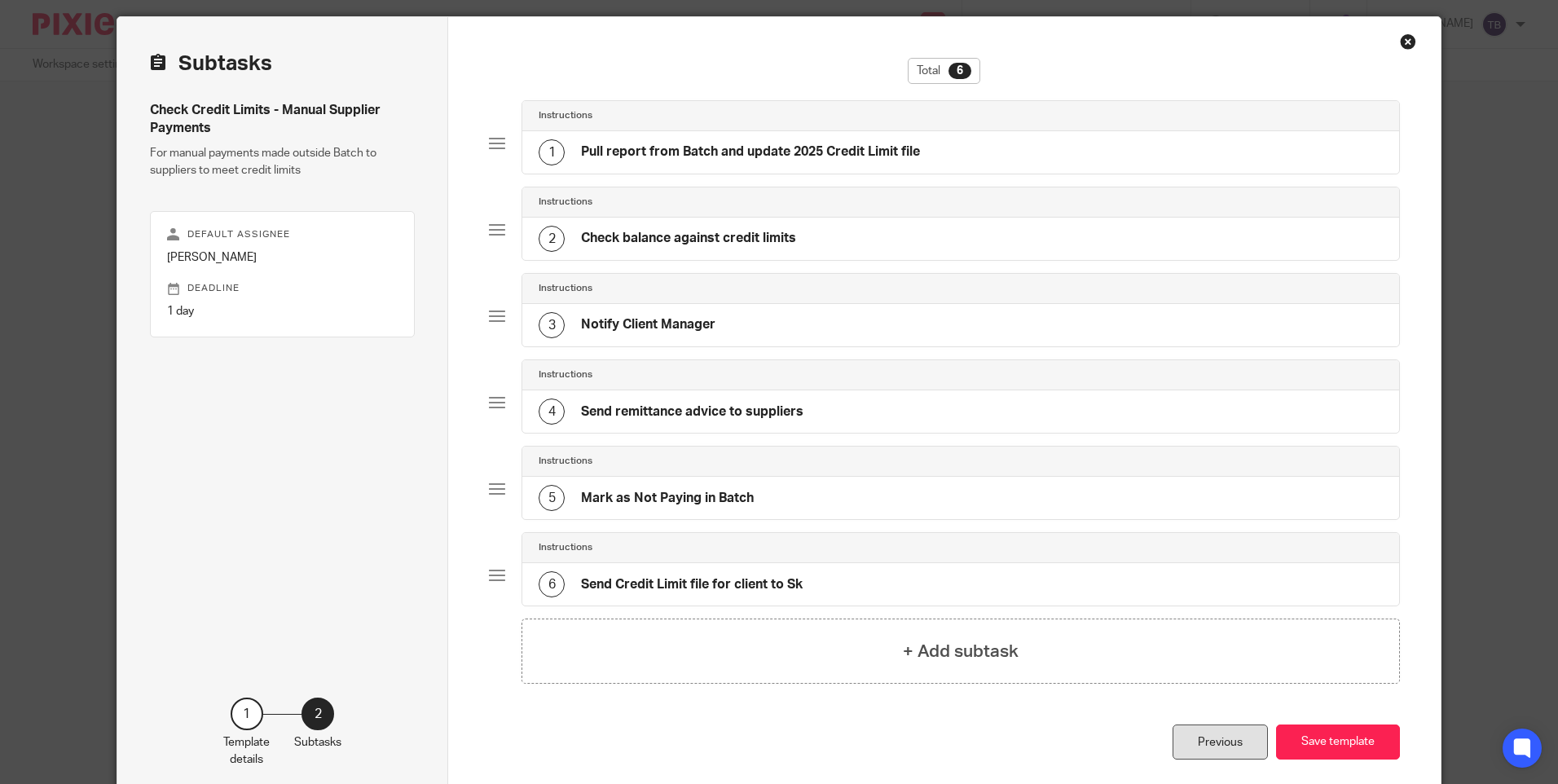
click at [1215, 742] on div "Previous" at bounding box center [1220, 741] width 95 height 35
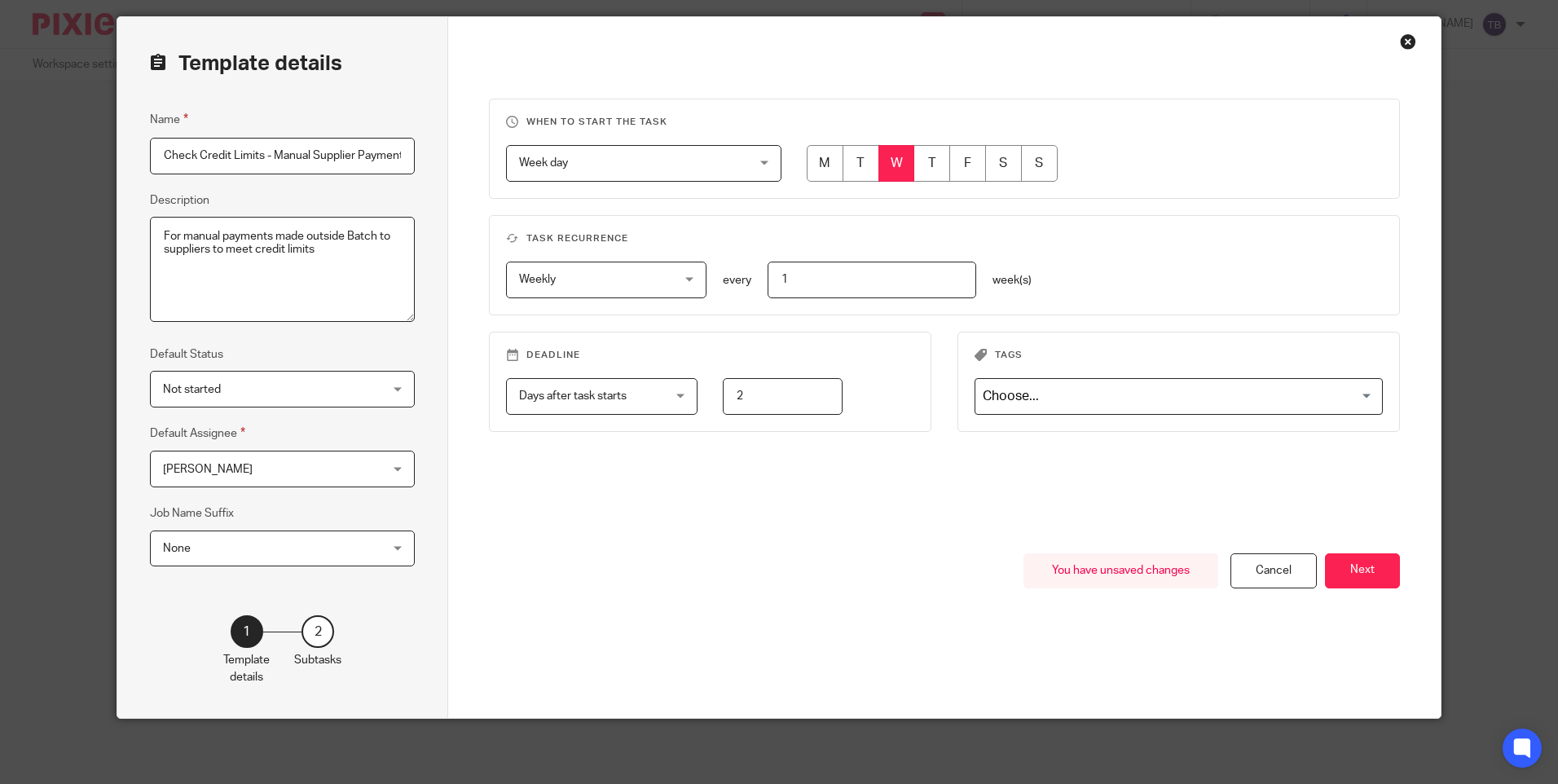
drag, startPoint x: 270, startPoint y: 154, endPoint x: 113, endPoint y: 163, distance: 157.3
click at [117, 163] on div "Template details Name Check Credit Limits - Manual Supplier Payments Descriptio…" at bounding box center [283, 367] width 331 height 700
type input "M"
type input "Weekly Pay Run"
click at [329, 248] on textarea "For manual payments made mid month to suppliers to pay down outstanding balances" at bounding box center [283, 269] width 265 height 106
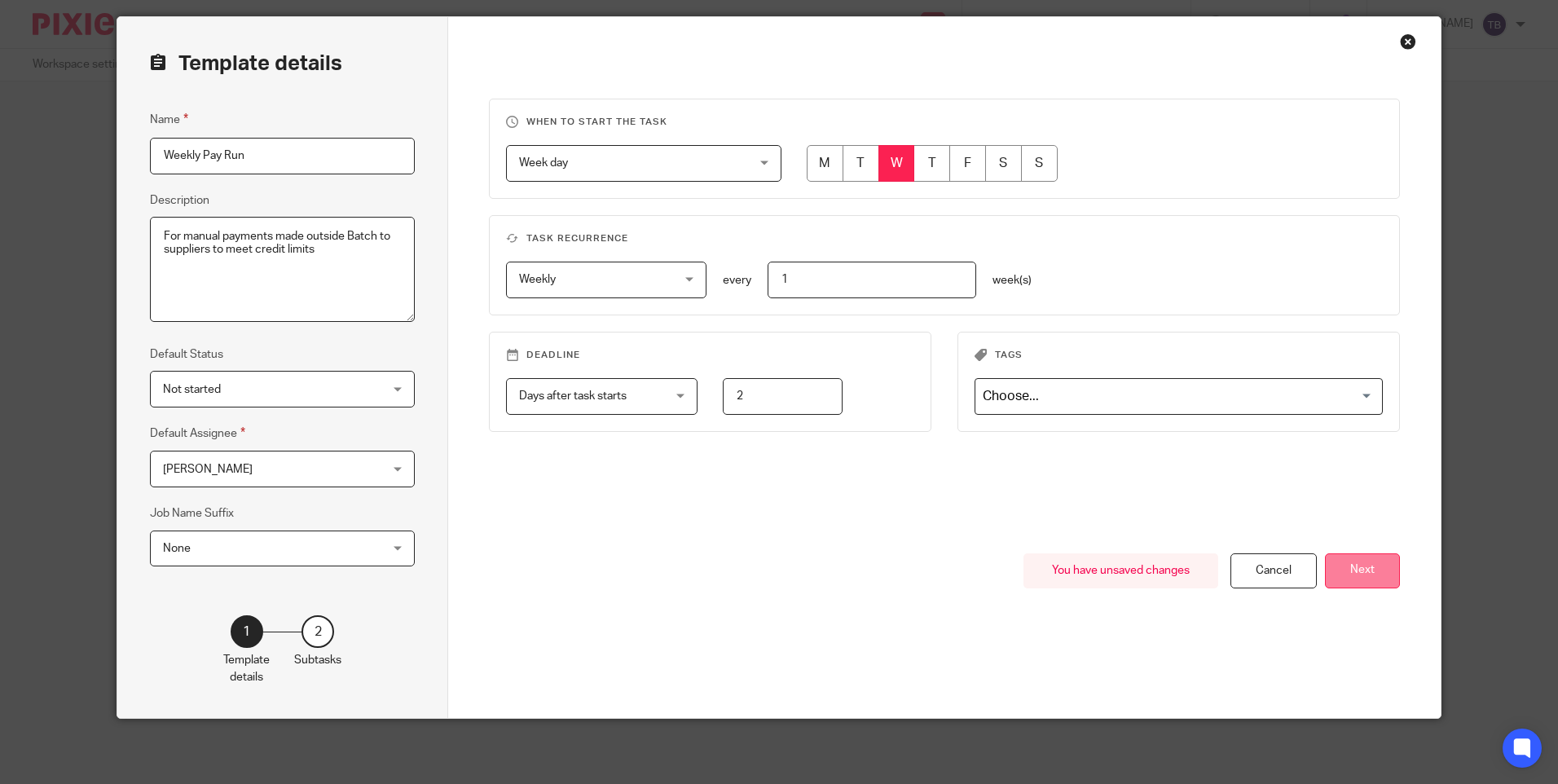
click at [1353, 567] on button "Next" at bounding box center [1363, 571] width 75 height 35
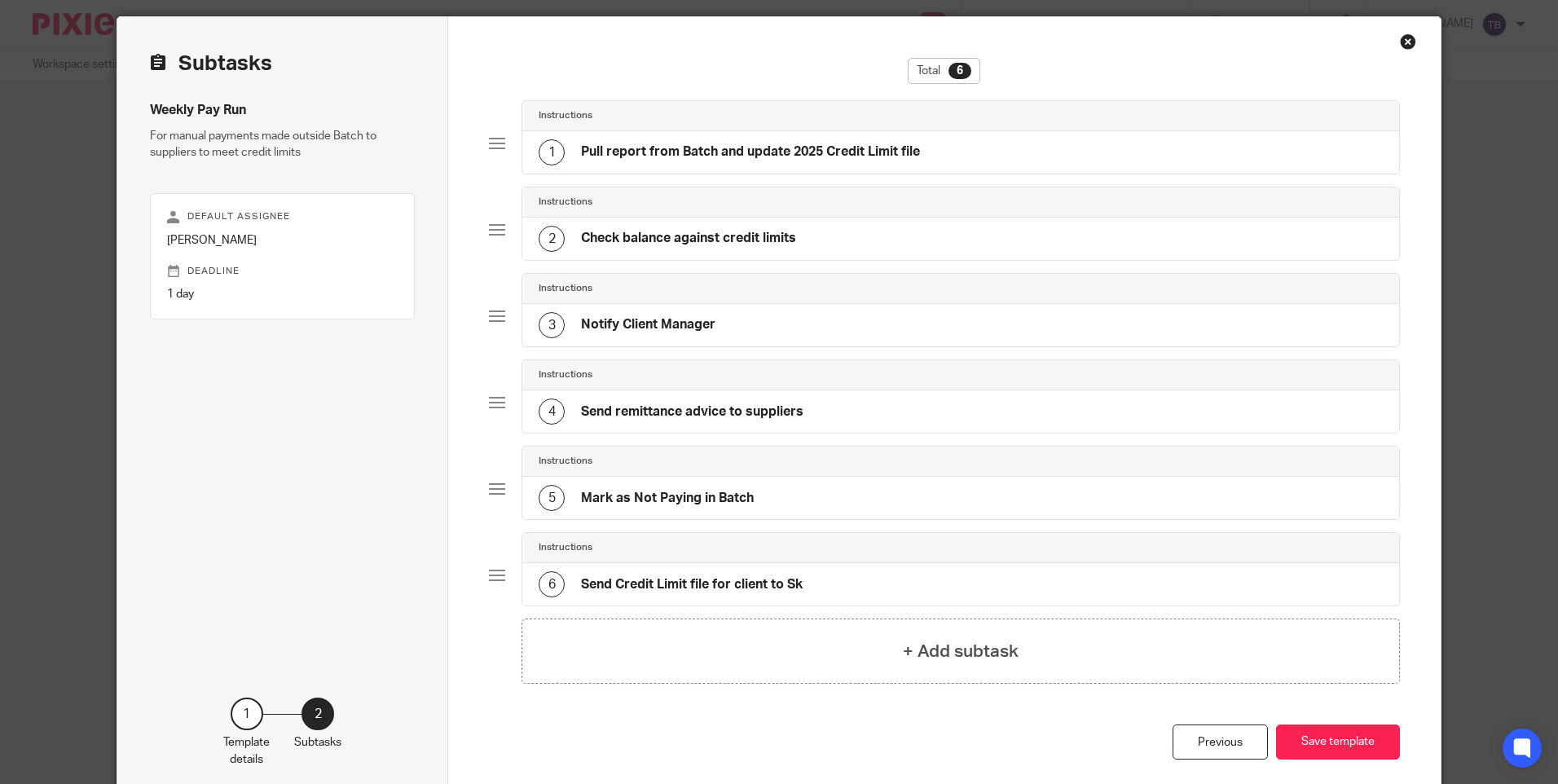
click at [719, 143] on div "1 Pull report from Batch and update 2025 Credit Limit file" at bounding box center [729, 153] width 381 height 26
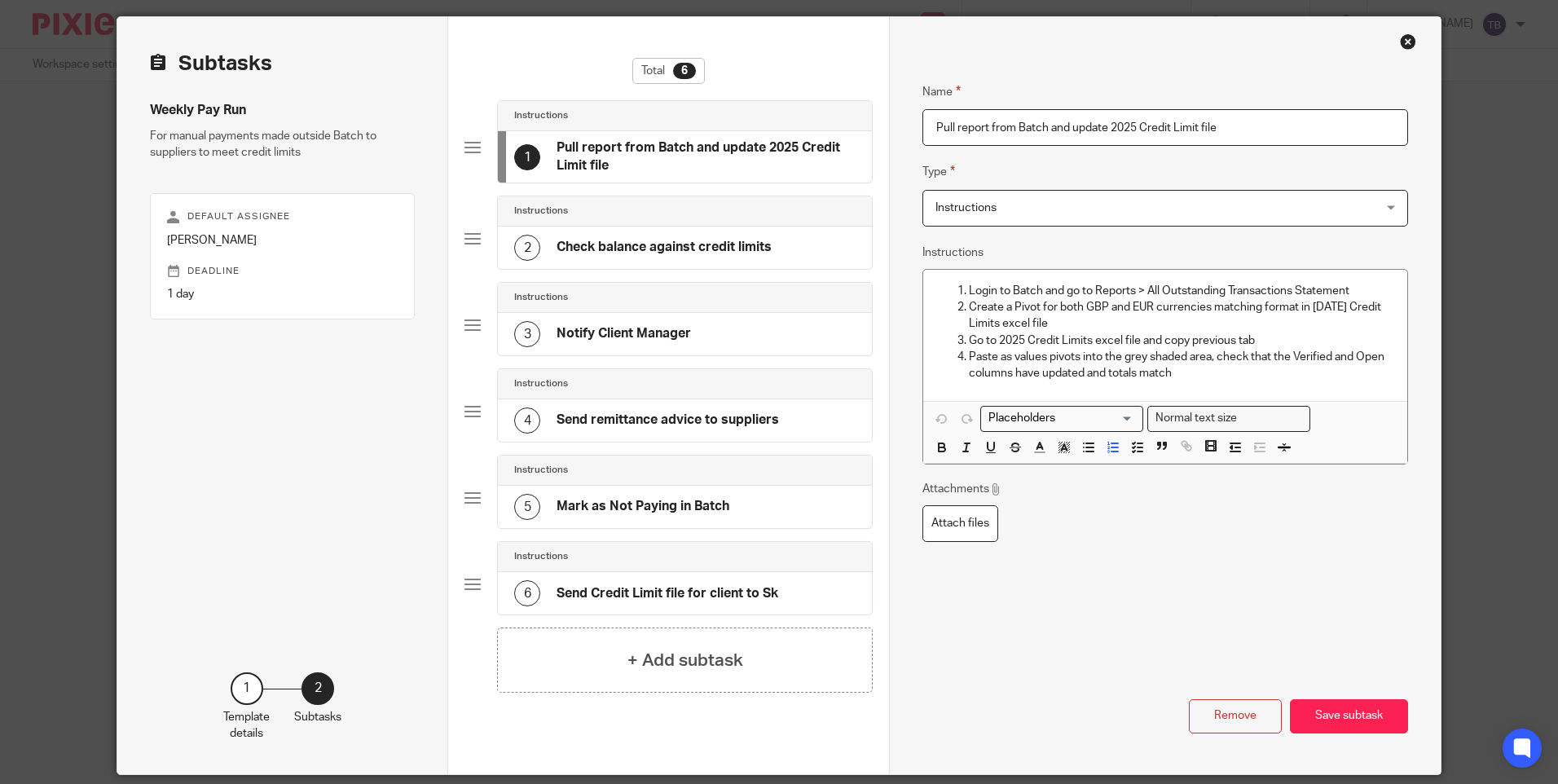
click at [1059, 322] on p "Create a Pivot for both GBP and EUR currencies matching format in 2025 Credit L…" at bounding box center [1181, 315] width 425 height 34
click at [1192, 375] on p "Paste as values pivots into the grey shaded area, check that the Verified and O…" at bounding box center [1181, 365] width 425 height 34
click at [721, 235] on div "2 Check balance against credit limits" at bounding box center [643, 248] width 258 height 26
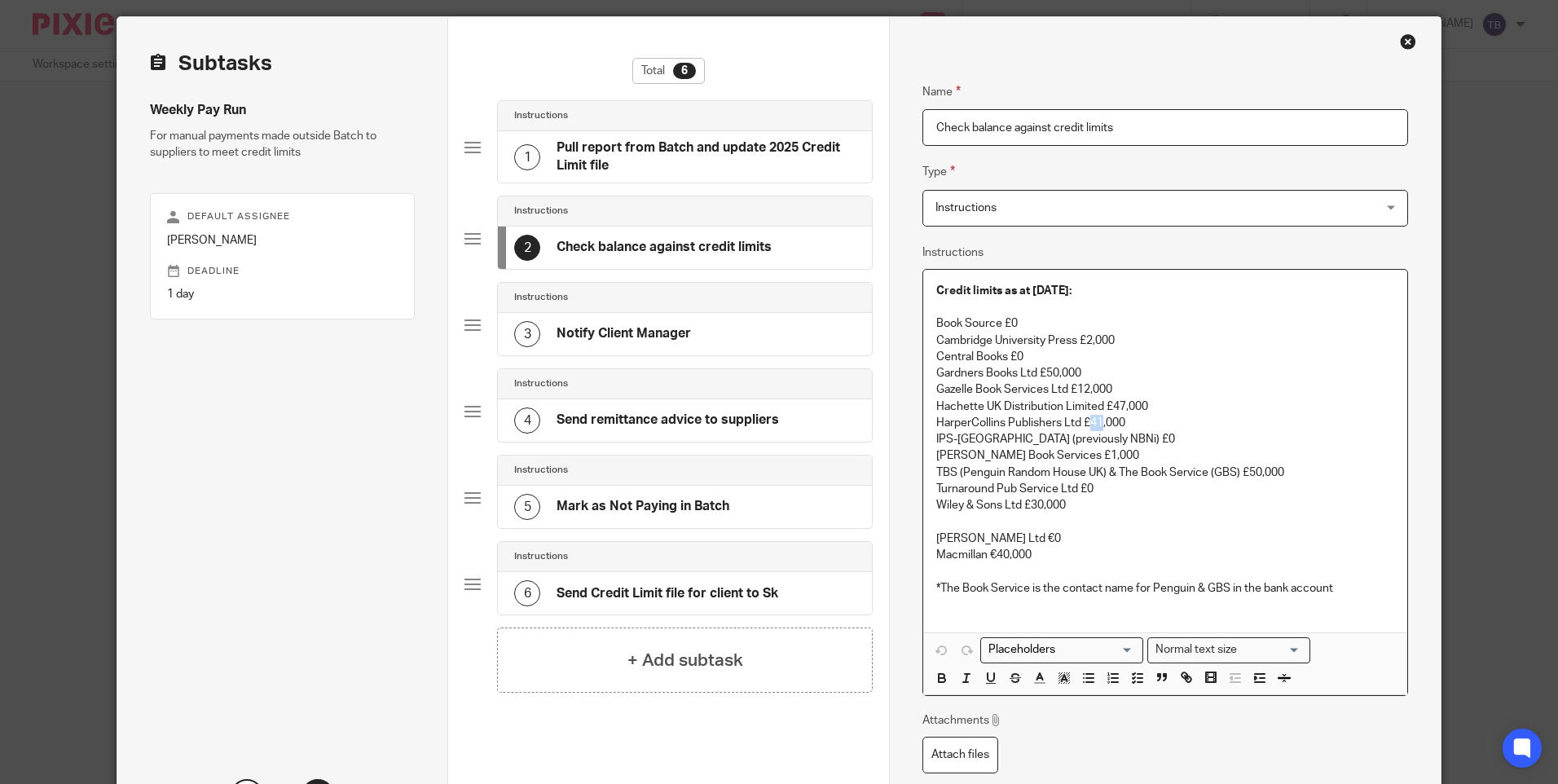
drag, startPoint x: 1085, startPoint y: 420, endPoint x: 1099, endPoint y: 420, distance: 14.0
click at [1099, 420] on p "HarperCollins Publishers Ltd £41,000" at bounding box center [1165, 423] width 457 height 16
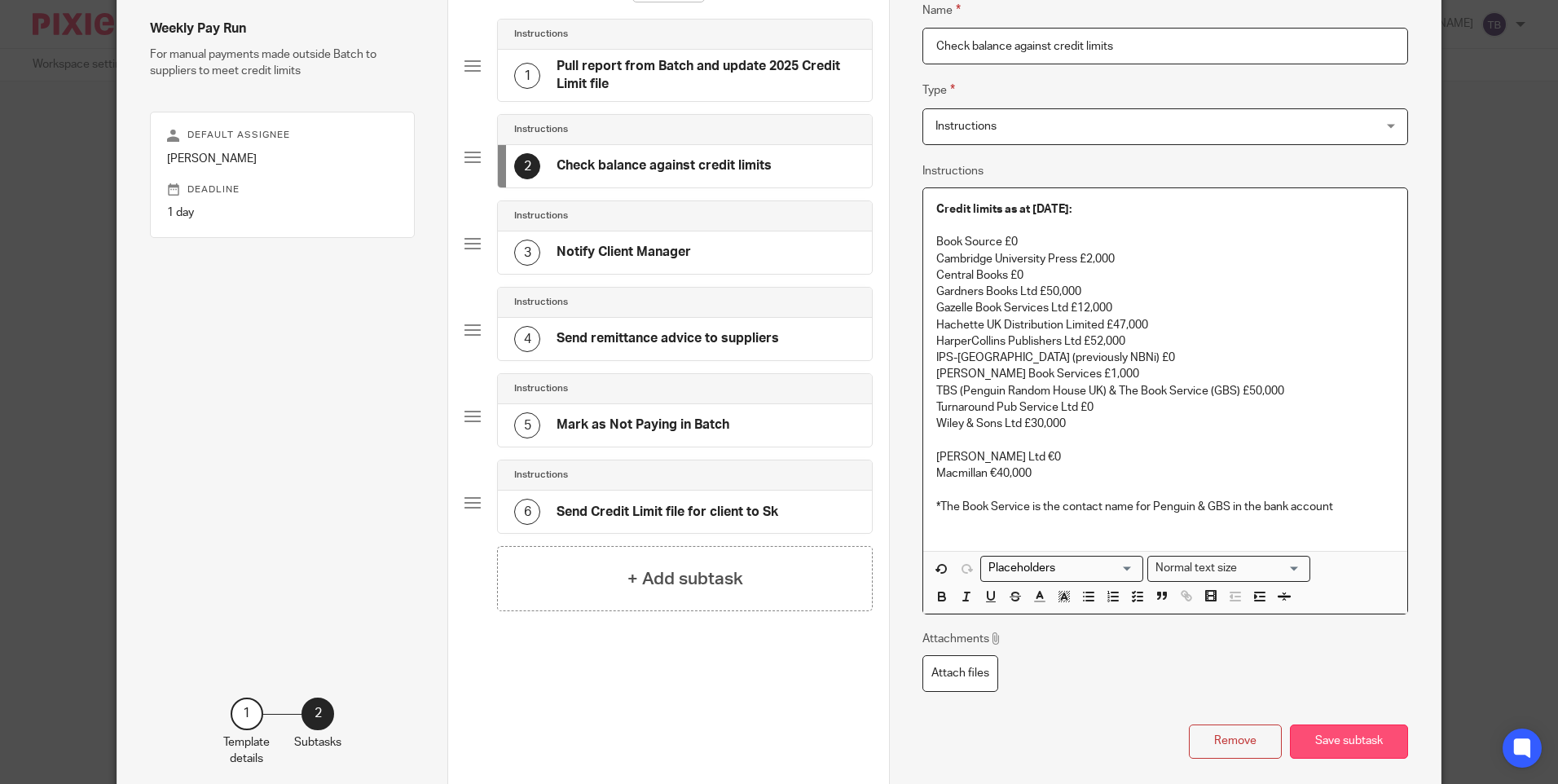
click at [1331, 747] on button "Save subtask" at bounding box center [1349, 741] width 118 height 35
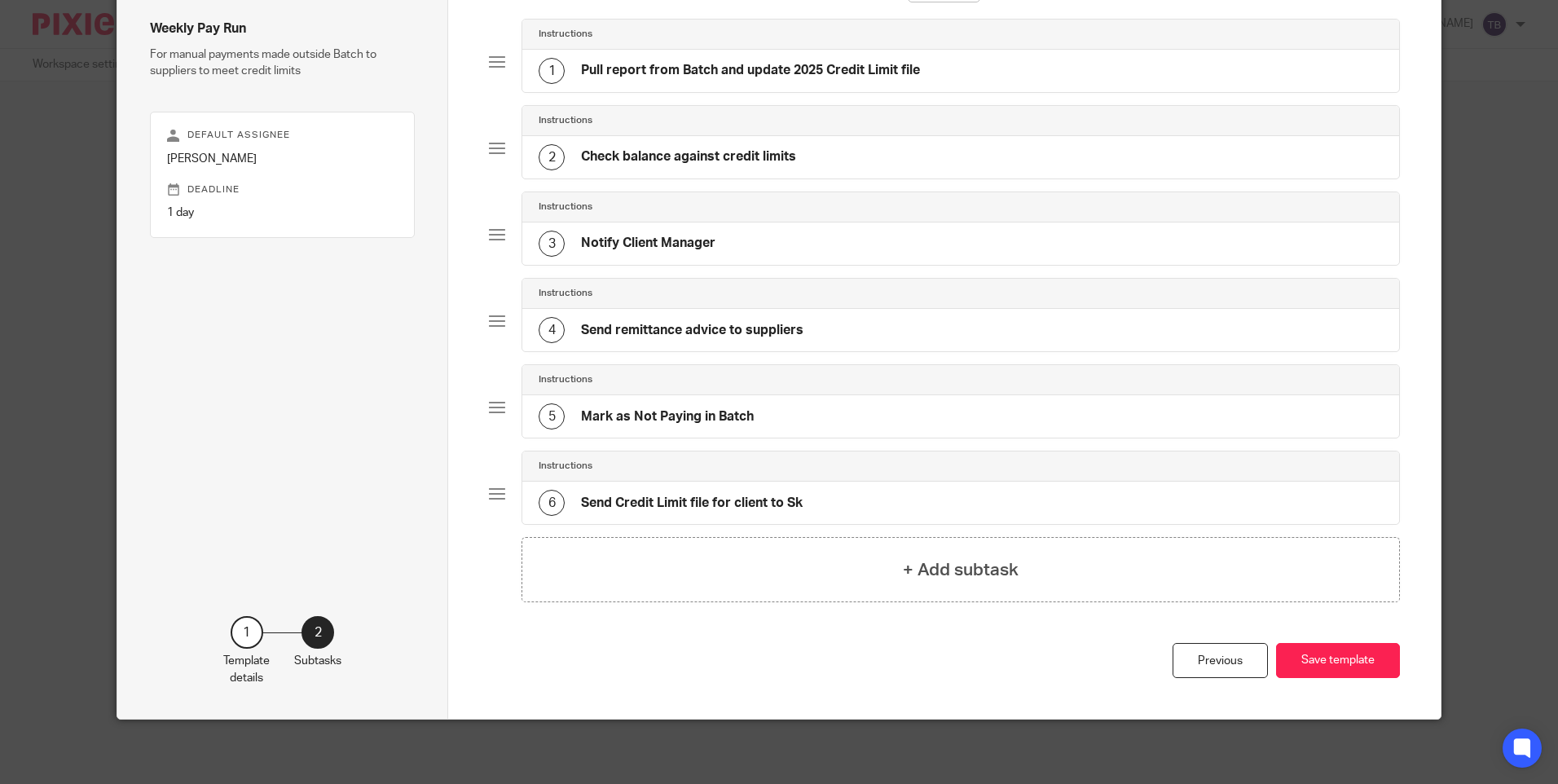
click at [705, 244] on h4 "Notify Client Manager" at bounding box center [649, 243] width 135 height 17
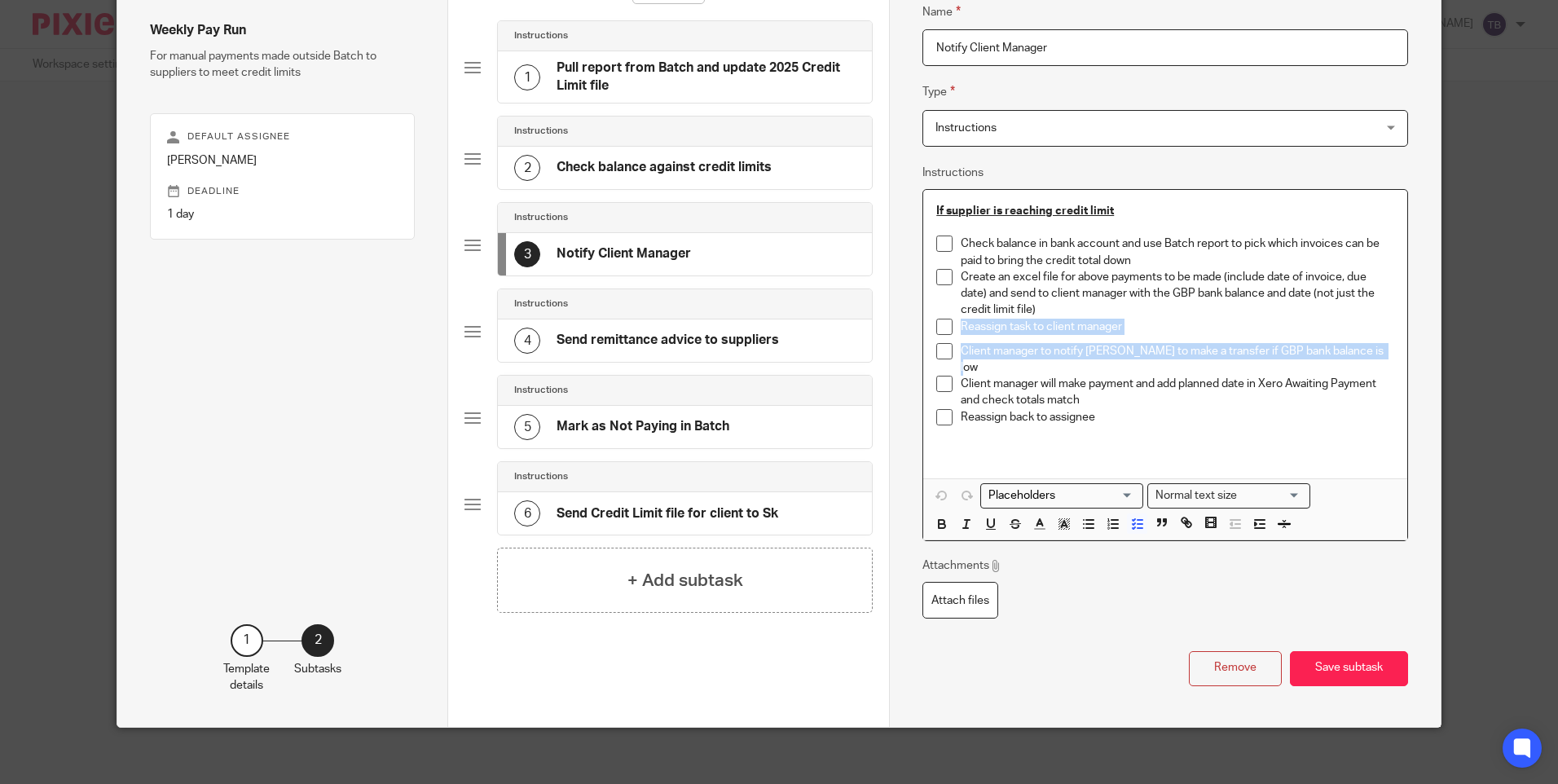
drag, startPoint x: 1380, startPoint y: 348, endPoint x: 933, endPoint y: 331, distance: 447.3
click at [936, 331] on ul "Check balance in bank account and use Batch report to pick which invoices can b…" at bounding box center [1165, 338] width 457 height 206
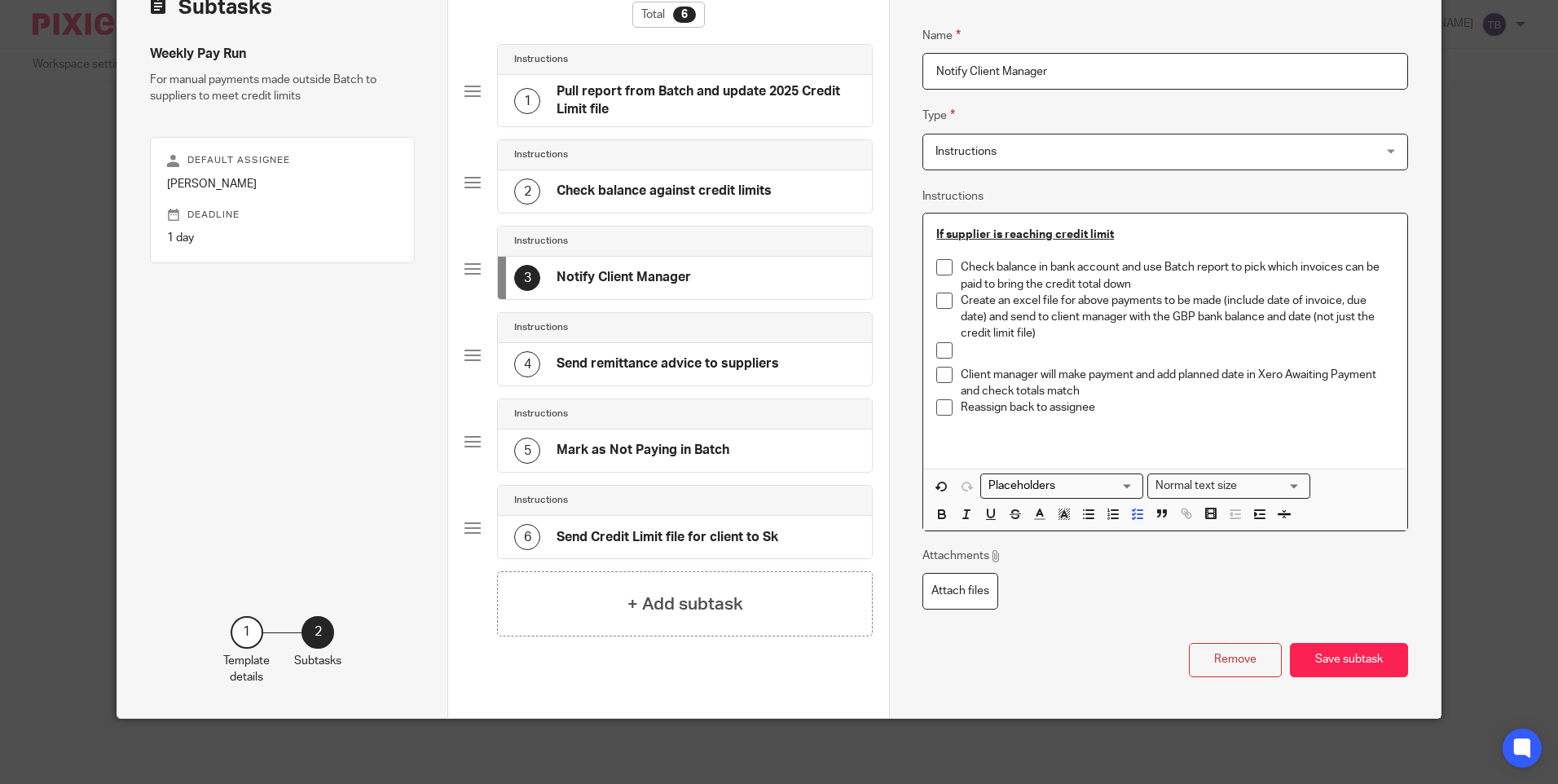
scroll to position [105, 0]
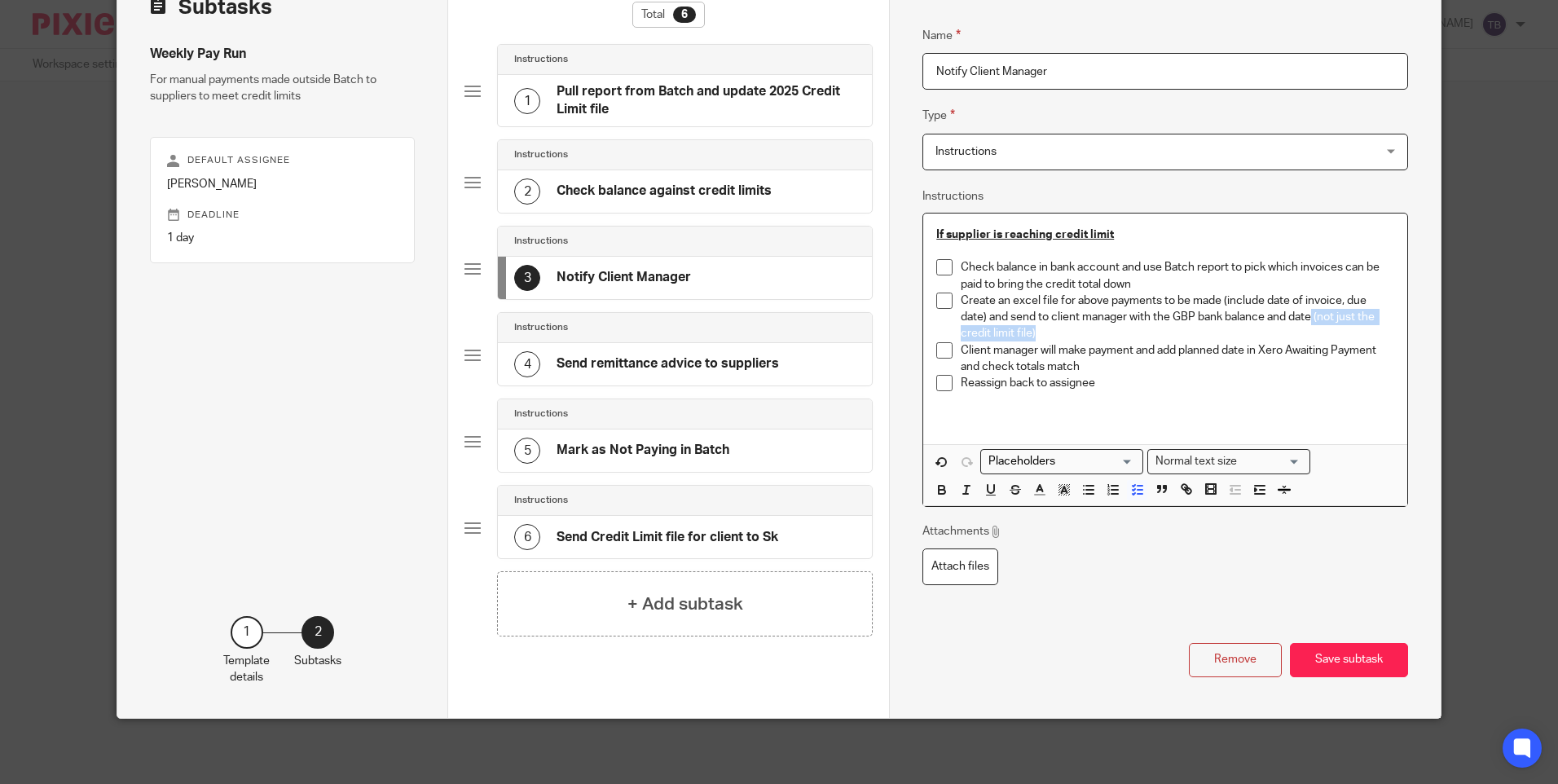
drag, startPoint x: 1308, startPoint y: 319, endPoint x: 1310, endPoint y: 328, distance: 9.2
click at [1310, 328] on p "Create an excel file for above payments to be made (include date of invoice, du…" at bounding box center [1177, 317] width 433 height 50
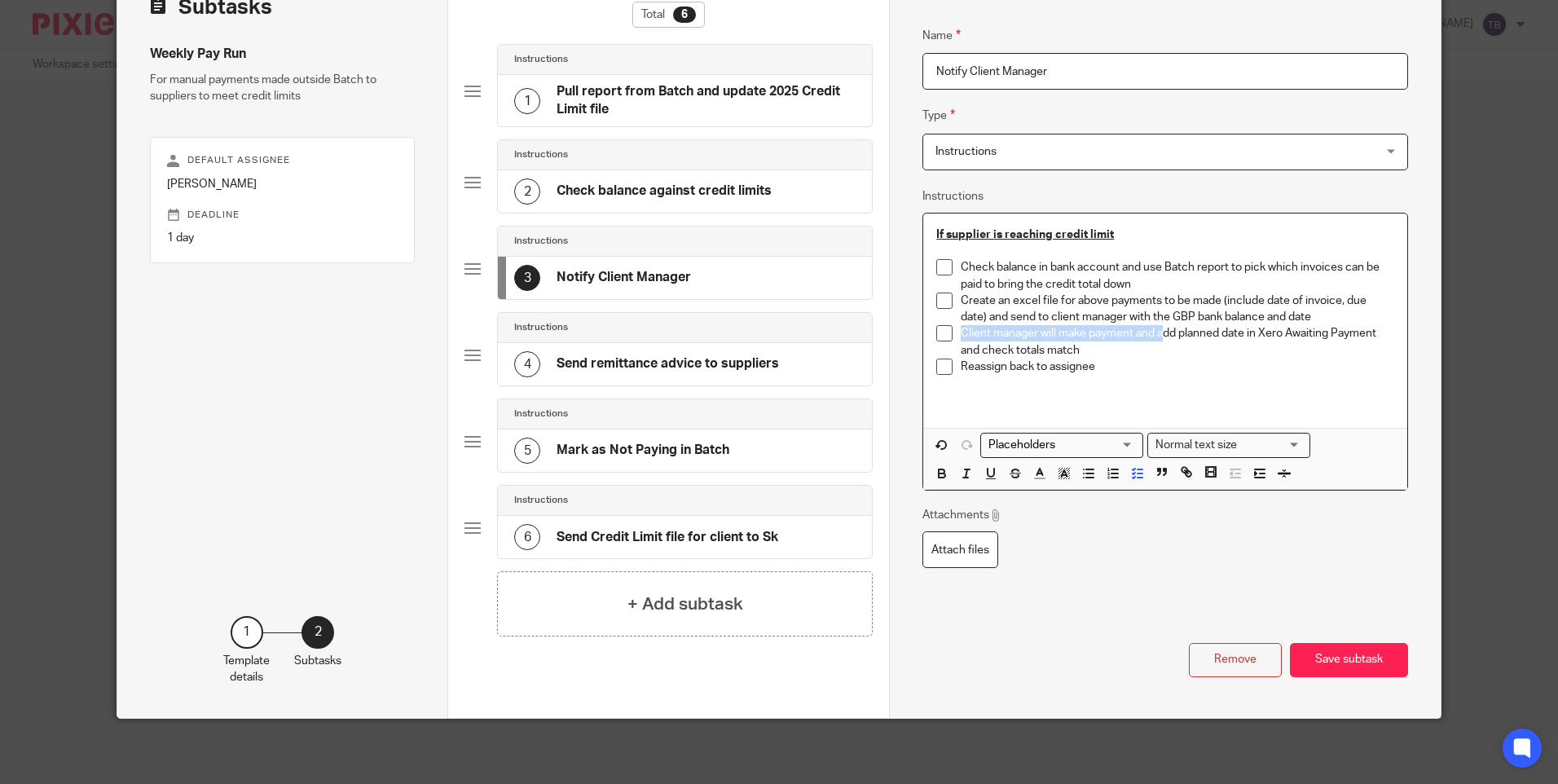
drag, startPoint x: 956, startPoint y: 332, endPoint x: 1161, endPoint y: 338, distance: 205.1
click at [1161, 338] on p "Client manager will make payment and add planned date in Xero Awaiting Payment …" at bounding box center [1177, 342] width 433 height 34
click at [1044, 337] on p "Add planned date in Xero Awaiting Payment and check totals match" at bounding box center [1177, 333] width 433 height 16
drag, startPoint x: 1211, startPoint y: 336, endPoint x: 1318, endPoint y: 335, distance: 107.0
click at [1318, 335] on p "Add planned dates in Xero Awaiting Payment and check totals match" at bounding box center [1177, 333] width 433 height 16
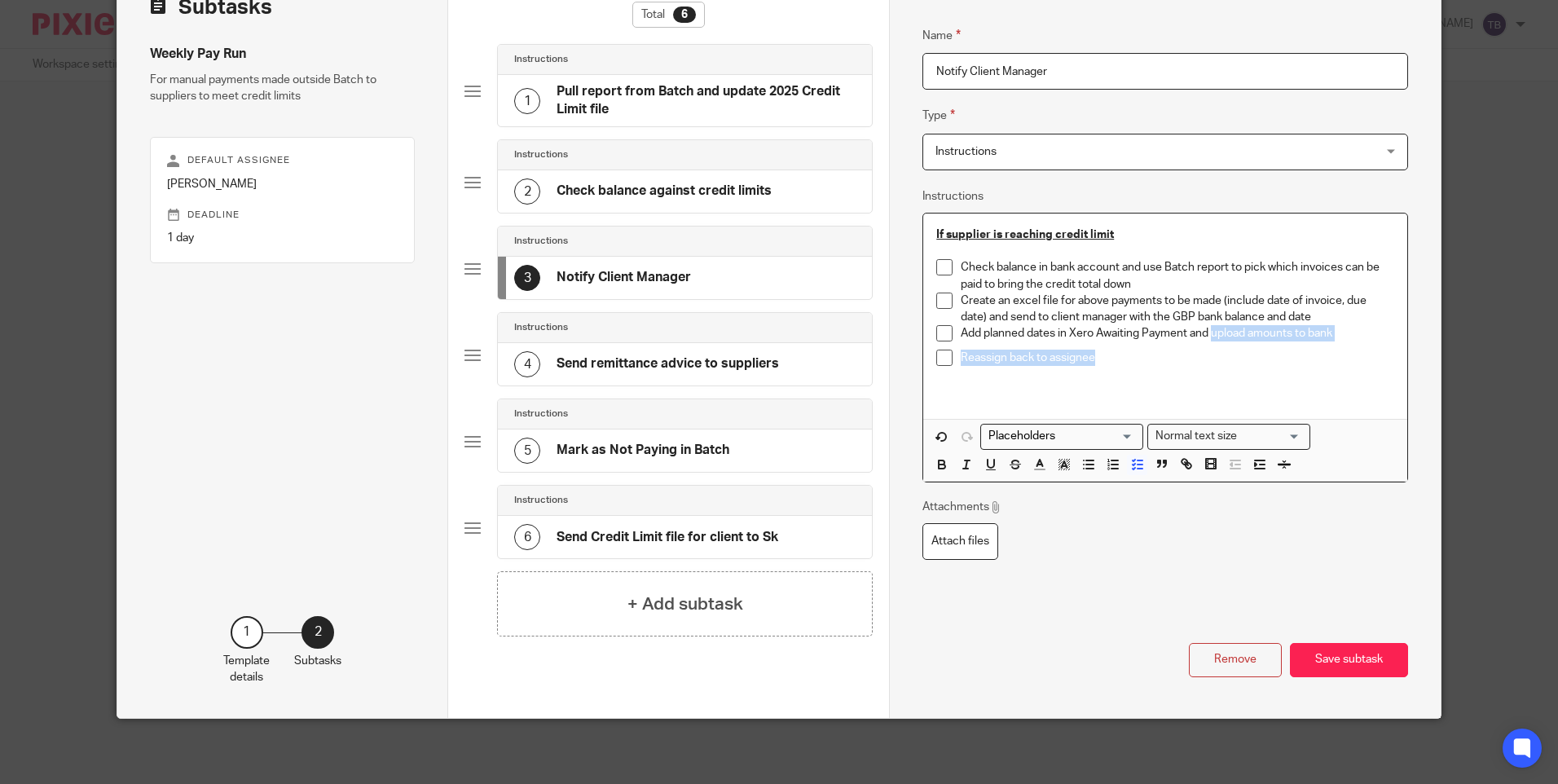
drag, startPoint x: 1208, startPoint y: 330, endPoint x: 1343, endPoint y: 355, distance: 137.3
click at [1343, 355] on ul "Check balance in bank account and use Batch report to pick which invoices can b…" at bounding box center [1165, 321] width 457 height 124
click at [1347, 330] on p "Add planned dates in Xero Awaiting Payment and upload amounts to bank" at bounding box center [1177, 333] width 433 height 16
drag, startPoint x: 1337, startPoint y: 337, endPoint x: 1209, endPoint y: 329, distance: 128.2
click at [1209, 329] on p "Add planned dates in Xero Awaiting Payment and upload amounts to bank" at bounding box center [1177, 333] width 433 height 16
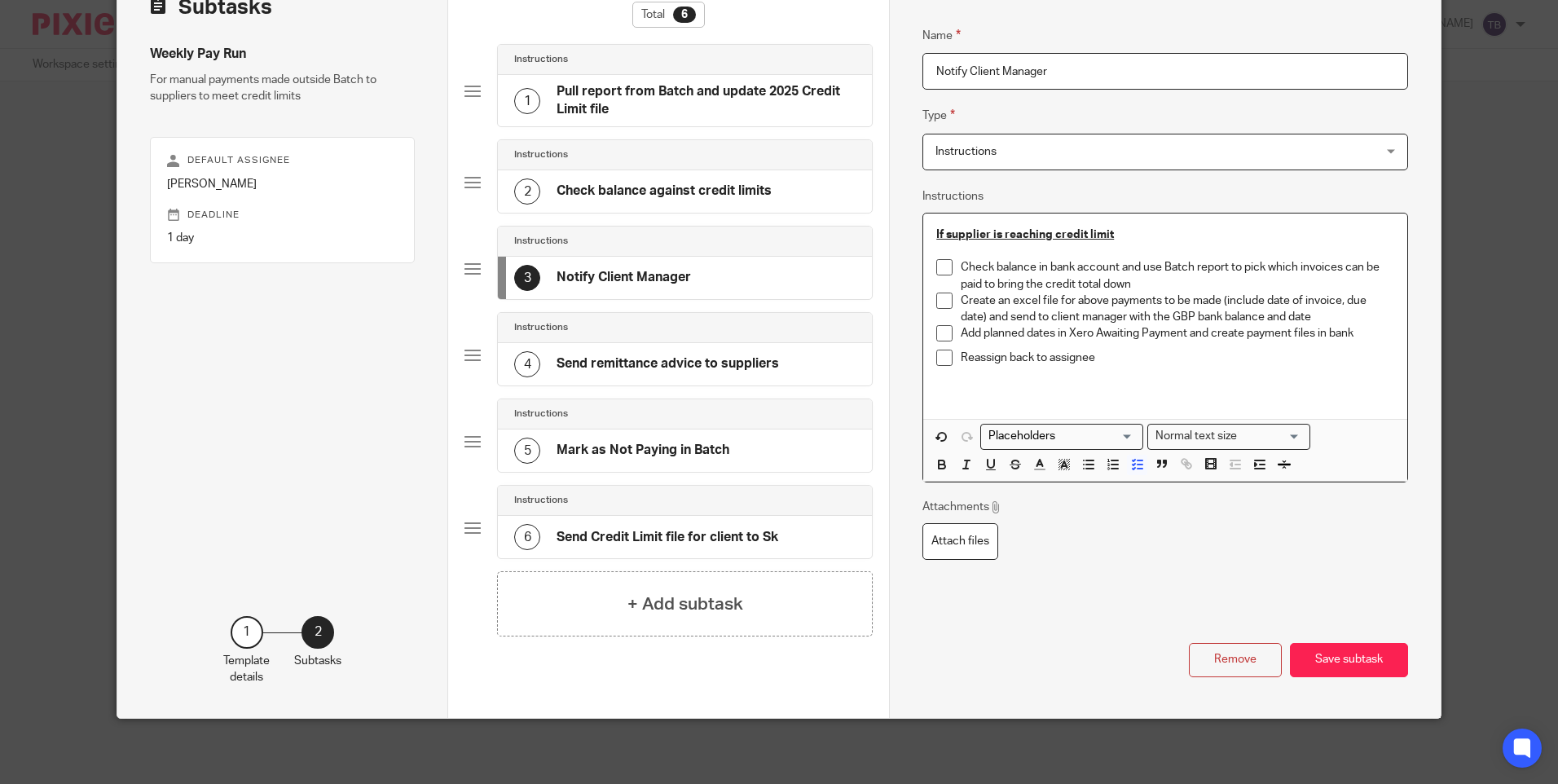
click at [1103, 361] on p "Reassign back to assignee" at bounding box center [1177, 358] width 433 height 16
drag, startPoint x: 1110, startPoint y: 361, endPoint x: 870, endPoint y: 369, distance: 240.1
click at [870, 369] on div "Subtasks Weekly Pay Run For manual payments made outside Batch to suppliers to …" at bounding box center [779, 339] width 1323 height 757
click at [1151, 361] on p "Reassign back to assignee" at bounding box center [1177, 358] width 433 height 16
click at [1061, 357] on p "Reassign back to assignee" at bounding box center [1177, 358] width 433 height 16
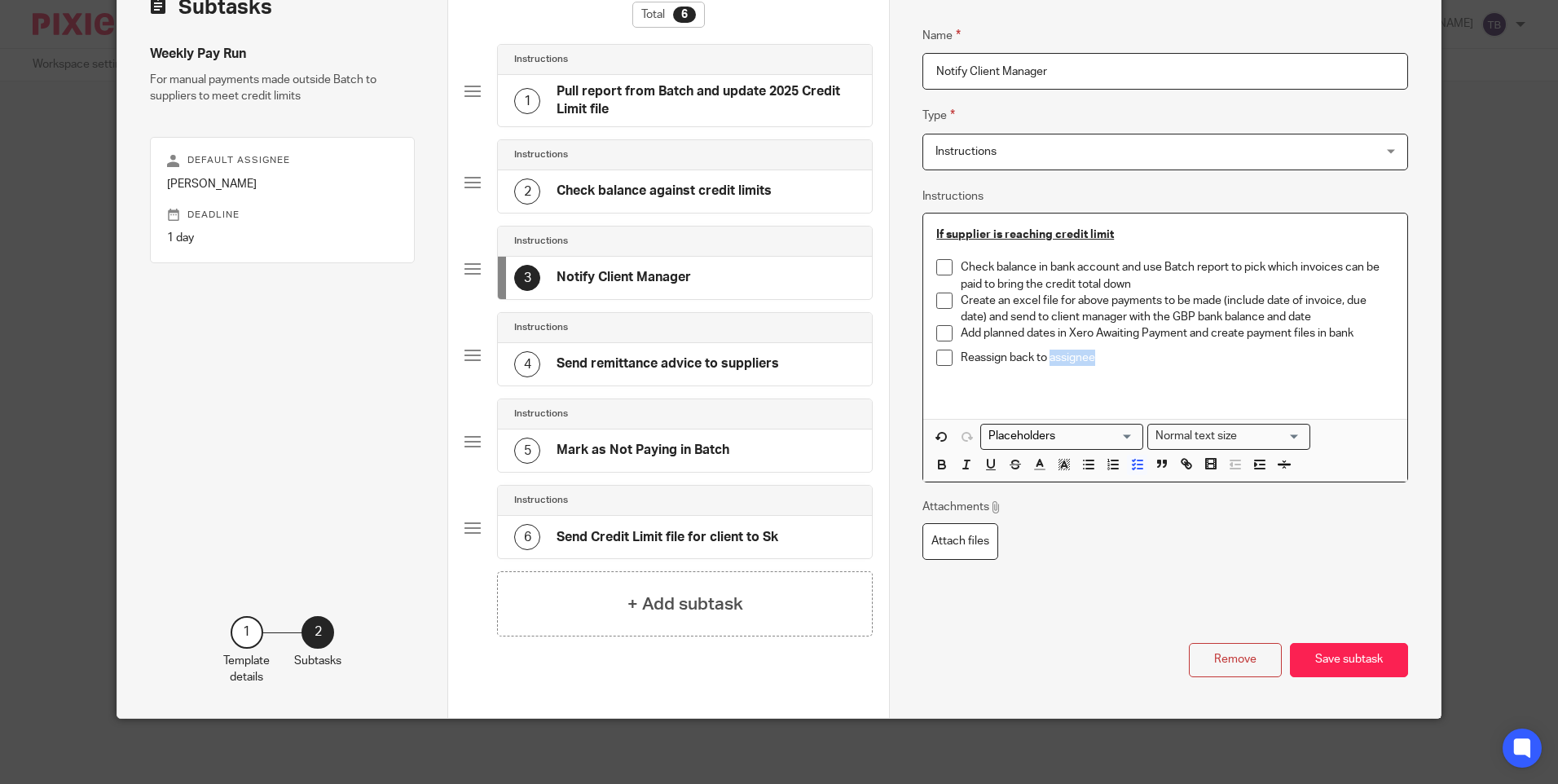
click at [1061, 357] on p "Reassign back to assignee" at bounding box center [1177, 358] width 433 height 16
click at [1363, 334] on p "Add planned dates in Xero Awaiting Payment and create payment files in bank" at bounding box center [1177, 333] width 433 height 16
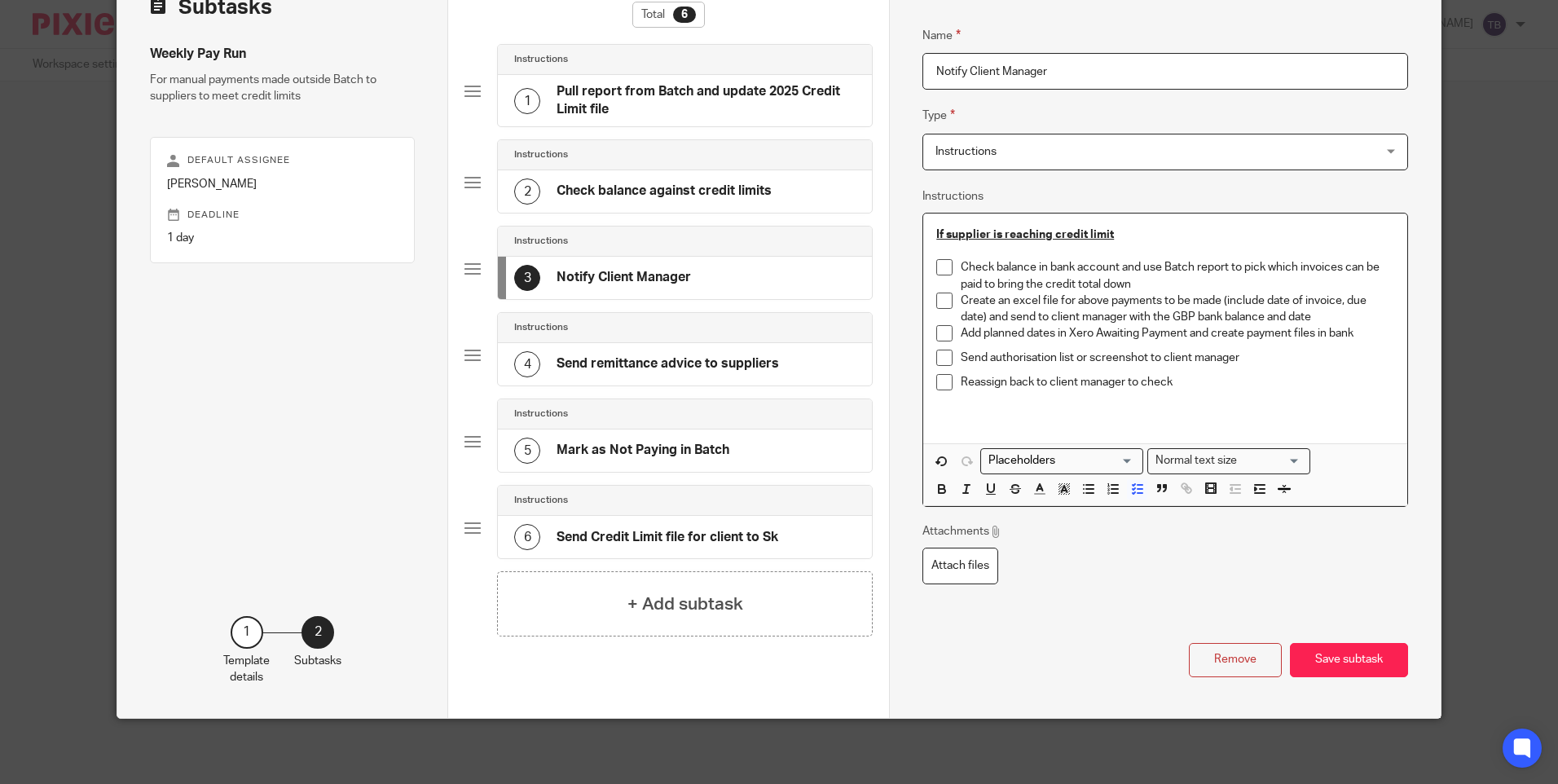
click at [1010, 374] on div "Send authorisation list or screenshot to client manager" at bounding box center [1177, 362] width 433 height 25
click at [1019, 381] on p "Reassign back to client manager to check" at bounding box center [1177, 382] width 433 height 16
click at [1219, 374] on p "Reassign to client manager to check" at bounding box center [1177, 382] width 433 height 16
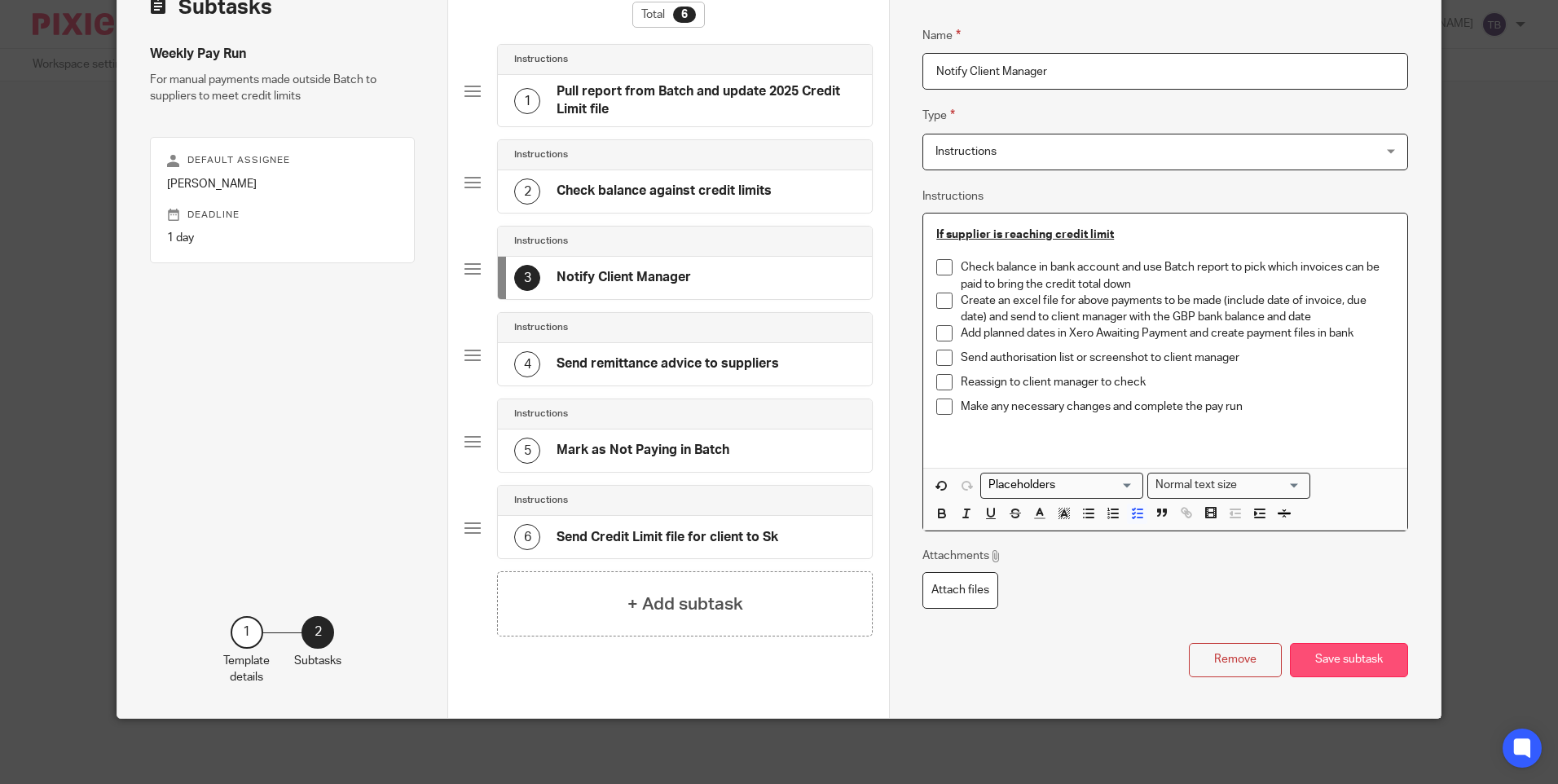
click at [1351, 657] on button "Save subtask" at bounding box center [1349, 660] width 118 height 35
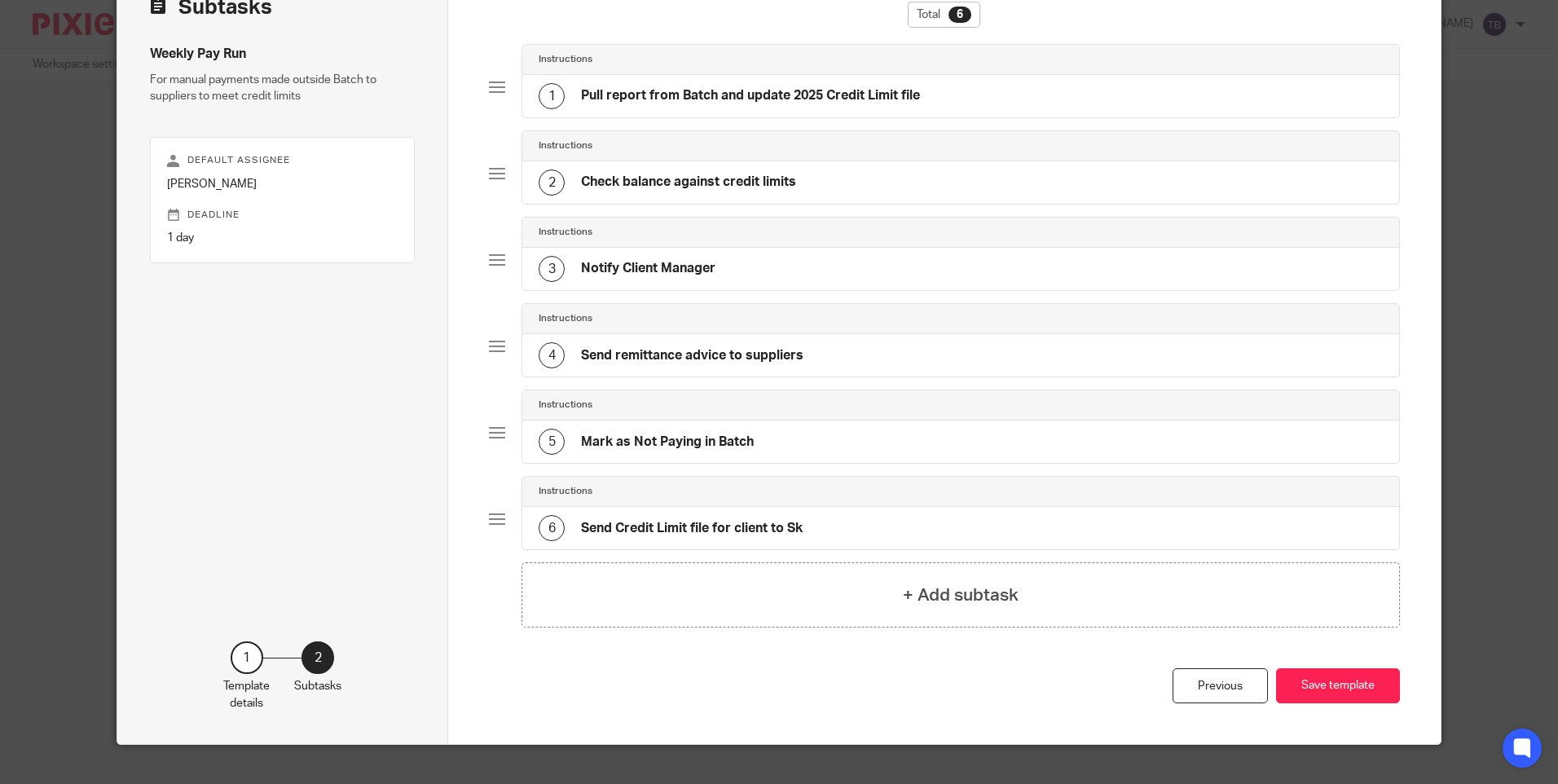
click at [847, 363] on div "4 Send remittance advice to suppliers" at bounding box center [960, 355] width 876 height 43
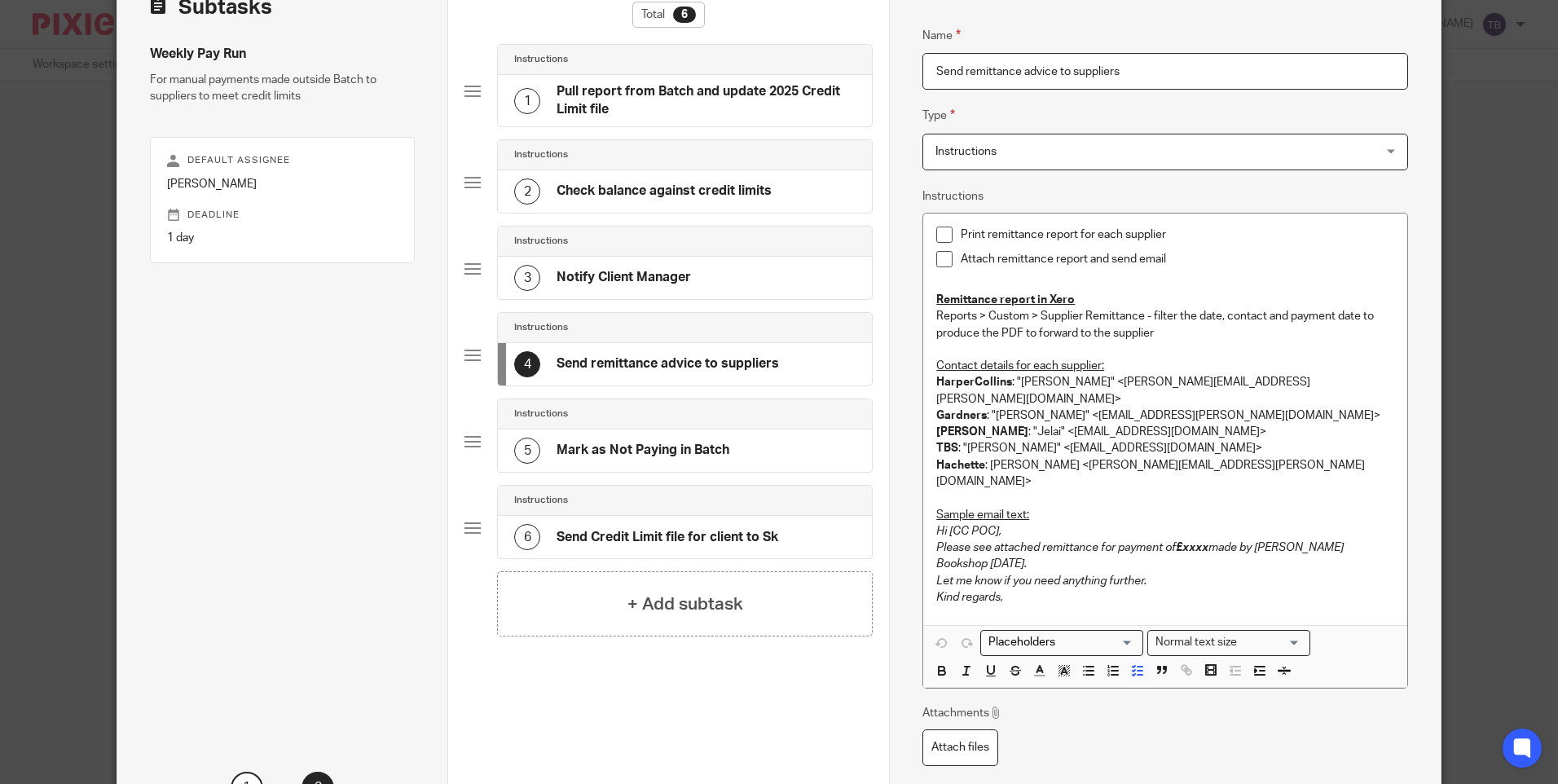
click at [667, 541] on h4 "Send Credit Limit file for client to Sk" at bounding box center [668, 537] width 222 height 17
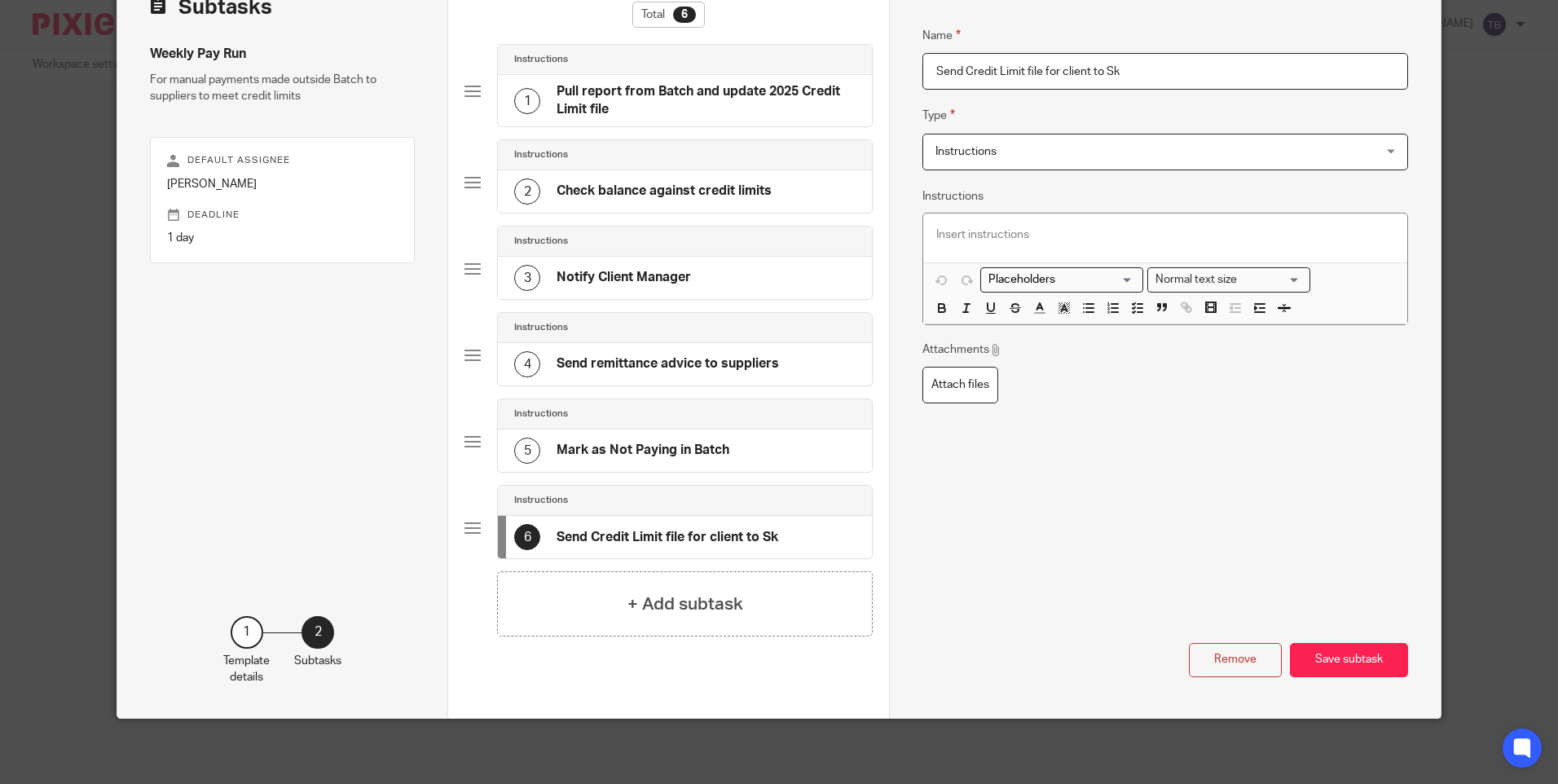
click at [1150, 66] on input "Send Credit Limit file for client to Sk" at bounding box center [1165, 71] width 485 height 37
type input "Send Credit Limit file for client to SK"
click at [1083, 237] on p at bounding box center [1165, 235] width 457 height 16
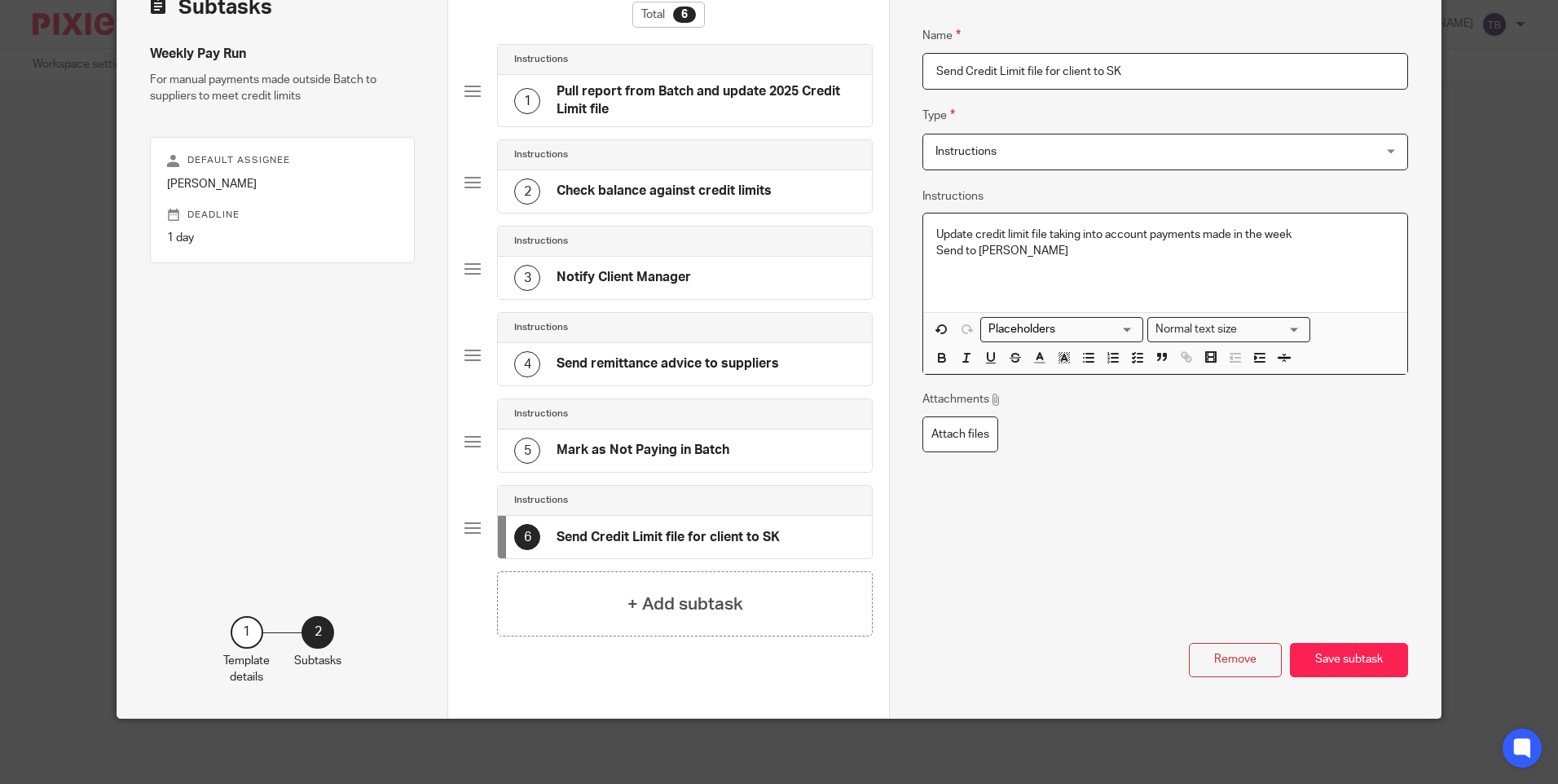
click at [671, 352] on div "4 Send remittance advice to suppliers" at bounding box center [646, 364] width 265 height 26
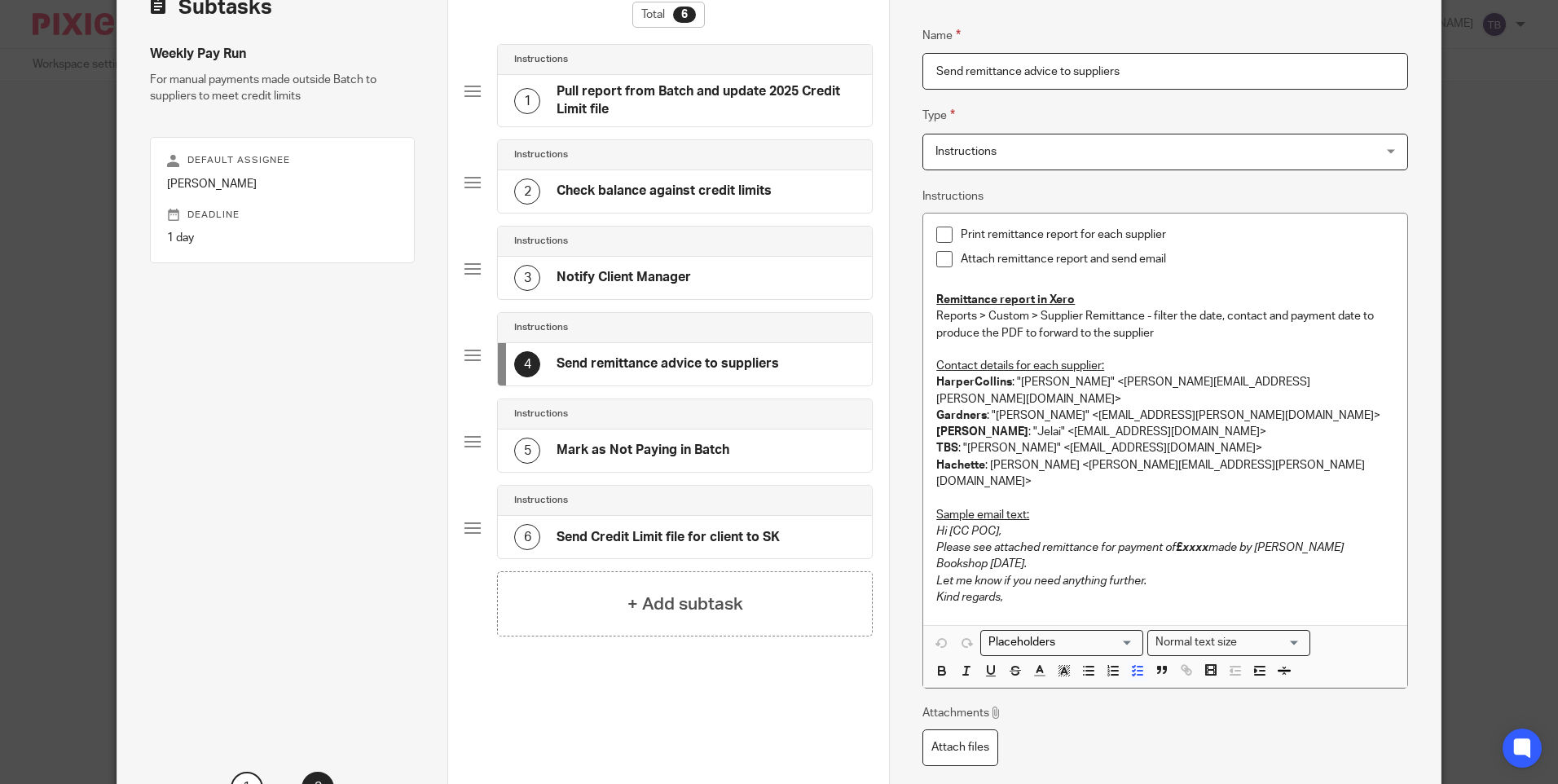
click at [597, 441] on div "5 Mark as Not Paying in Batch" at bounding box center [622, 451] width 215 height 26
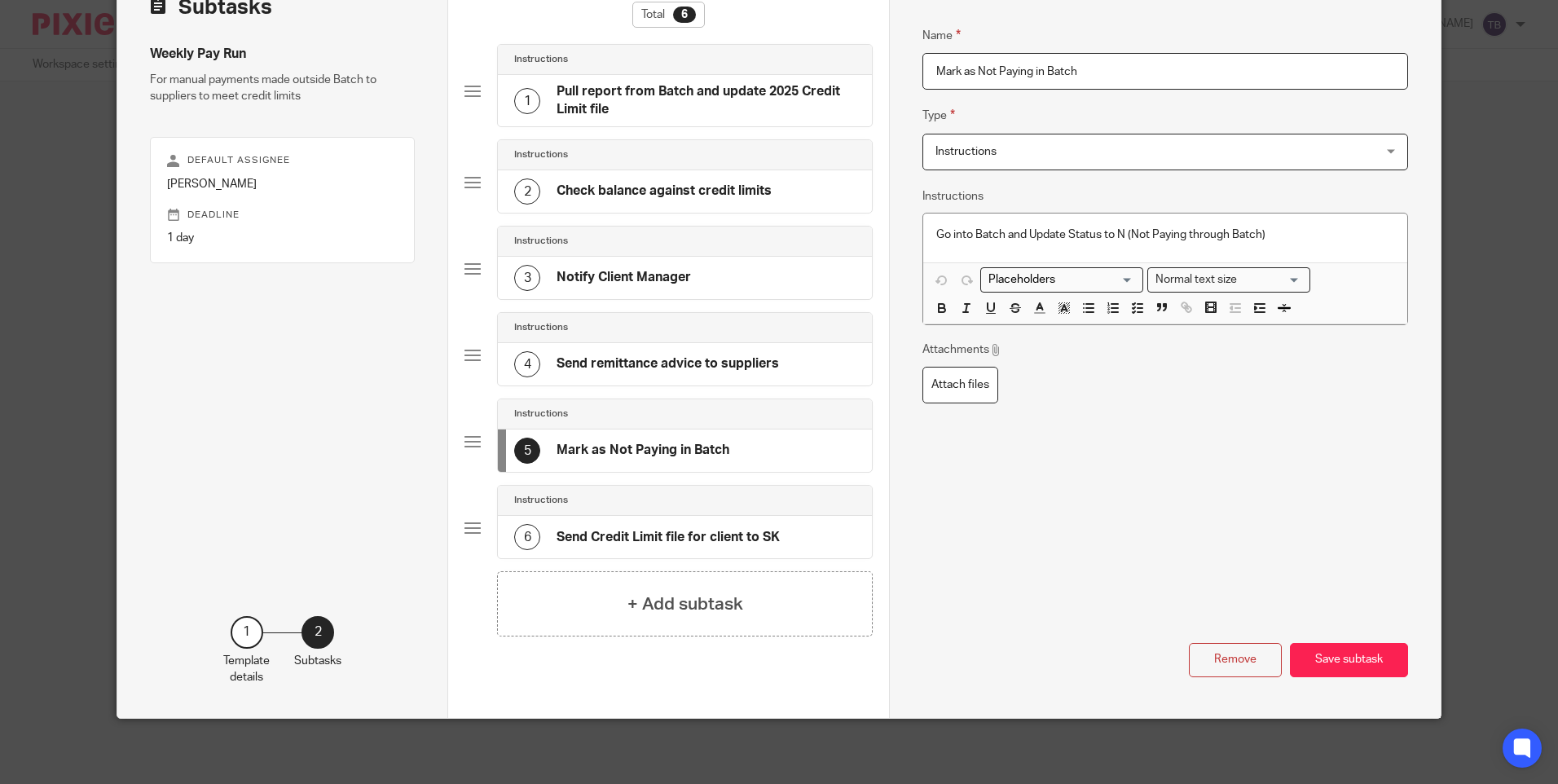
click at [614, 529] on h4 "Send Credit Limit file for client to SK" at bounding box center [669, 537] width 223 height 17
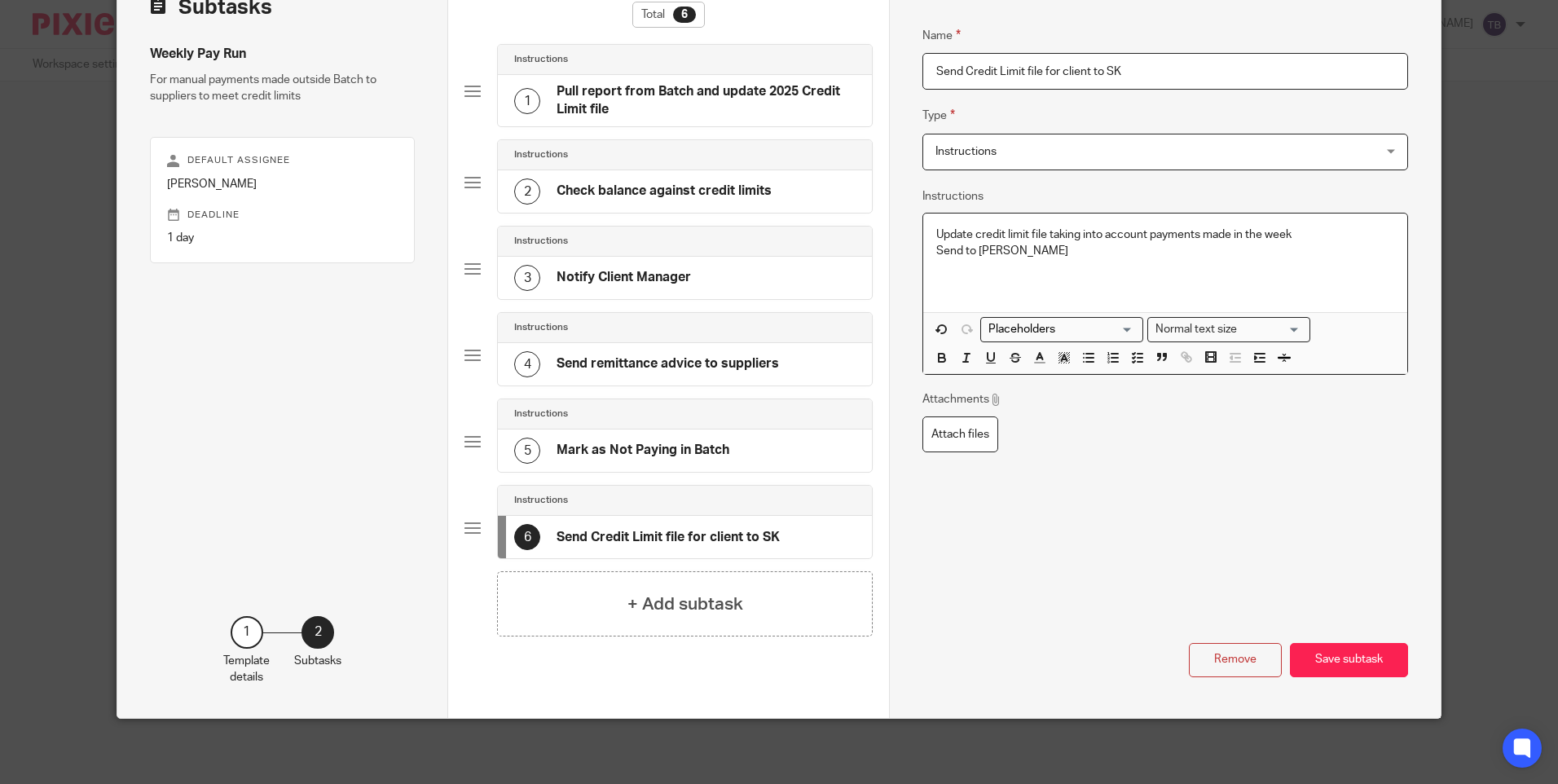
click at [1120, 254] on p "Send to Sarah Kenny" at bounding box center [1165, 251] width 457 height 16
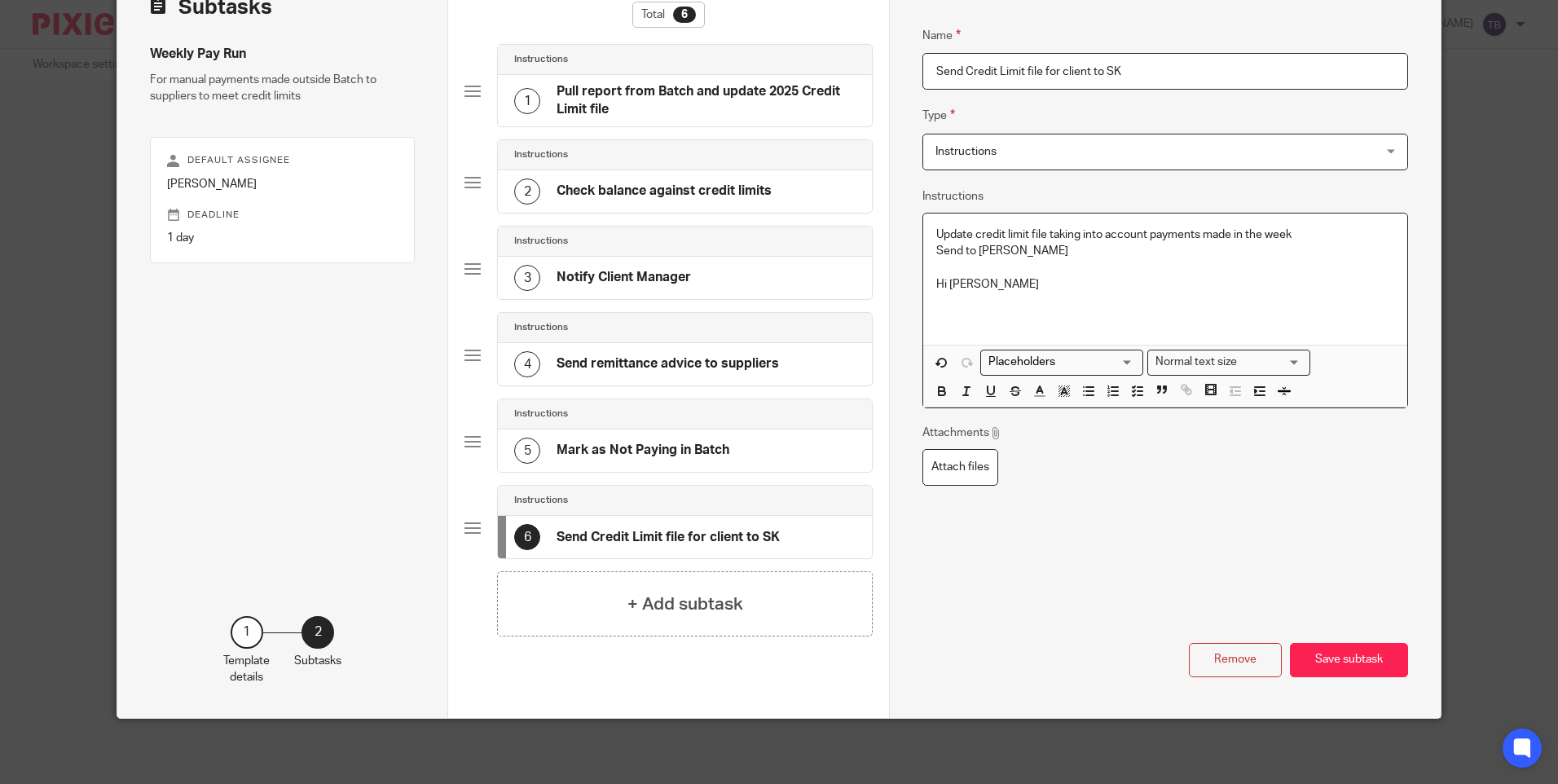
click at [1120, 254] on p "Send to Sarah Kenny" at bounding box center [1165, 251] width 457 height 16
click at [1039, 315] on p at bounding box center [1165, 317] width 457 height 16
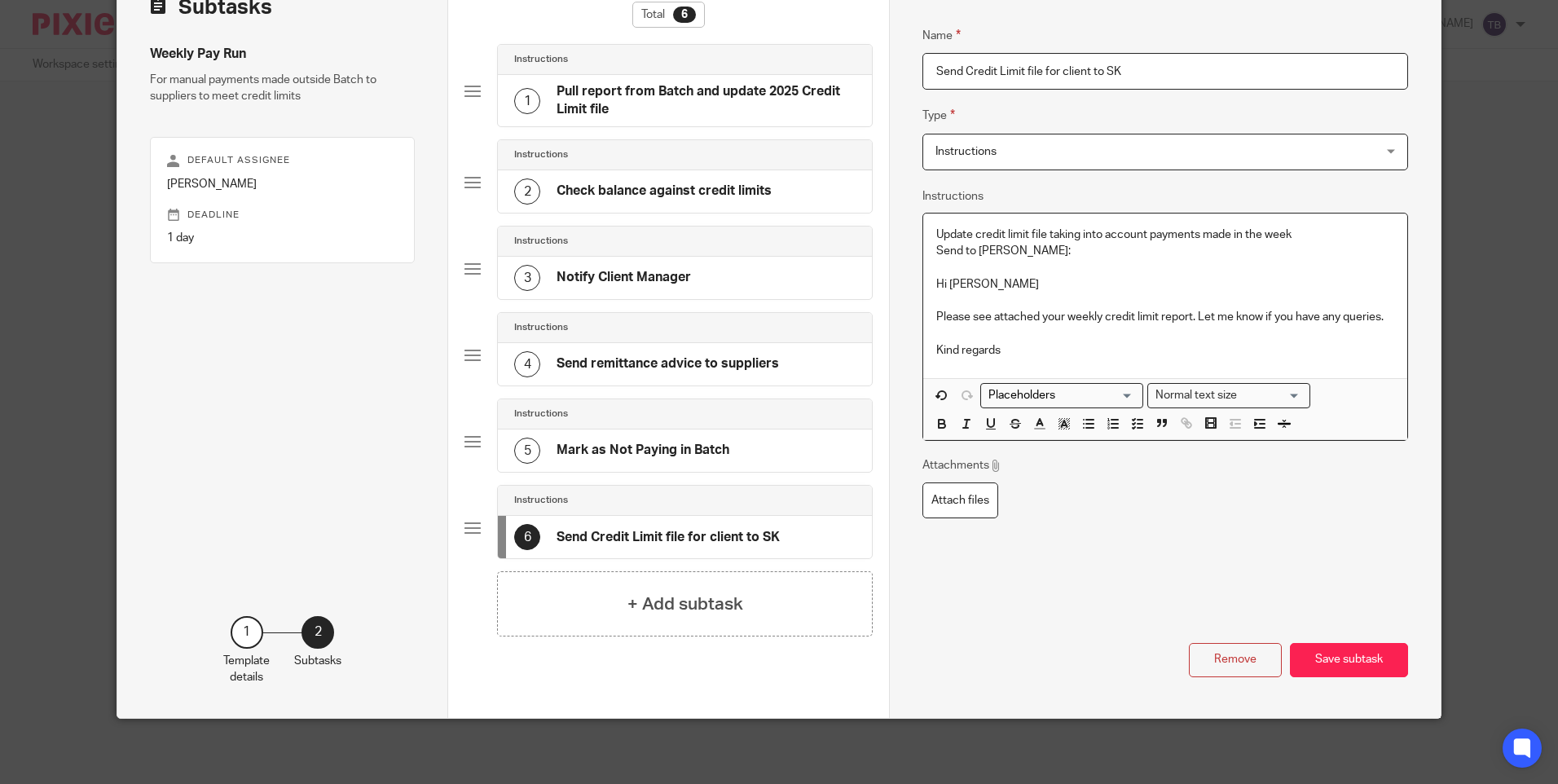
click at [1195, 315] on p "Please see attached your weekly credit limit report. Let me know if you have an…" at bounding box center [1165, 317] width 457 height 16
click at [1028, 337] on p at bounding box center [1165, 333] width 457 height 16
drag, startPoint x: 1192, startPoint y: 316, endPoint x: 1215, endPoint y: 321, distance: 23.5
click at [1192, 317] on p "Please see attached your weekly credit limit report, let me know if you have an…" at bounding box center [1165, 317] width 457 height 16
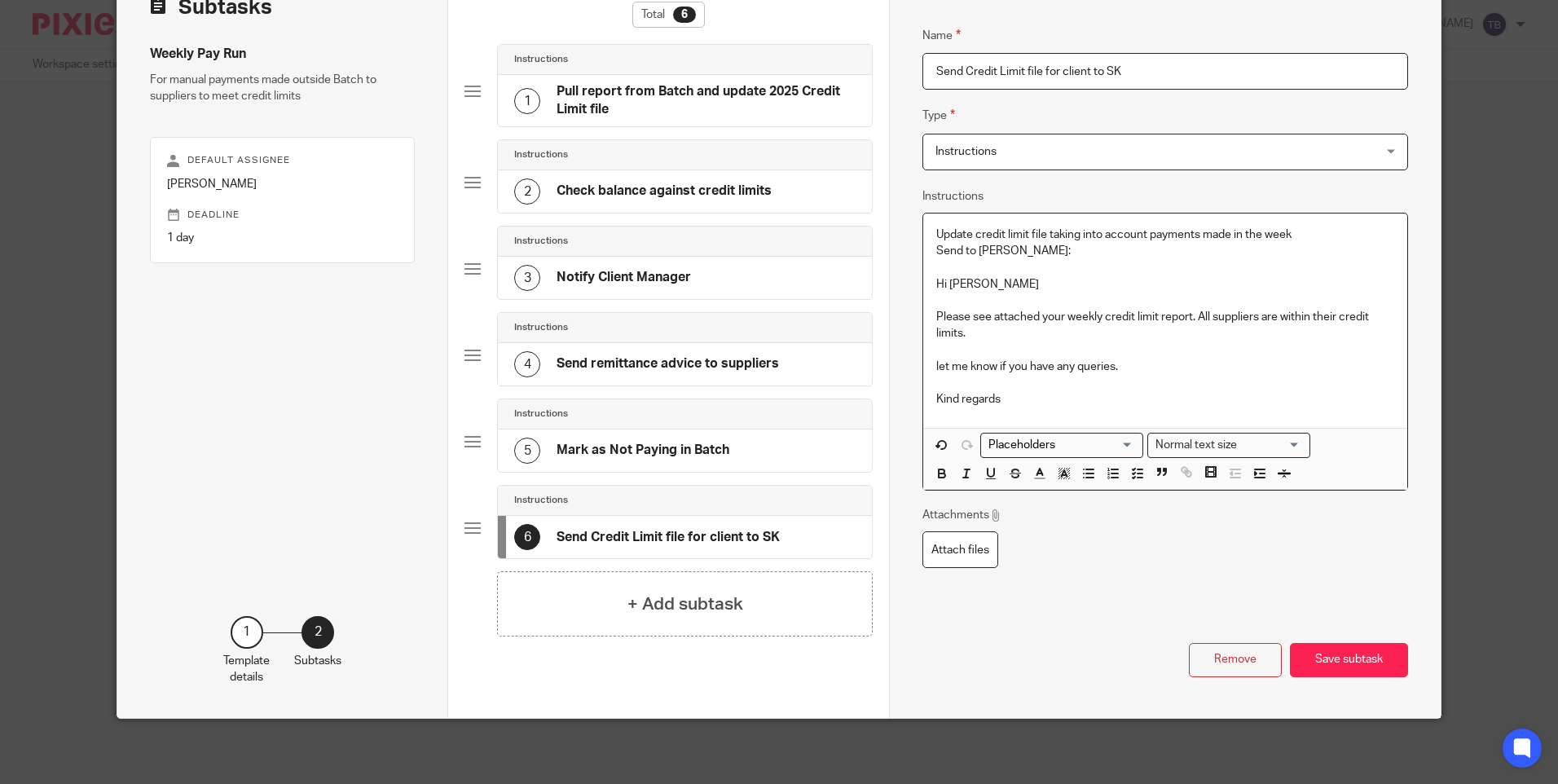
click at [936, 368] on p "let me know if you have any queries." at bounding box center [1165, 367] width 457 height 16
drag, startPoint x: 1193, startPoint y: 318, endPoint x: 1195, endPoint y: 336, distance: 18.1
click at [1195, 336] on p "Please see attached your weekly credit limit report. All suppliers are within t…" at bounding box center [1165, 325] width 457 height 34
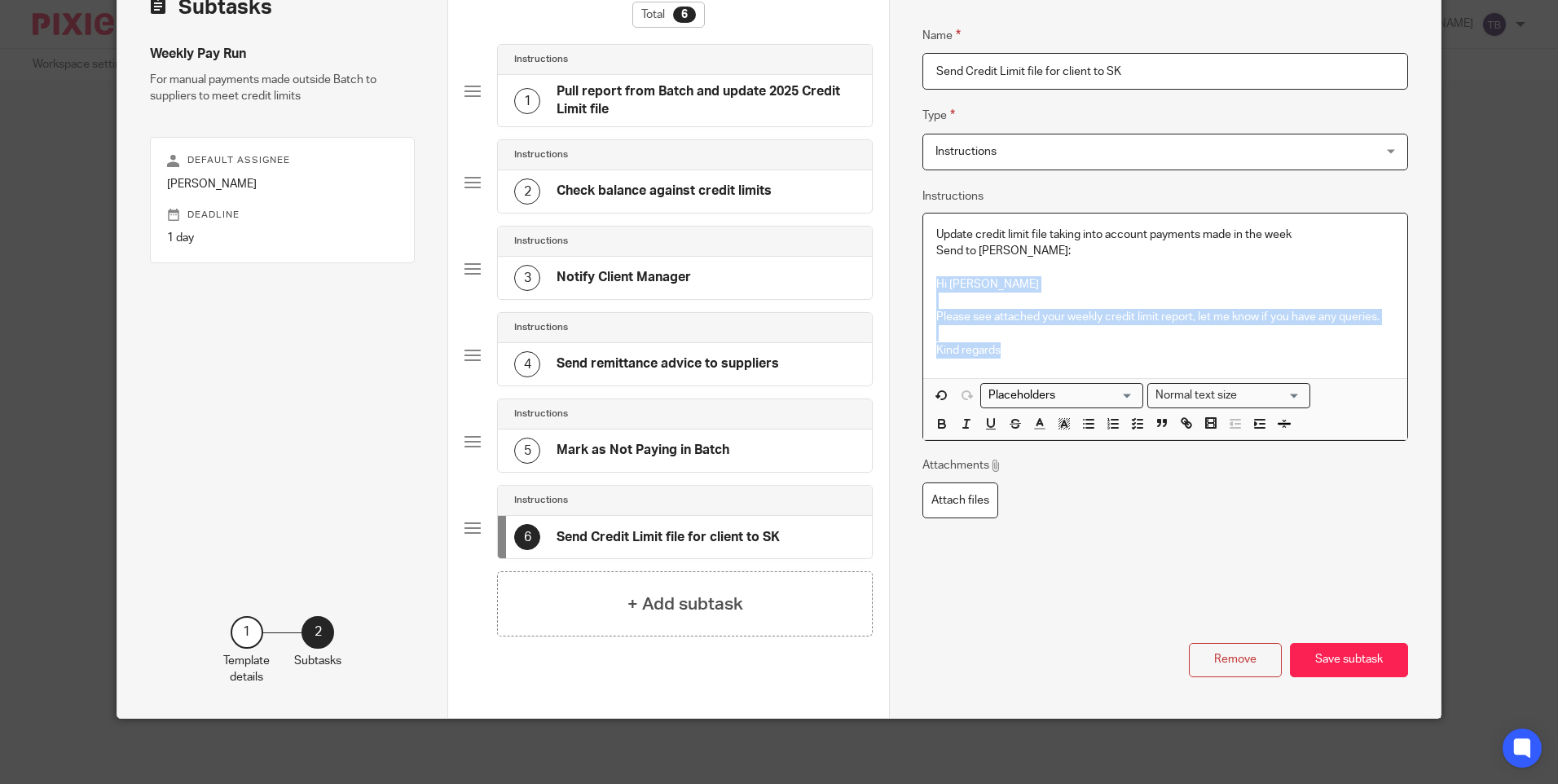
drag, startPoint x: 1032, startPoint y: 353, endPoint x: 899, endPoint y: 291, distance: 146.7
click at [899, 291] on div "Name Pull report from Batch and update 2025 Credit Limit file Type Instructions…" at bounding box center [1165, 339] width 551 height 757
click at [1344, 667] on button "Save subtask" at bounding box center [1349, 660] width 118 height 35
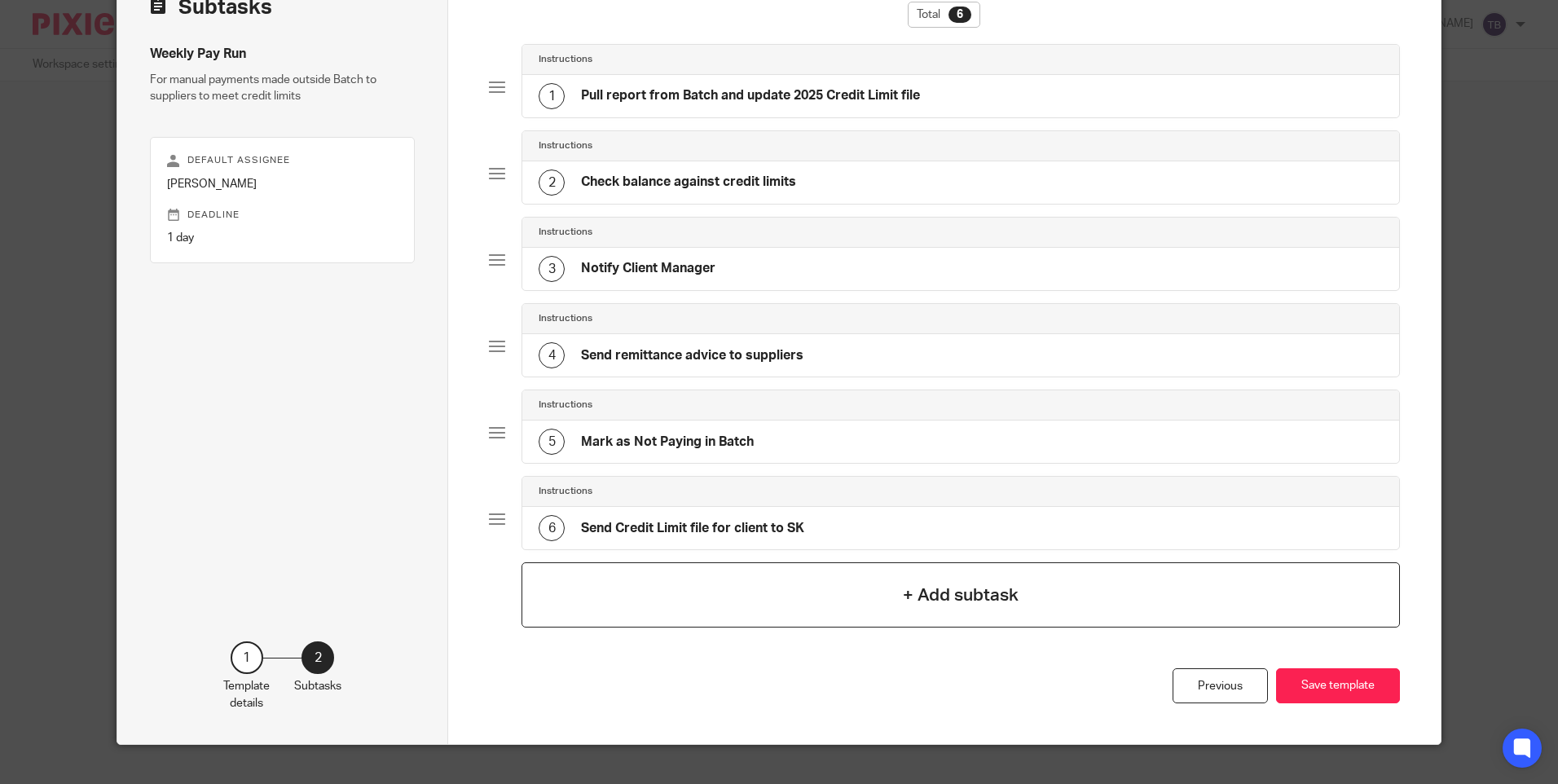
click at [1097, 591] on div "+ Add subtask" at bounding box center [960, 594] width 878 height 65
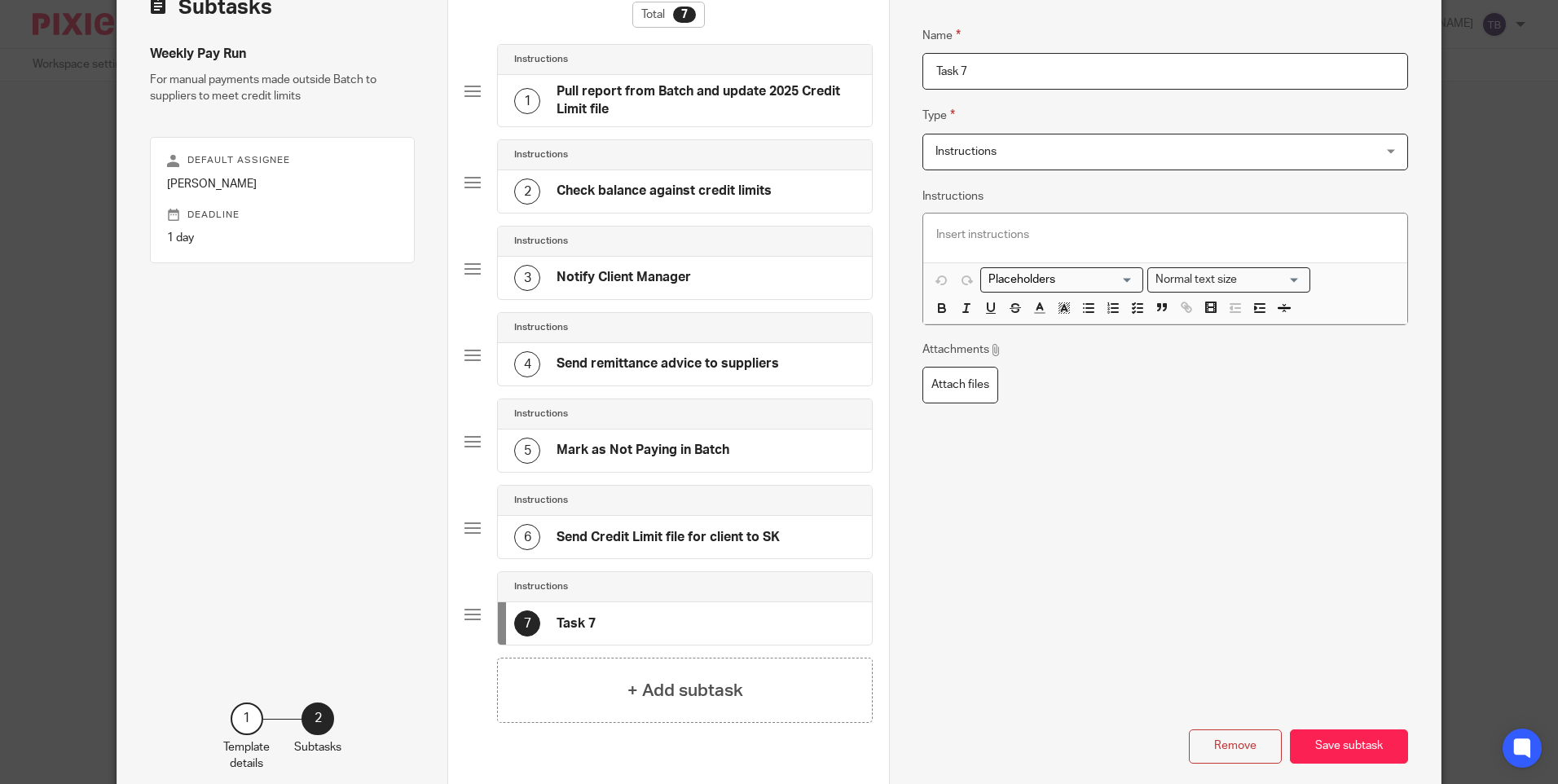
drag, startPoint x: 1120, startPoint y: 67, endPoint x: 882, endPoint y: 59, distance: 238.1
click at [882, 59] on div "Subtasks Weekly Pay Run For manual payments made outside Batch to suppliers to …" at bounding box center [779, 382] width 1323 height 843
type input "E"
click at [932, 78] on input "Non-book suppliers" at bounding box center [1165, 71] width 485 height 37
type input "Pay non-book suppliers"
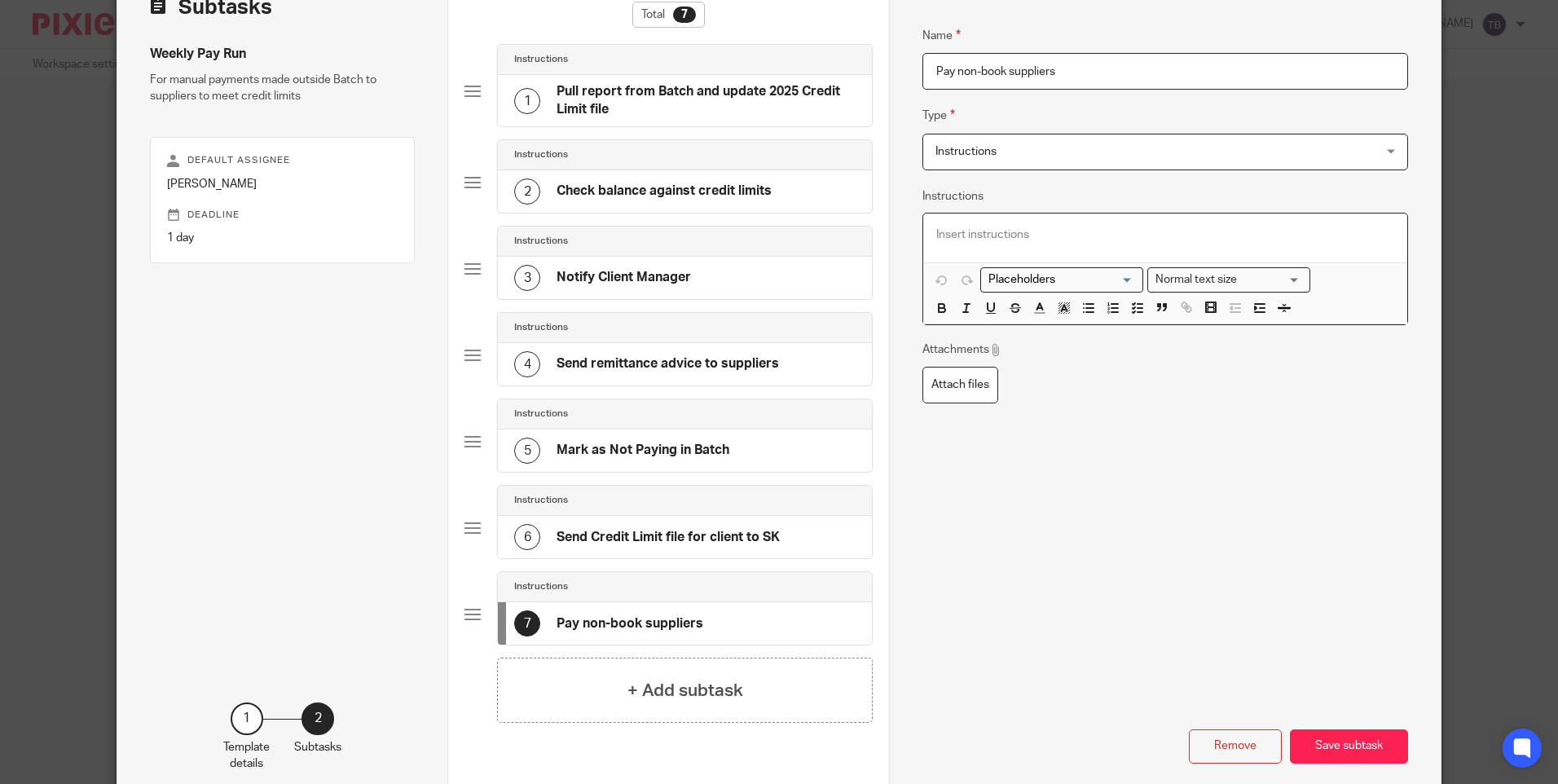
click at [959, 238] on p at bounding box center [1165, 235] width 457 height 16
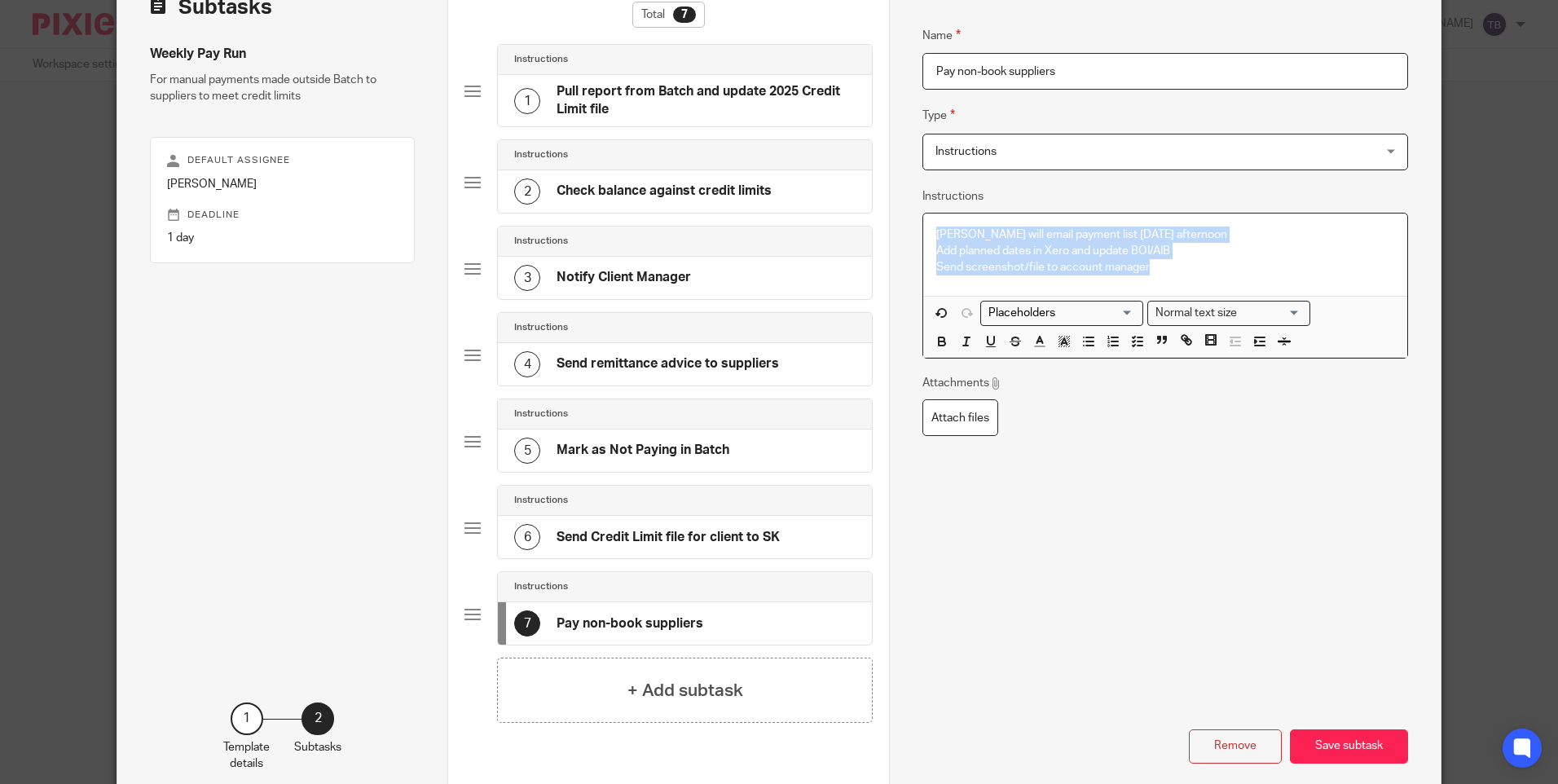
drag, startPoint x: 1151, startPoint y: 269, endPoint x: 909, endPoint y: 215, distance: 248.0
click at [909, 215] on div "Name Pull report from Batch and update 2025 Credit Limit file Type Instructions…" at bounding box center [1165, 382] width 551 height 843
click at [1137, 347] on icon "button" at bounding box center [1137, 342] width 15 height 15
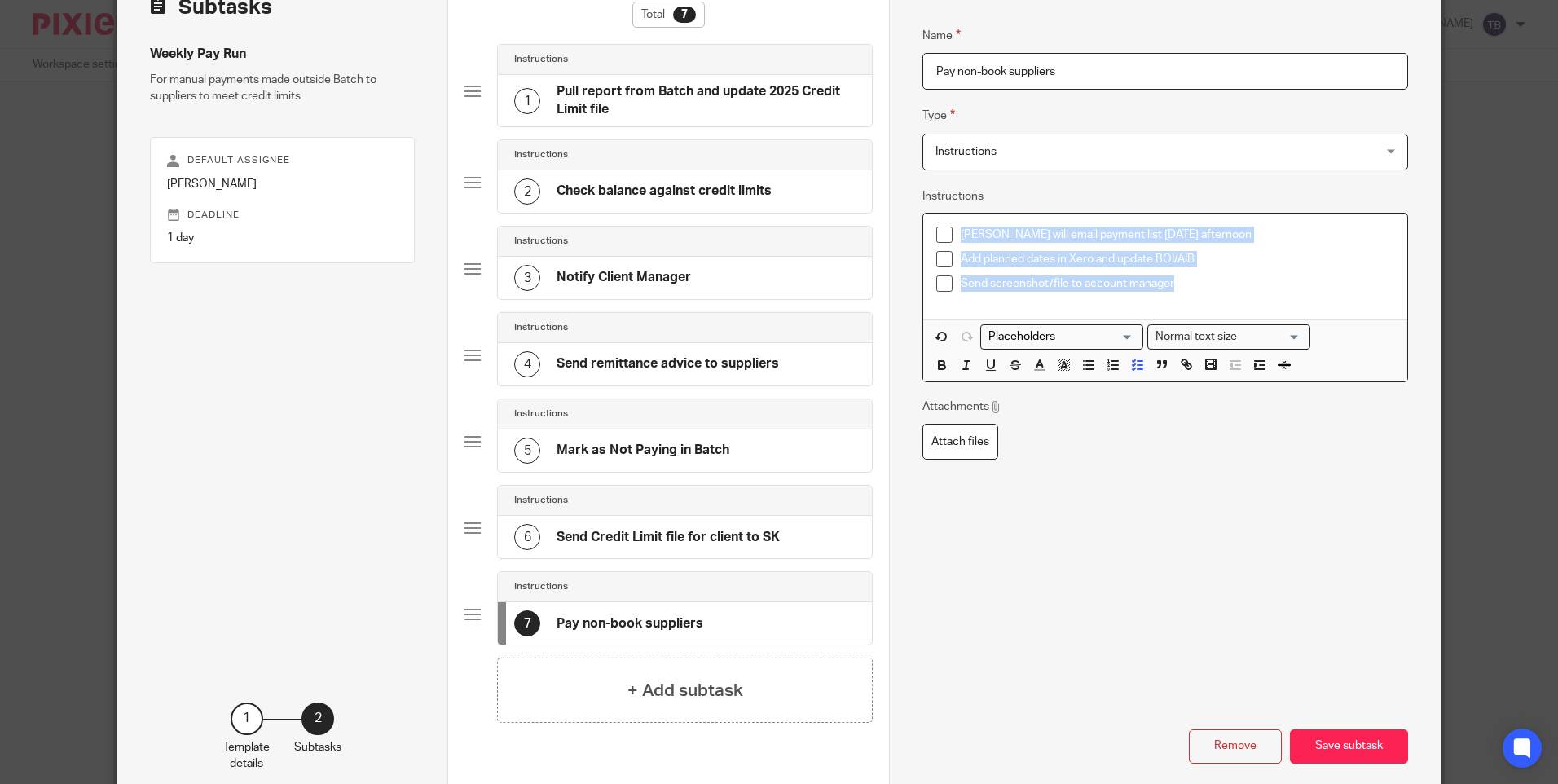
click at [1206, 287] on p "Send screenshot/file to account manager" at bounding box center [1177, 283] width 433 height 16
click at [1046, 282] on p "Send screenshot/file to account manager" at bounding box center [1177, 283] width 433 height 16
click at [1179, 280] on p "Send screenshot/authorisation list to account manager" at bounding box center [1177, 283] width 433 height 16
click at [1284, 279] on p "Send screenshot/authorisation list to client manager" at bounding box center [1177, 283] width 433 height 16
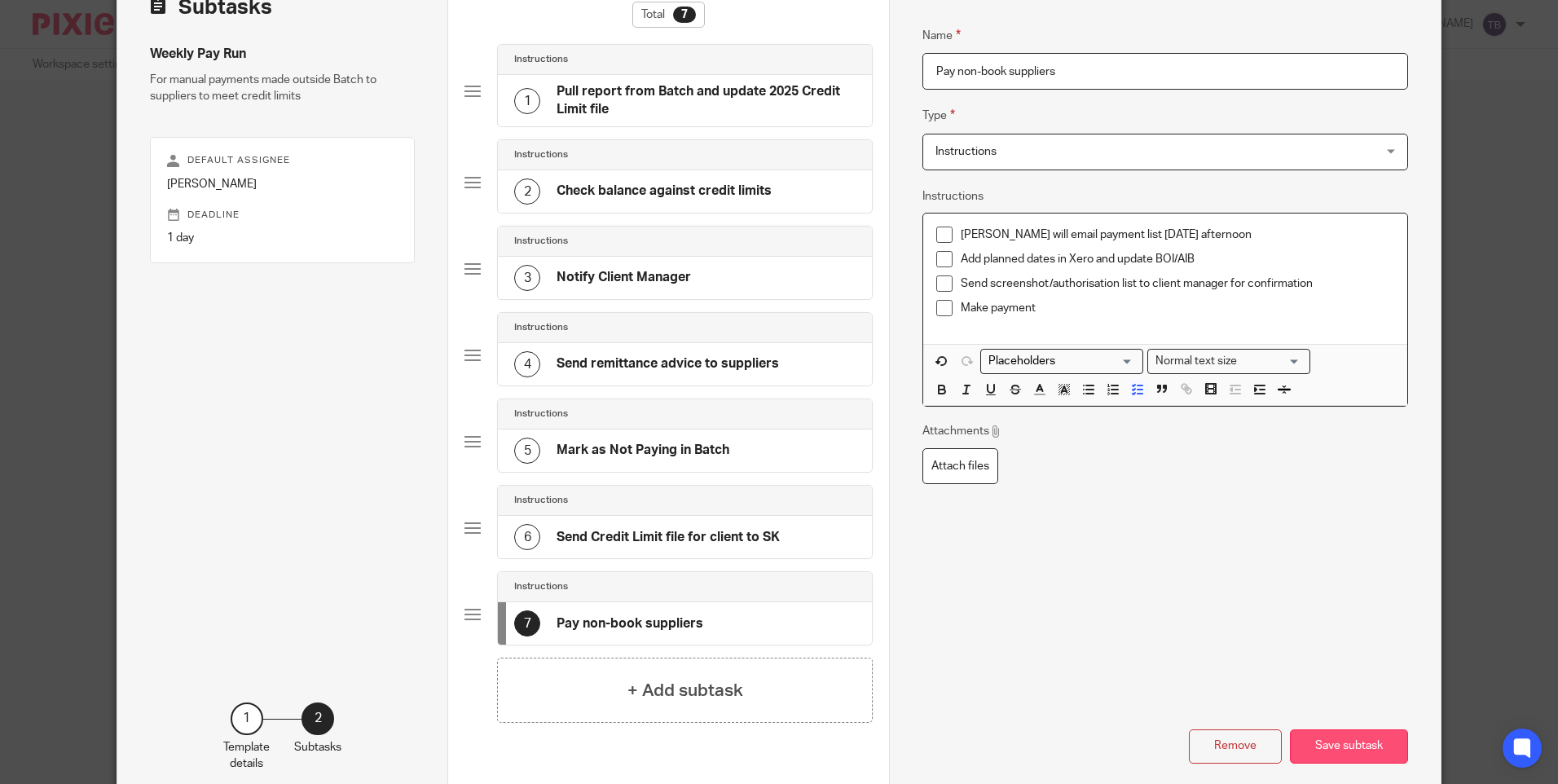
click at [1358, 745] on button "Save subtask" at bounding box center [1349, 746] width 118 height 35
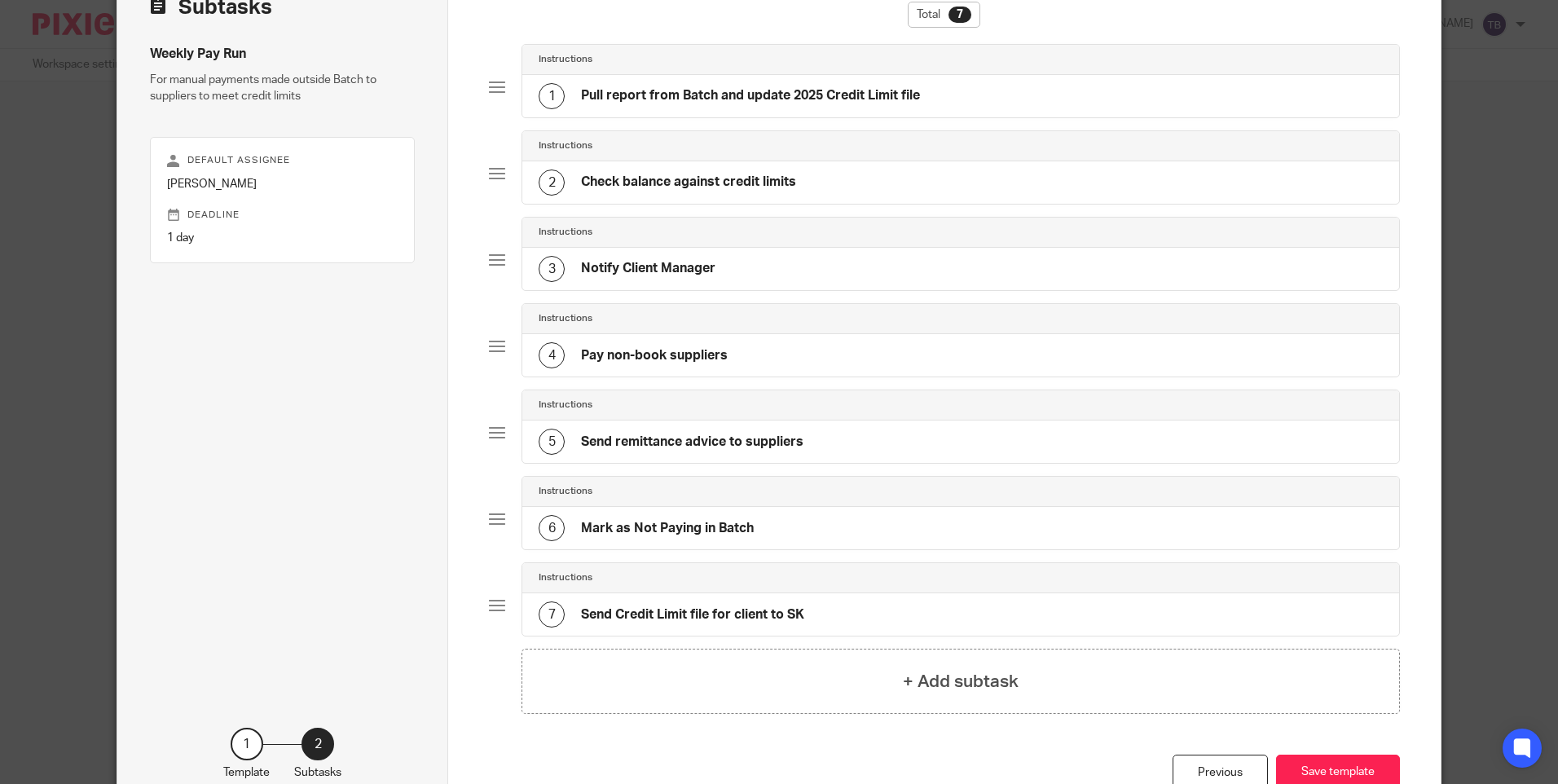
click at [886, 279] on div "3 Notify Client Manager" at bounding box center [960, 269] width 876 height 43
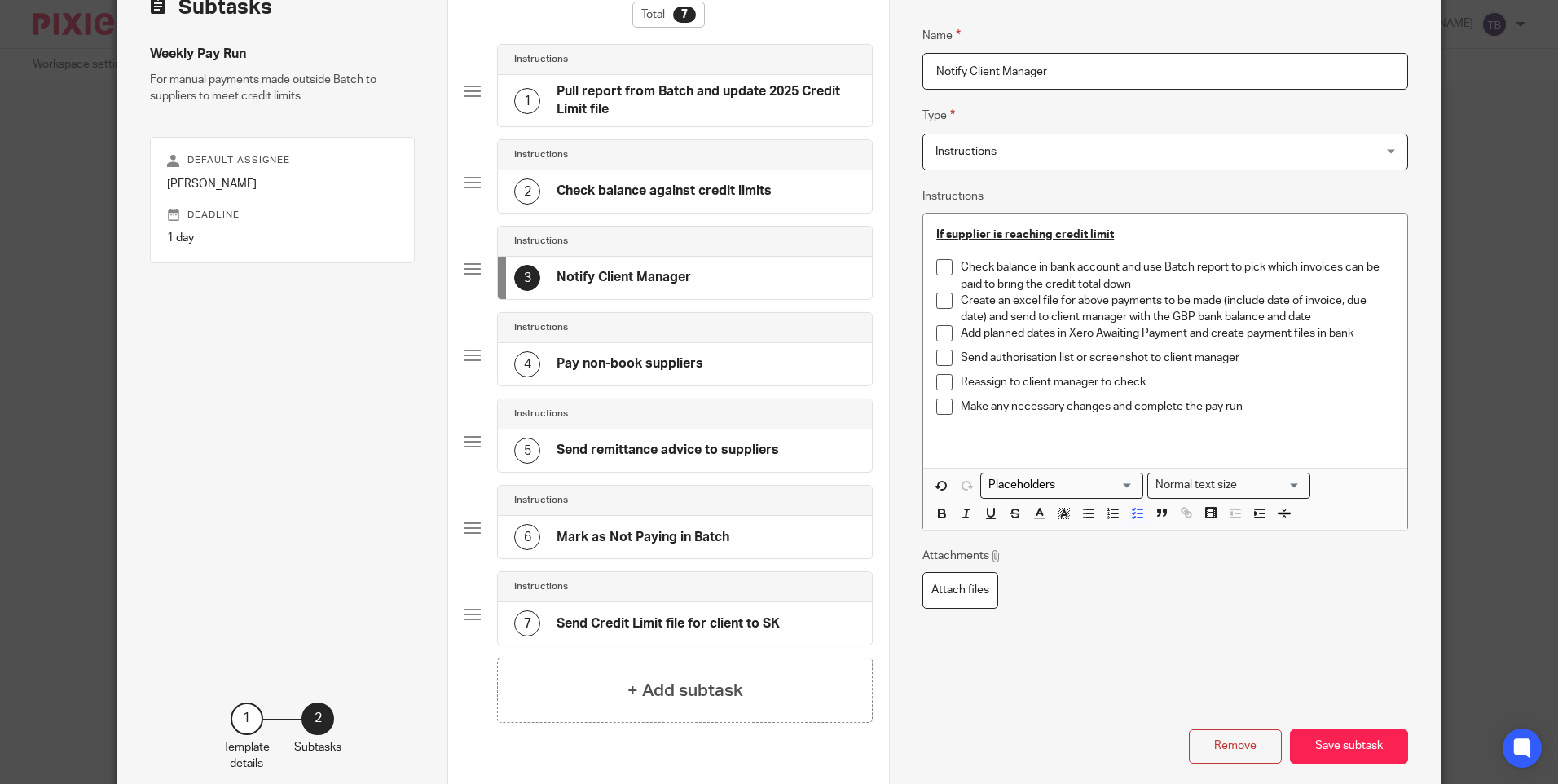
click at [775, 385] on div "4 Pay non-book suppliers" at bounding box center [684, 364] width 374 height 43
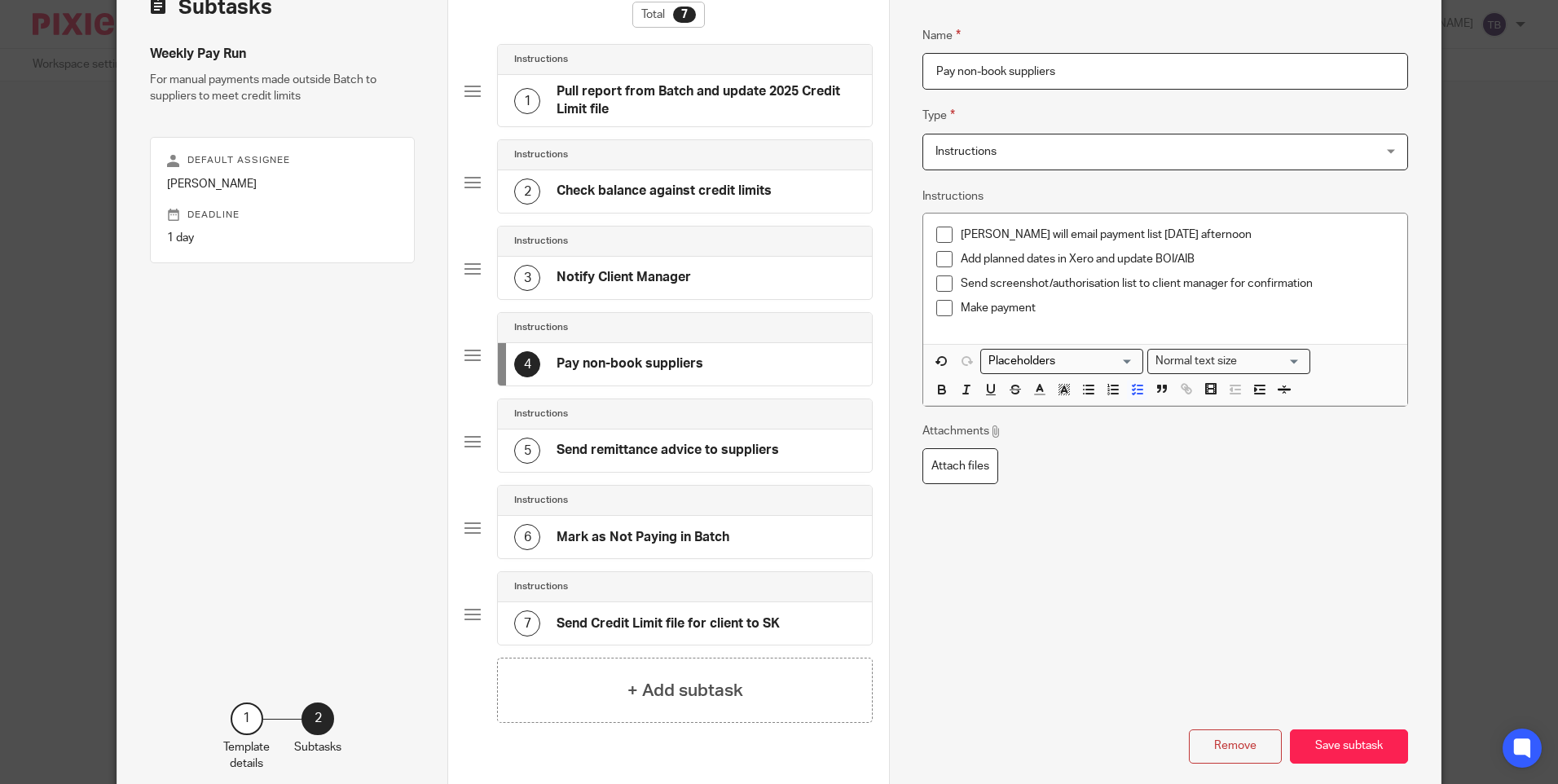
click at [774, 452] on div "5 Send remittance advice to suppliers" at bounding box center [684, 451] width 374 height 43
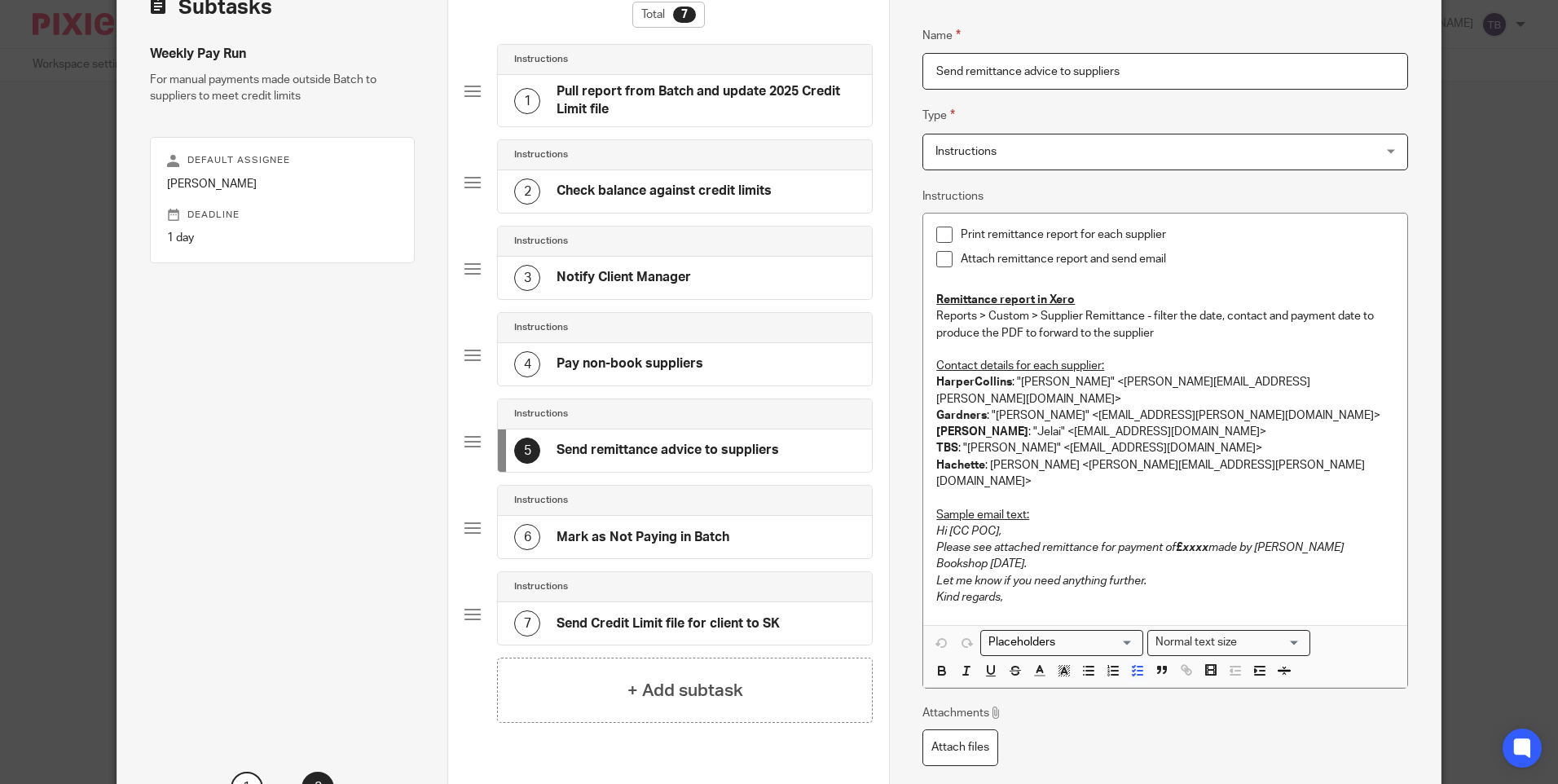
click at [757, 522] on div "6 Mark as Not Paying in Batch" at bounding box center [684, 537] width 374 height 43
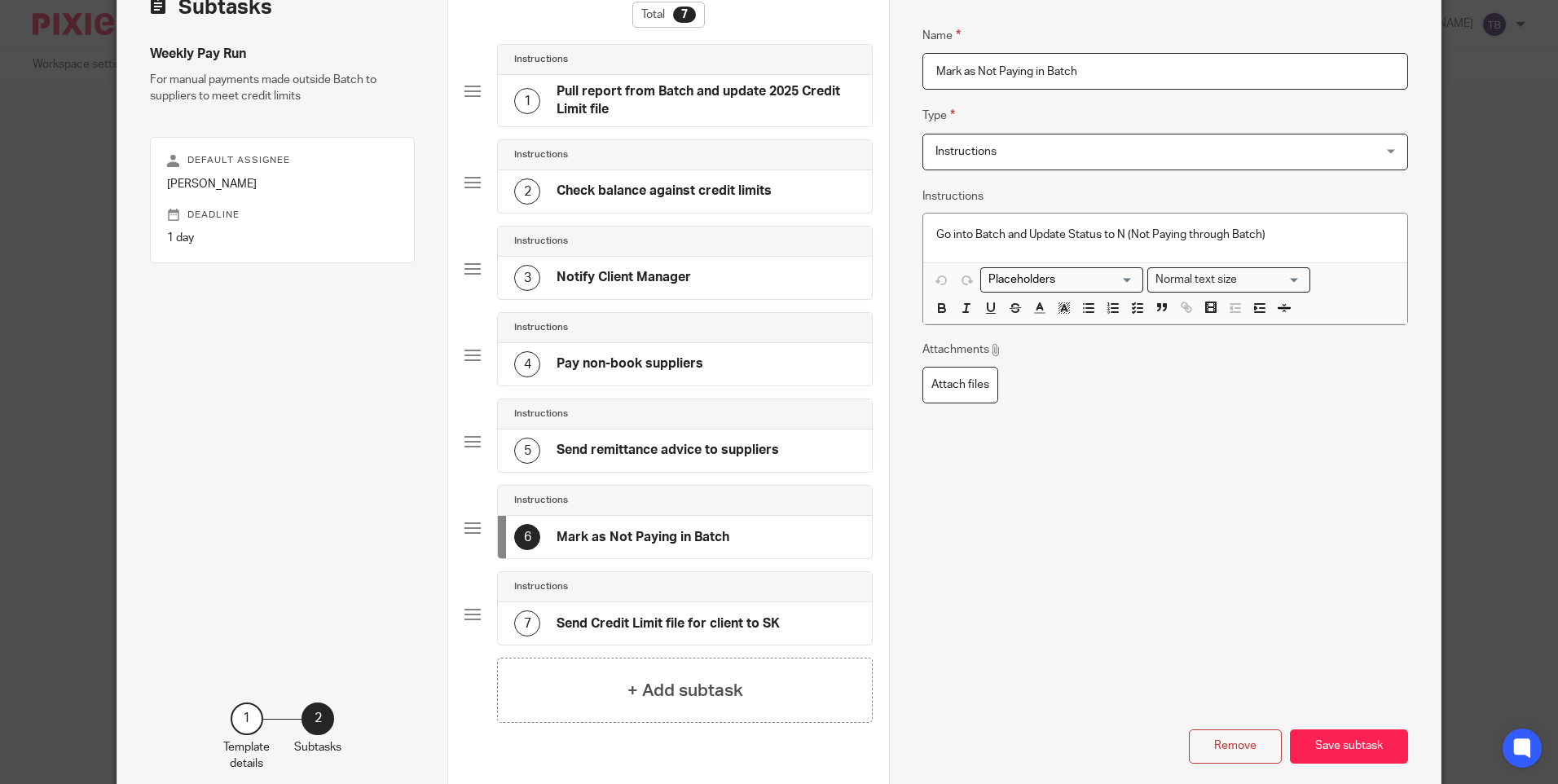
click at [740, 617] on h4 "Send Credit Limit file for client to SK" at bounding box center [669, 623] width 223 height 17
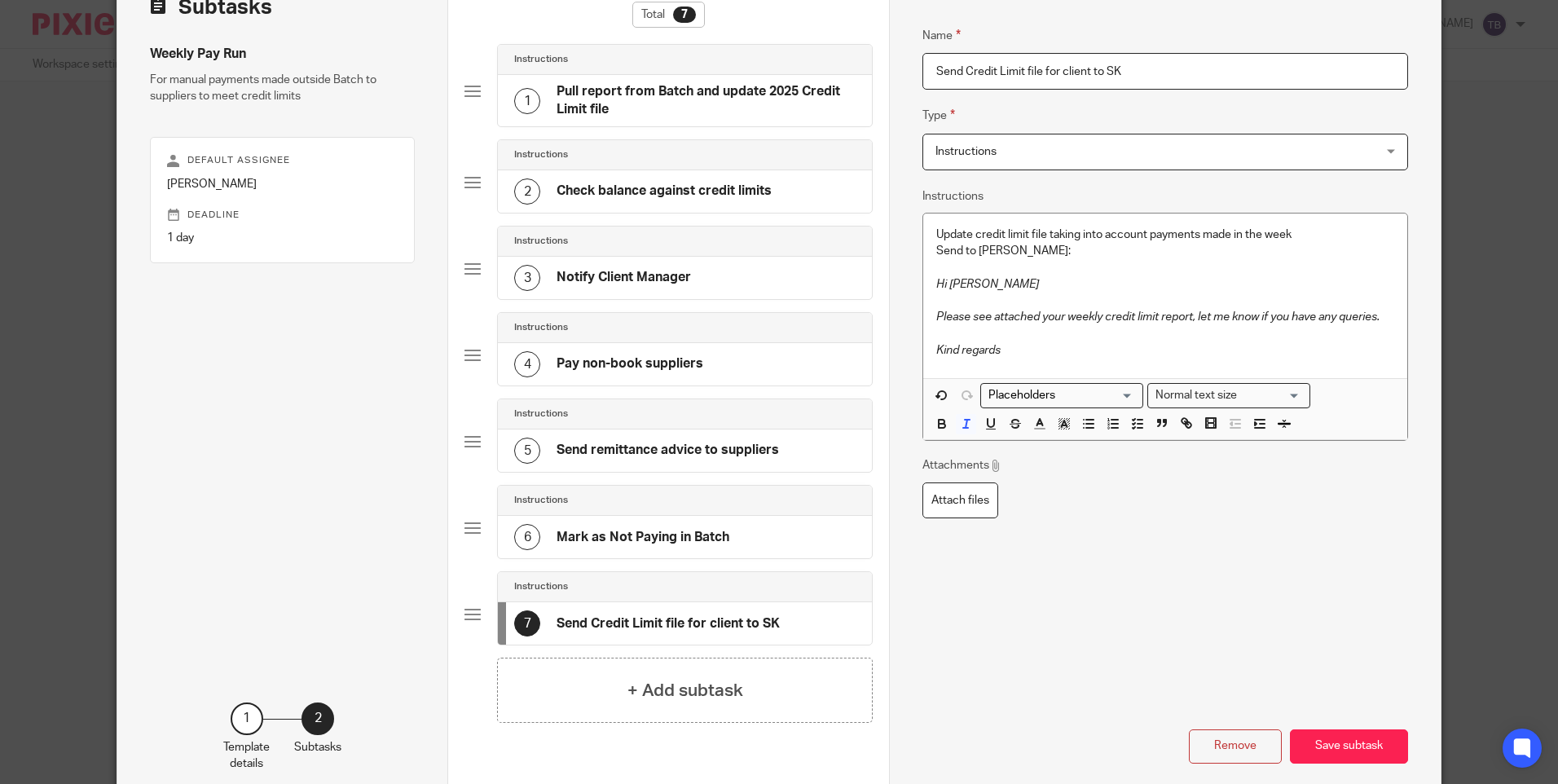
click at [1036, 252] on p "Send to Sarah Kenny:" at bounding box center [1165, 251] width 457 height 16
click at [1345, 744] on button "Save subtask" at bounding box center [1349, 746] width 118 height 35
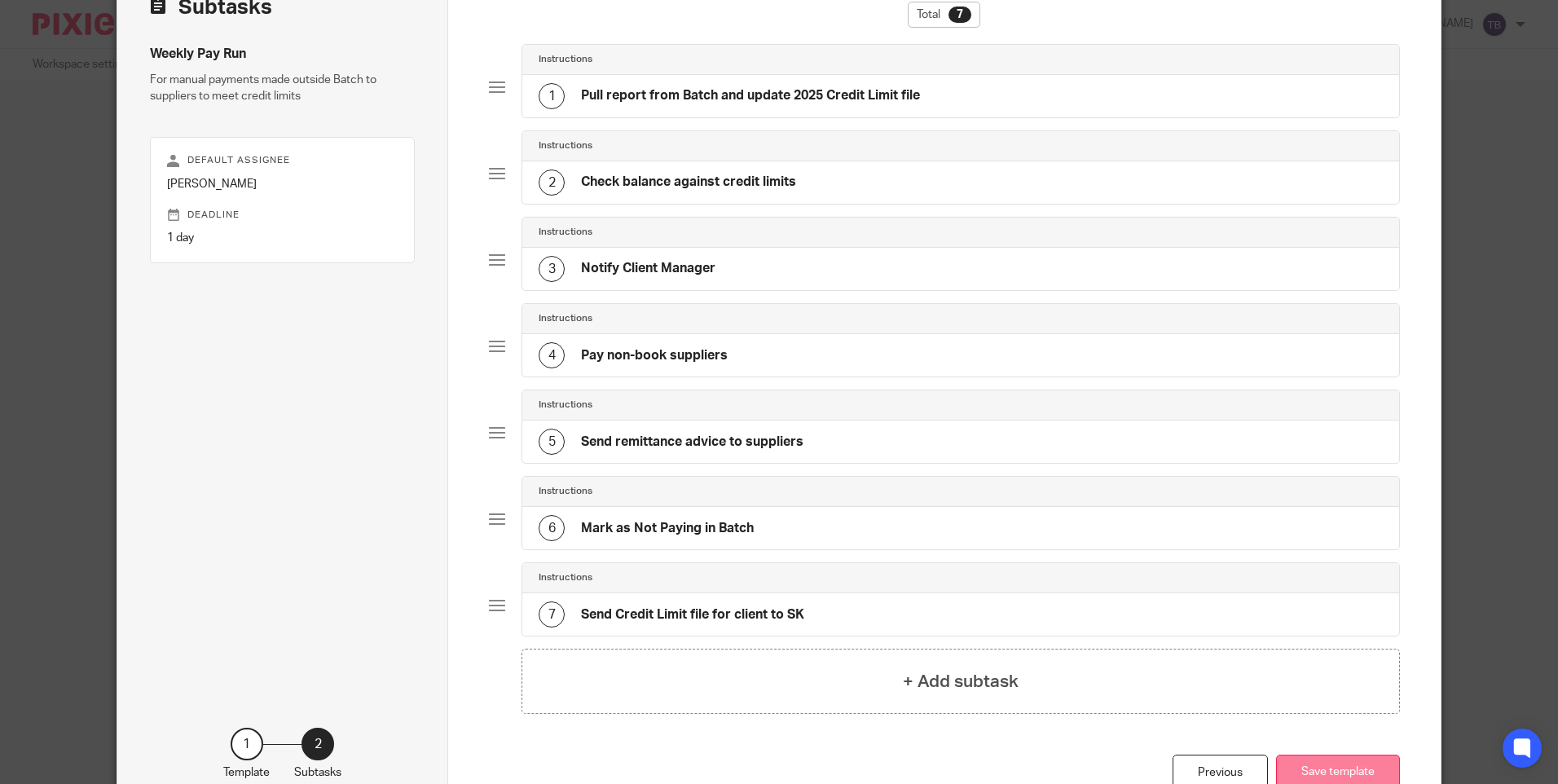
click at [1329, 779] on button "Save template" at bounding box center [1338, 772] width 124 height 35
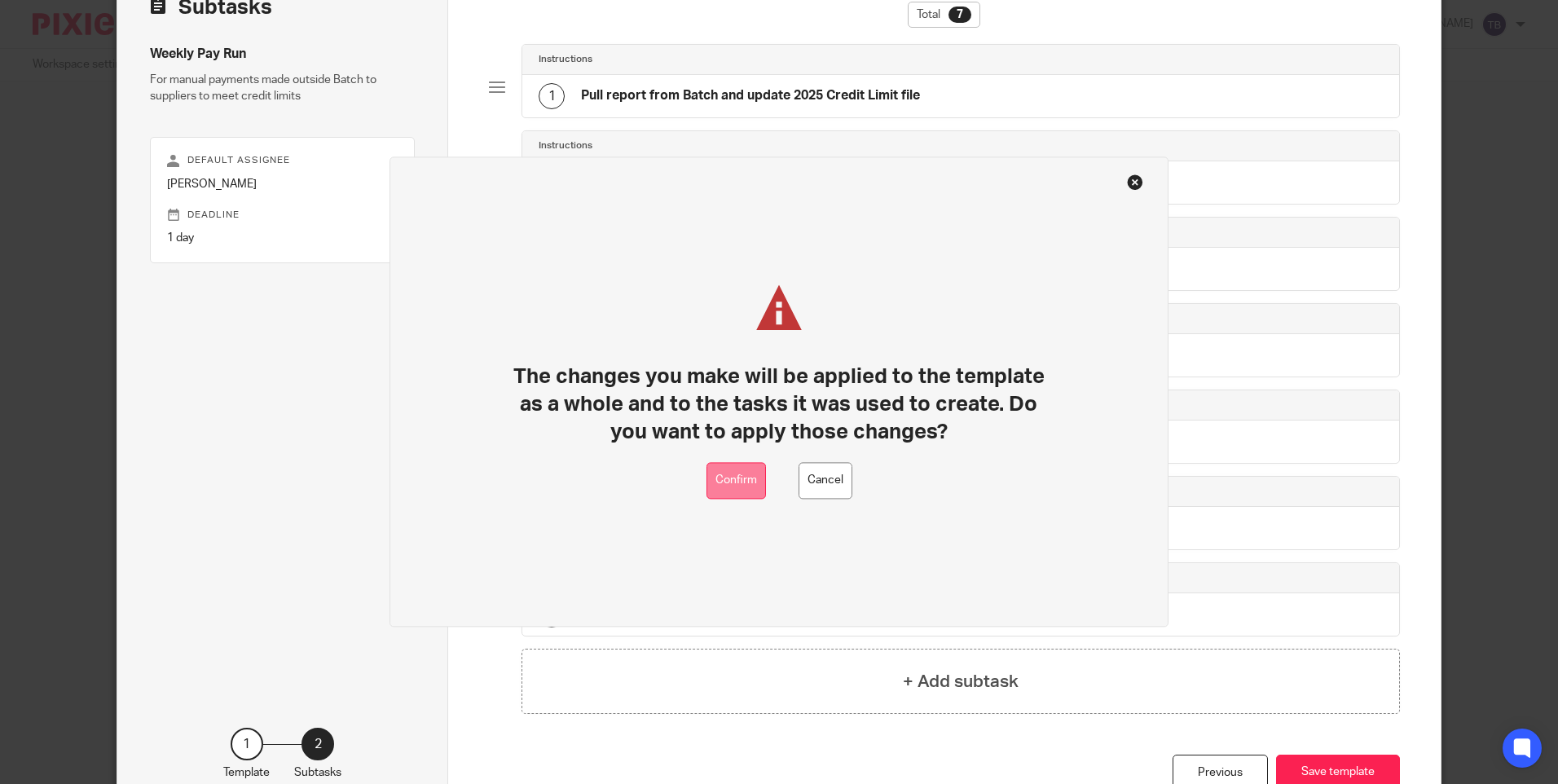
click at [729, 475] on button "Confirm" at bounding box center [736, 481] width 59 height 37
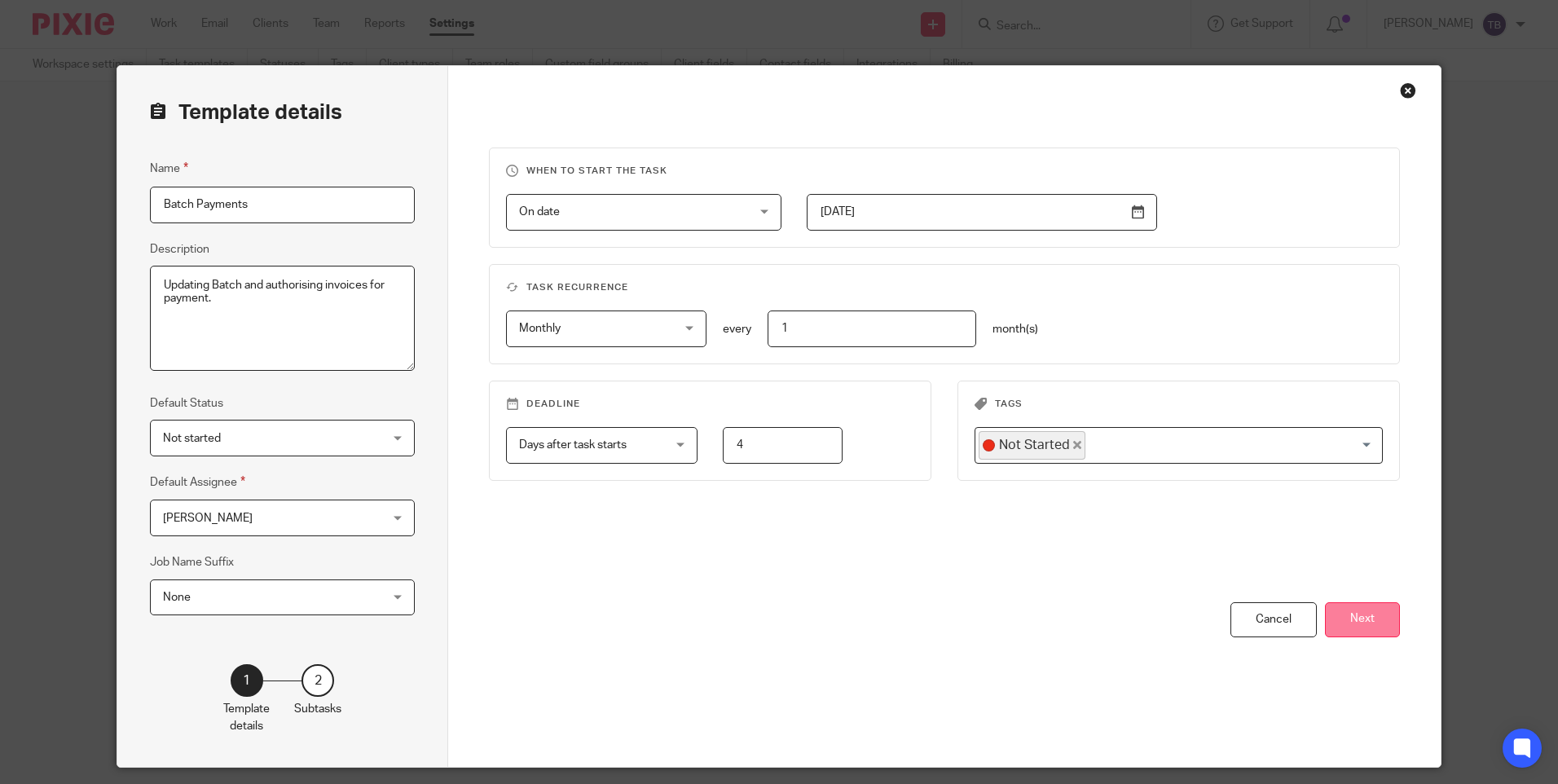
click at [1367, 616] on button "Next" at bounding box center [1363, 619] width 75 height 35
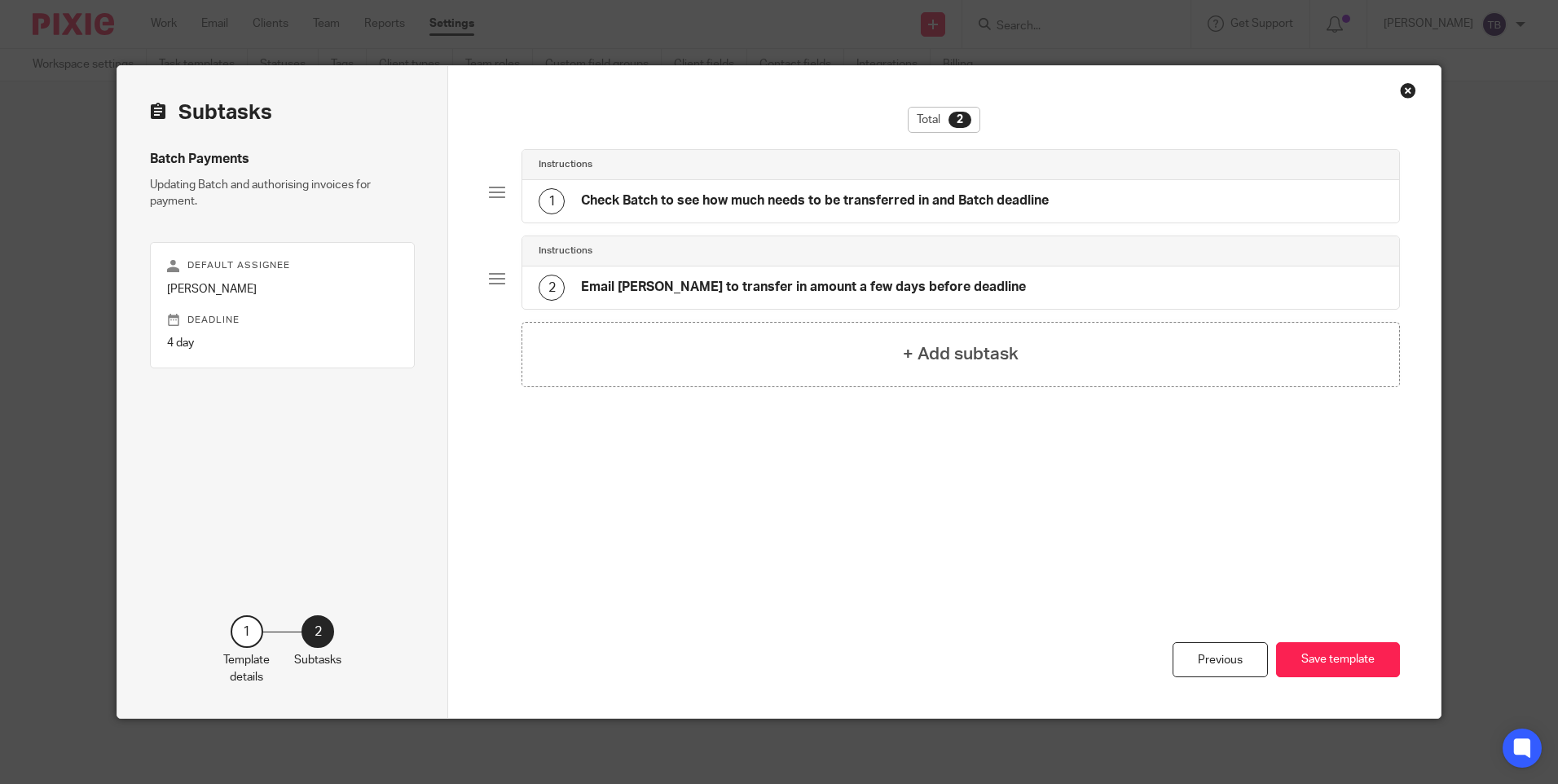
click at [811, 208] on h4 "Check Batch to see how much needs to be transferred in and Batch deadline" at bounding box center [816, 200] width 468 height 17
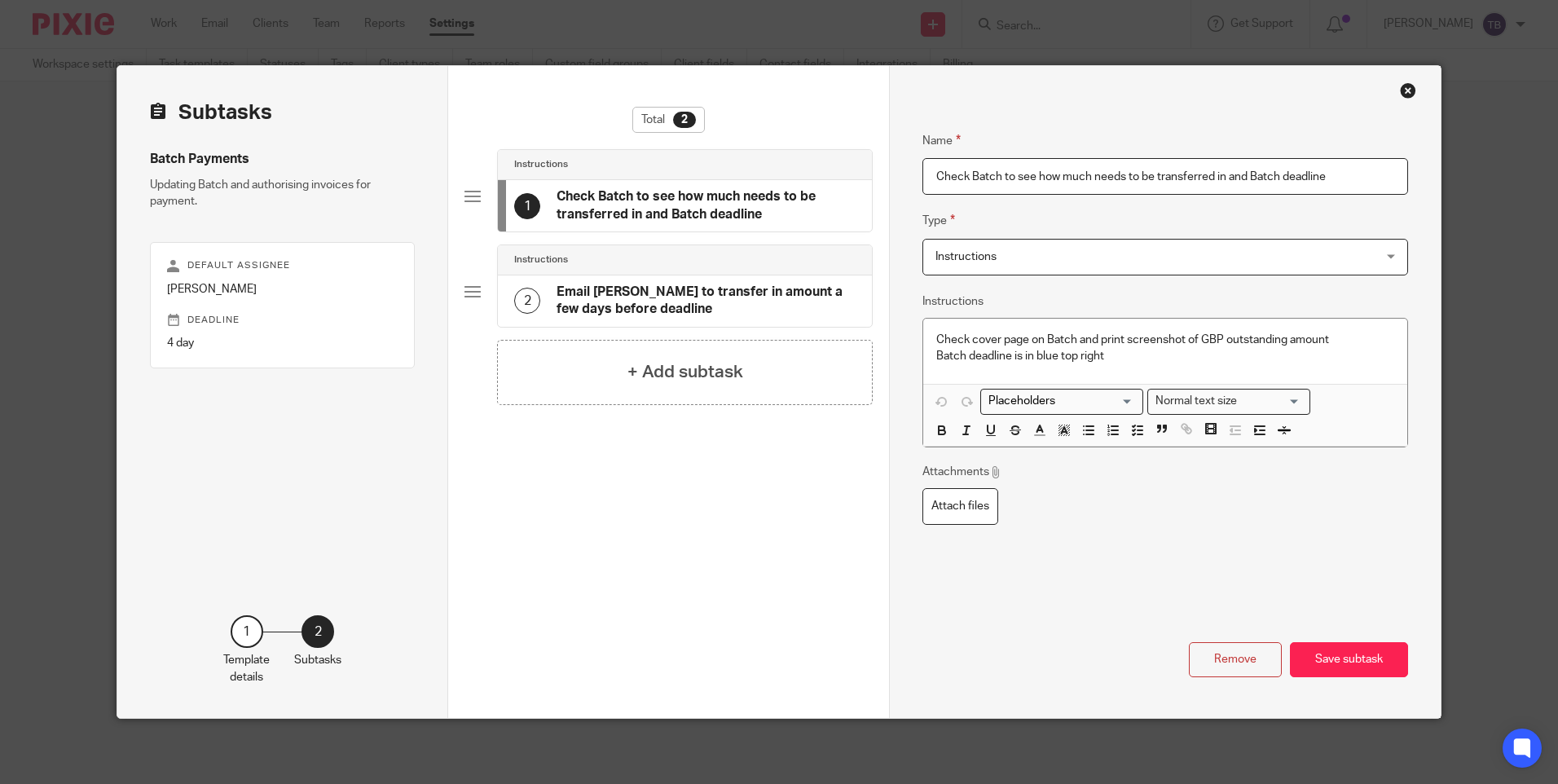
click at [1400, 84] on div "Close this dialog window" at bounding box center [1409, 90] width 16 height 16
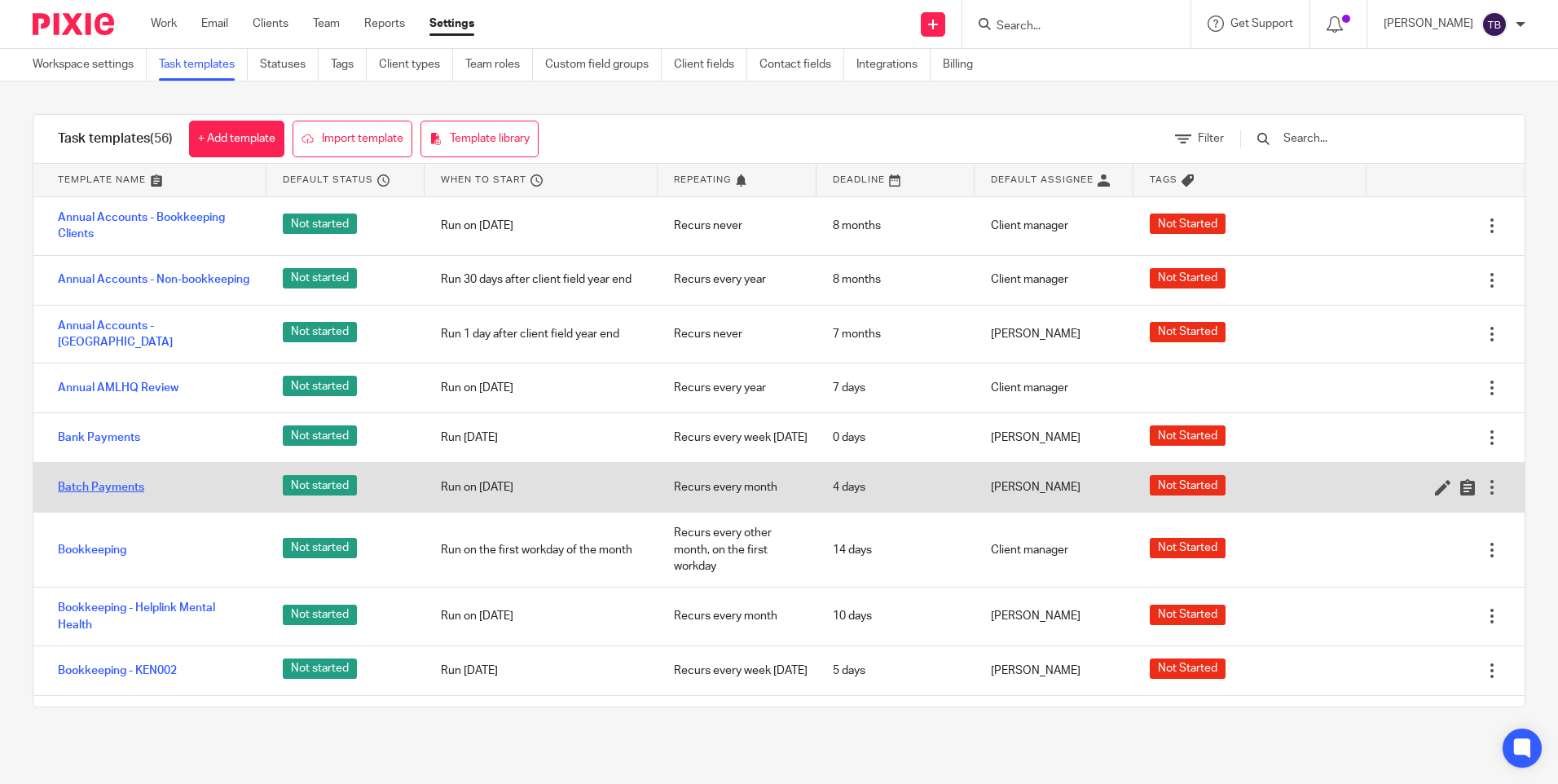
click at [105, 495] on link "Batch Payments" at bounding box center [100, 488] width 86 height 16
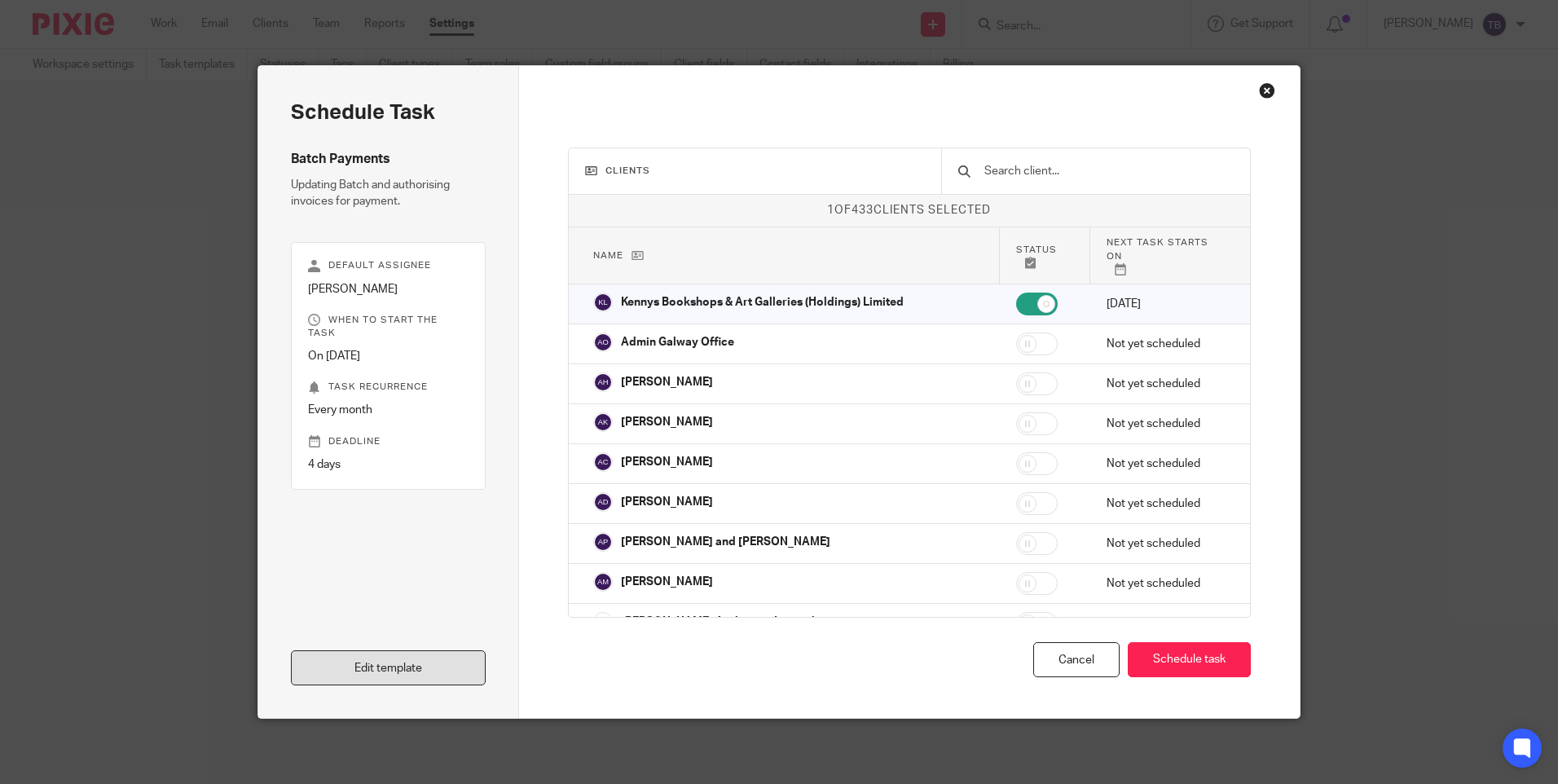
click at [352, 672] on link "Edit template" at bounding box center [388, 667] width 195 height 35
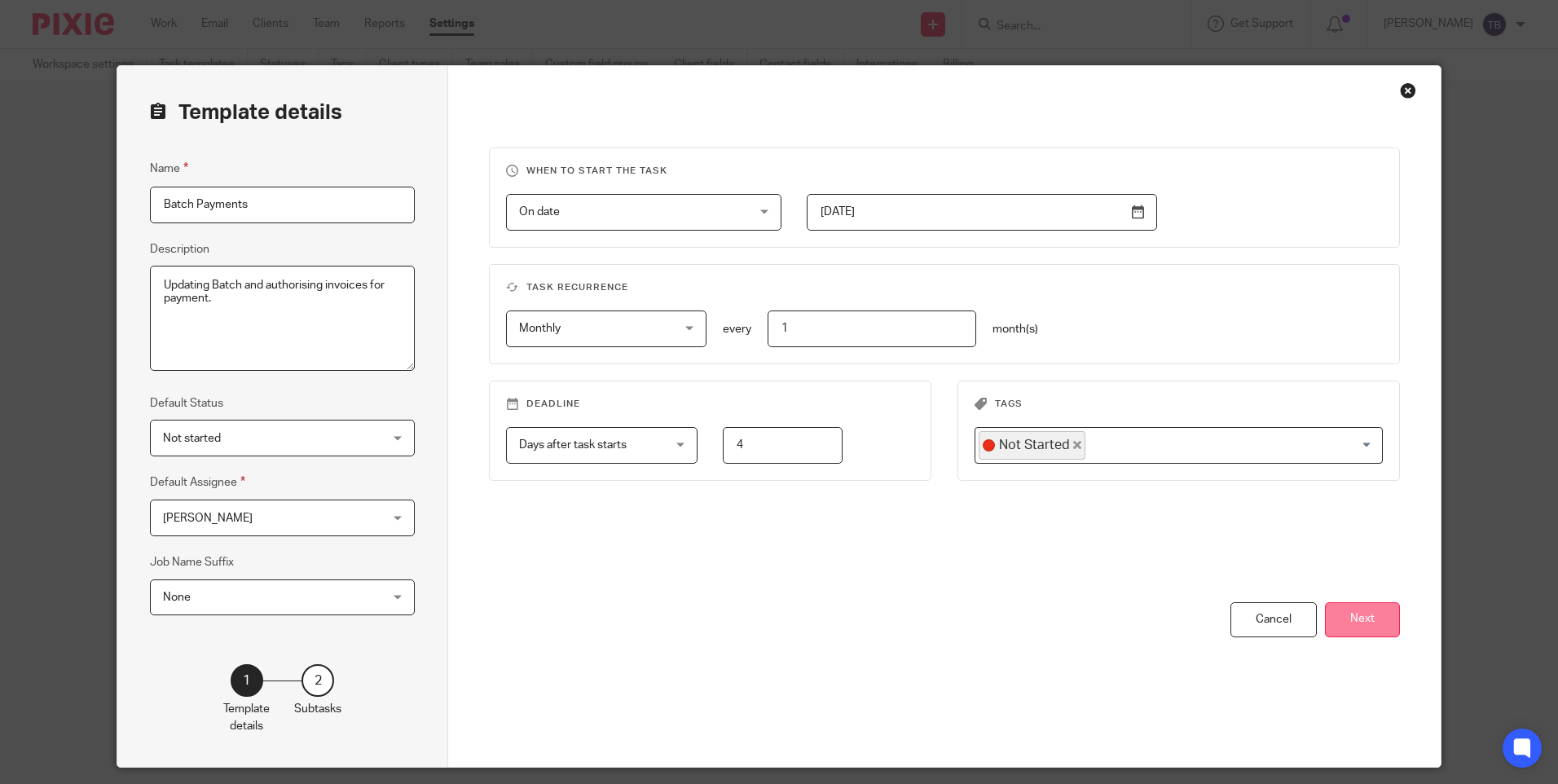
click at [1351, 622] on button "Next" at bounding box center [1363, 619] width 75 height 35
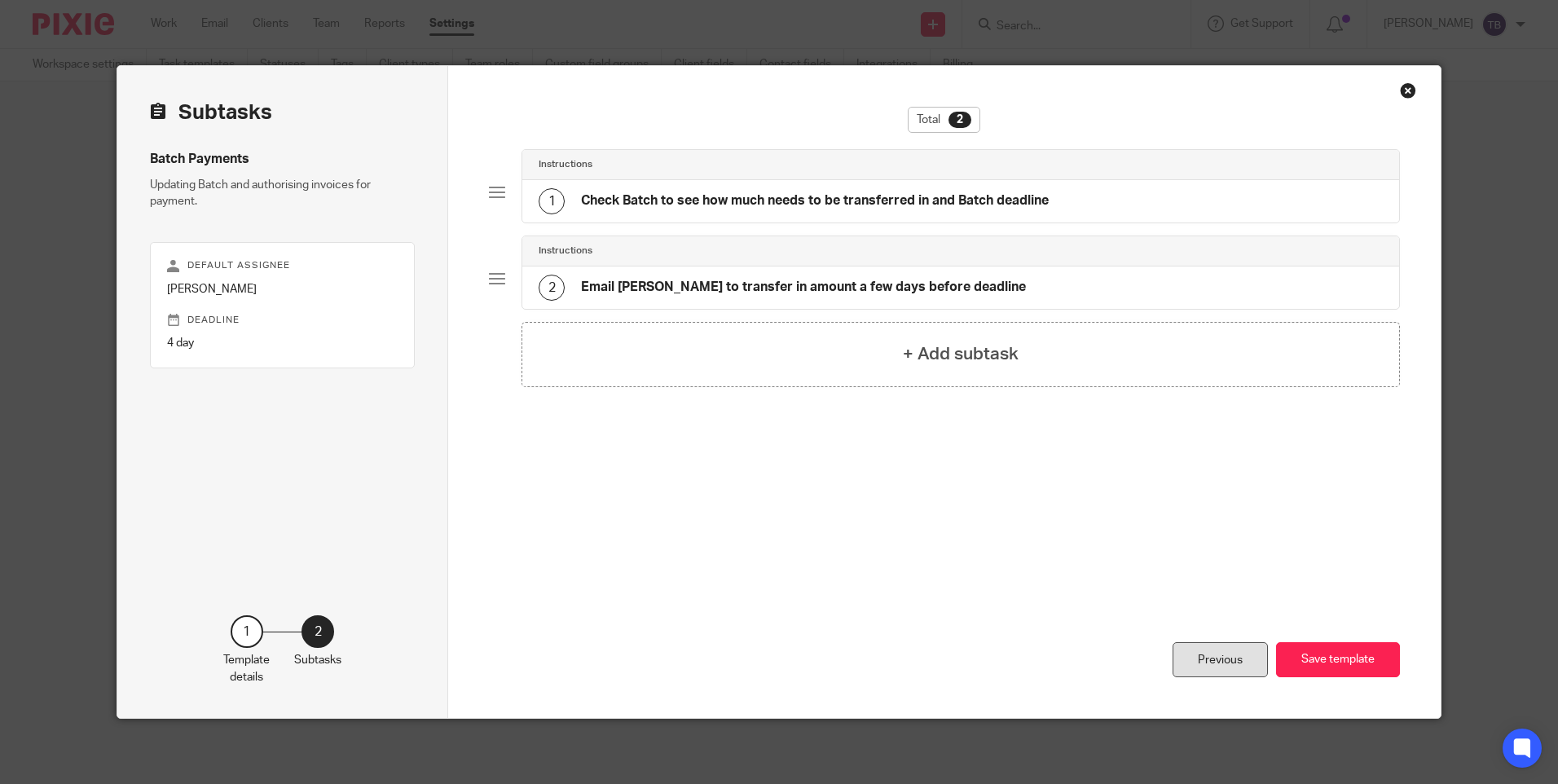
click at [1229, 659] on div "Previous" at bounding box center [1220, 659] width 95 height 35
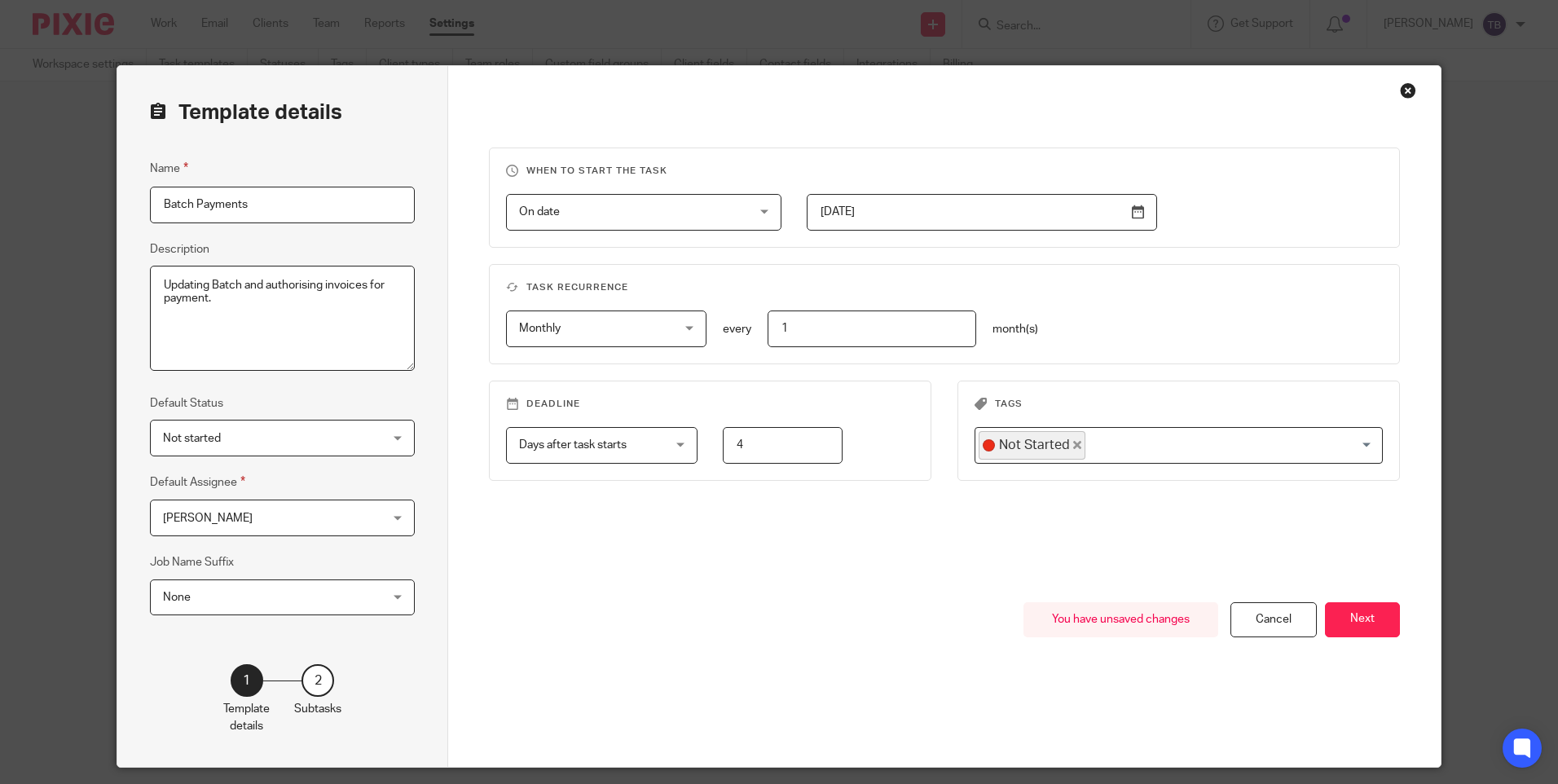
click at [278, 299] on textarea "Updating Batch and authorising invoices for payment." at bounding box center [283, 319] width 265 height 106
click at [1363, 622] on button "Next" at bounding box center [1363, 619] width 75 height 35
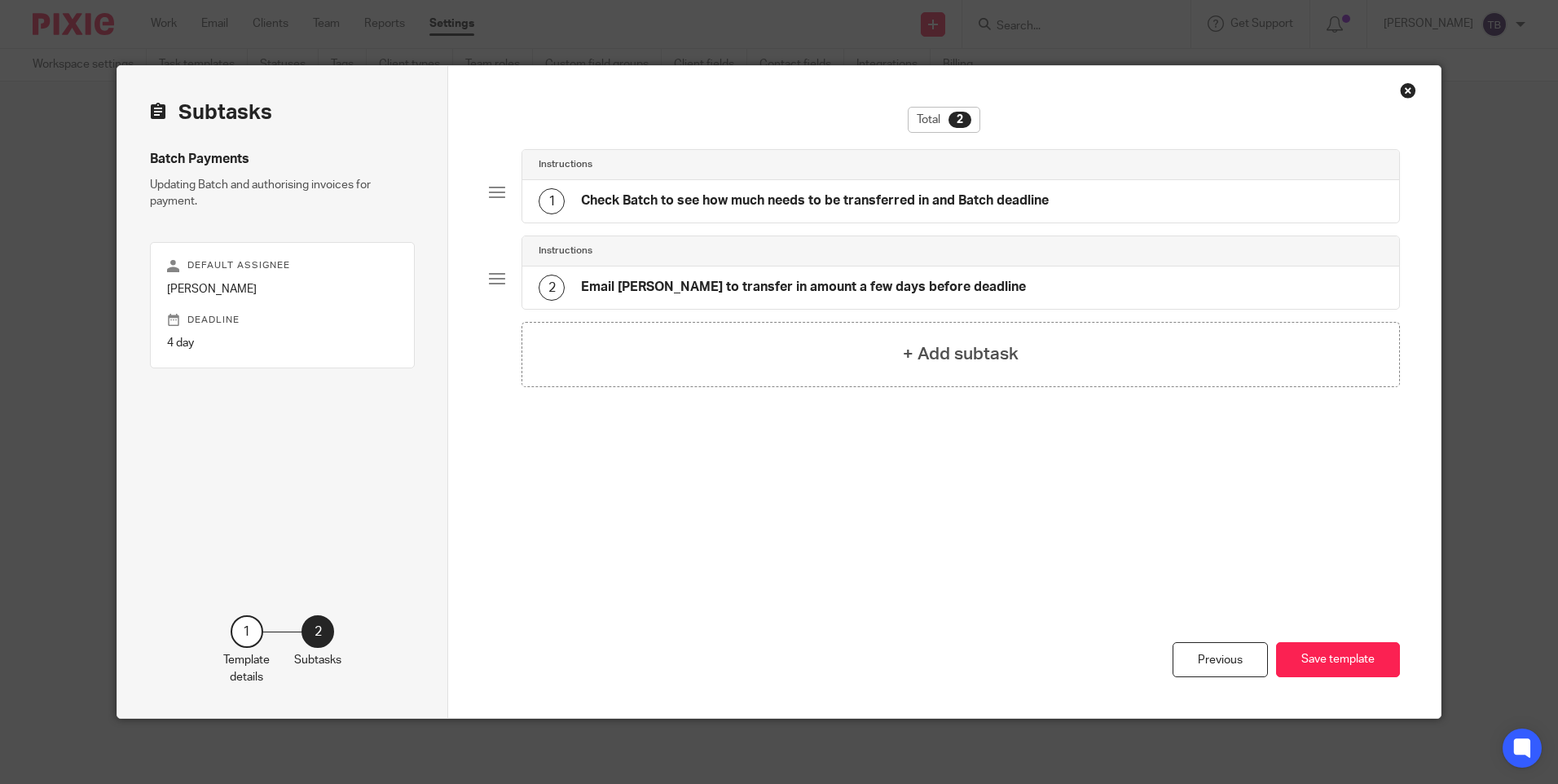
click at [720, 200] on h4 "Check Batch to see how much needs to be transferred in and Batch deadline" at bounding box center [816, 200] width 468 height 17
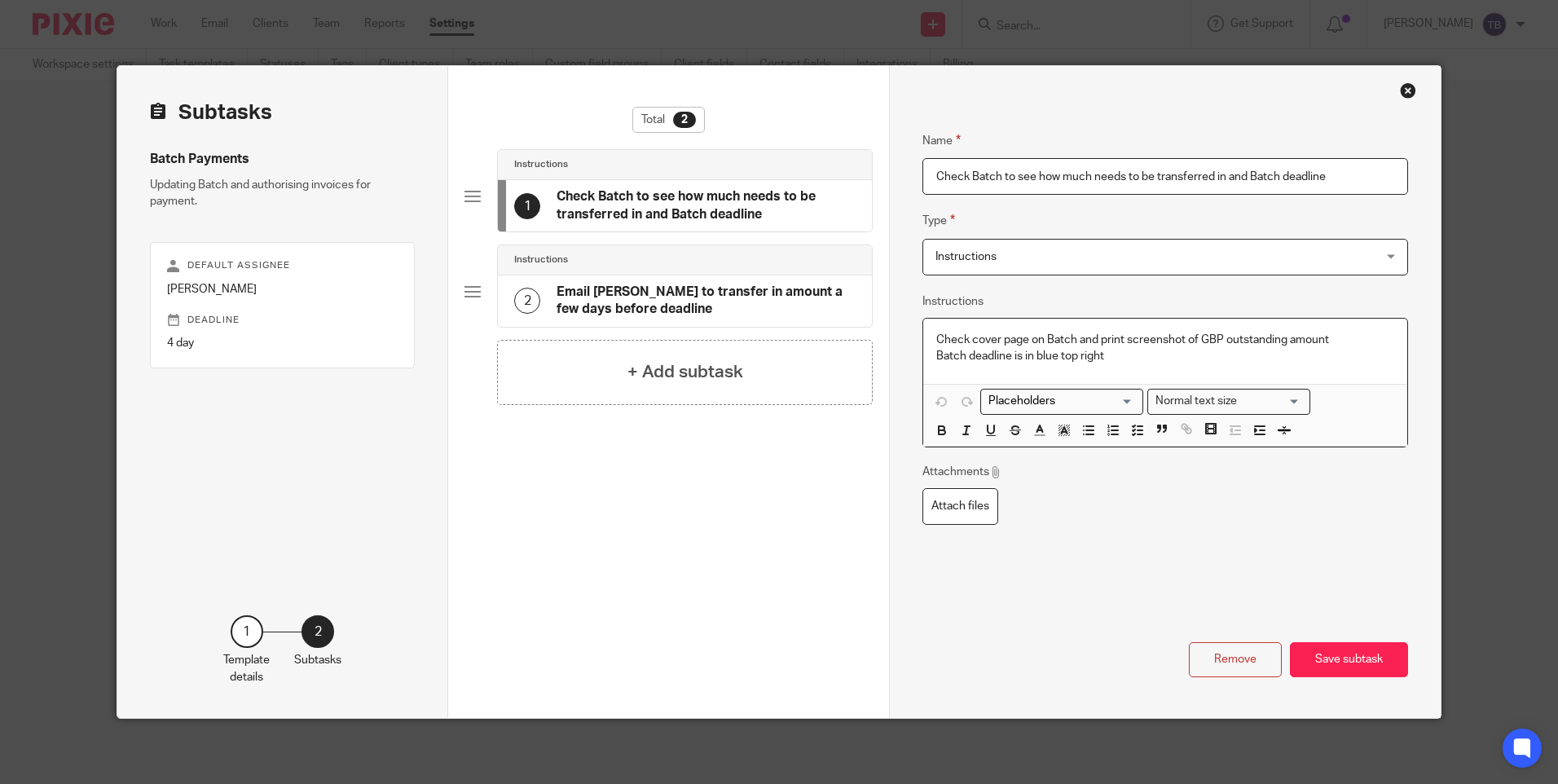
click at [1149, 354] on p "Batch deadline is in blue top right" at bounding box center [1165, 356] width 457 height 16
click at [658, 378] on h4 "+ Add subtask" at bounding box center [685, 372] width 116 height 25
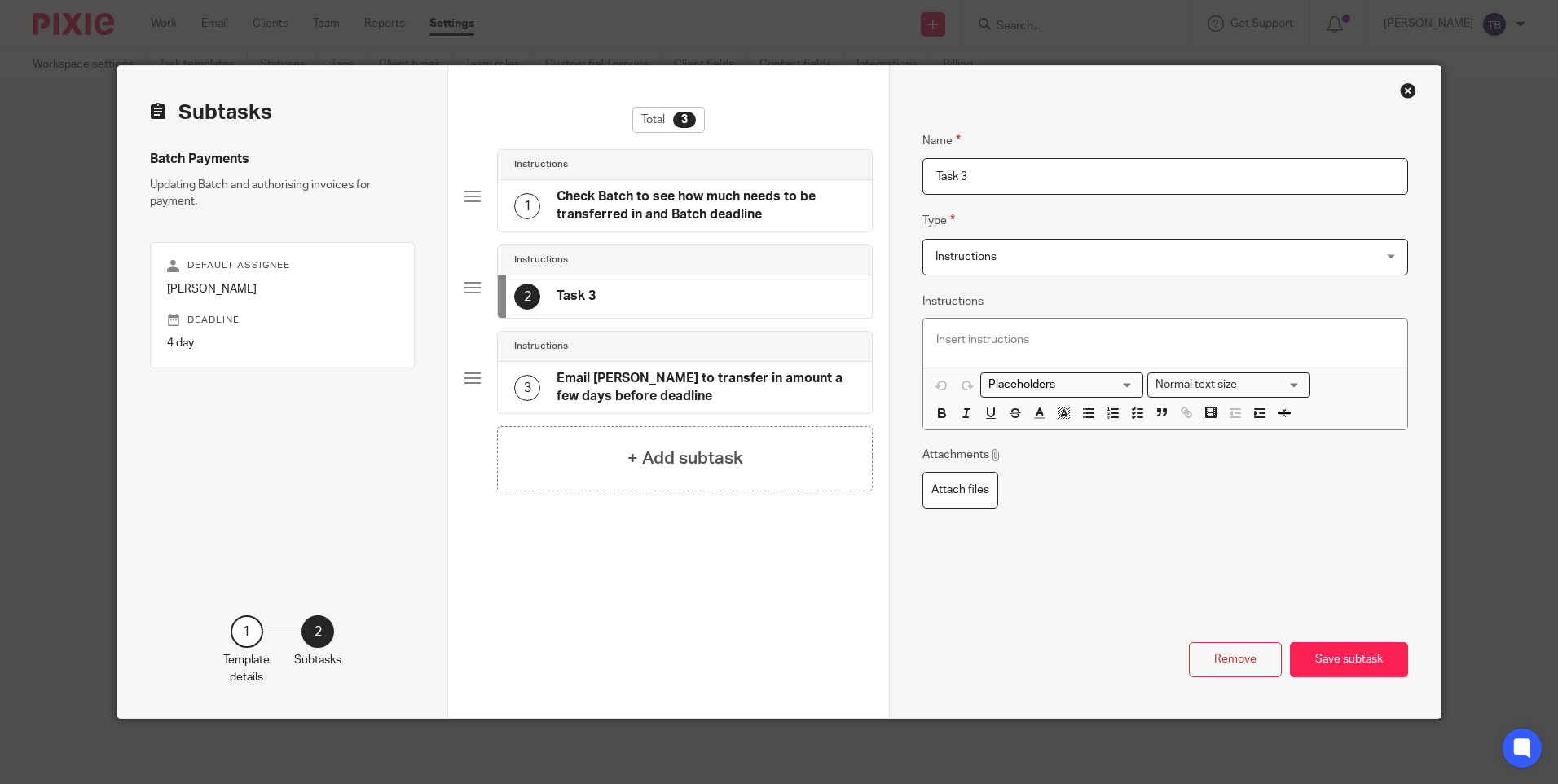
click at [662, 197] on h4 "Check Batch to see how much needs to be transferred in and Batch deadline" at bounding box center [706, 205] width 299 height 35
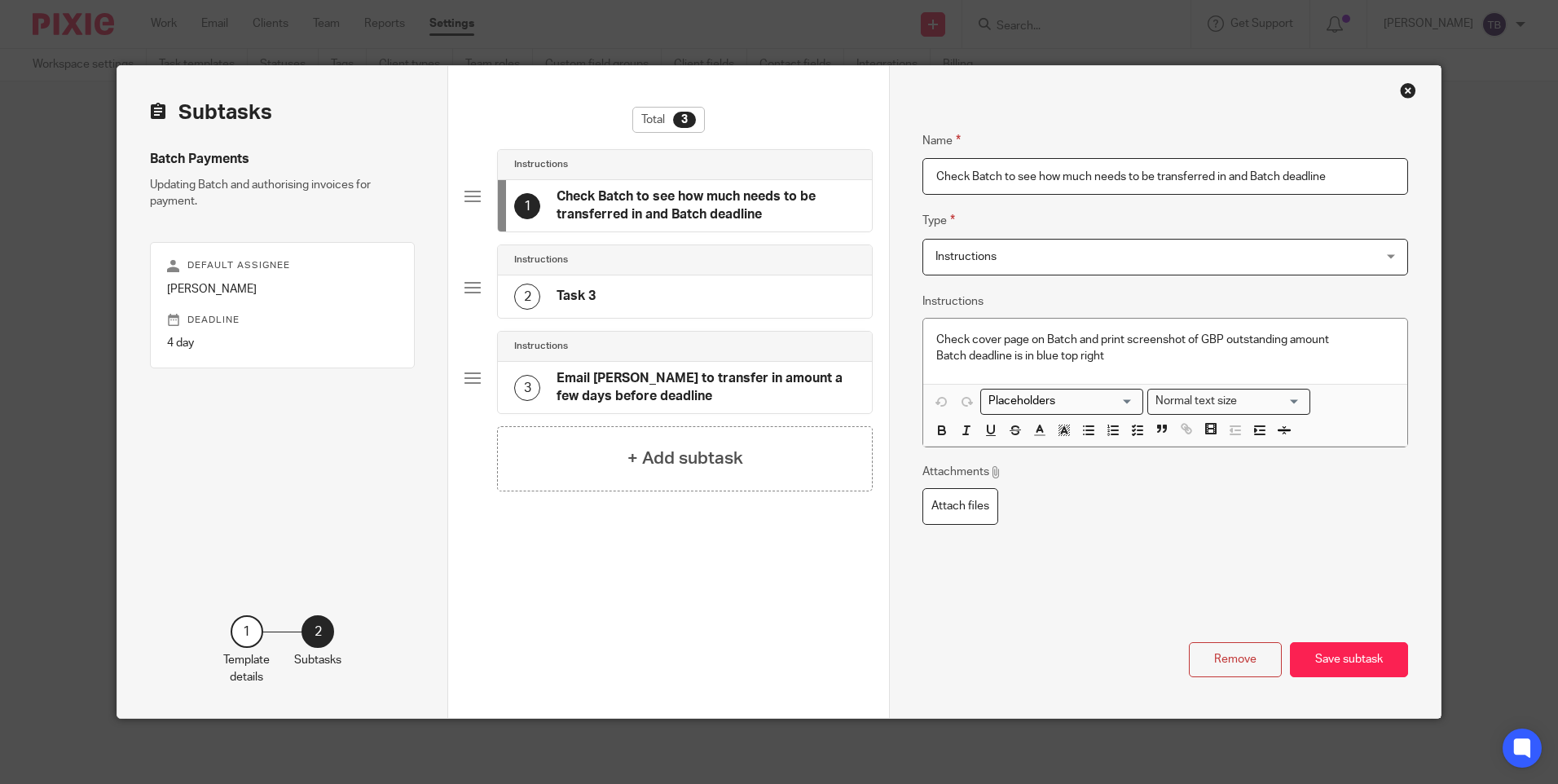
click at [582, 289] on h4 "Task 3" at bounding box center [577, 296] width 39 height 17
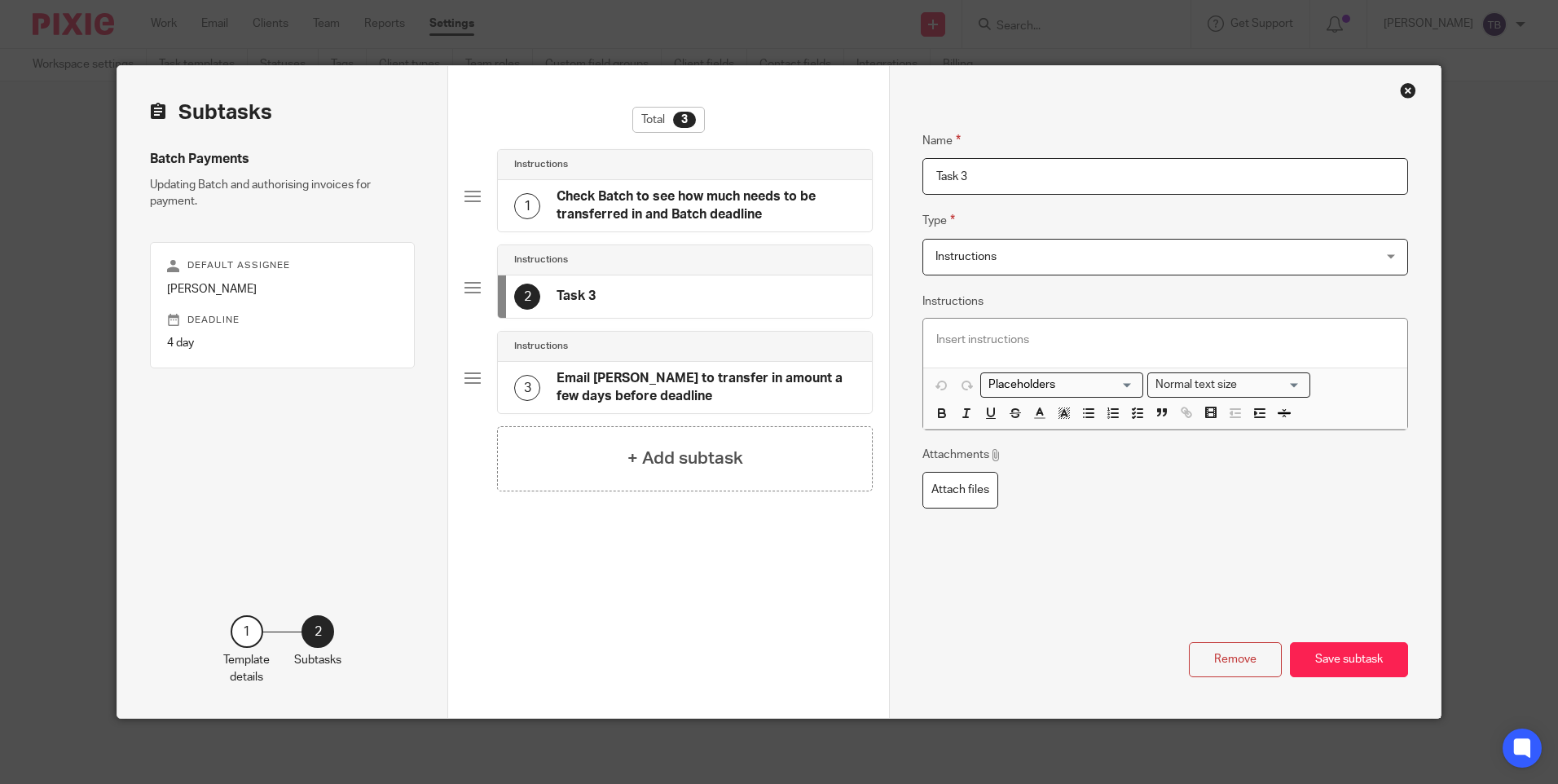
click at [1048, 181] on input "Task 3" at bounding box center [1165, 177] width 485 height 37
type input "T"
type input "Reassign to client manager"
click at [1074, 330] on div at bounding box center [1165, 343] width 483 height 49
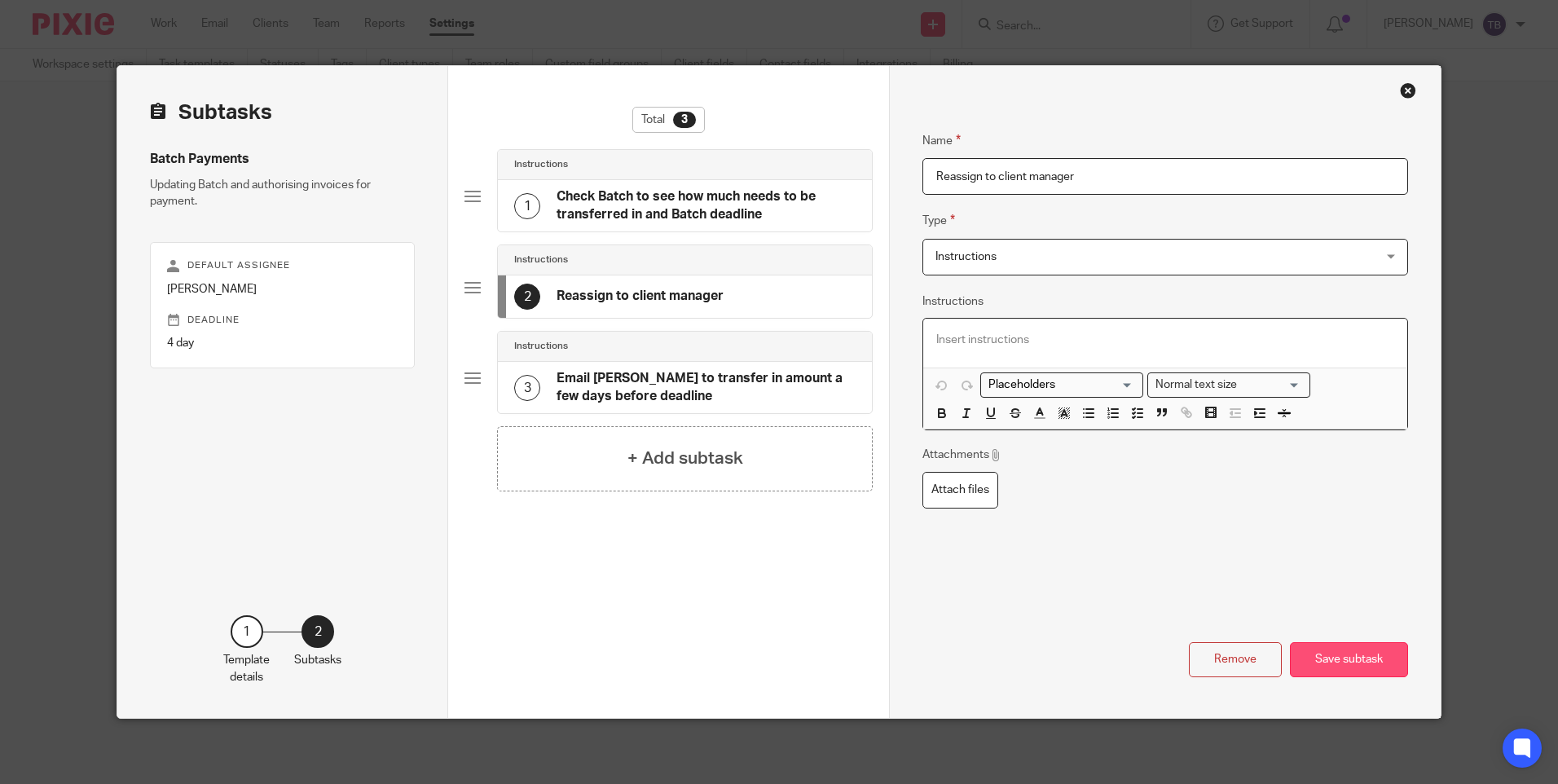
click at [1331, 660] on button "Save subtask" at bounding box center [1349, 659] width 118 height 35
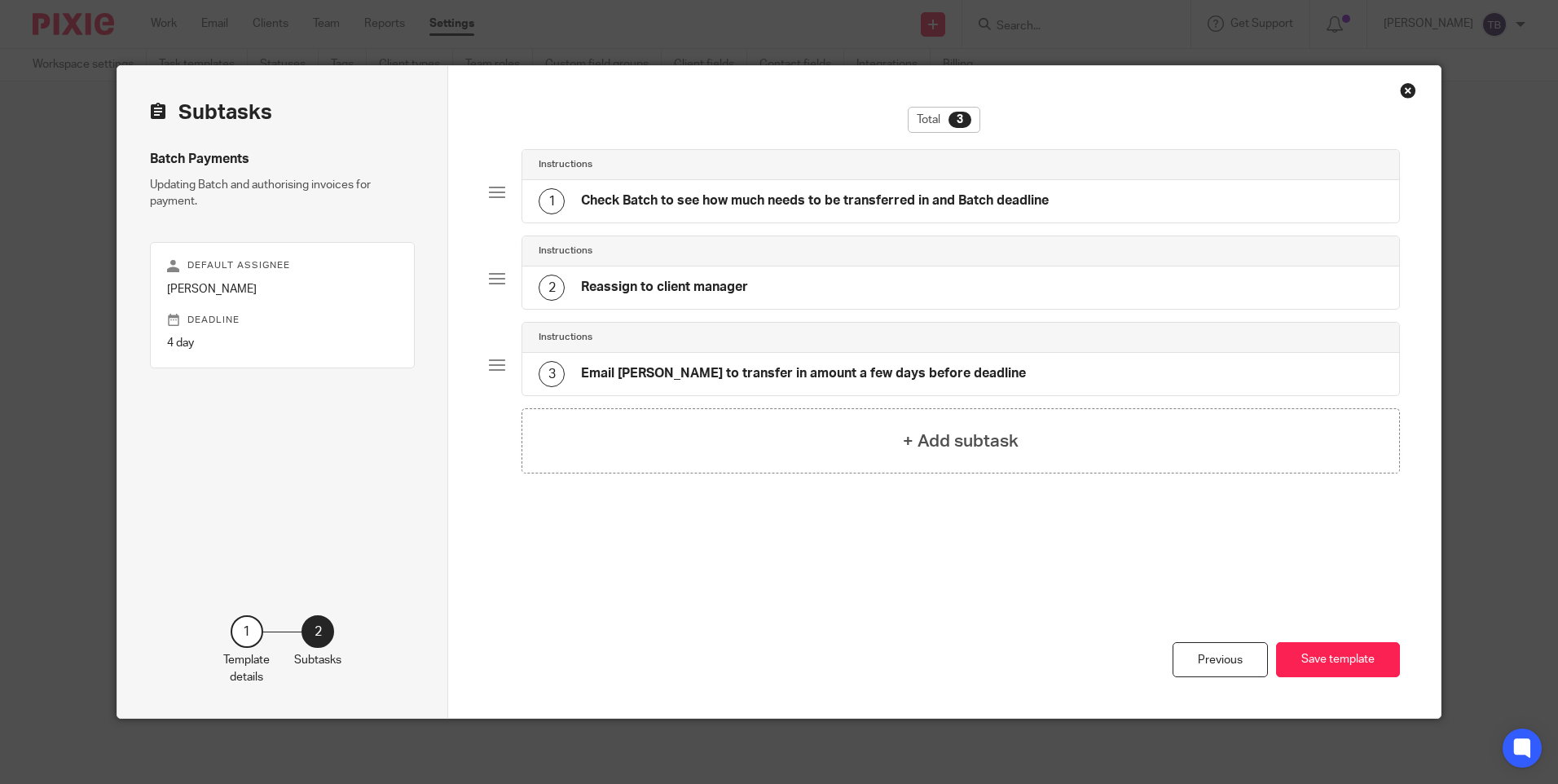
click at [660, 366] on h4 "Email Sarah to transfer in amount a few days before deadline" at bounding box center [804, 374] width 445 height 17
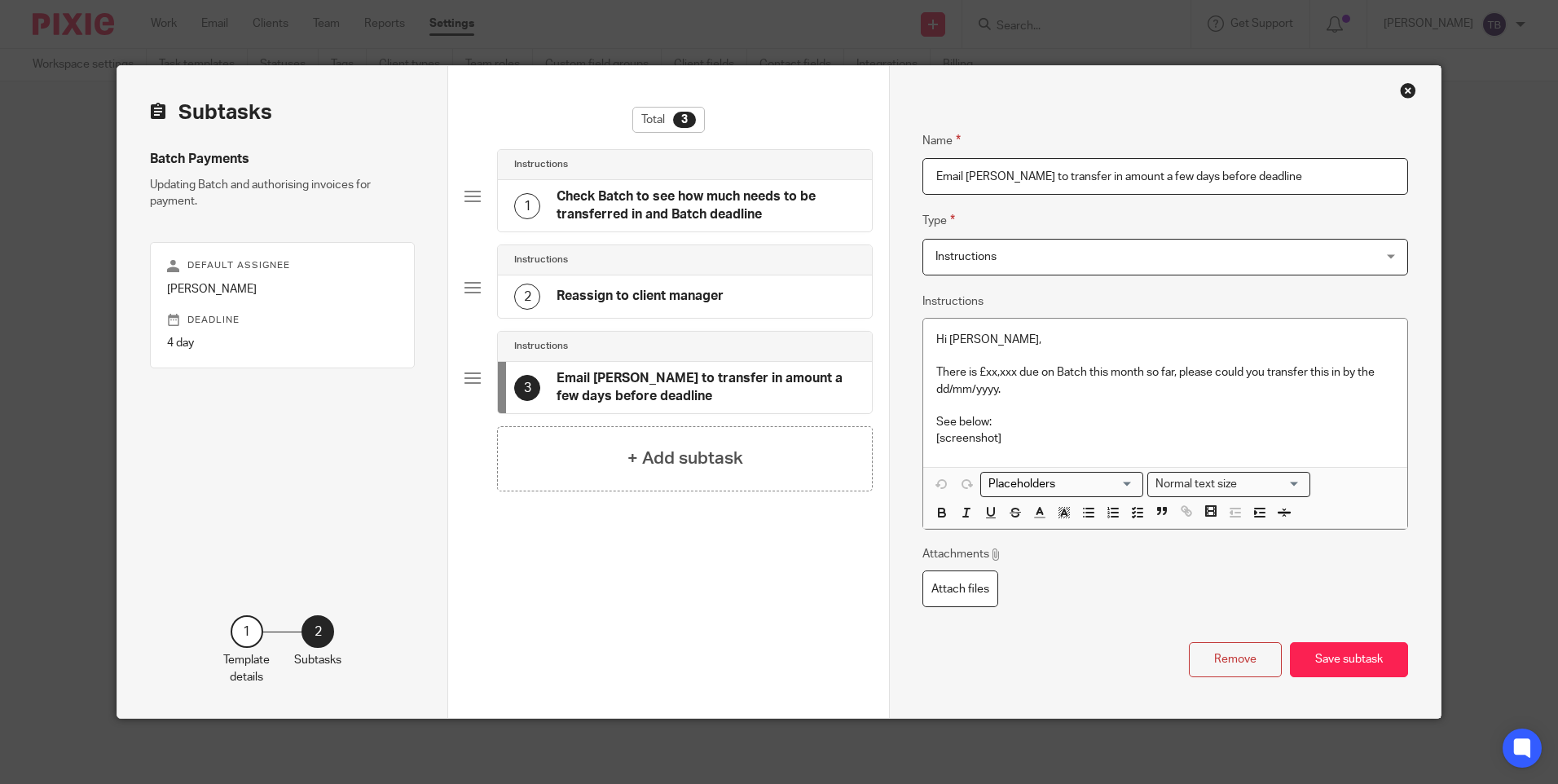
click at [705, 186] on div "1 Check Batch to see how much needs to be transferred in and Batch deadline" at bounding box center [684, 205] width 374 height 52
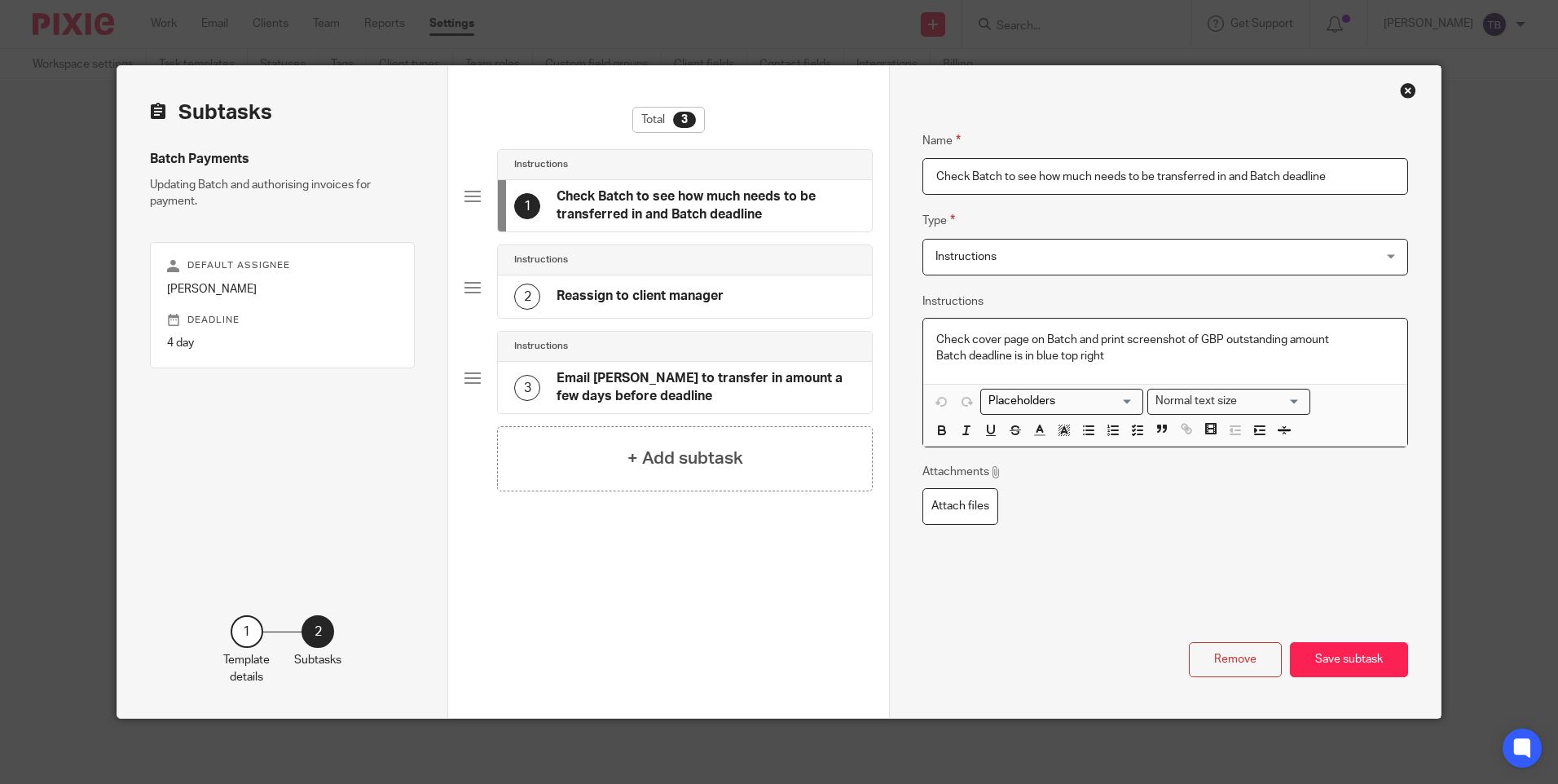
click at [1346, 332] on p "Check cover page on Batch and print screenshot of GBP outstanding amount" at bounding box center [1165, 340] width 457 height 16
click at [1321, 353] on p "Batch deadline is in blue top right" at bounding box center [1165, 356] width 457 height 16
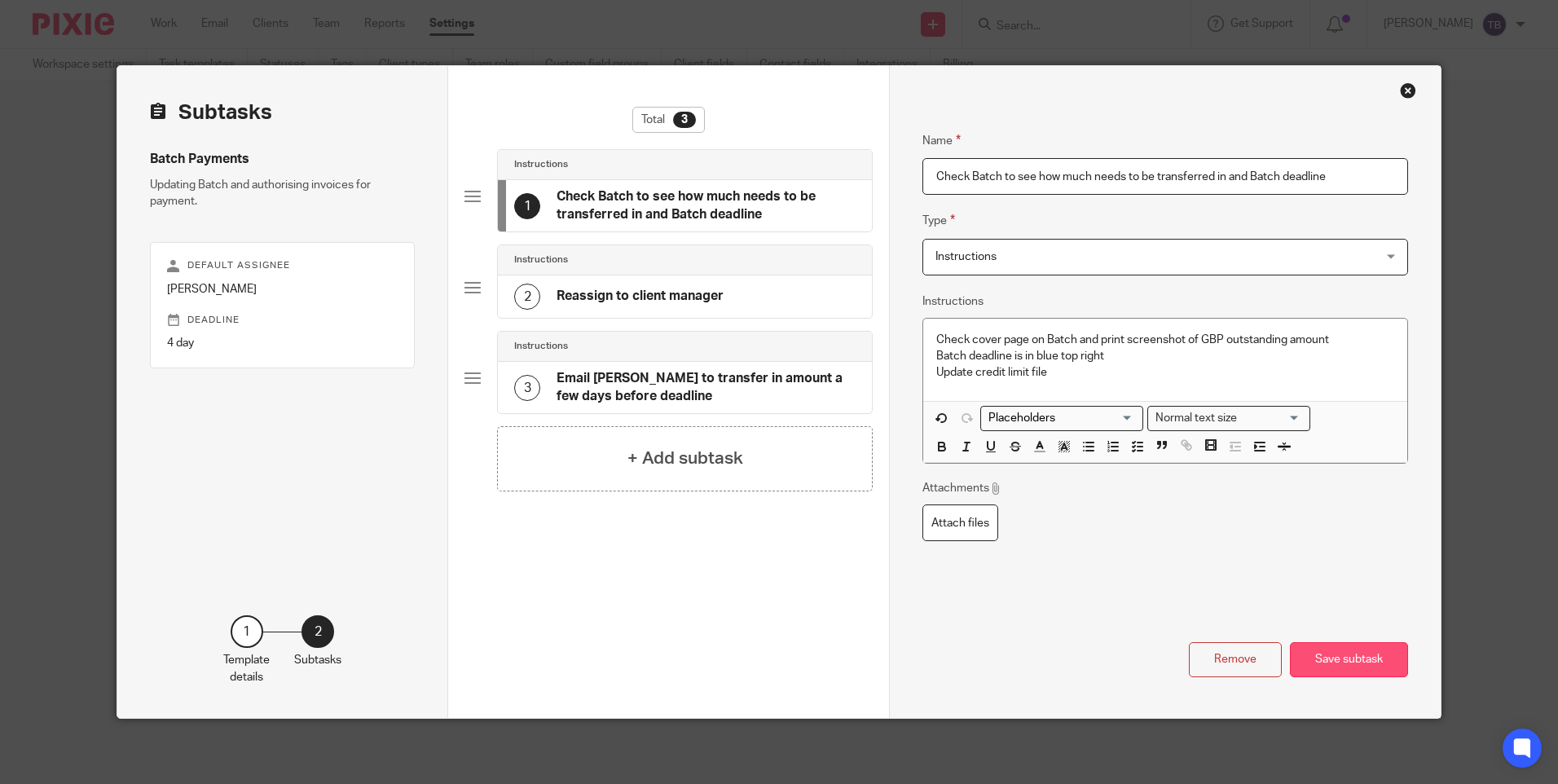
click at [1325, 659] on button "Save subtask" at bounding box center [1349, 659] width 118 height 35
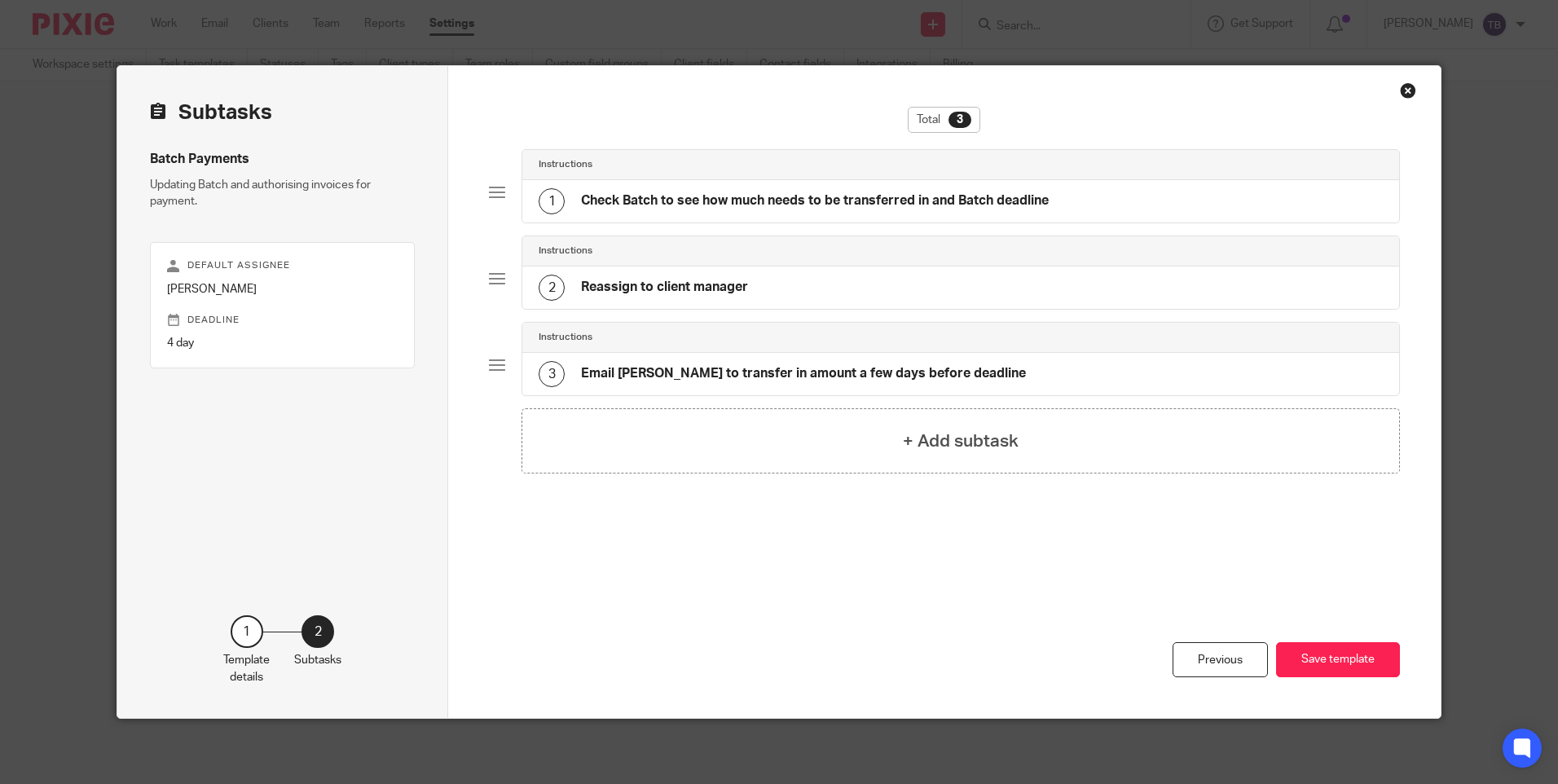
click at [801, 374] on h4 "Email Sarah to transfer in amount a few days before deadline" at bounding box center [804, 374] width 445 height 17
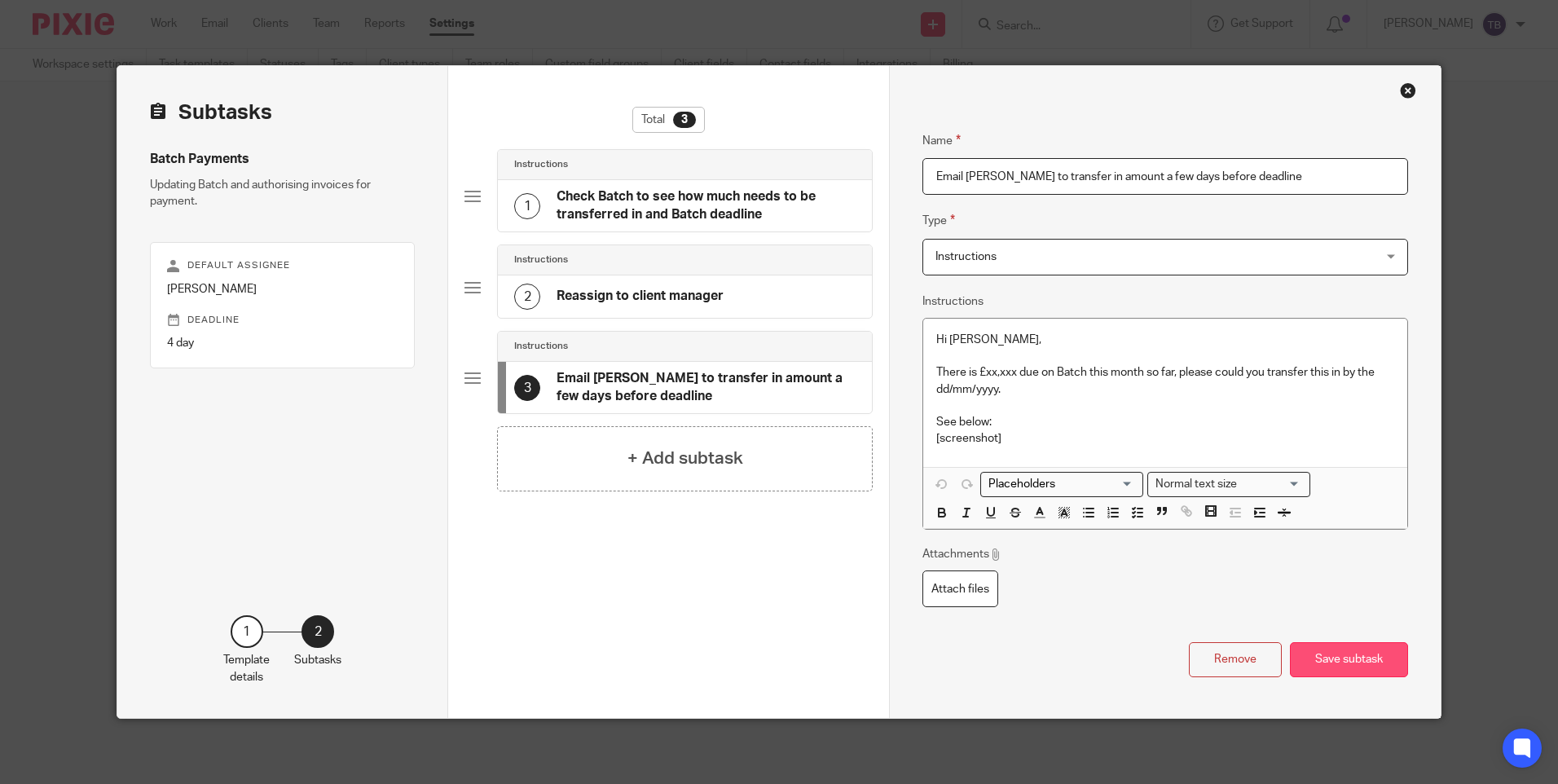
click at [1353, 663] on button "Save subtask" at bounding box center [1349, 659] width 118 height 35
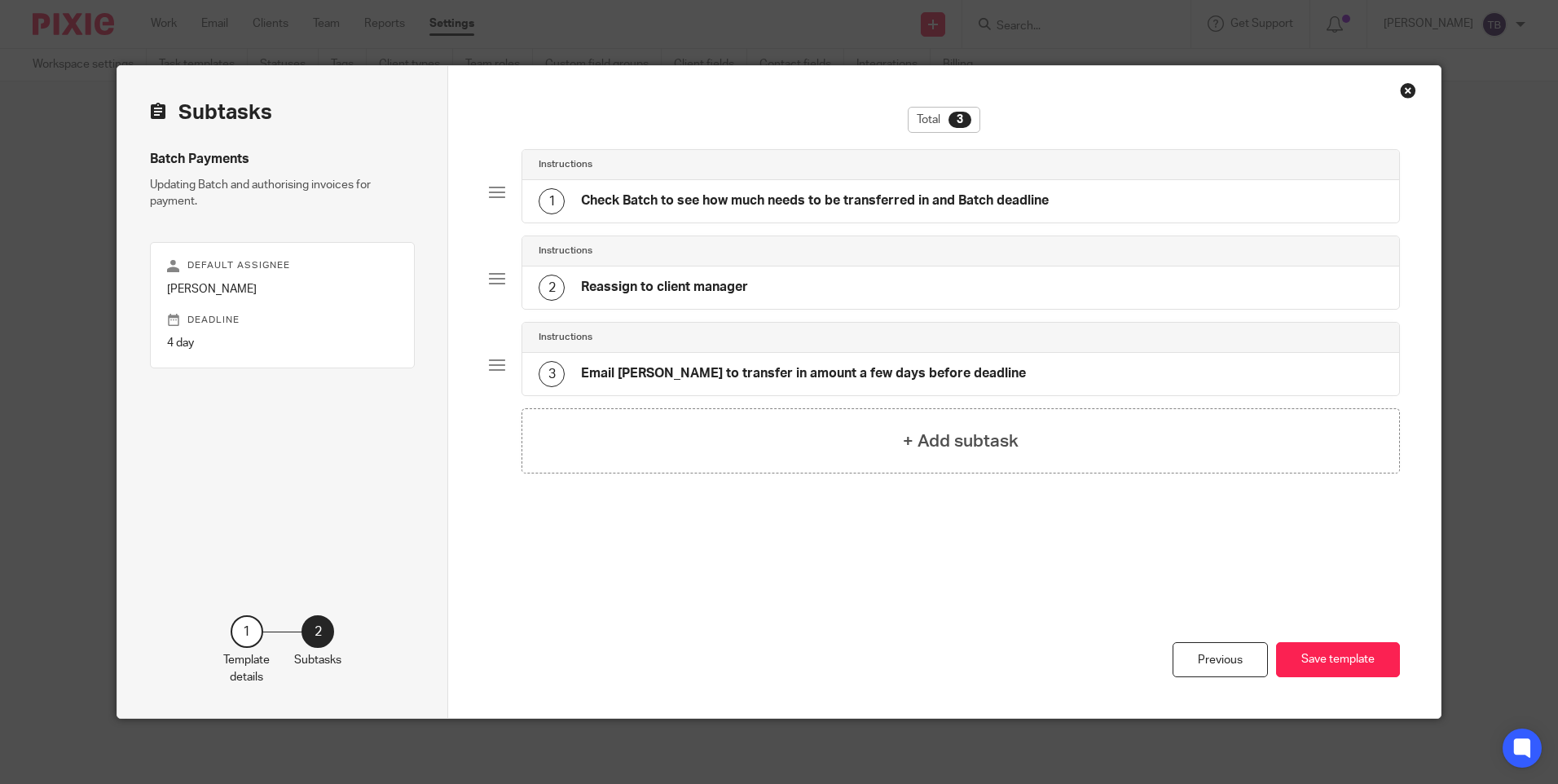
click at [853, 372] on h4 "Email Sarah to transfer in amount a few days before deadline" at bounding box center [804, 374] width 445 height 17
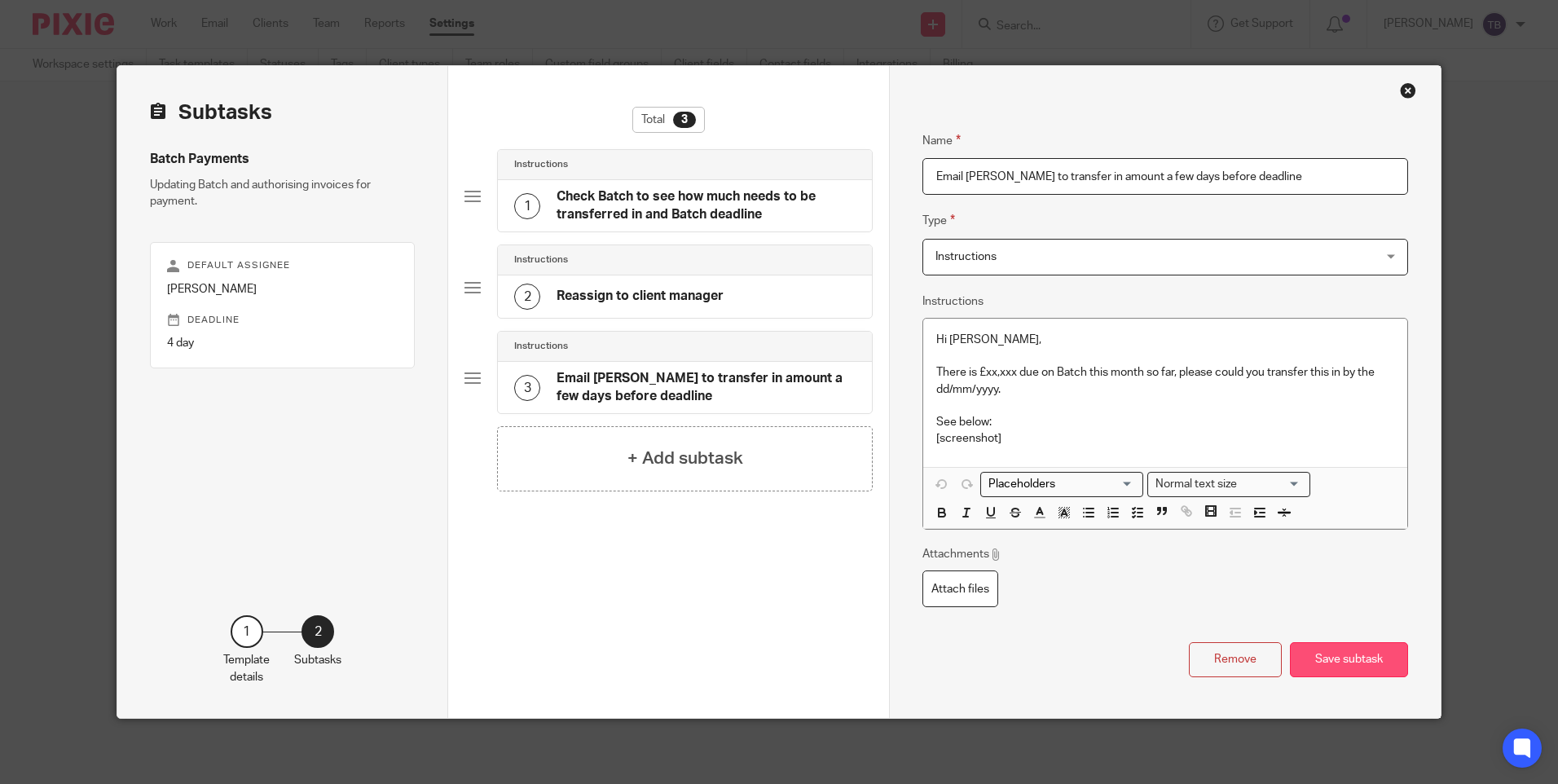
click at [1321, 659] on button "Save subtask" at bounding box center [1349, 659] width 118 height 35
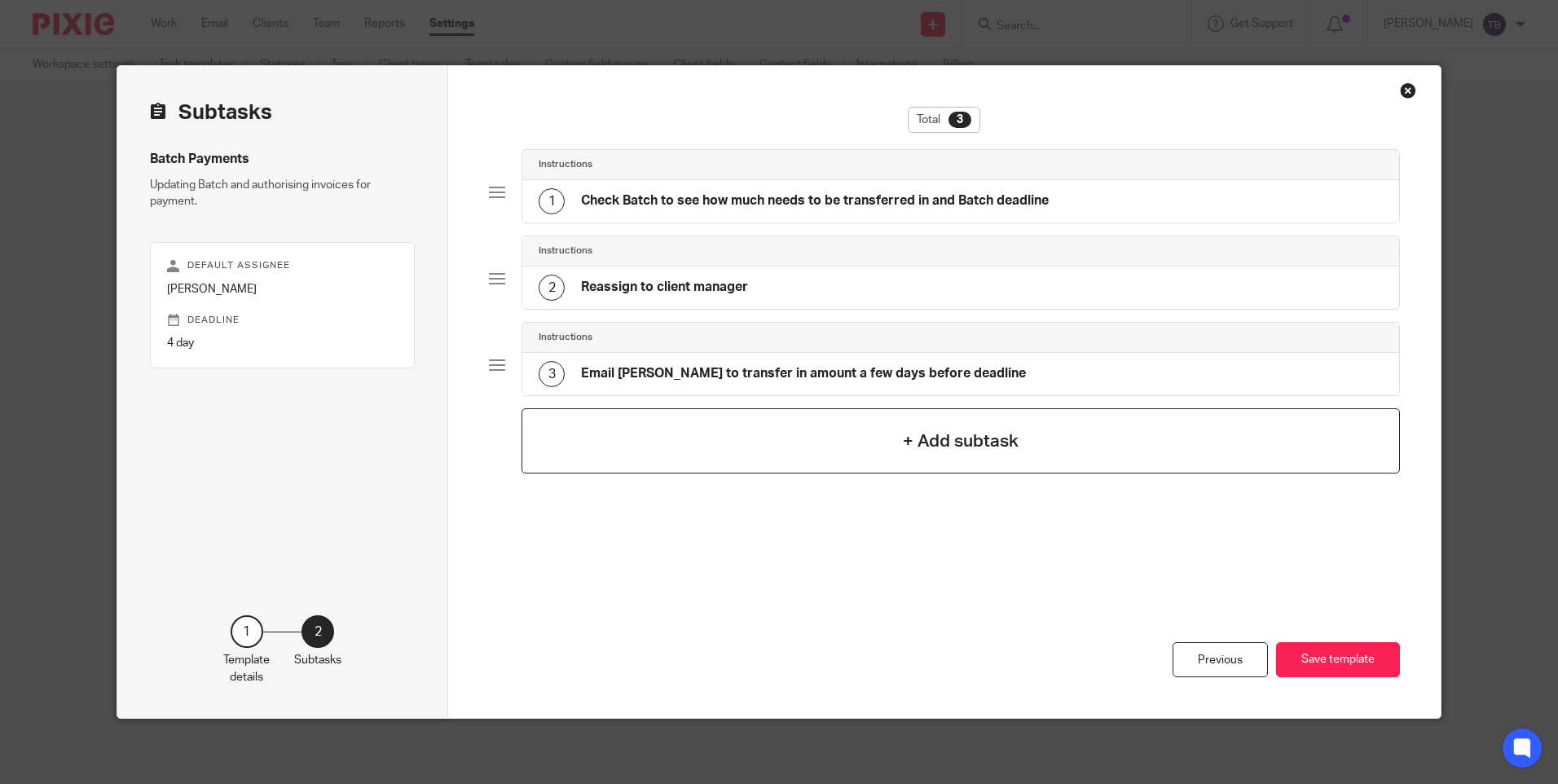
click at [848, 442] on div "+ Add subtask" at bounding box center [960, 440] width 878 height 65
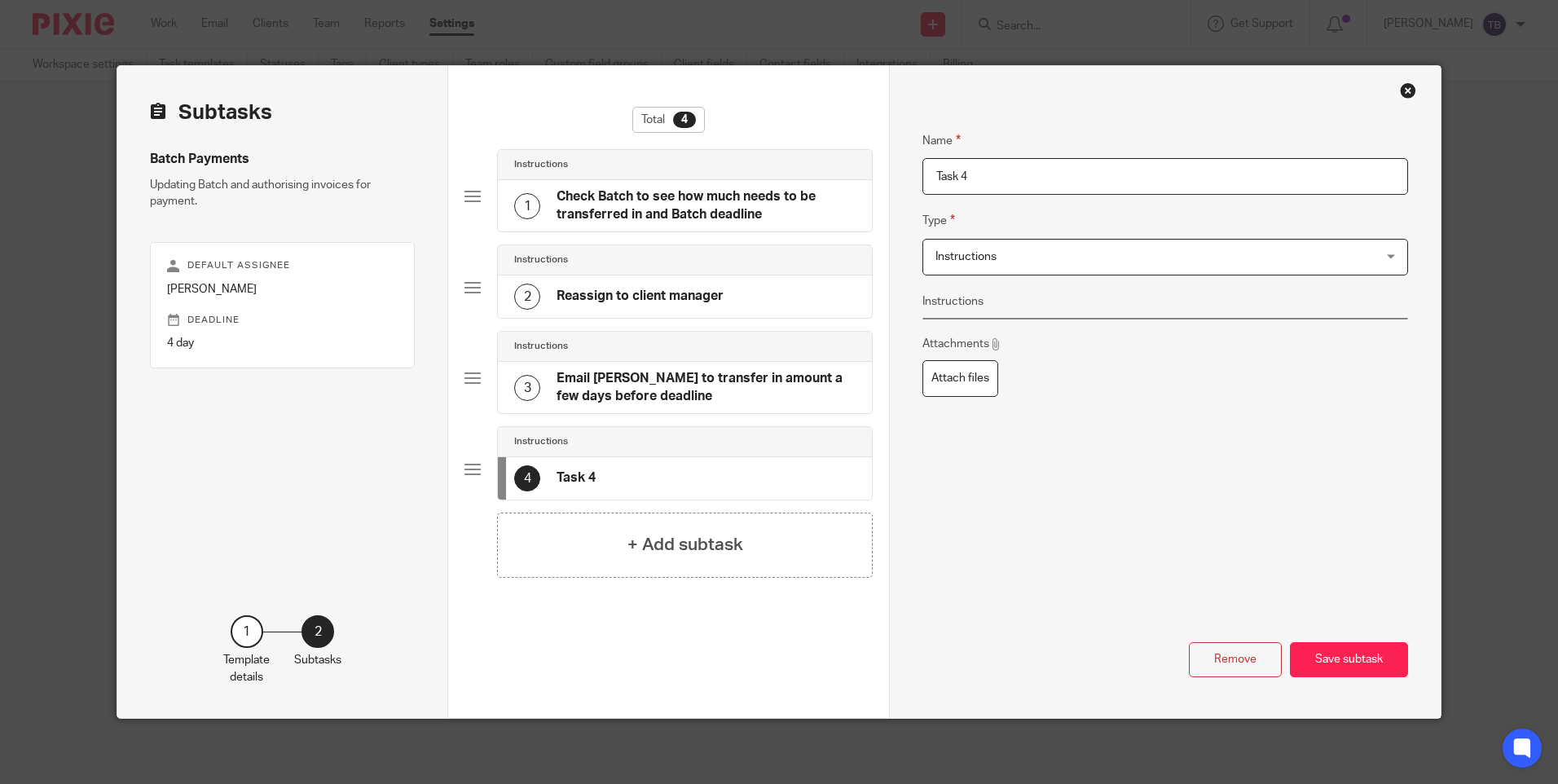
click at [1009, 160] on input "Task 4" at bounding box center [1165, 177] width 485 height 37
click at [1011, 169] on input "Task 4" at bounding box center [1165, 177] width 485 height 37
type input "T"
type input "C"
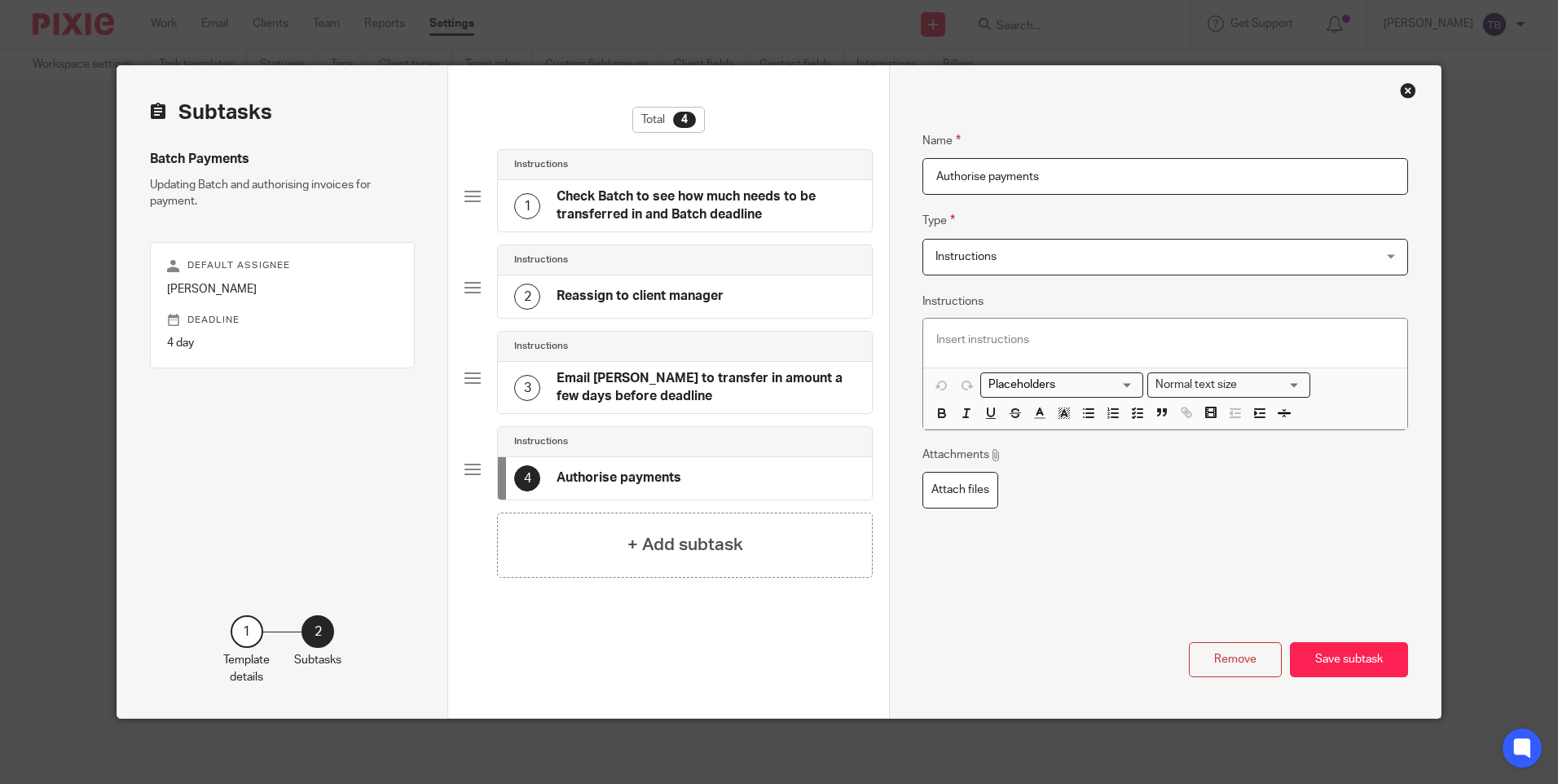
type input "Authorise payments"
click at [997, 263] on span "Instructions" at bounding box center [1124, 257] width 377 height 34
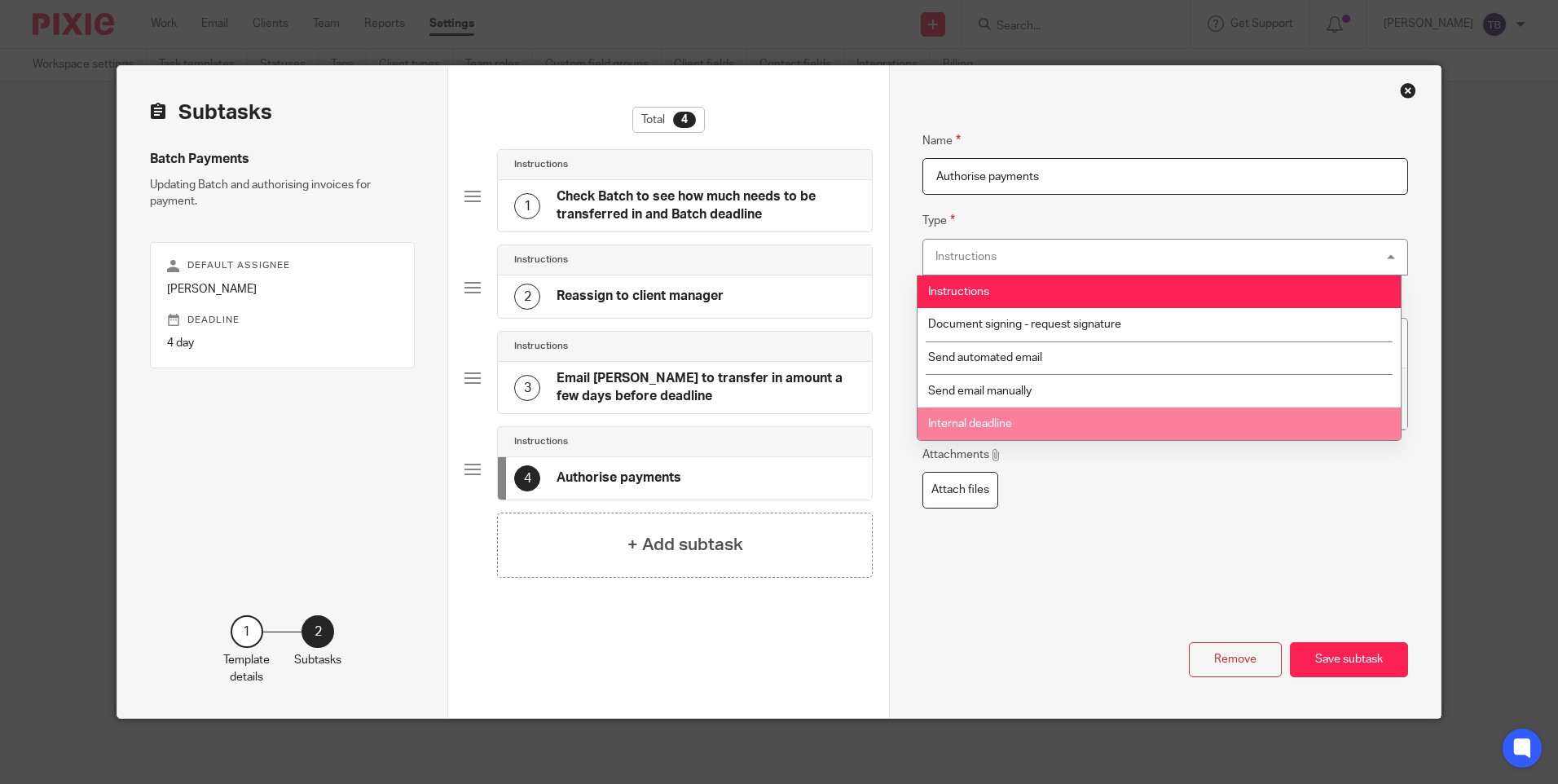
click at [1020, 419] on li "Internal deadline" at bounding box center [1159, 424] width 483 height 34
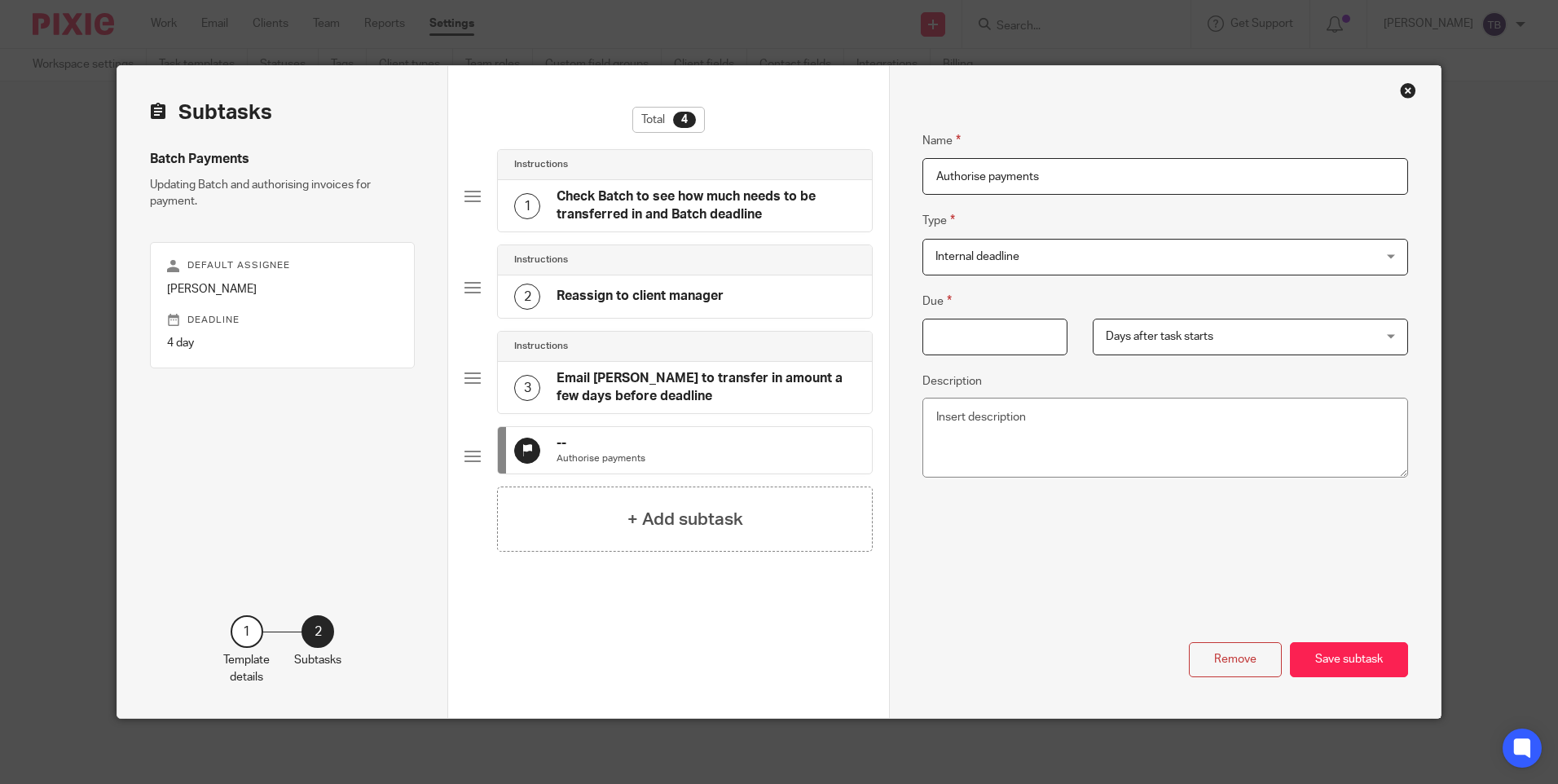
click at [1023, 337] on input "Due" at bounding box center [995, 337] width 145 height 37
type input "8"
type input "7"
click at [1050, 432] on textarea "Description" at bounding box center [1165, 437] width 485 height 80
type textarea "M"
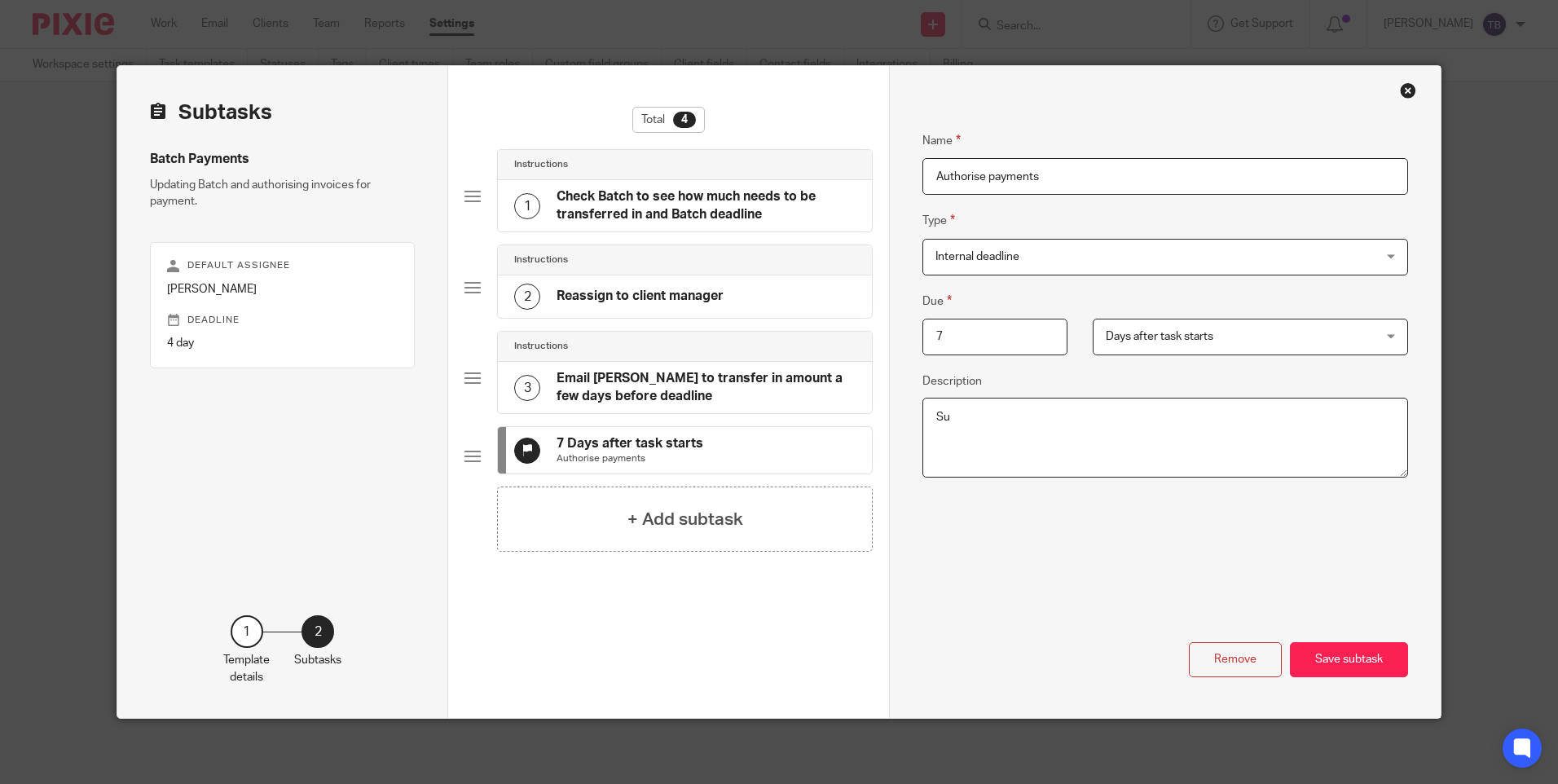
type textarea "S"
click at [1091, 431] on textarea "Authorise all verified payments Check open invoices See if any more funds need …" at bounding box center [1165, 437] width 485 height 80
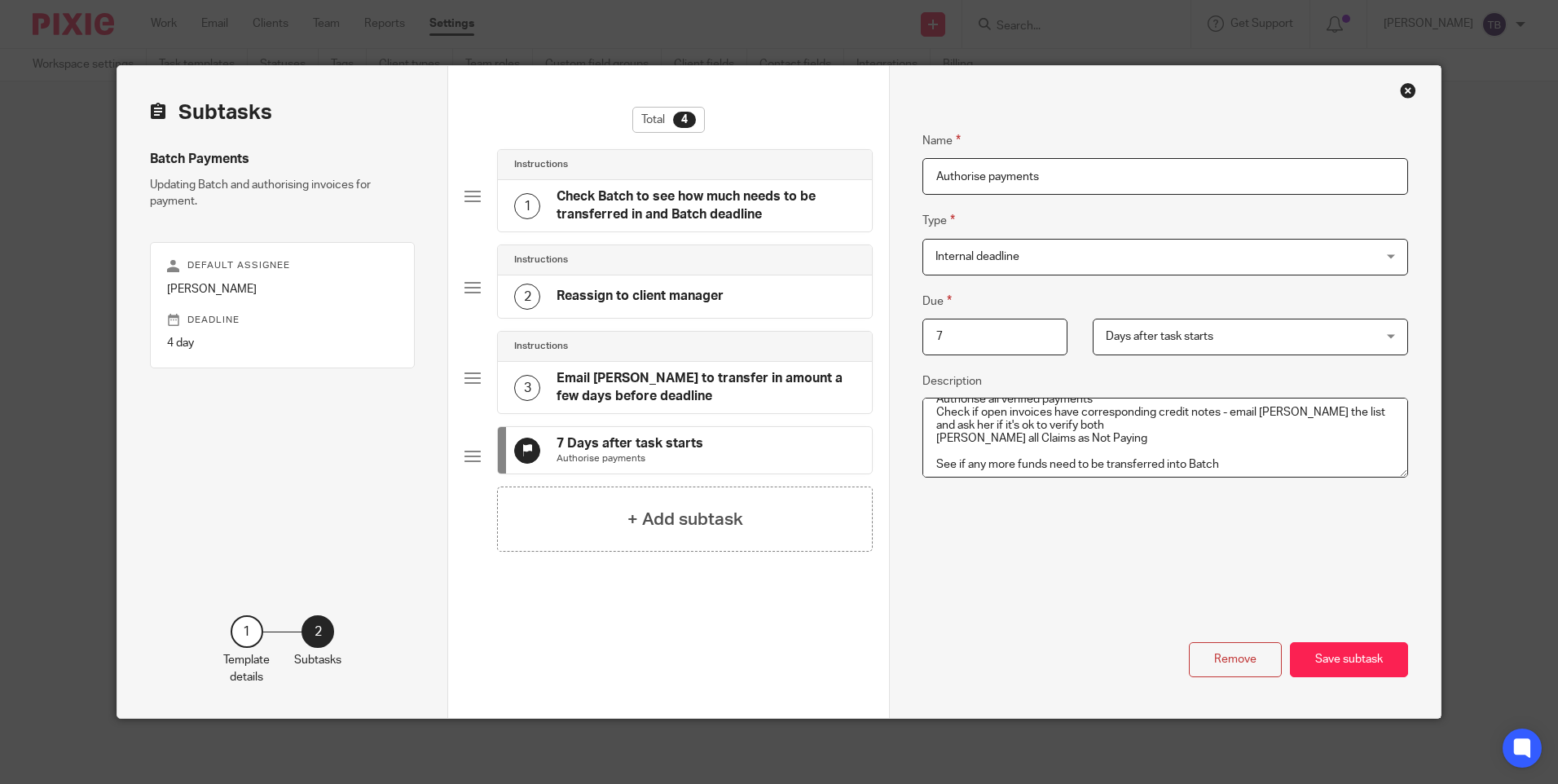
scroll to position [26, 0]
click at [946, 439] on textarea "Authorise all verified payments Check if open invoices have corresponding credi…" at bounding box center [1165, 437] width 485 height 80
type textarea "Authorise all verified payments Check if open invoices have corresponding credi…"
click at [1206, 448] on textarea "Authorise all verified payments Check if open invoices have corresponding credi…" at bounding box center [1165, 437] width 485 height 80
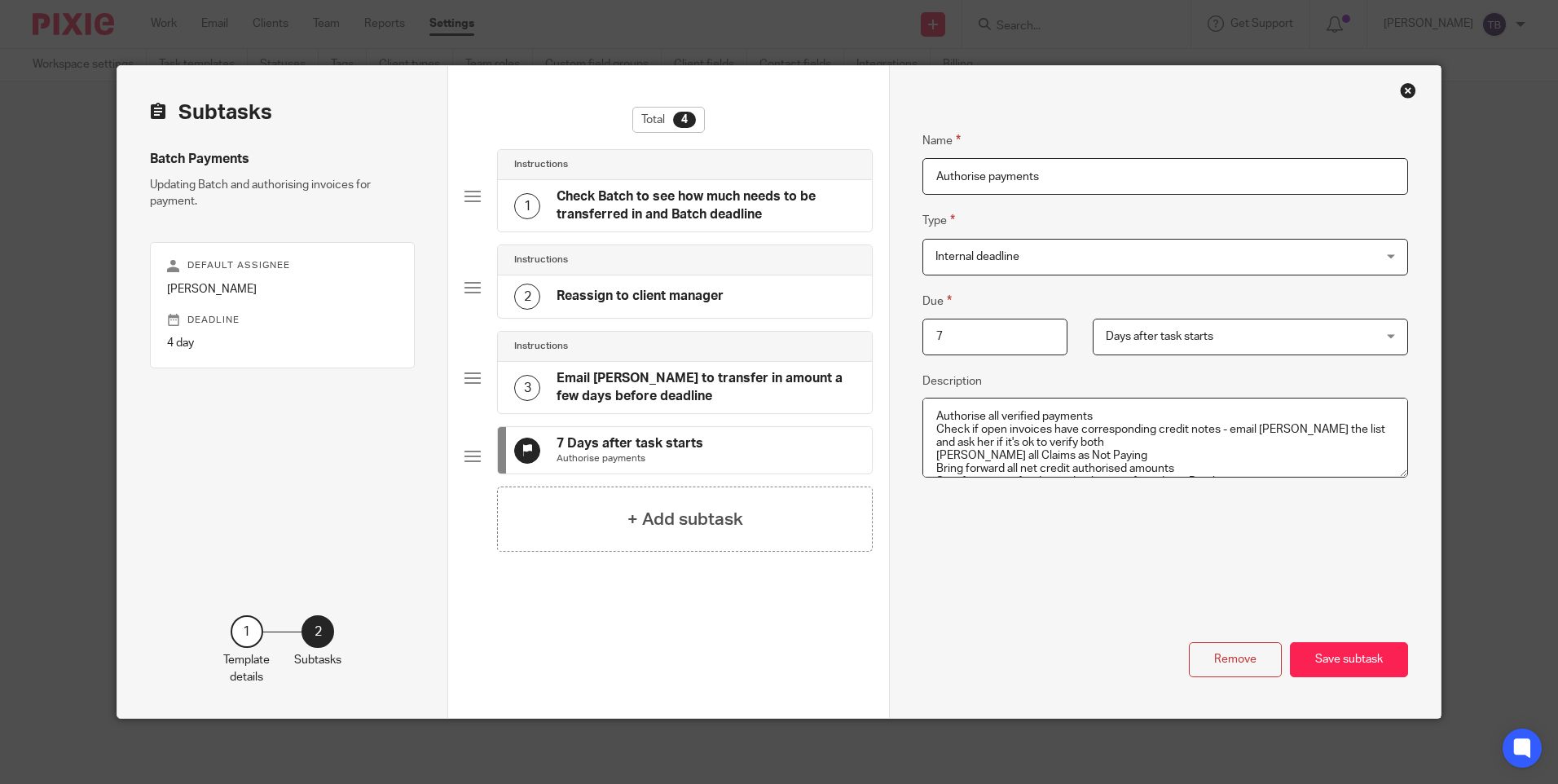
scroll to position [0, 0]
drag, startPoint x: 1228, startPoint y: 453, endPoint x: 897, endPoint y: 387, distance: 337.5
click at [897, 387] on div "Name Check Batch to see how much needs to be transferred in and Batch deadline …" at bounding box center [1165, 392] width 551 height 652
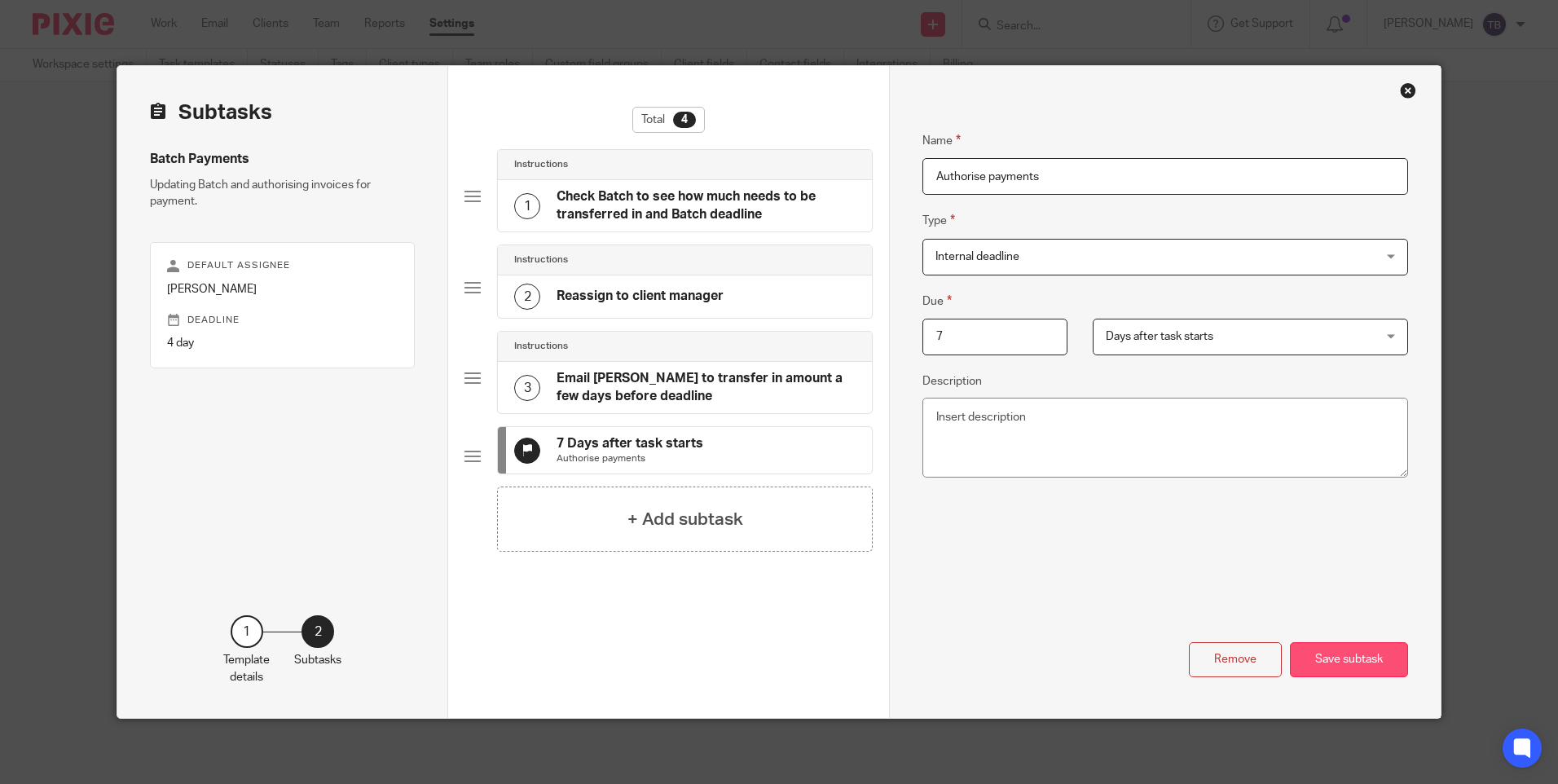
click at [1328, 664] on button "Save subtask" at bounding box center [1349, 659] width 118 height 35
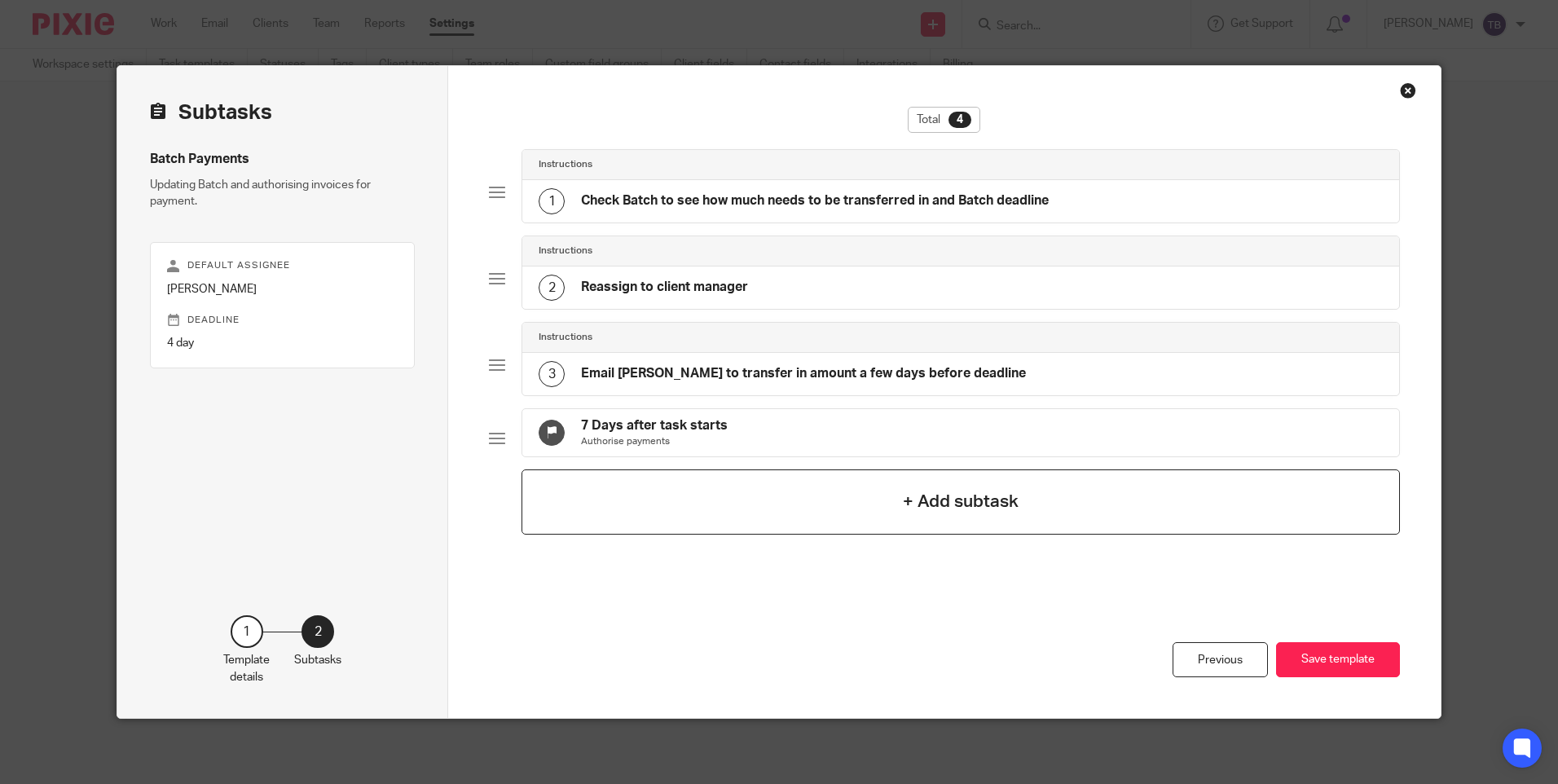
click at [797, 512] on div "+ Add subtask" at bounding box center [960, 502] width 878 height 65
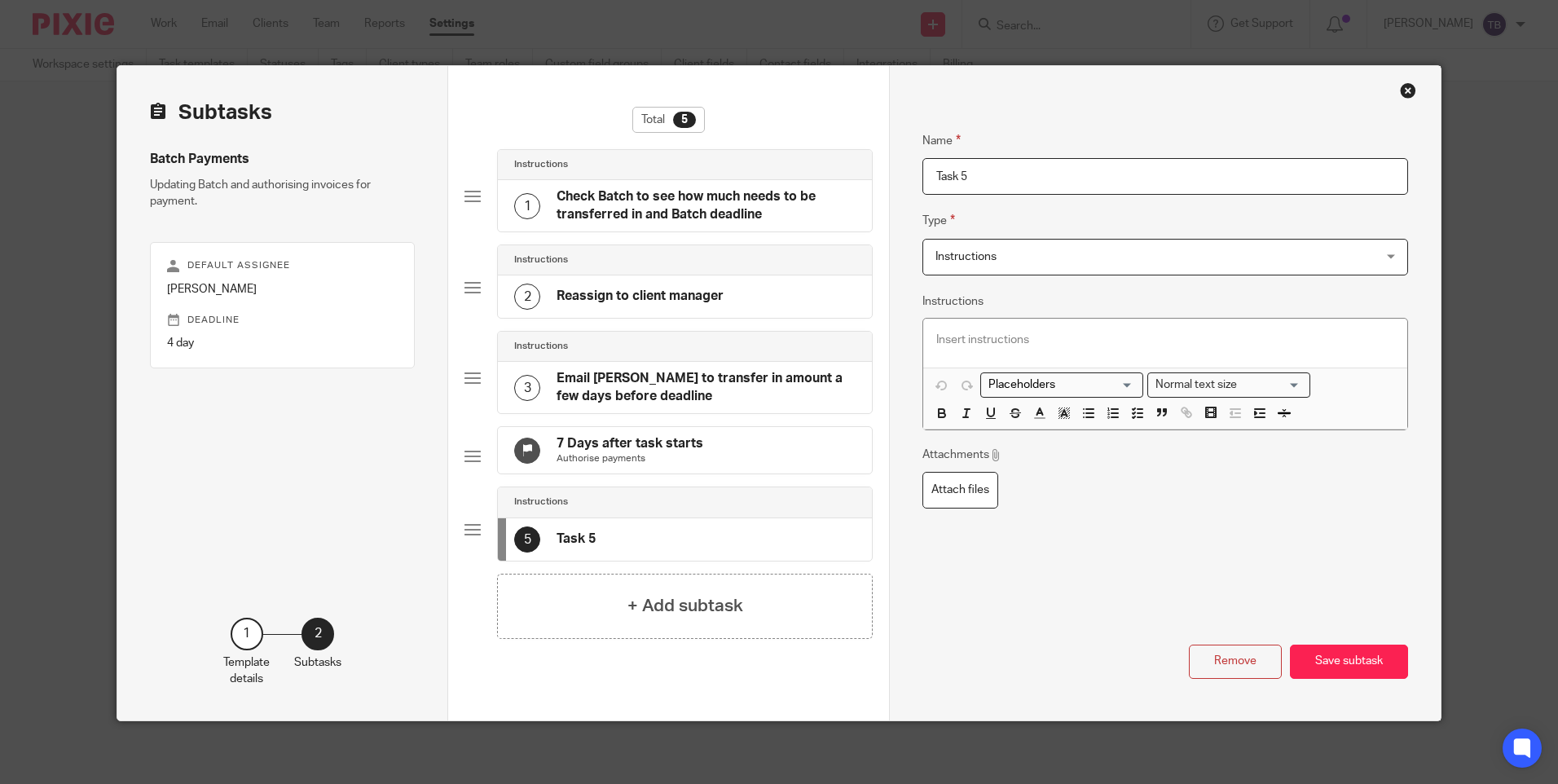
drag, startPoint x: 974, startPoint y: 173, endPoint x: 884, endPoint y: 179, distance: 90.2
click at [889, 179] on div "Name Check Batch to see how much needs to be transferred in and Batch deadline …" at bounding box center [1165, 392] width 551 height 654
click at [974, 175] on input "Authoris payments" at bounding box center [1165, 177] width 485 height 37
type input "Authorise payments"
click at [996, 261] on span "Instructions" at bounding box center [1124, 257] width 377 height 34
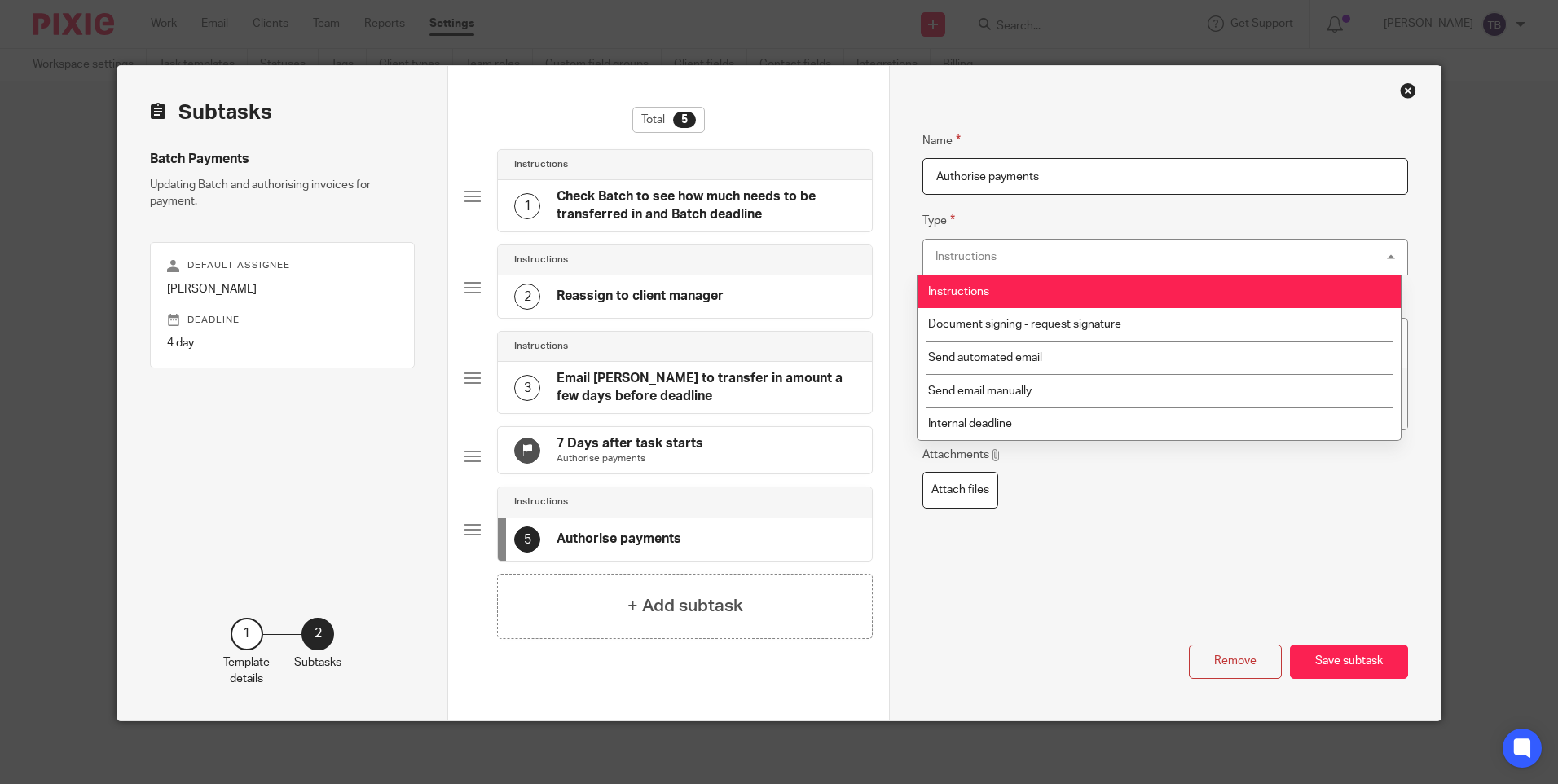
click at [1001, 297] on li "Instructions" at bounding box center [1159, 291] width 483 height 34
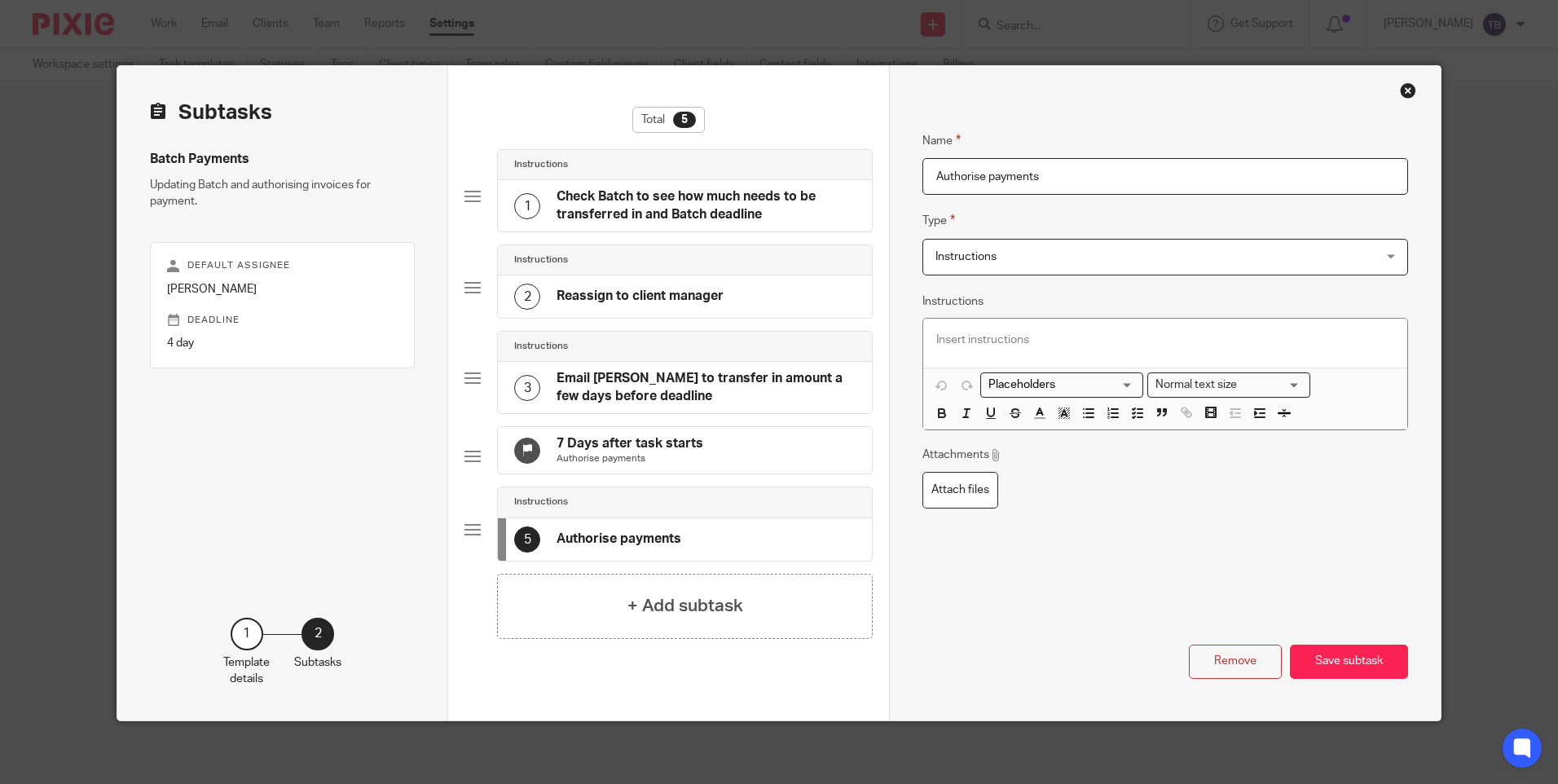
click at [988, 342] on p at bounding box center [1165, 340] width 457 height 16
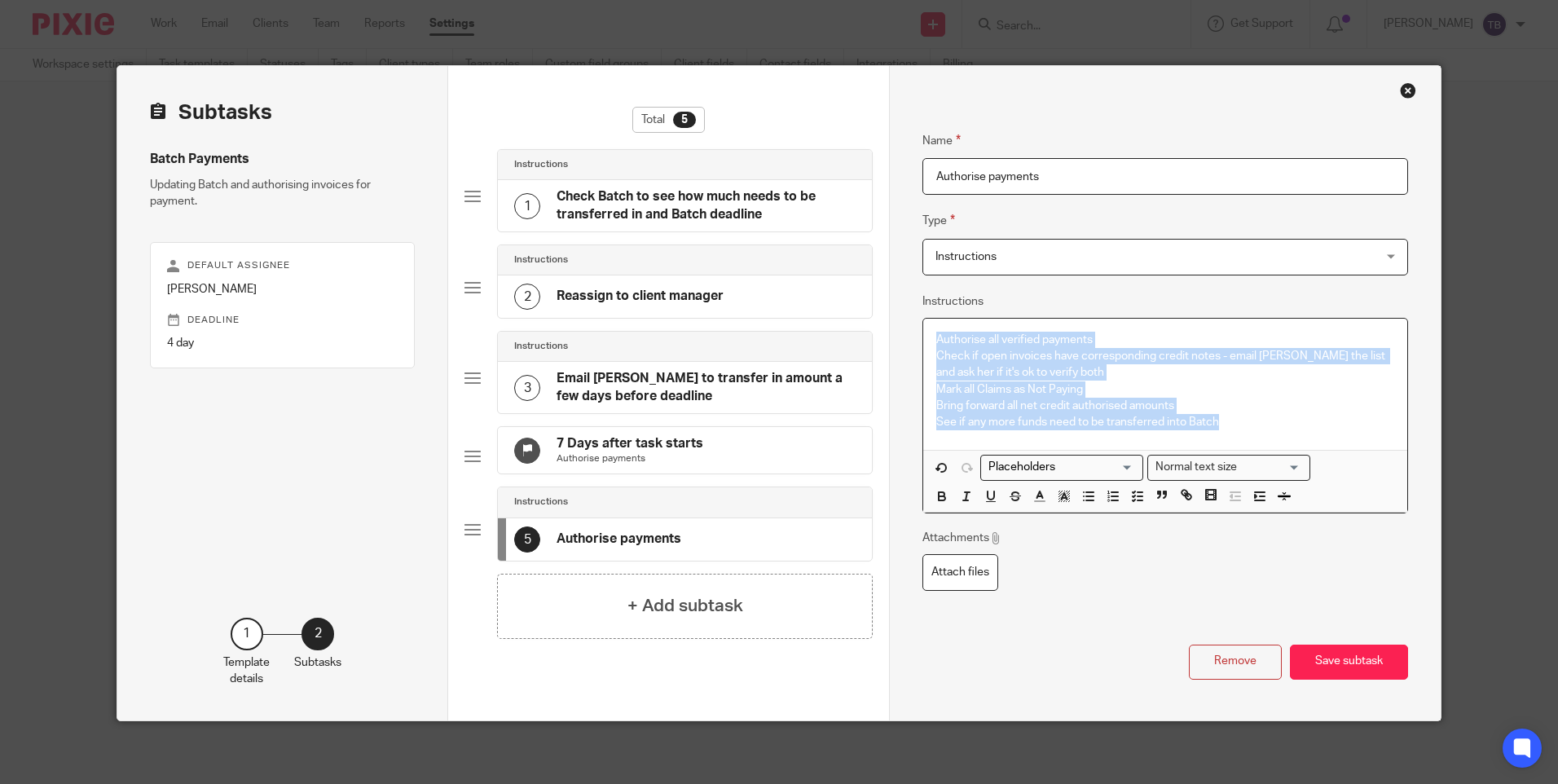
drag, startPoint x: 1234, startPoint y: 436, endPoint x: 878, endPoint y: 310, distance: 377.6
click at [878, 310] on div "Subtasks Batch Payments Updating Batch and authorising invoices for payment. De…" at bounding box center [779, 392] width 1323 height 654
click at [1137, 500] on line "button" at bounding box center [1140, 500] width 5 height 0
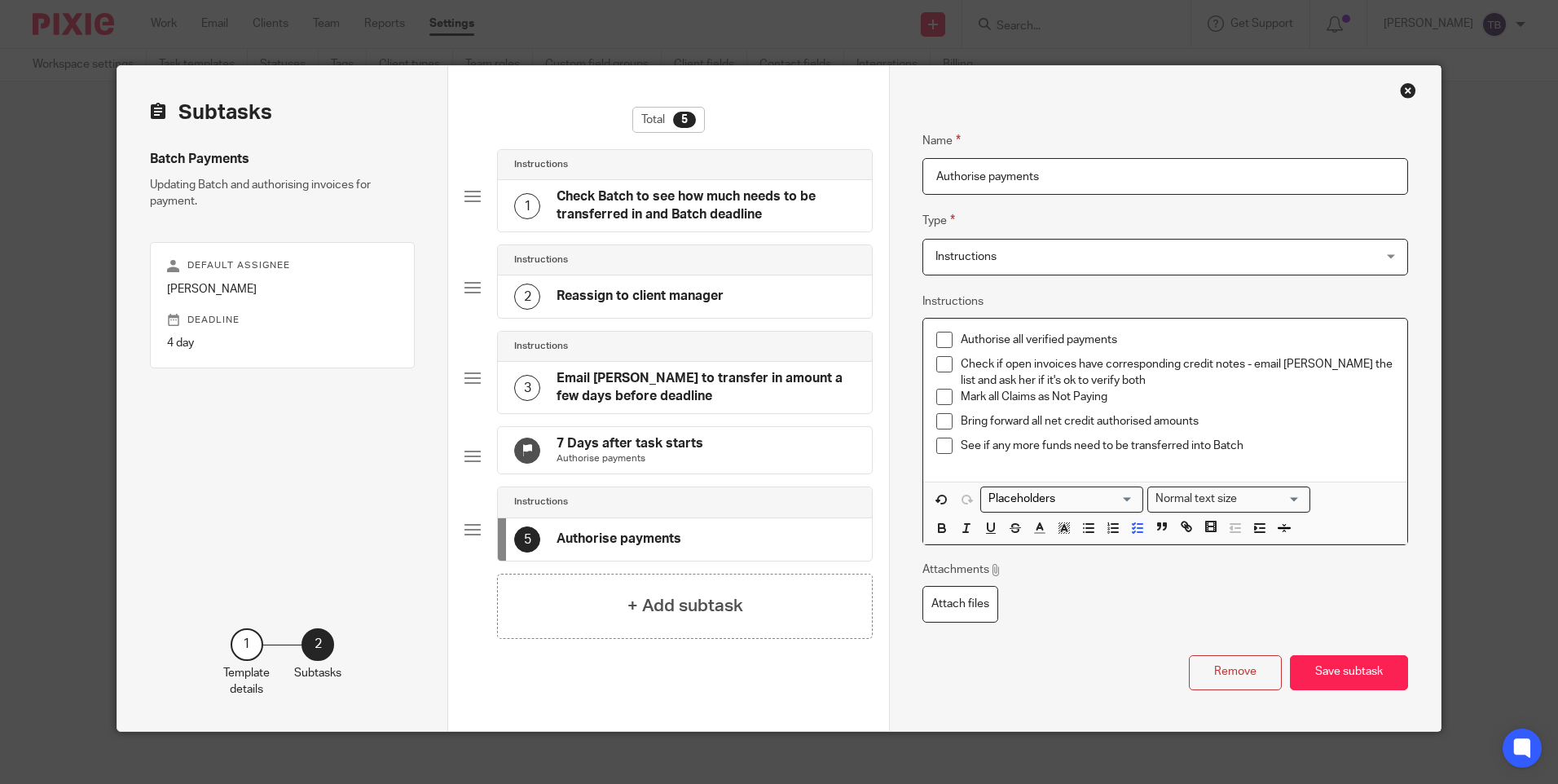
click at [1228, 420] on p "Bring forward all net credit authorised amounts" at bounding box center [1177, 421] width 433 height 16
drag, startPoint x: 1029, startPoint y: 419, endPoint x: 1495, endPoint y: 378, distance: 467.8
click at [1029, 420] on p "Bring forward all net credit authorised amounts" at bounding box center [1177, 421] width 433 height 16
drag, startPoint x: 1300, startPoint y: 454, endPoint x: 1281, endPoint y: 450, distance: 19.4
click at [1281, 450] on p "See if any more funds need to be transferred into Batch" at bounding box center [1177, 446] width 433 height 16
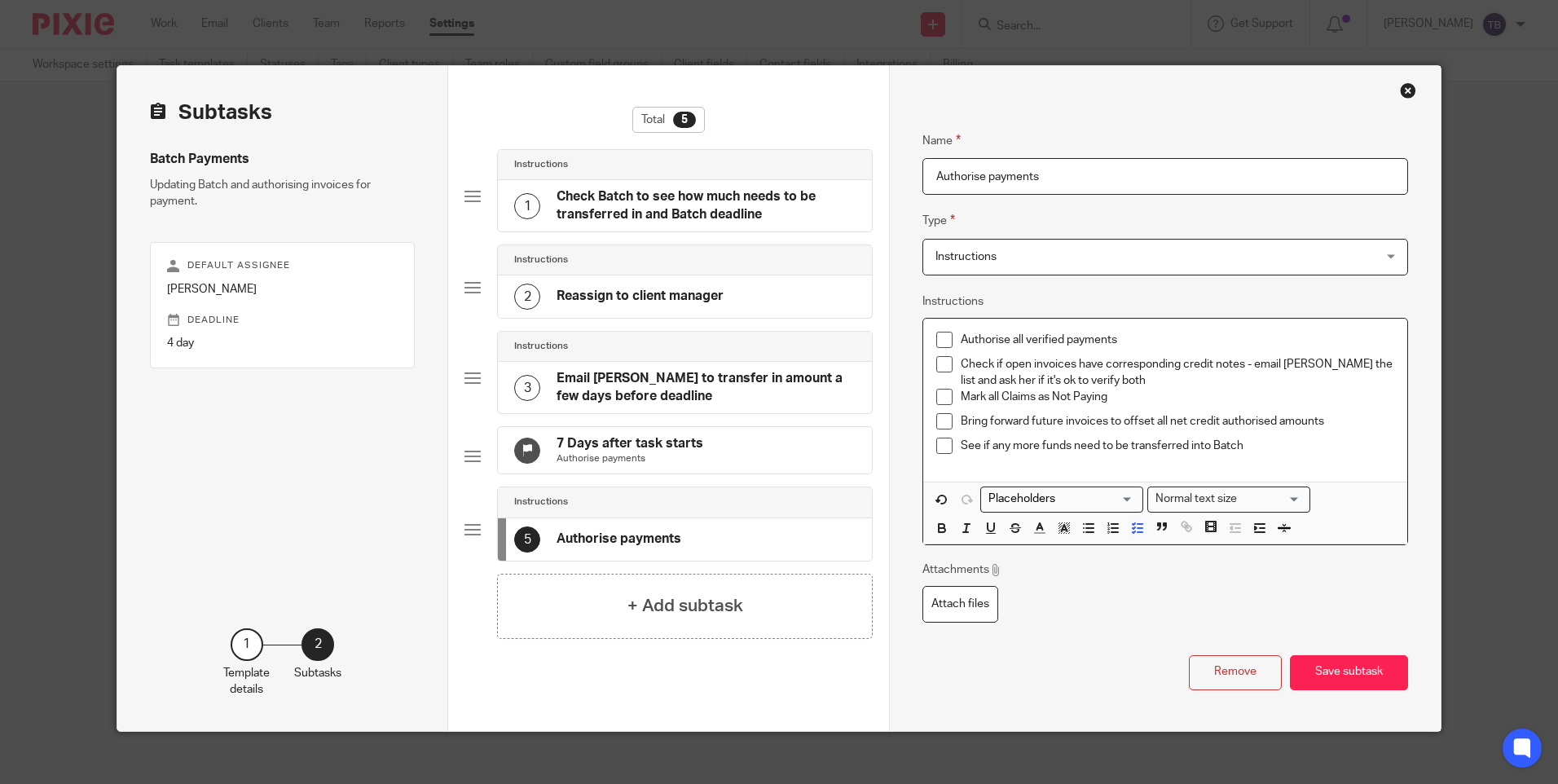
drag, startPoint x: 954, startPoint y: 443, endPoint x: 1091, endPoint y: 442, distance: 137.0
click at [955, 442] on li "See if any more funds need to be transferred into Batch" at bounding box center [1165, 450] width 457 height 25
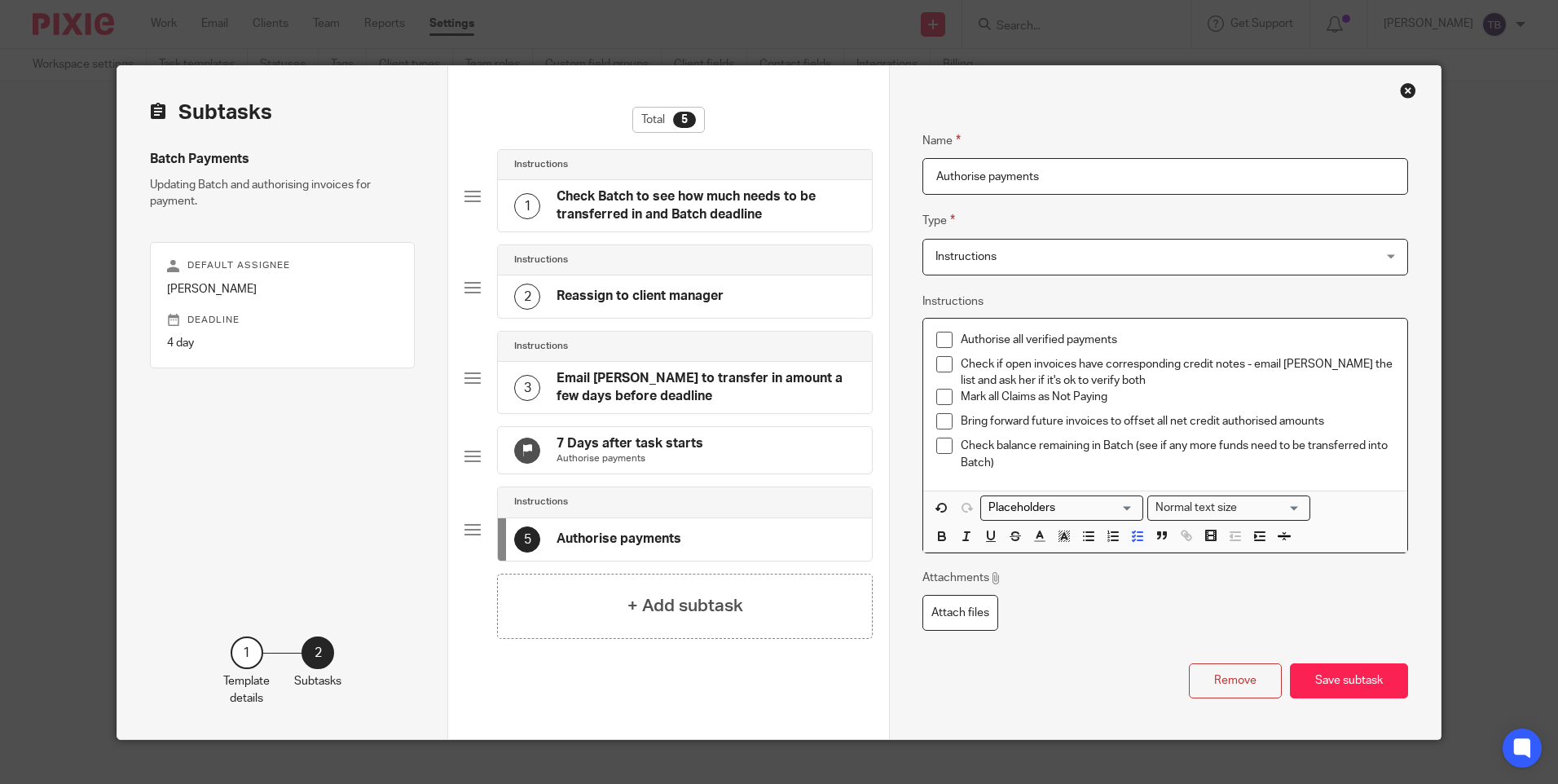
click at [1101, 165] on input "Authorise payments" at bounding box center [1165, 177] width 485 height 37
click at [1034, 462] on p "Check balance remaining in Batch (see if any more funds need to be transferred …" at bounding box center [1177, 454] width 433 height 34
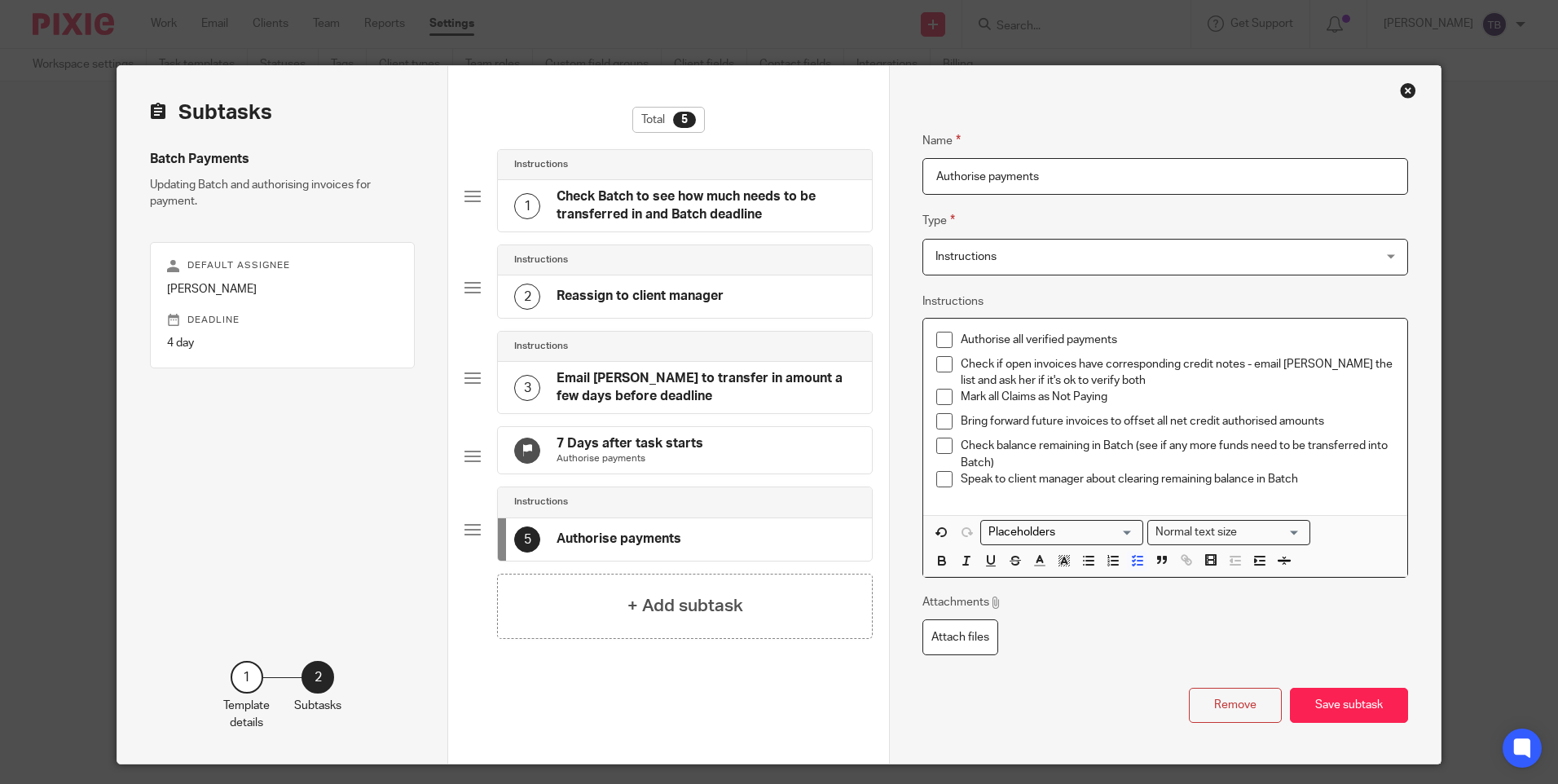
click at [1137, 481] on p "Speak to client manager about clearing remaining balance in Batch" at bounding box center [1177, 479] width 433 height 16
click at [962, 478] on p "Speak to client manager about using up balance remaining in Batch" at bounding box center [1177, 479] width 433 height 16
click at [962, 478] on p "Agree with client manager about using up balance remaining in Batch" at bounding box center [1177, 479] width 433 height 16
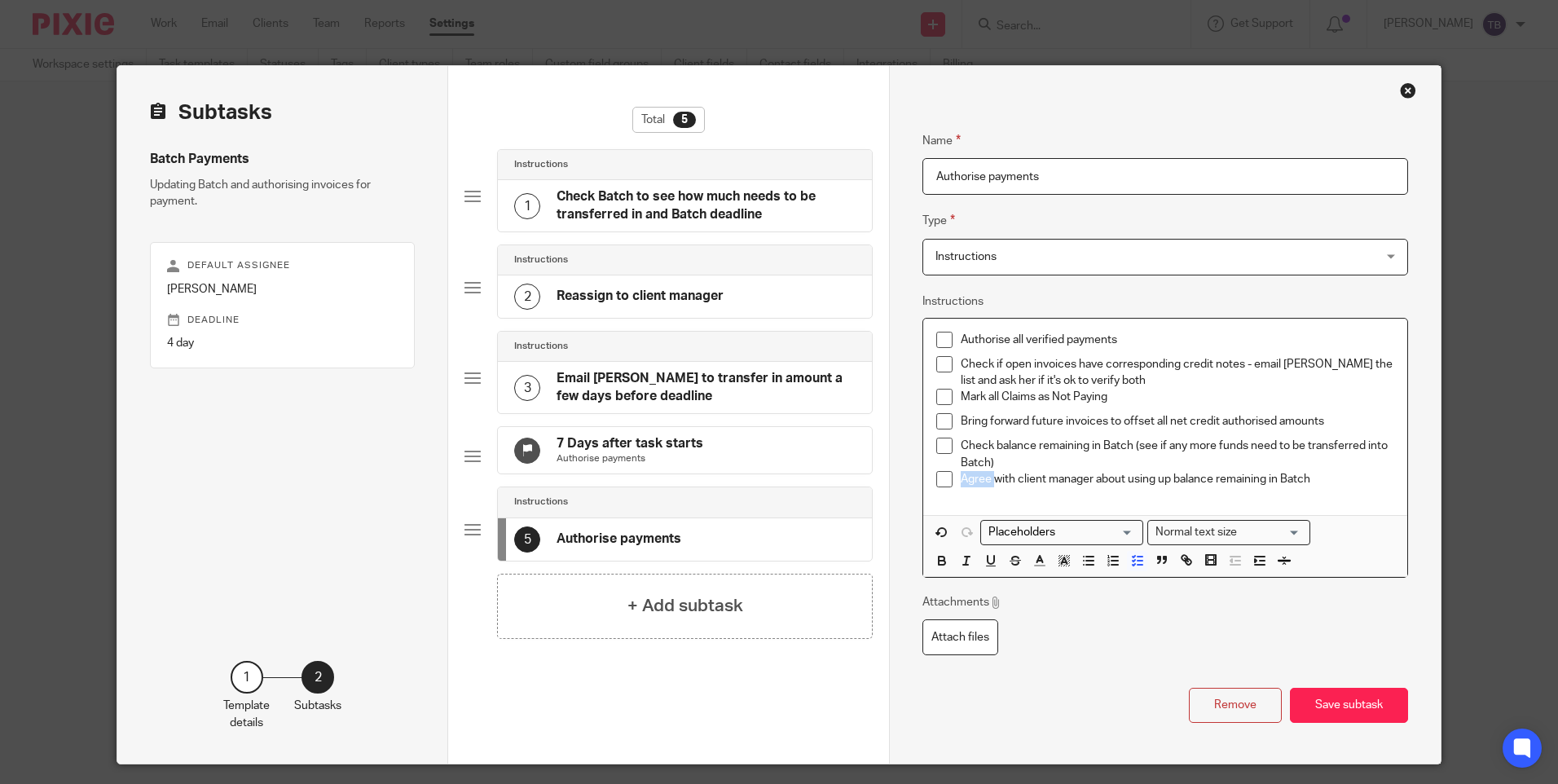
click at [962, 478] on p "Agree with client manager about using up balance remaining in Batch" at bounding box center [1177, 479] width 433 height 16
click at [1343, 479] on p "Confirm with client manager about using up balance remaining in Batch" at bounding box center [1177, 479] width 433 height 16
drag, startPoint x: 1181, startPoint y: 480, endPoint x: 1135, endPoint y: 481, distance: 46.0
click at [1135, 481] on p "Confirm with client manager about using up balance remaining in Batch" at bounding box center [1177, 479] width 433 height 16
click at [1102, 480] on p "Confirm with client manager future invoices re balance remaining in Batch" at bounding box center [1177, 479] width 433 height 16
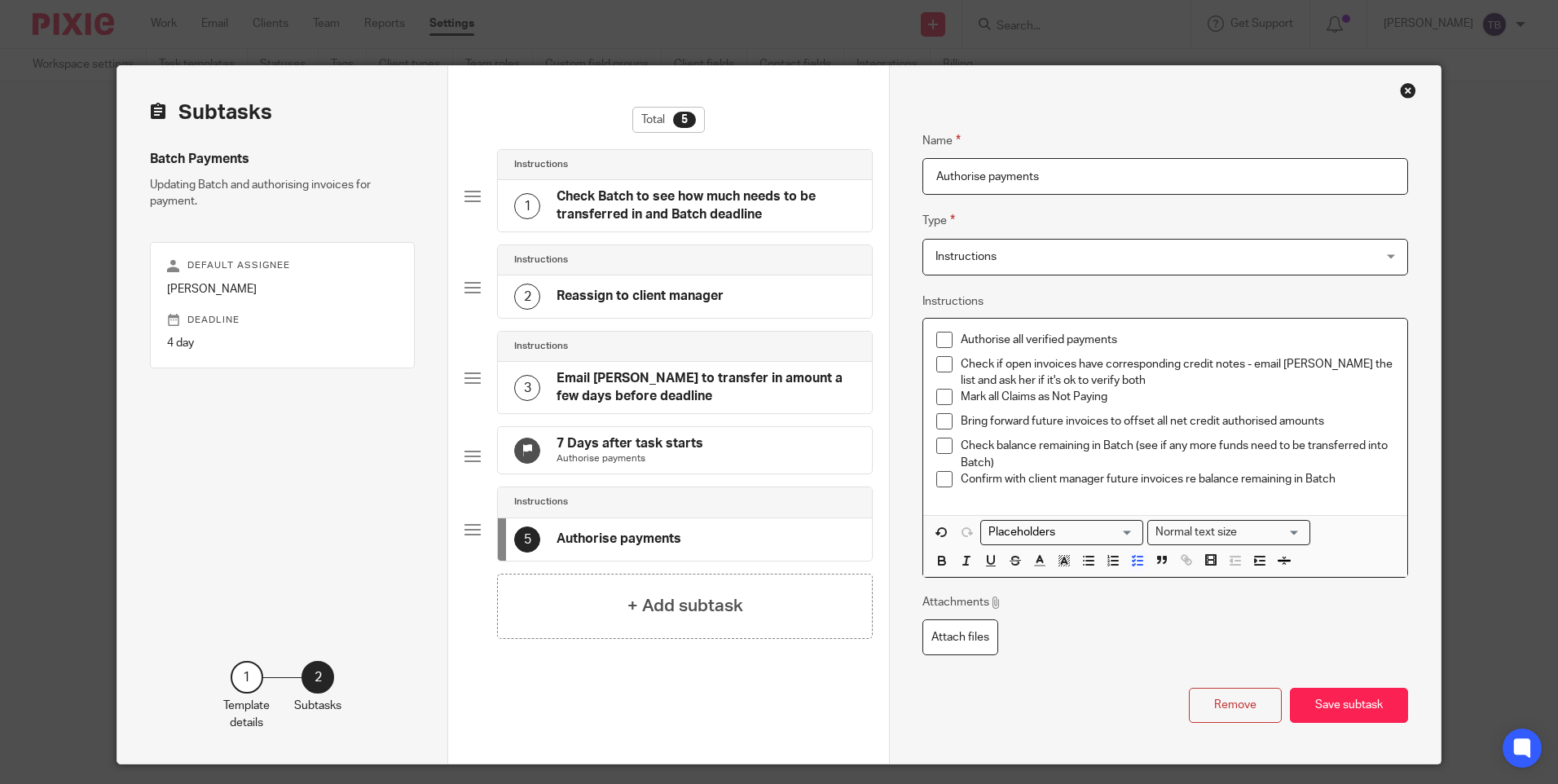
click at [972, 479] on p "Confirm with client manager future invoices re balance remaining in Batch" at bounding box center [1177, 479] width 433 height 16
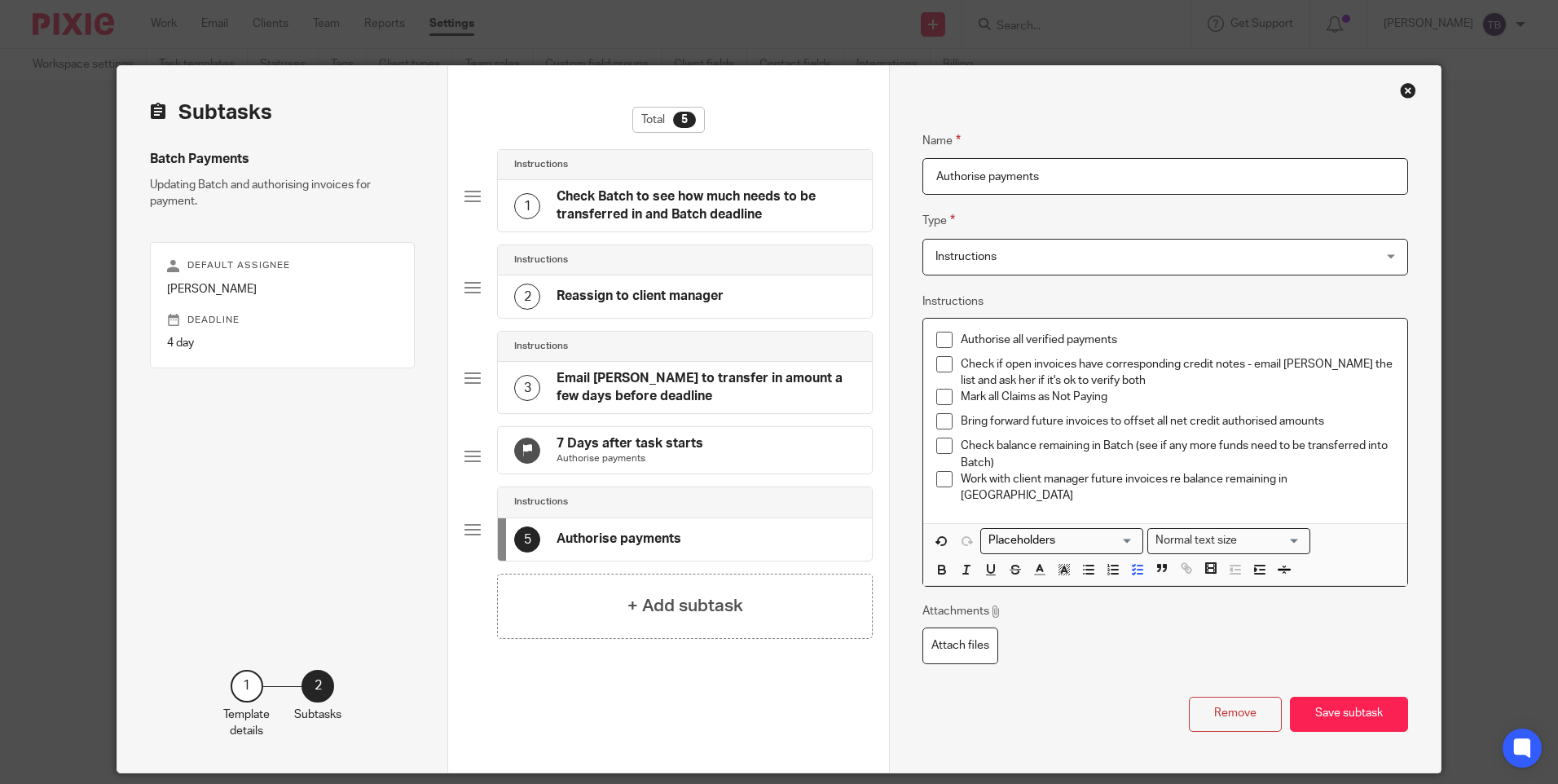
click at [1087, 480] on p "Work with client manager future invoices re balance remaining in Batch" at bounding box center [1177, 488] width 433 height 34
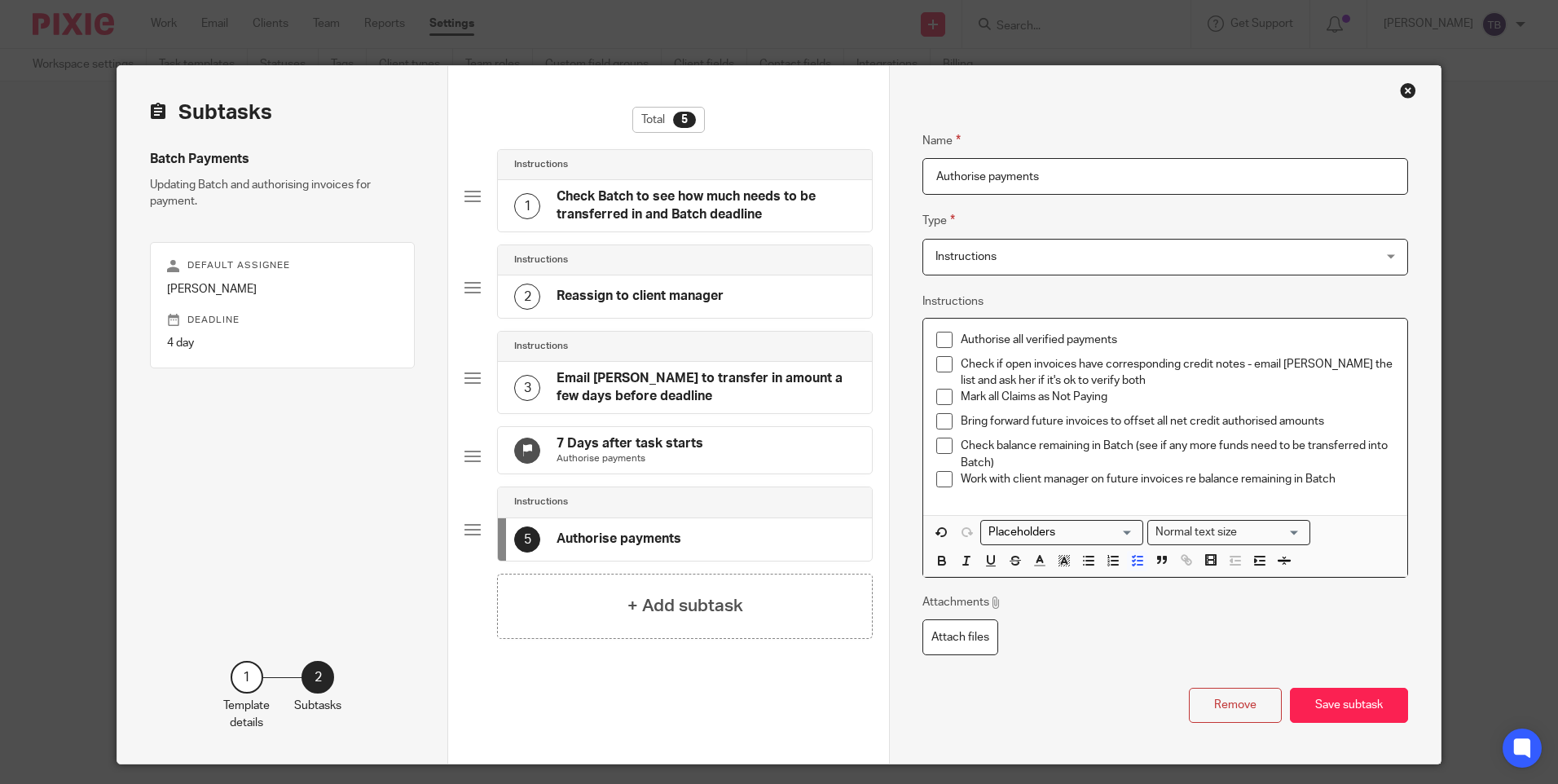
click at [1179, 479] on p "Work with client manager on future invoices re balance remaining in Batch" at bounding box center [1177, 479] width 433 height 16
click at [1336, 708] on button "Save subtask" at bounding box center [1349, 705] width 118 height 35
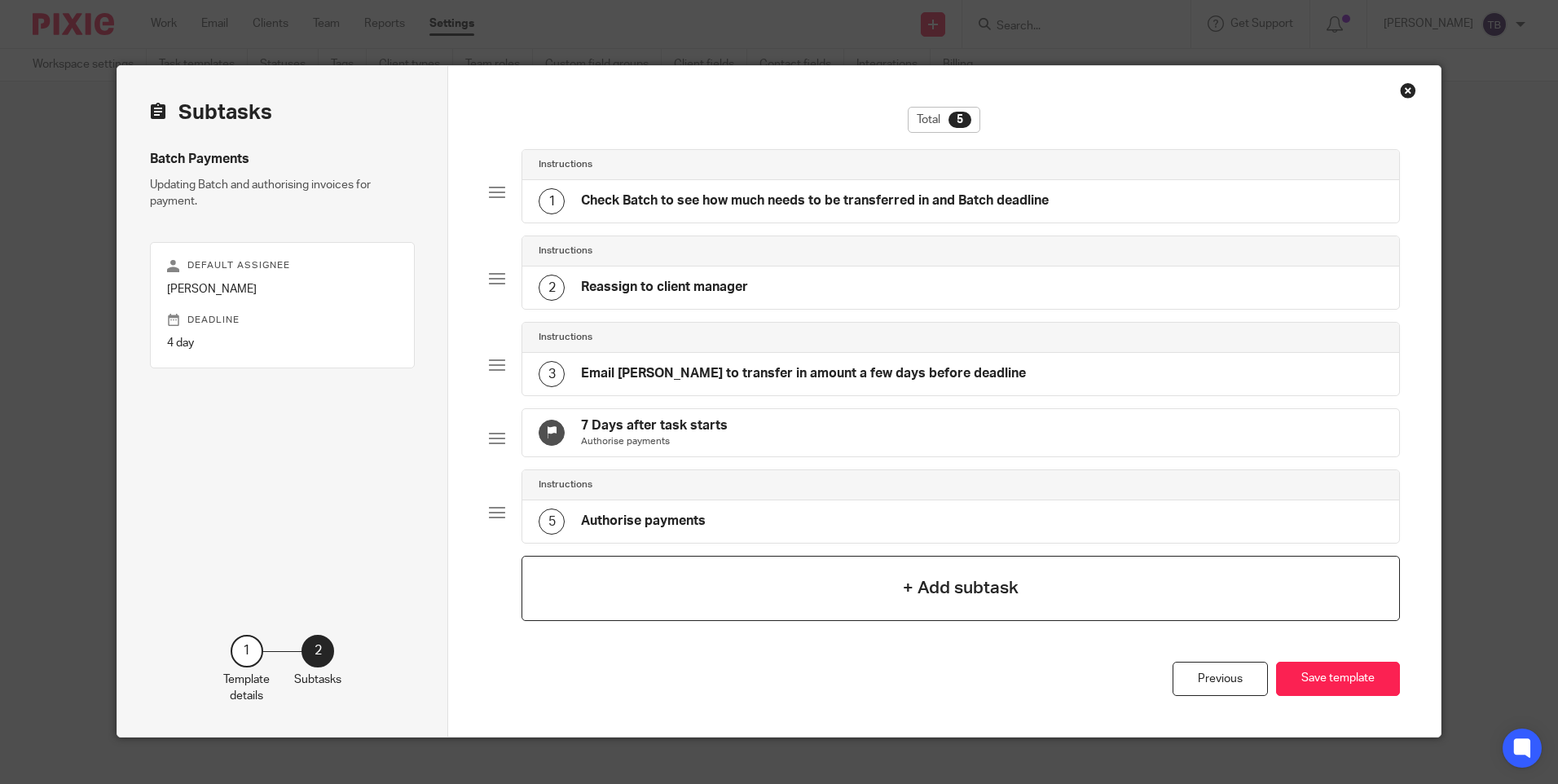
click at [972, 589] on h4 "+ Add subtask" at bounding box center [961, 588] width 116 height 25
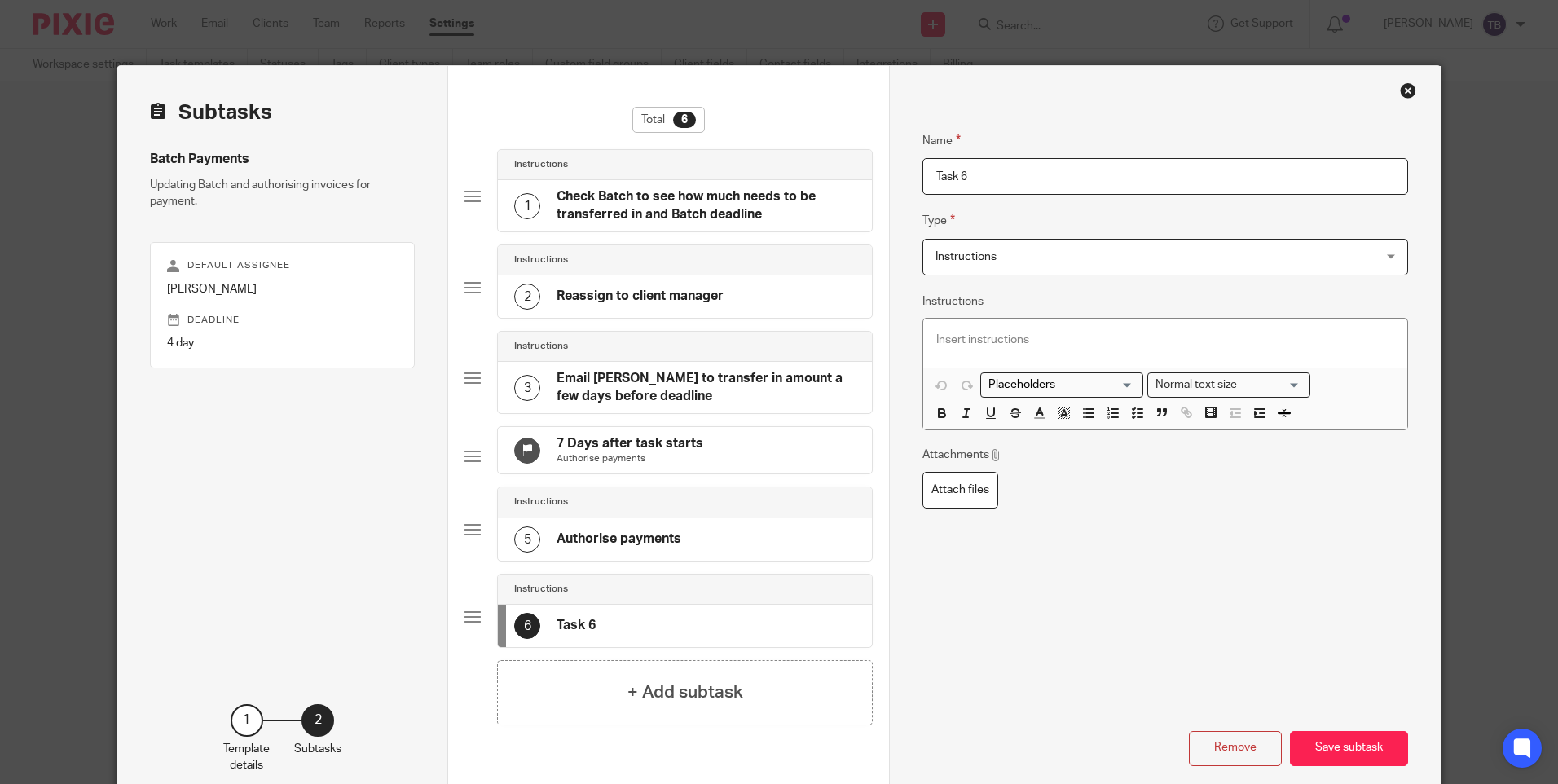
click at [1019, 180] on input "Task 6" at bounding box center [1165, 177] width 485 height 37
type input "T"
click at [1019, 259] on span "Instructions" at bounding box center [1124, 257] width 377 height 34
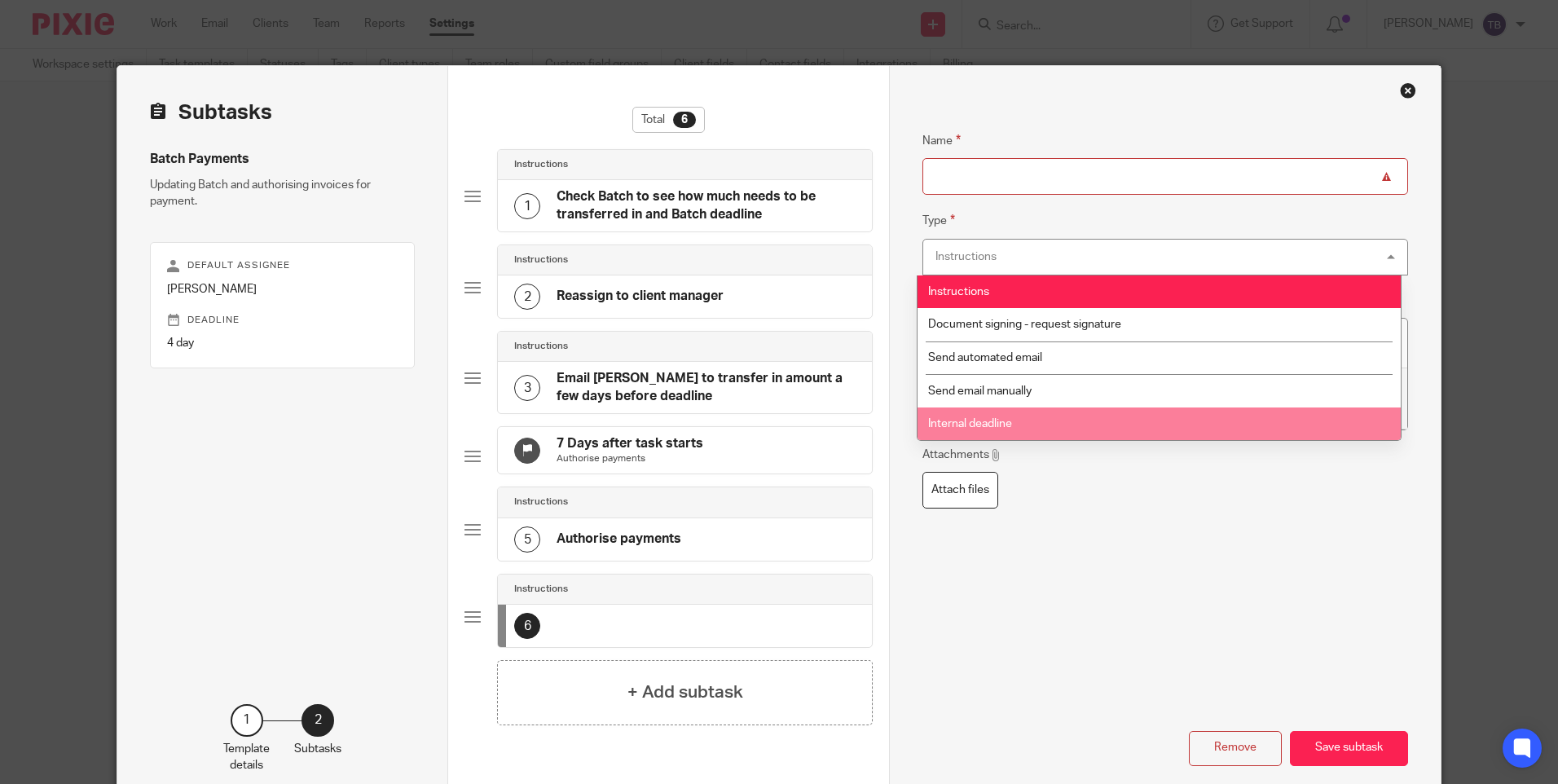
click at [1021, 413] on li "Internal deadline" at bounding box center [1159, 424] width 483 height 34
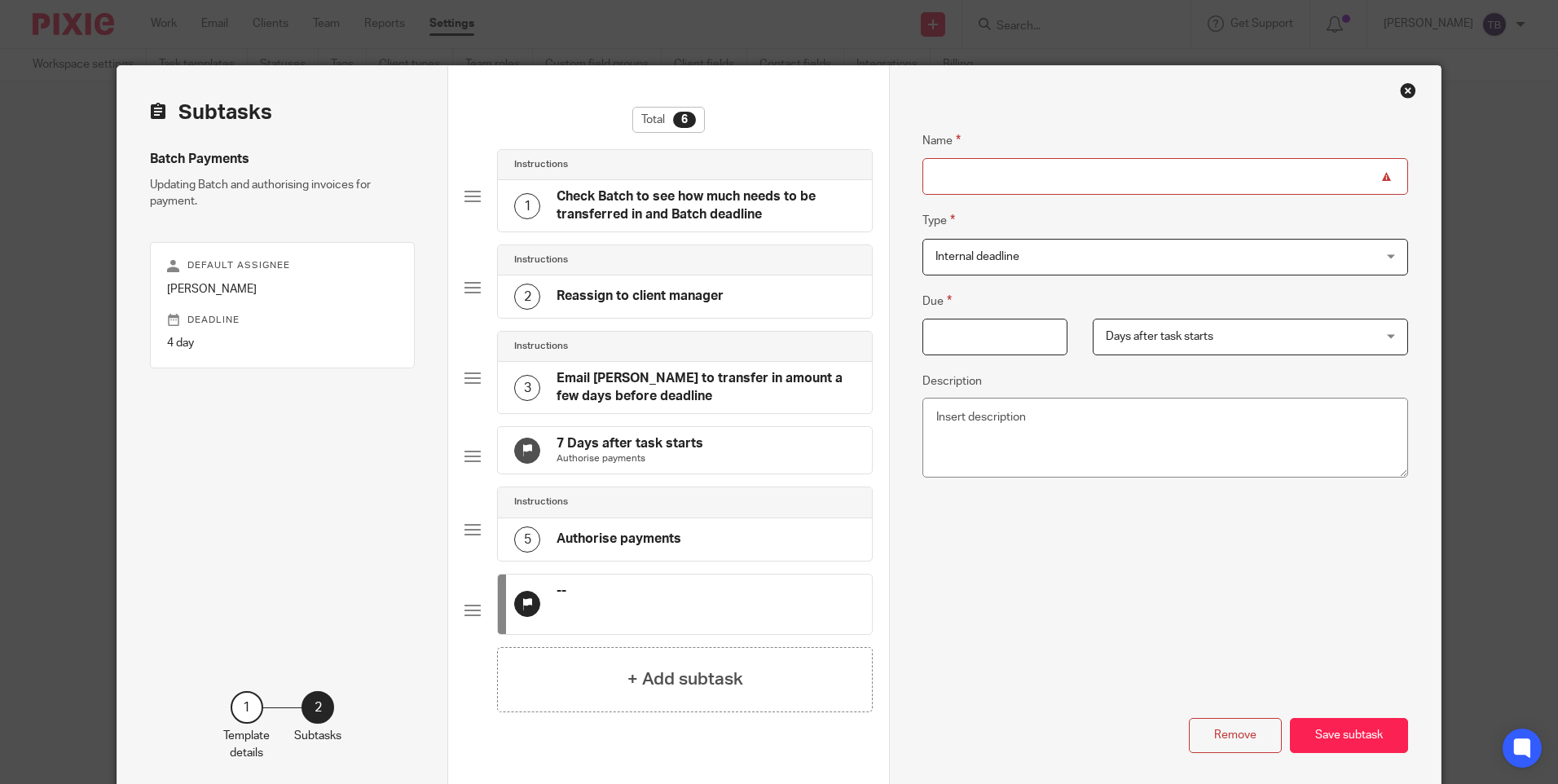
click at [978, 189] on input "Name" at bounding box center [1165, 177] width 485 height 37
type input "M"
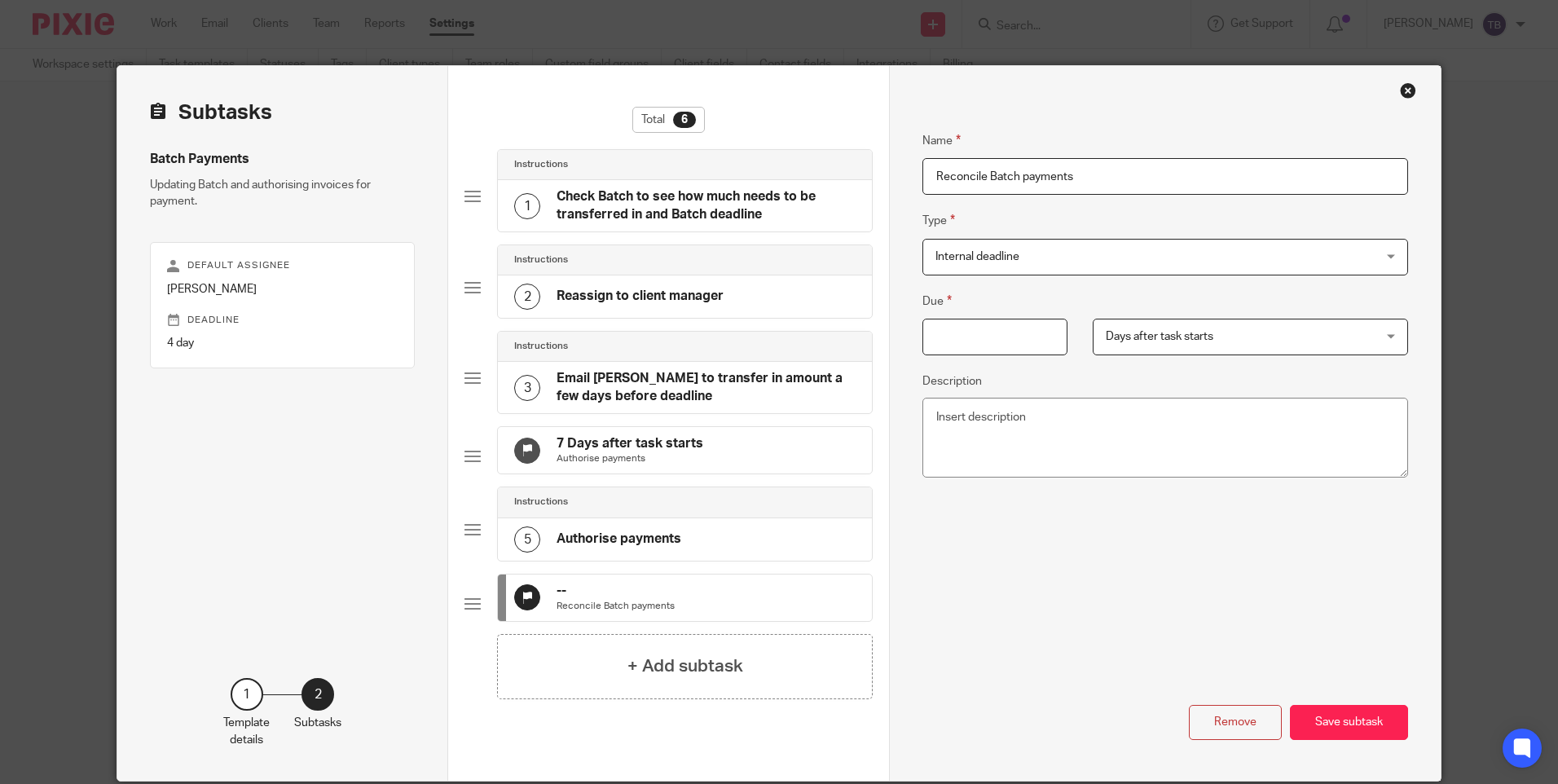
type input "Reconcile Batch payments"
click at [1018, 342] on input "Due" at bounding box center [995, 337] width 145 height 37
type input "15"
click at [1032, 424] on textarea "Description" at bounding box center [1165, 437] width 485 height 80
click at [931, 417] on textarea "Upload bank transaction file to Xero with one line per supplier total Reconcile" at bounding box center [1165, 437] width 485 height 80
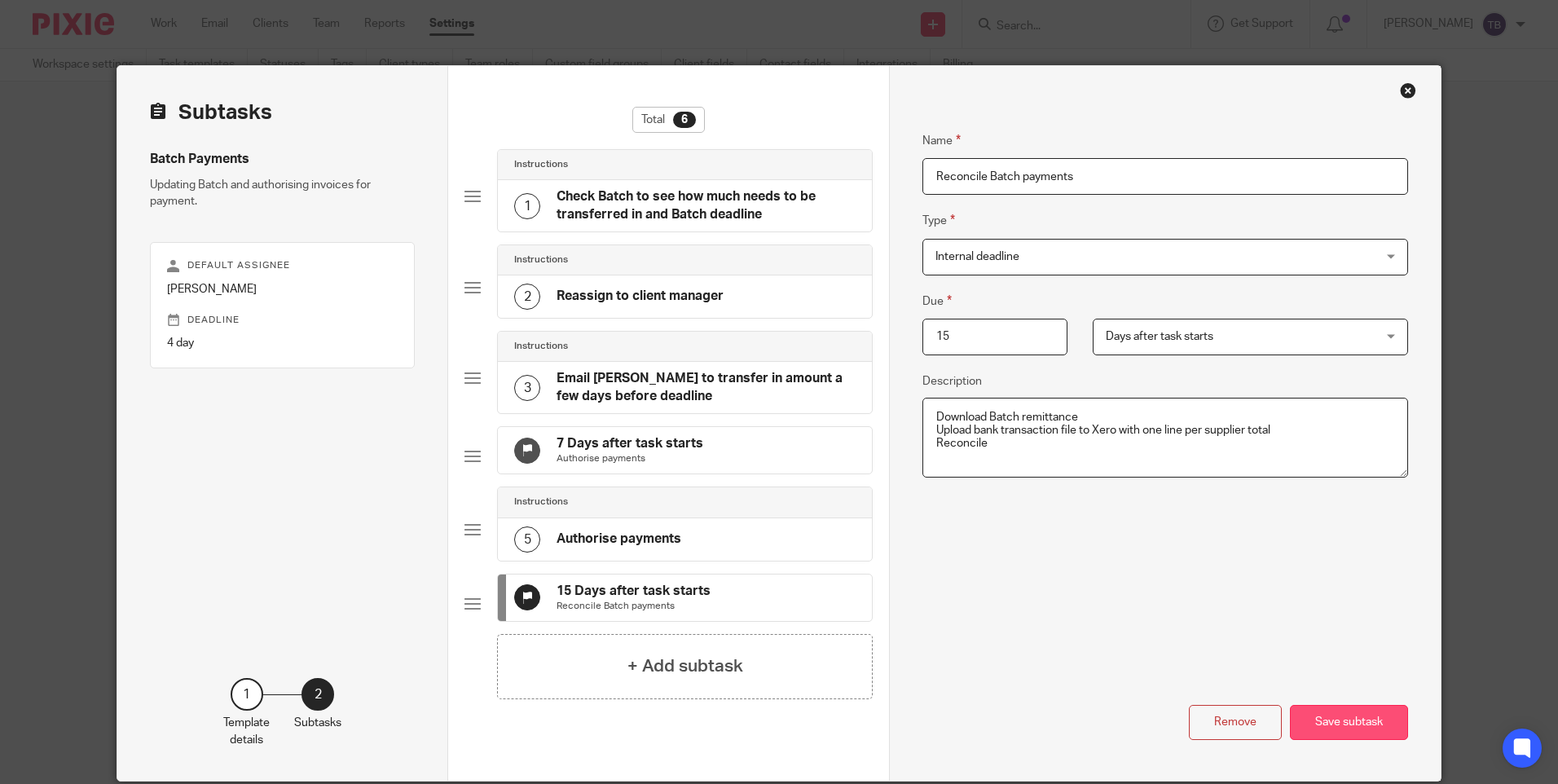
type textarea "Download Batch remittance Upload bank transaction file to Xero with one line pe…"
click at [1344, 740] on button "Save subtask" at bounding box center [1349, 722] width 118 height 35
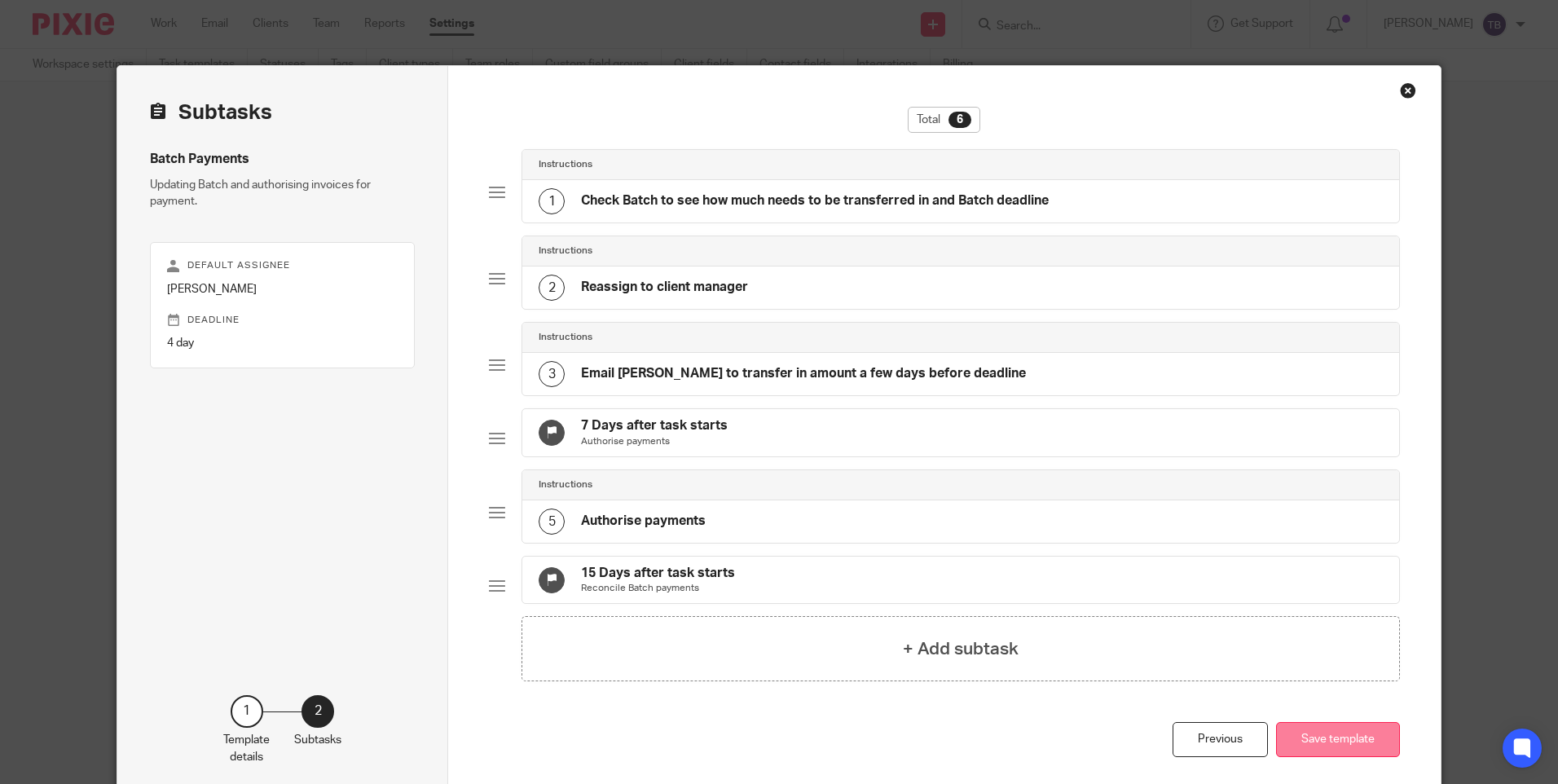
click at [1339, 757] on button "Save template" at bounding box center [1338, 739] width 124 height 35
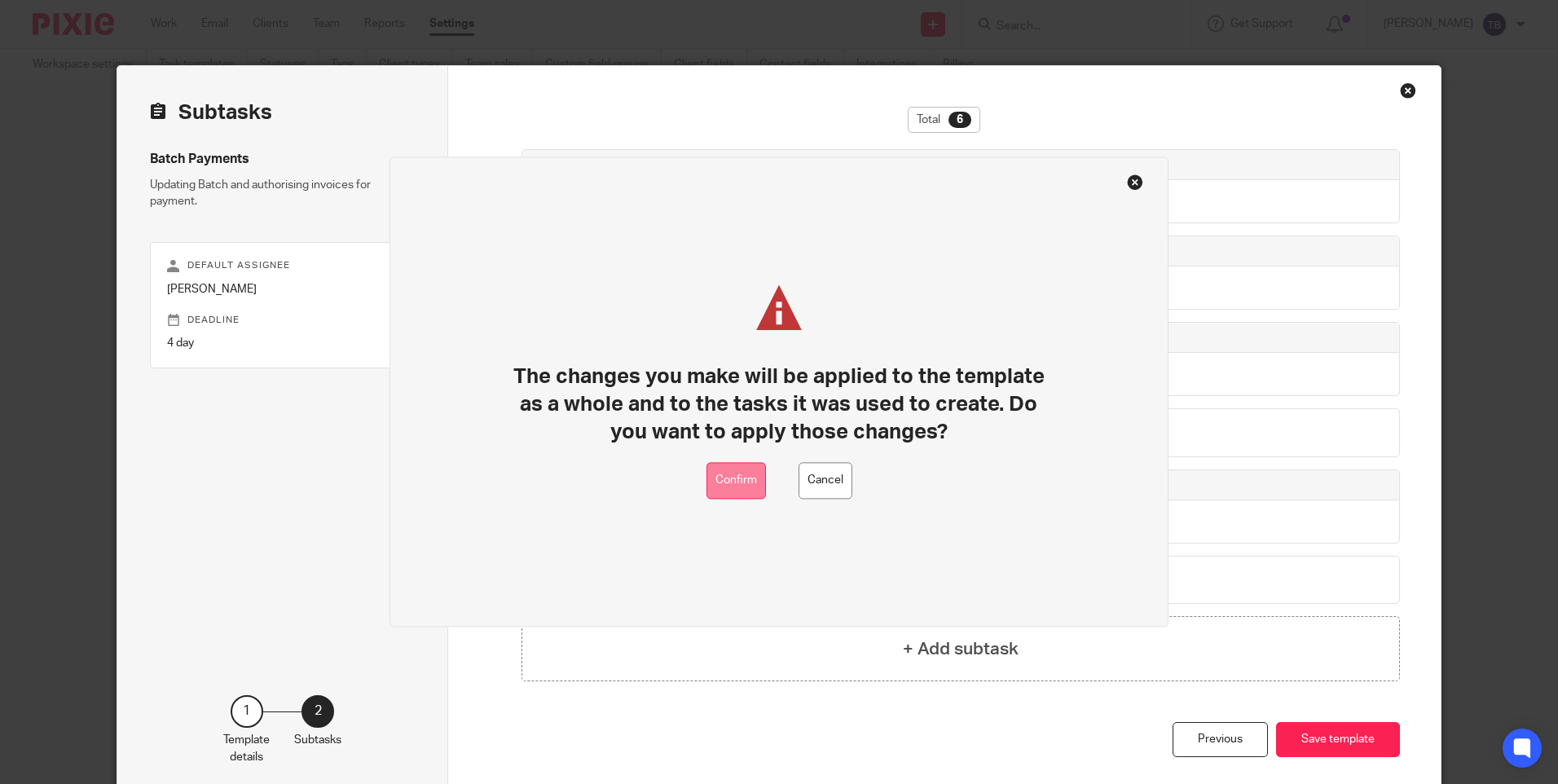
click at [744, 482] on button "Confirm" at bounding box center [736, 481] width 59 height 37
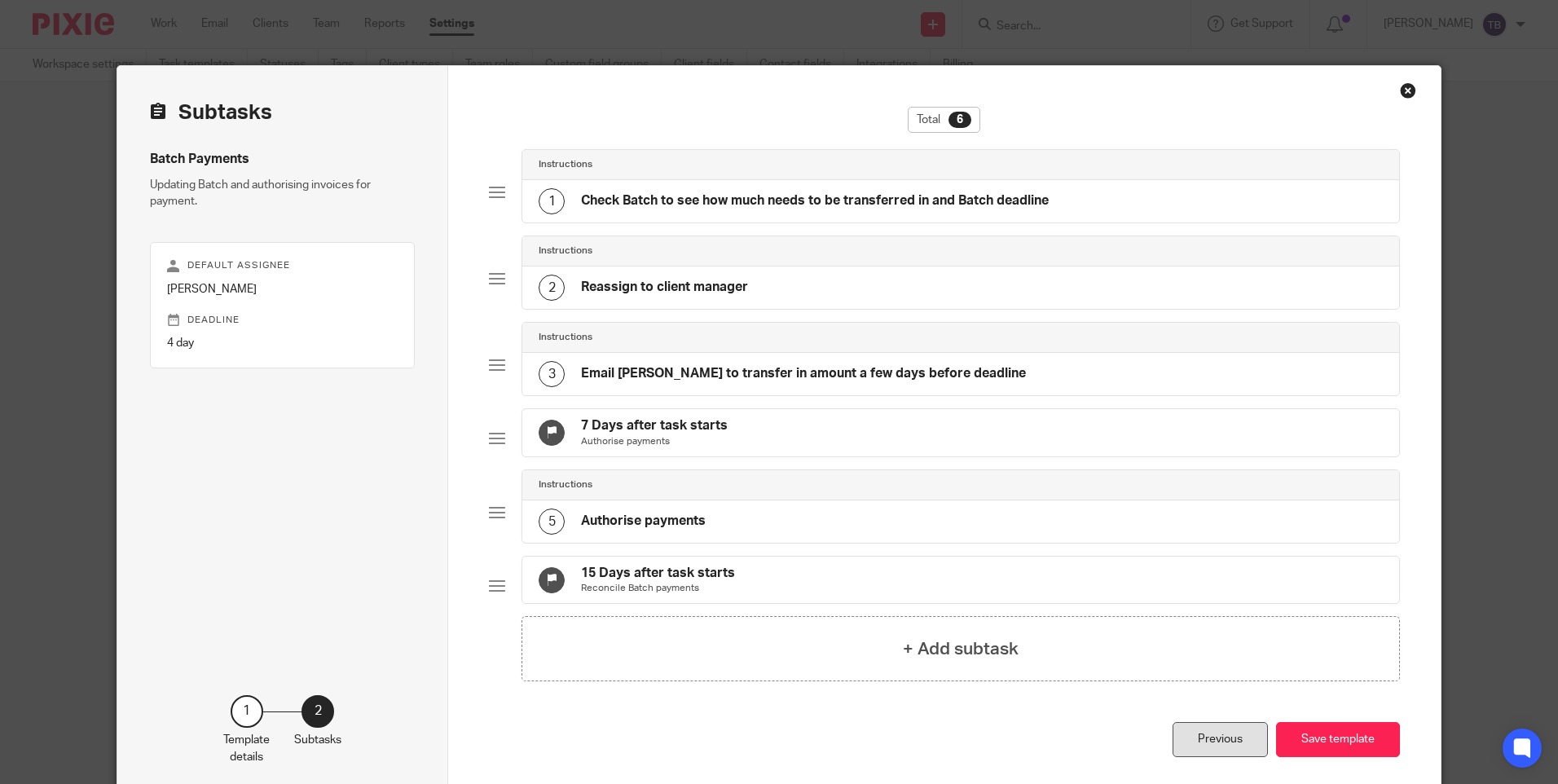
click at [1211, 757] on div "Previous" at bounding box center [1220, 739] width 95 height 35
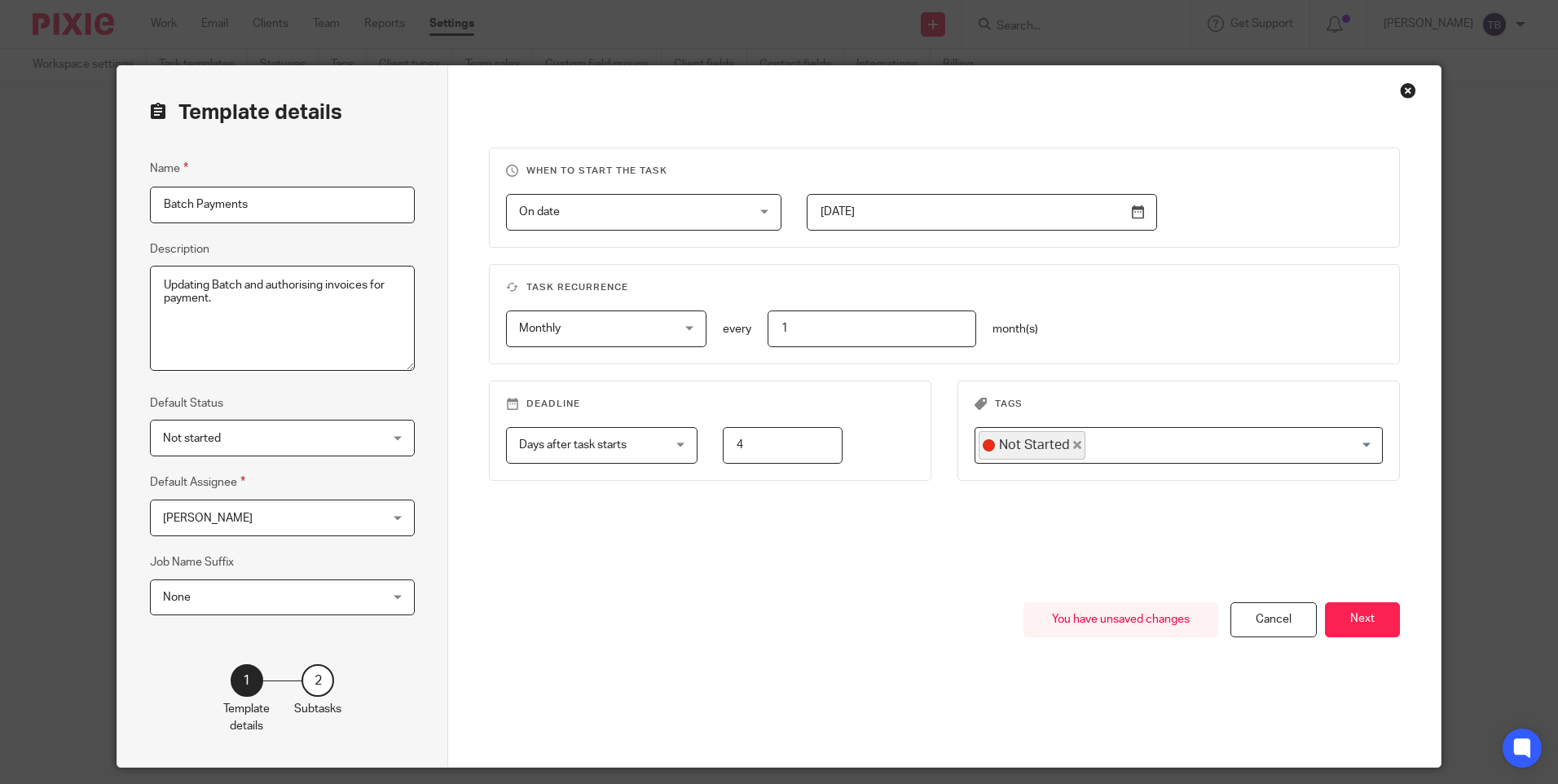
click at [793, 451] on input "4" at bounding box center [782, 445] width 119 height 37
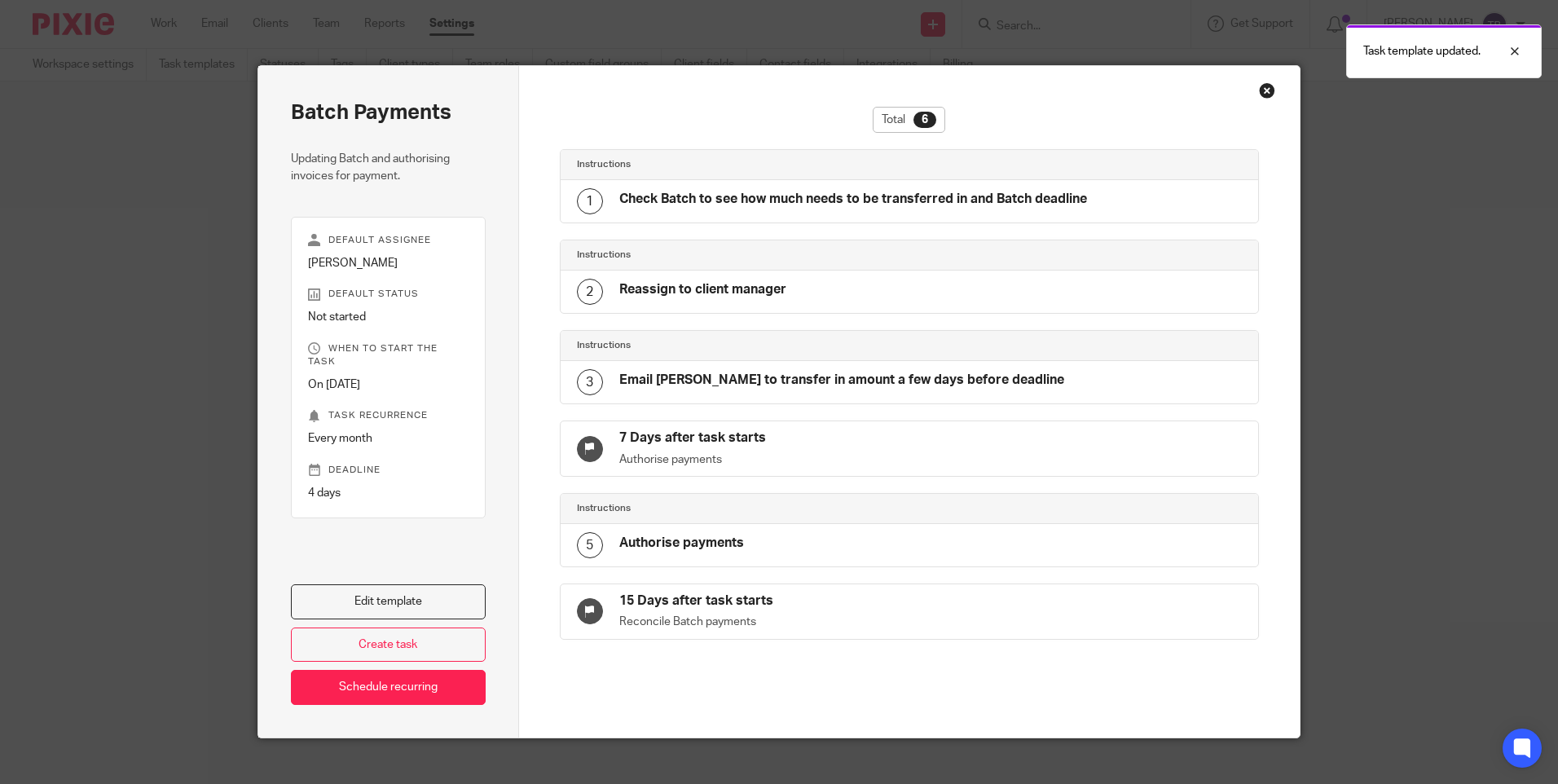
drag, startPoint x: 1265, startPoint y: 85, endPoint x: 1218, endPoint y: 131, distance: 65.8
click at [1236, 115] on div "Batch Payments Updating Batch and authorising invoices for payment. Default ass…" at bounding box center [779, 401] width 1043 height 673
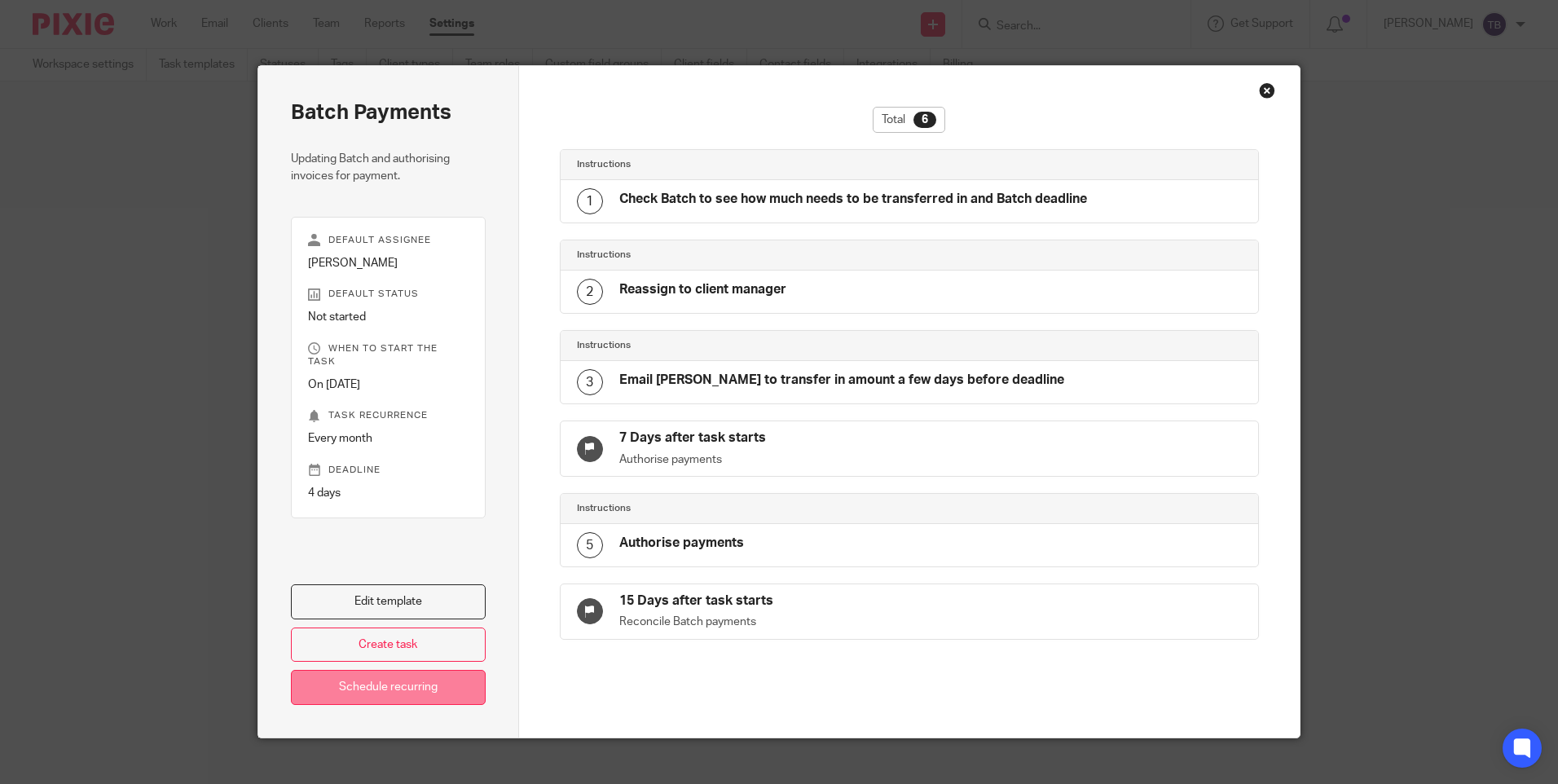
click at [407, 690] on link "Schedule recurring" at bounding box center [388, 687] width 195 height 35
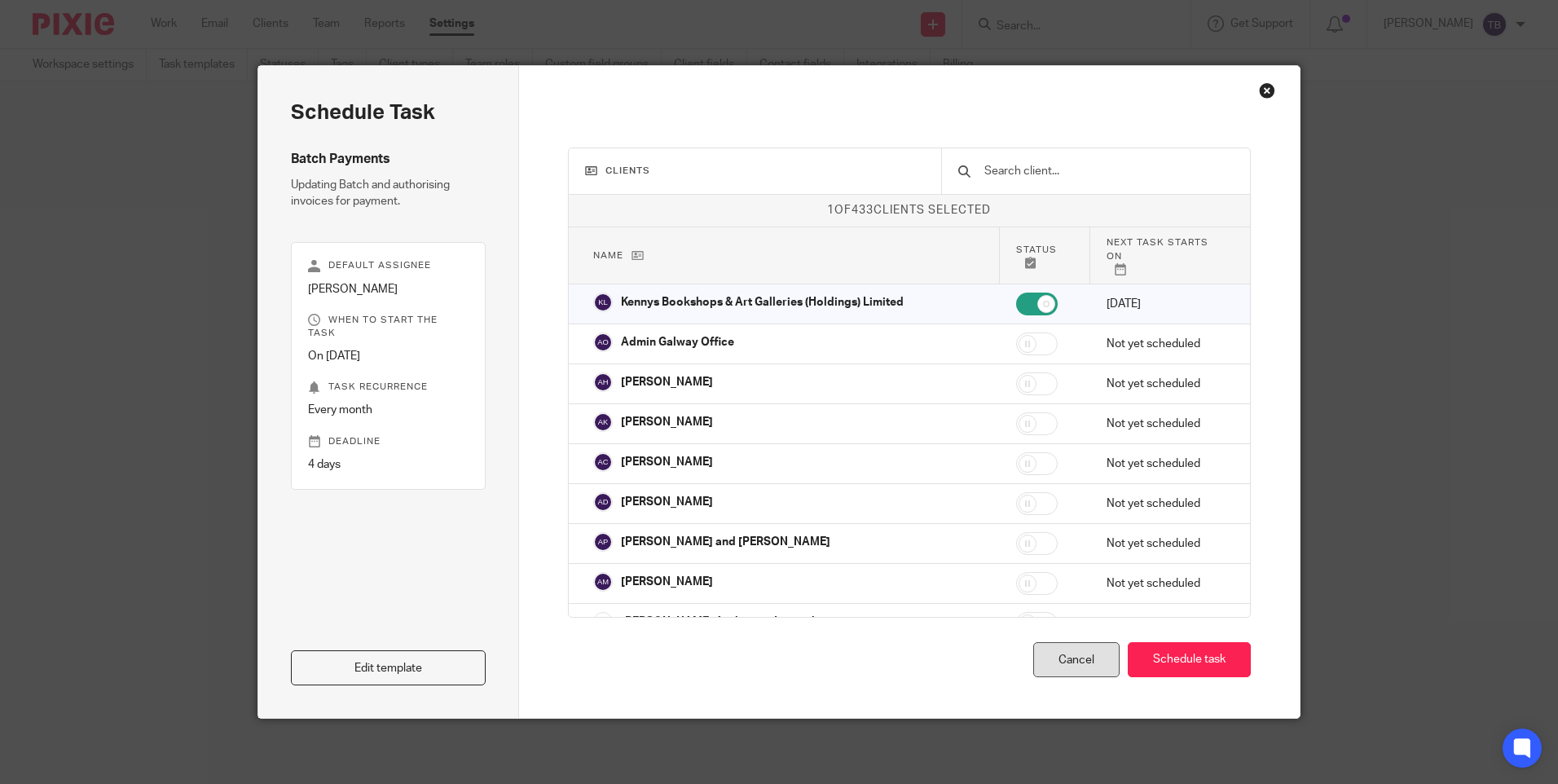
click at [1080, 658] on div "Cancel" at bounding box center [1076, 659] width 86 height 35
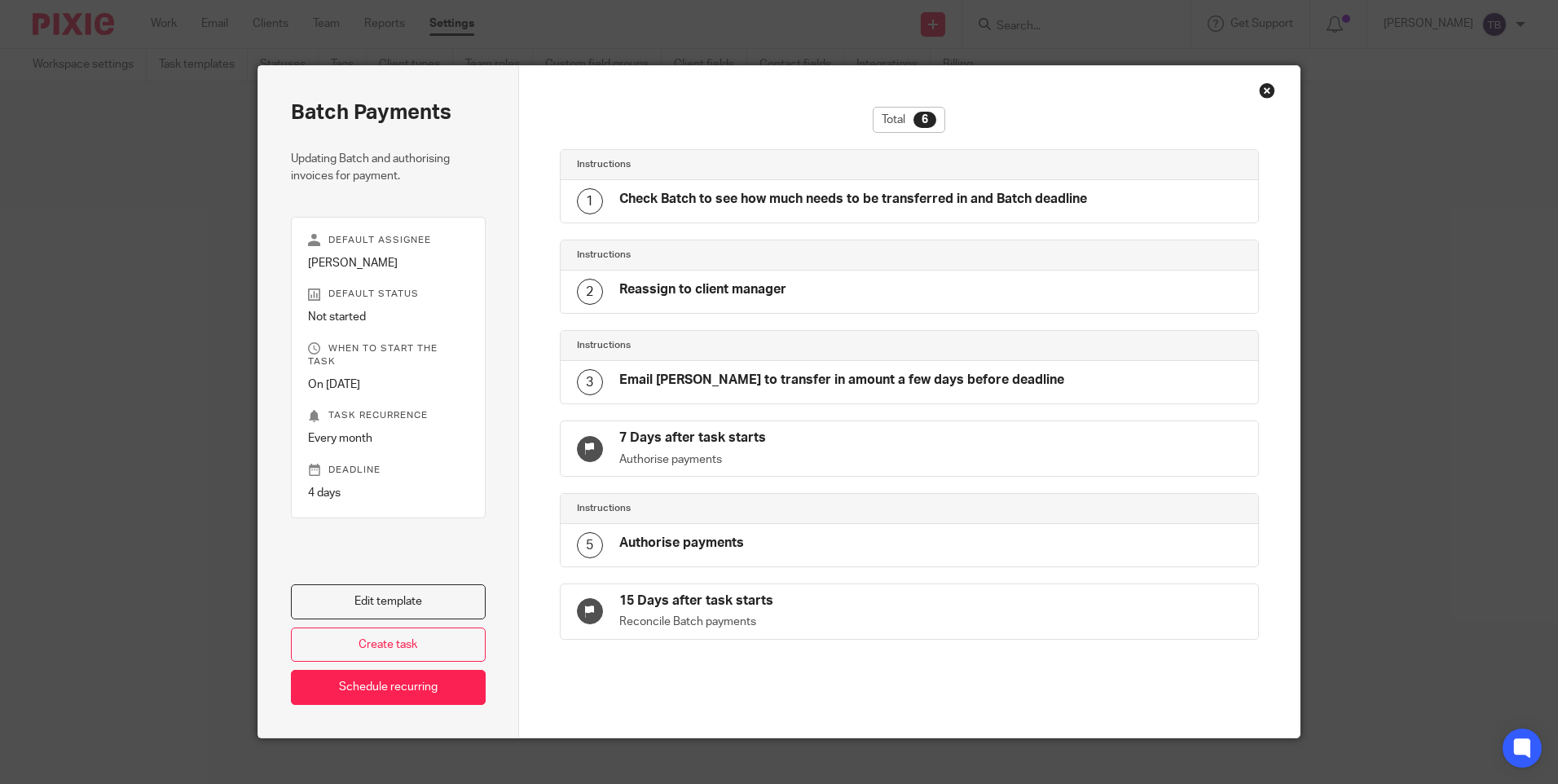
click at [1259, 96] on div "Close this dialog window" at bounding box center [1267, 90] width 16 height 16
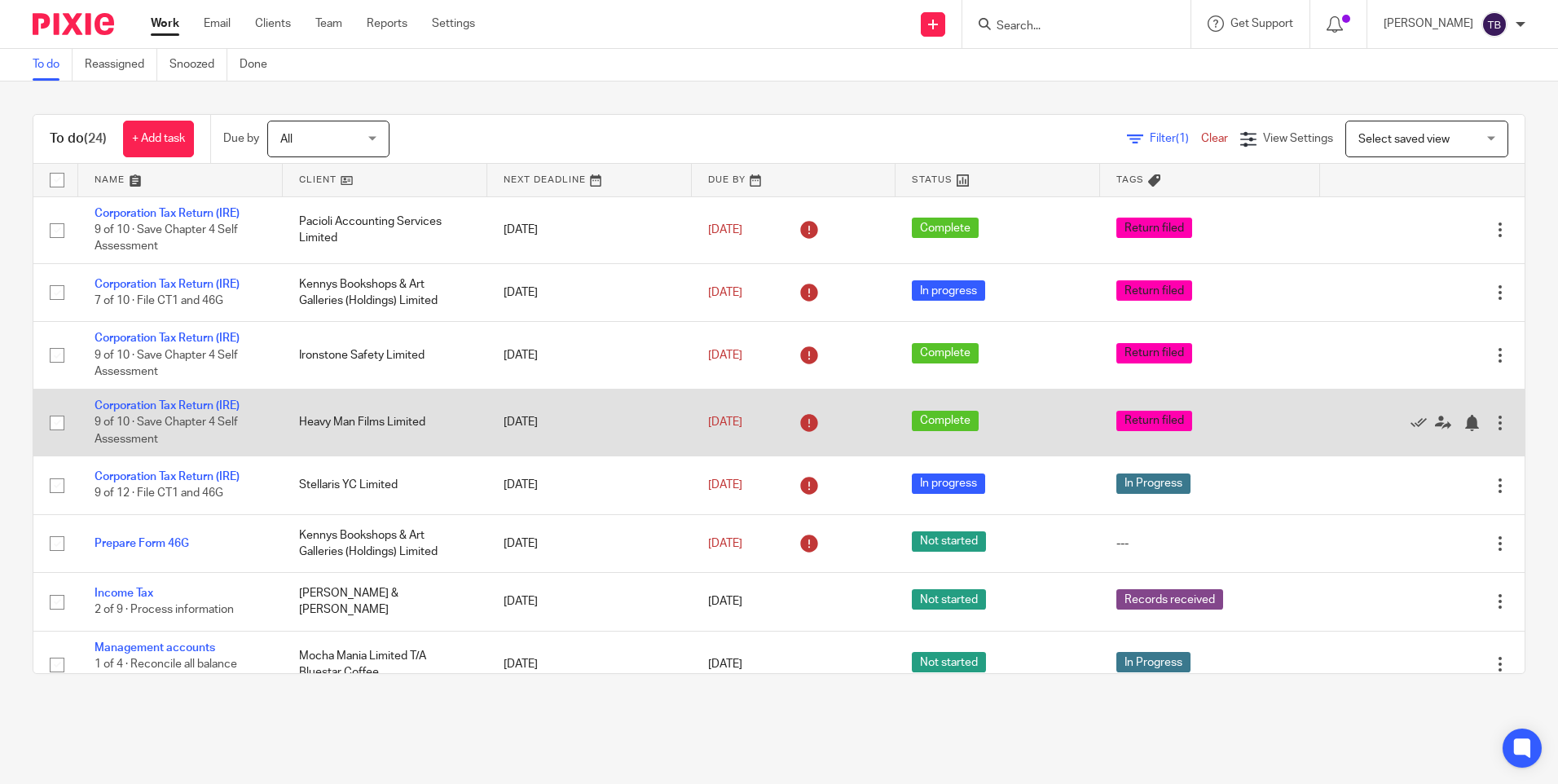
click at [160, 411] on td "Corporation Tax Return (IRE) 9 of 10 · Save Chapter 4 Self Assessment" at bounding box center [180, 421] width 205 height 66
click at [159, 410] on link "Corporation Tax Return (IRE)" at bounding box center [167, 406] width 145 height 11
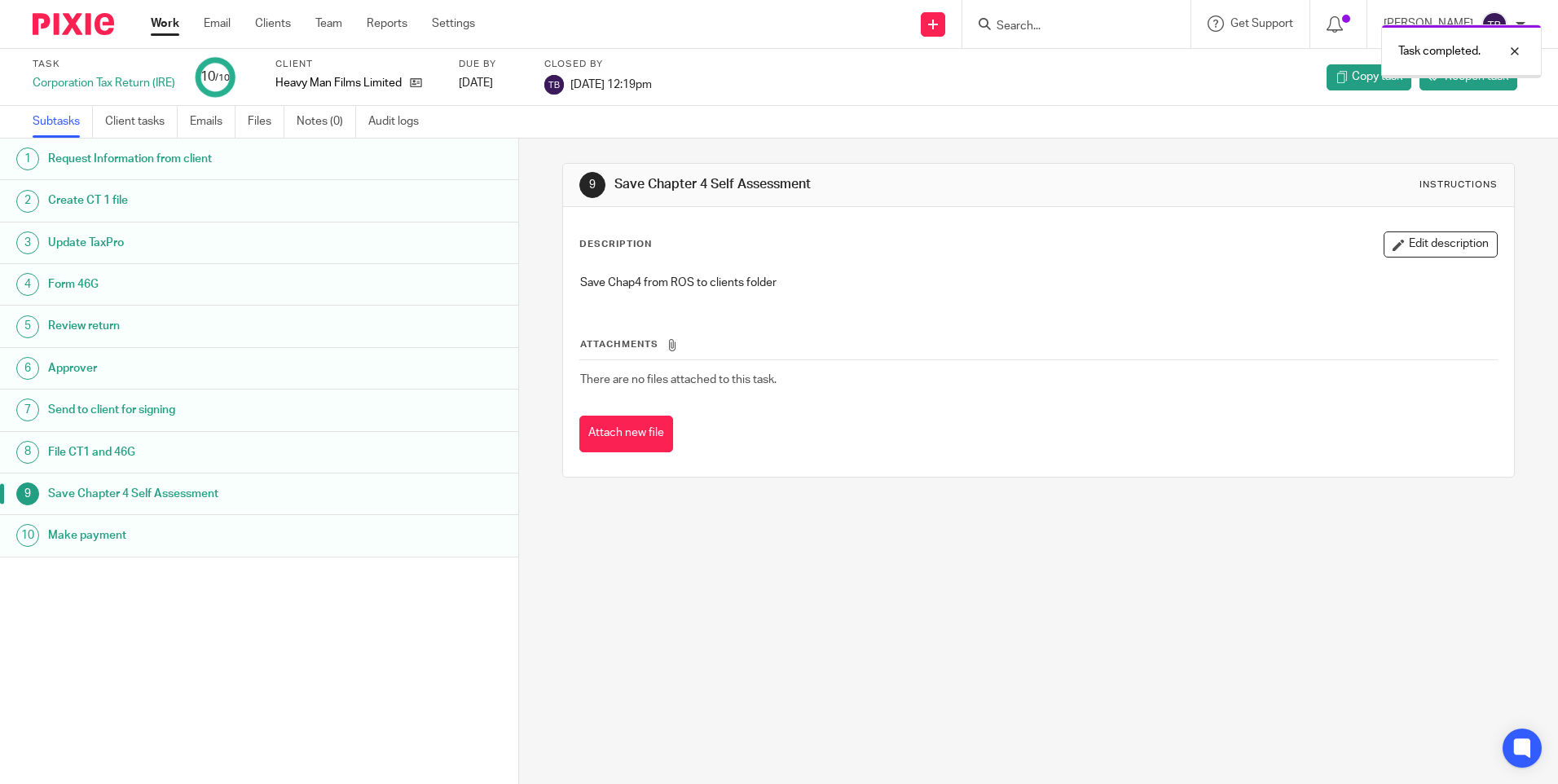
click at [167, 25] on link "Work" at bounding box center [165, 24] width 29 height 16
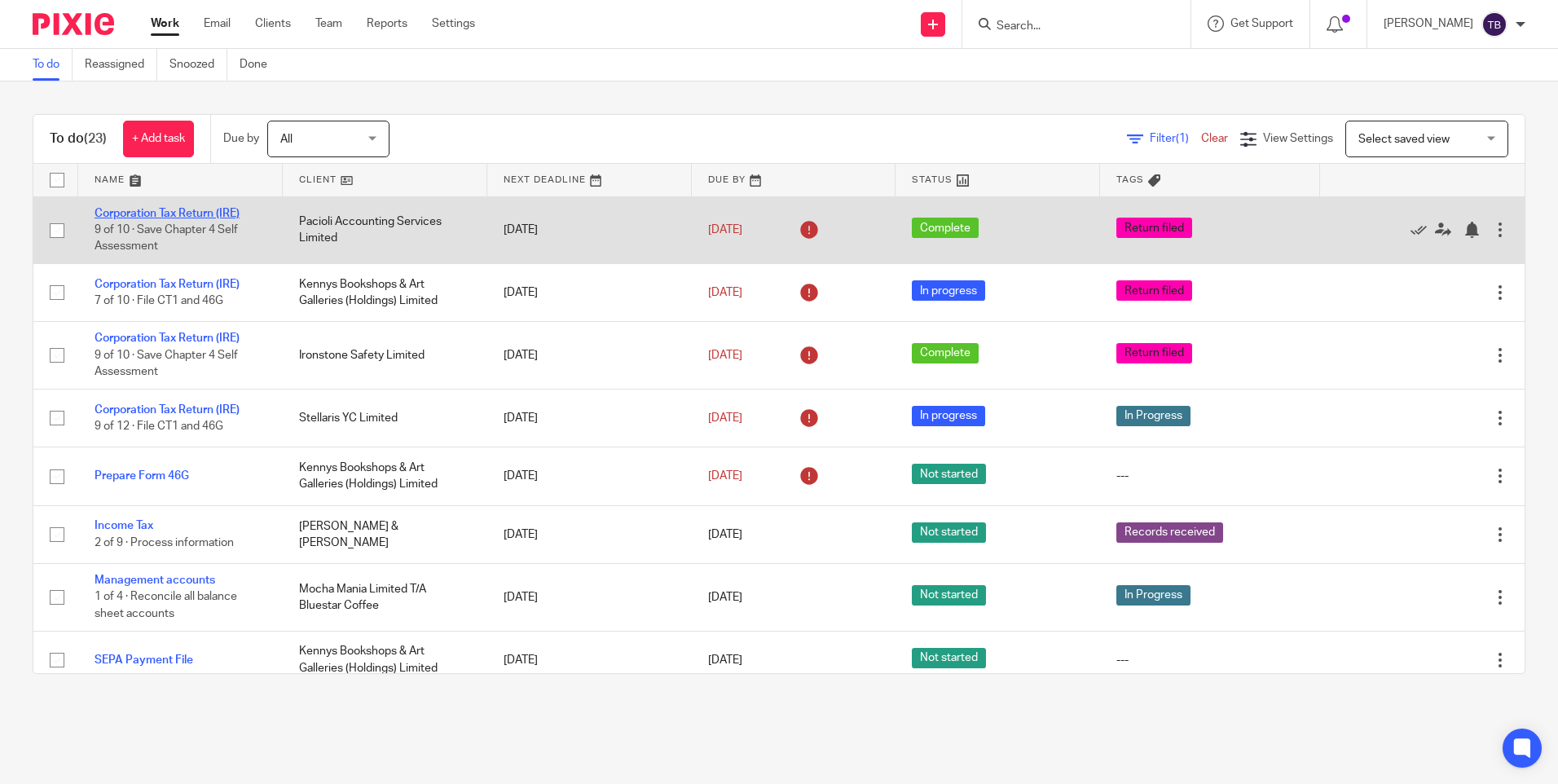
click at [165, 218] on link "Corporation Tax Return (IRE)" at bounding box center [167, 213] width 145 height 11
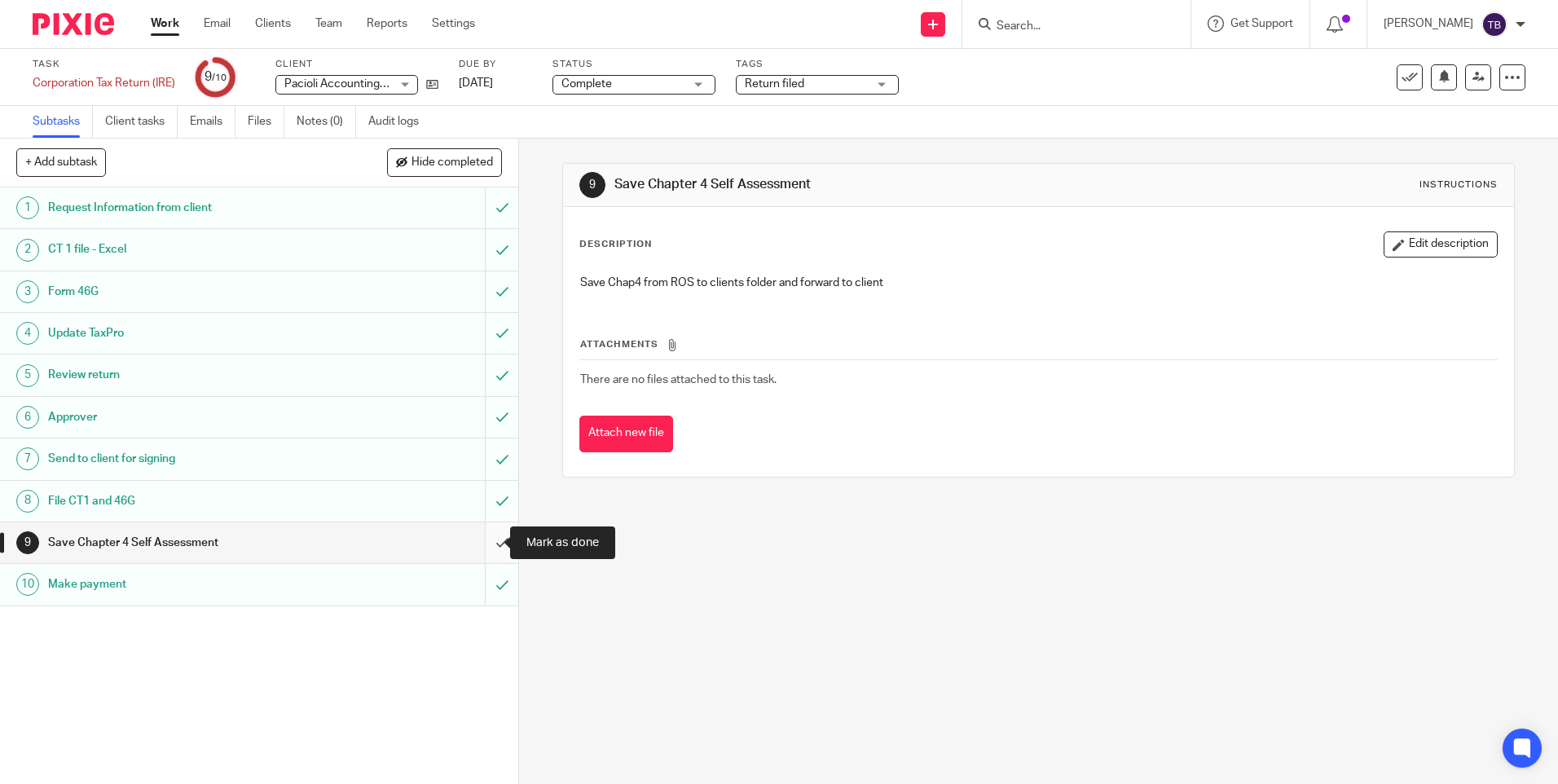
click at [480, 540] on input "submit" at bounding box center [259, 543] width 518 height 41
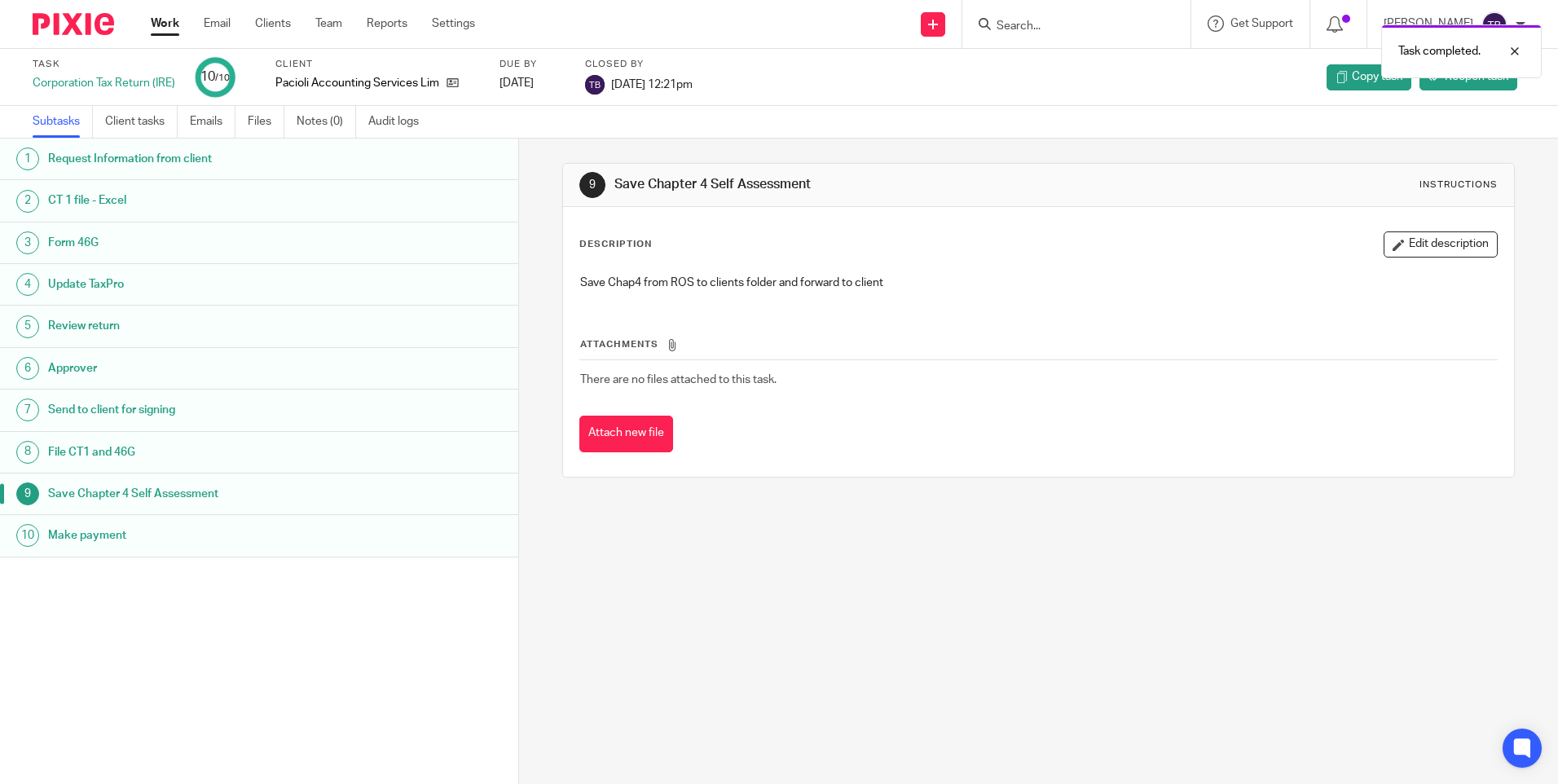
click at [164, 22] on link "Work" at bounding box center [165, 24] width 29 height 16
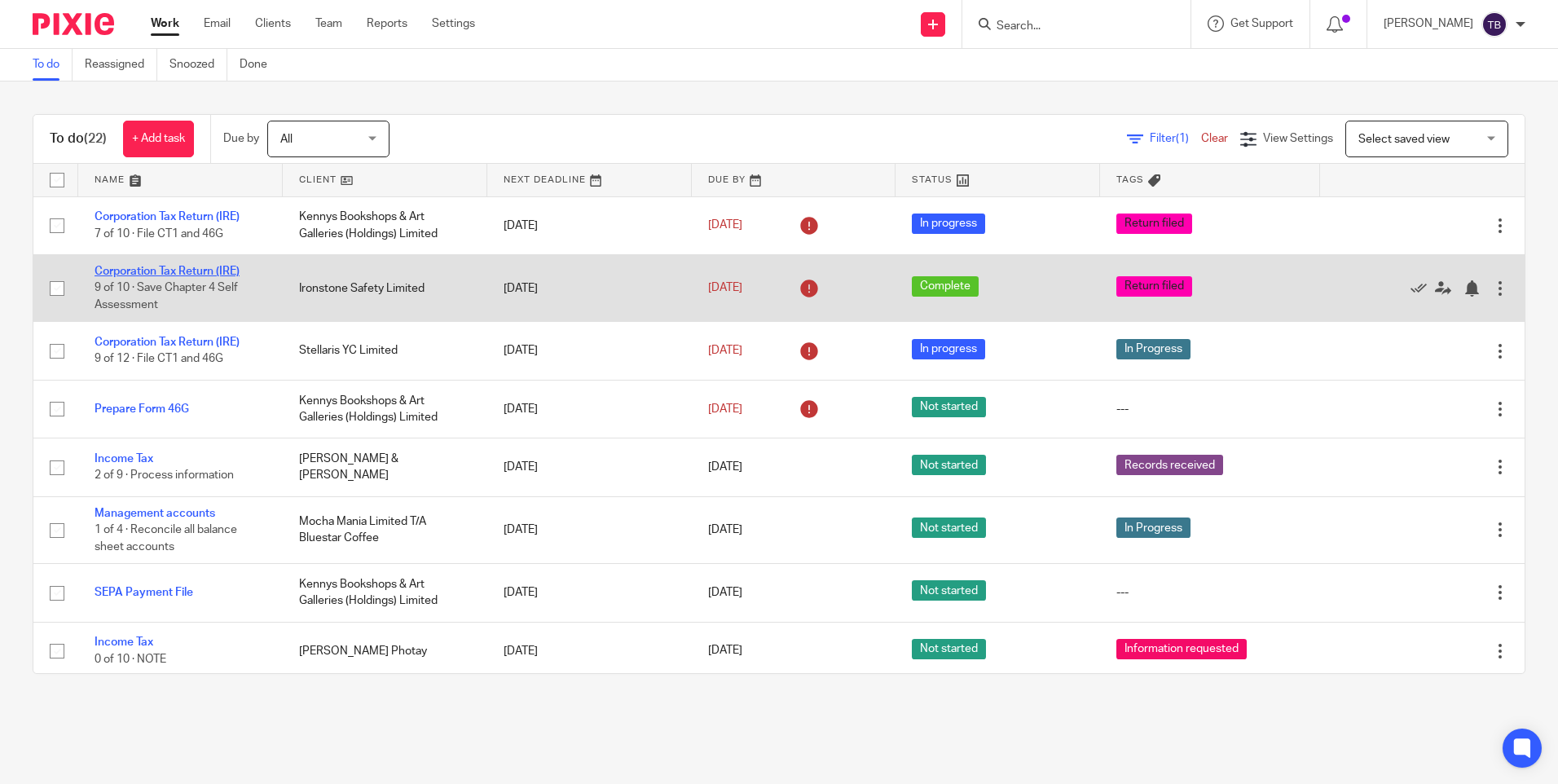
click at [219, 271] on link "Corporation Tax Return (IRE)" at bounding box center [167, 272] width 145 height 11
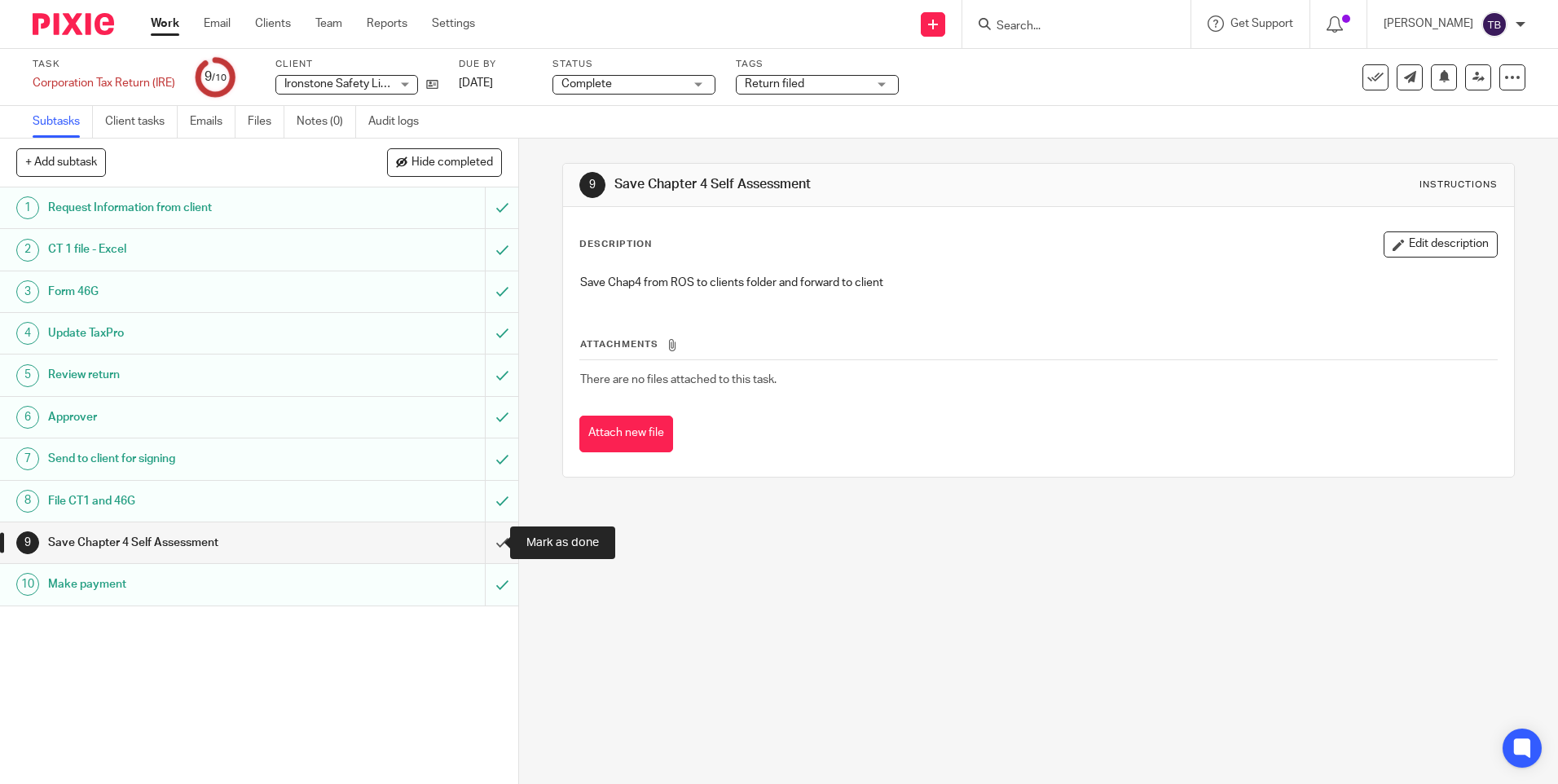
drag, startPoint x: 483, startPoint y: 543, endPoint x: 527, endPoint y: 427, distance: 124.1
click at [483, 543] on input "submit" at bounding box center [259, 543] width 518 height 41
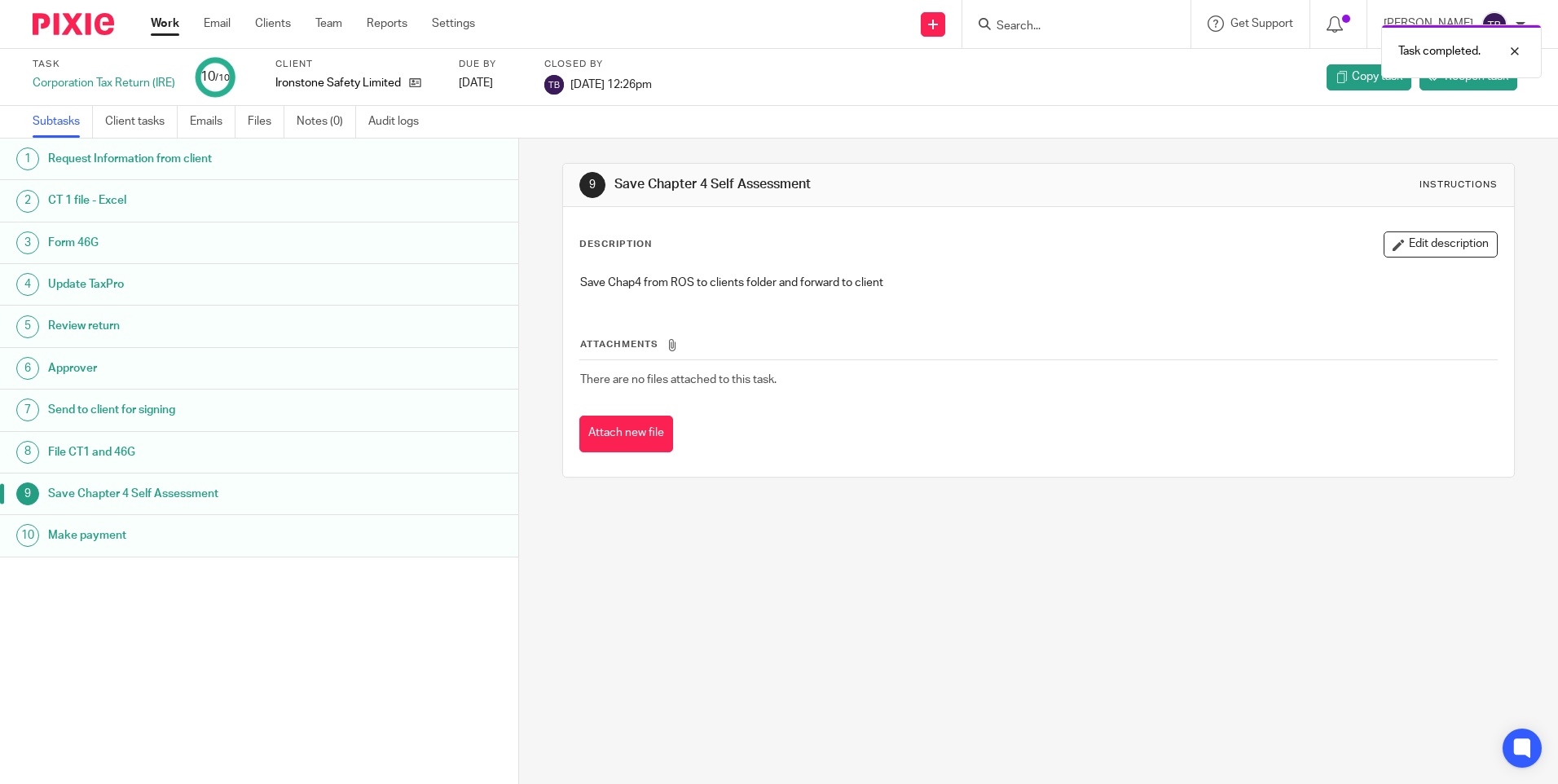
click at [161, 17] on link "Work" at bounding box center [165, 24] width 29 height 16
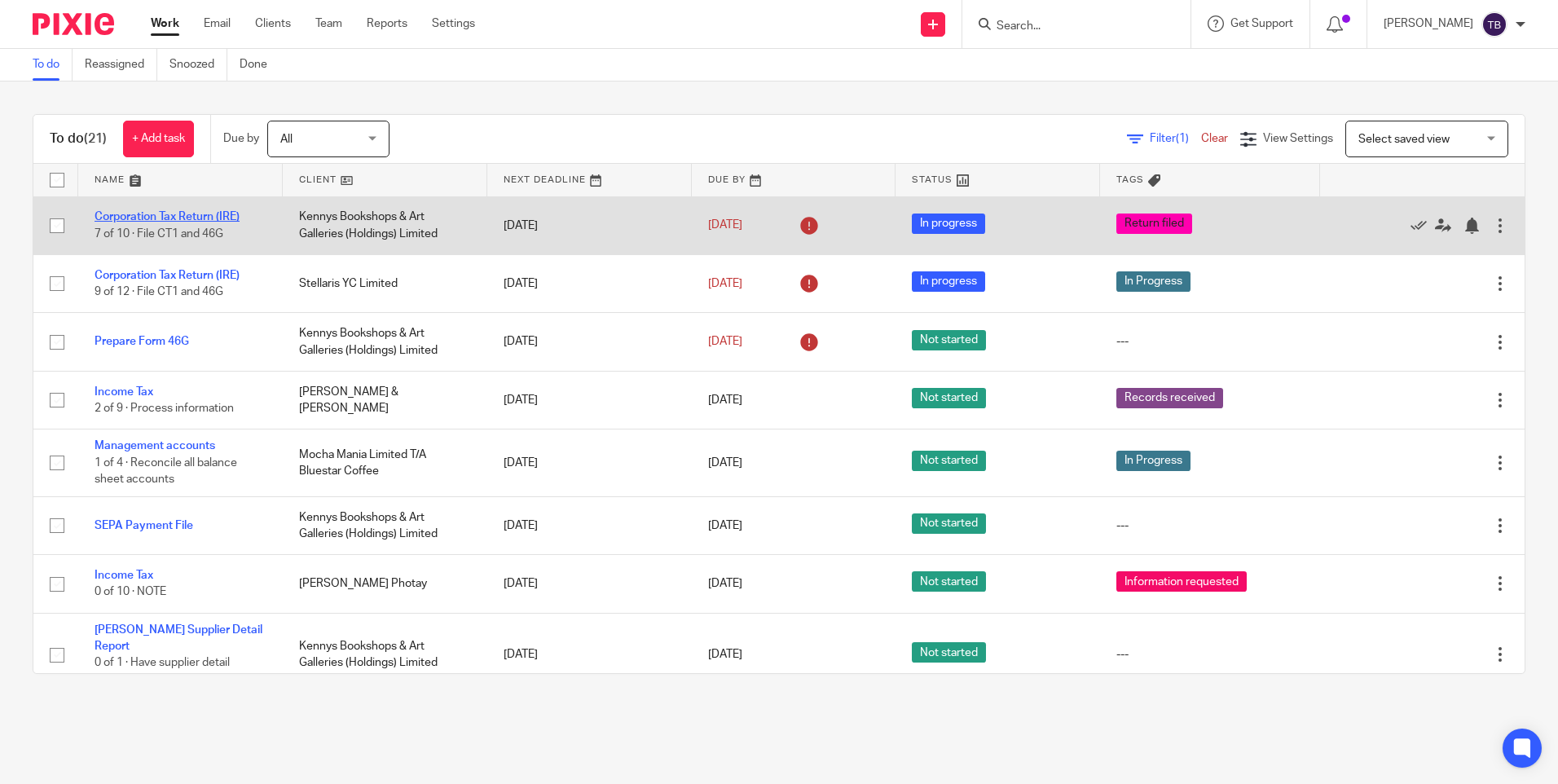
click at [172, 218] on link "Corporation Tax Return (IRE)" at bounding box center [167, 217] width 145 height 11
